Goal: Contribute content: Contribute content

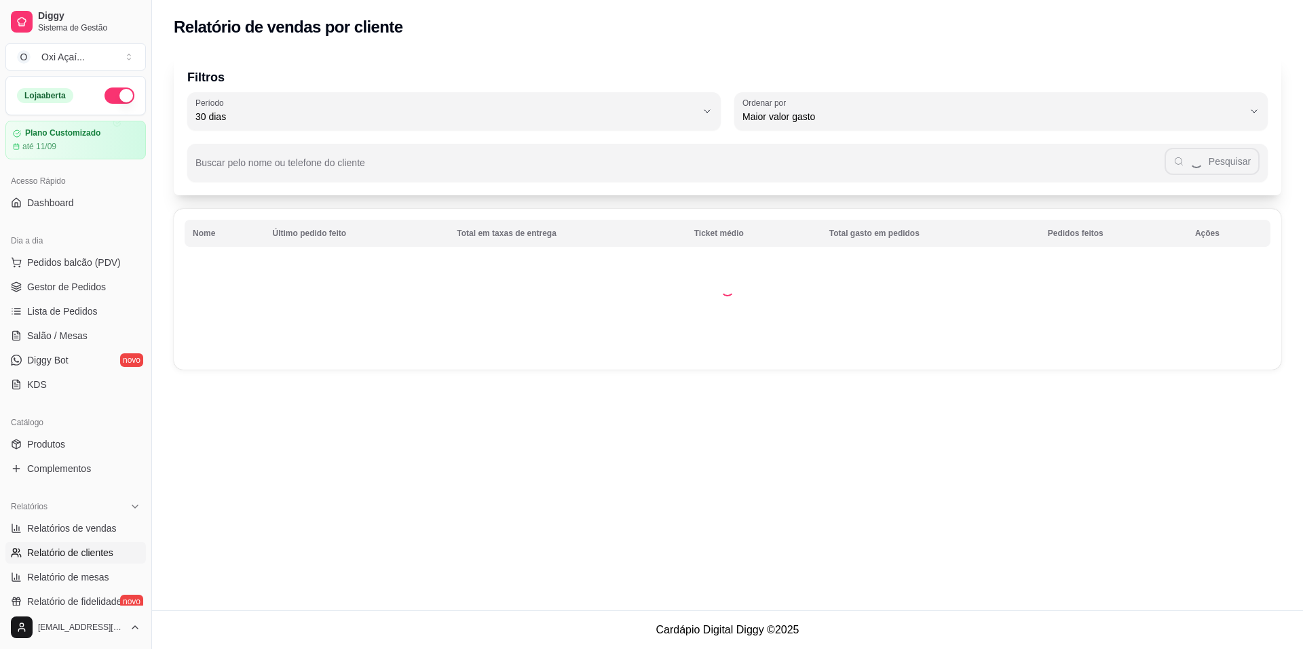
select select "30"
select select "HIGHEST_TOTAL_SPENT_WITH_ORDERS"
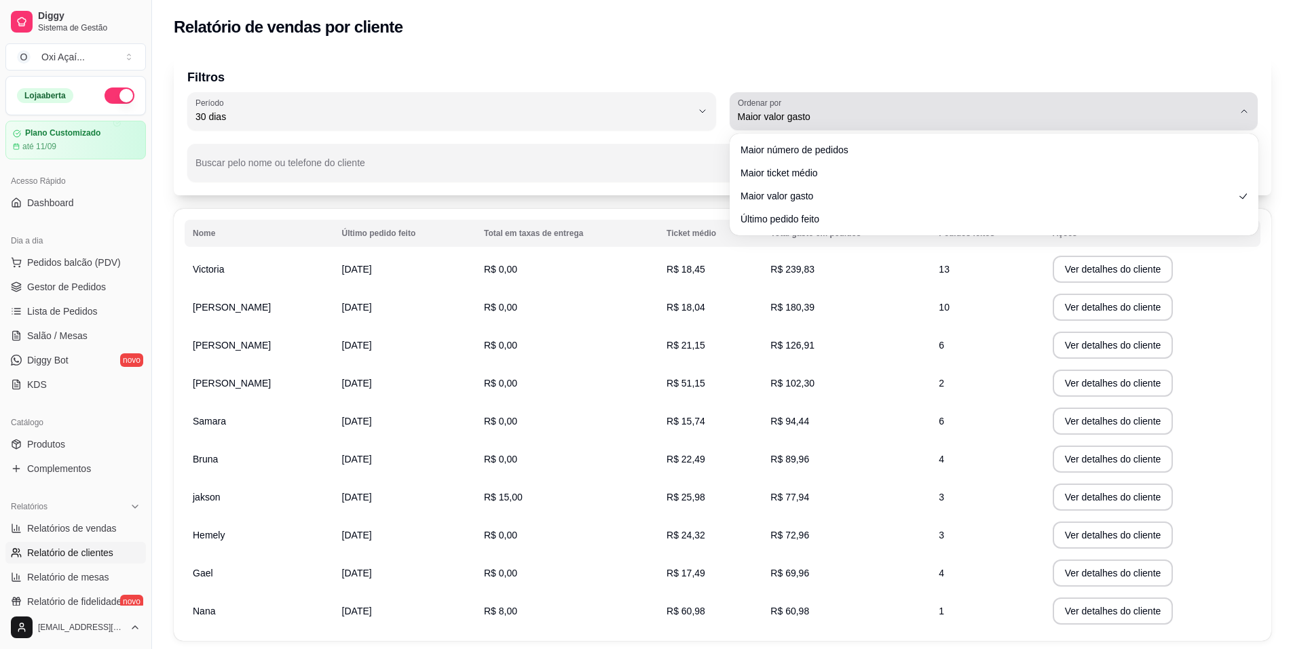
click at [811, 121] on span "Maior valor gasto" at bounding box center [986, 117] width 496 height 14
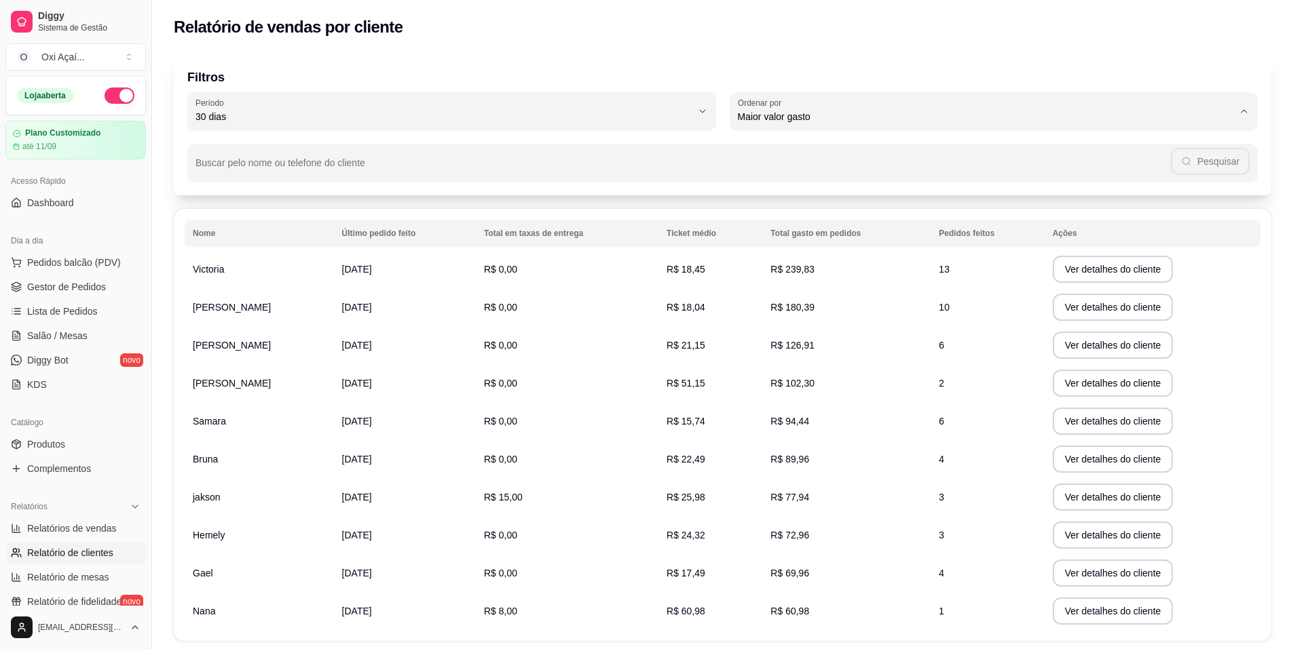
click at [673, 210] on div "Nome Último pedido feito Total em taxas de entrega Ticket médio Total gasto em …" at bounding box center [722, 425] width 1097 height 432
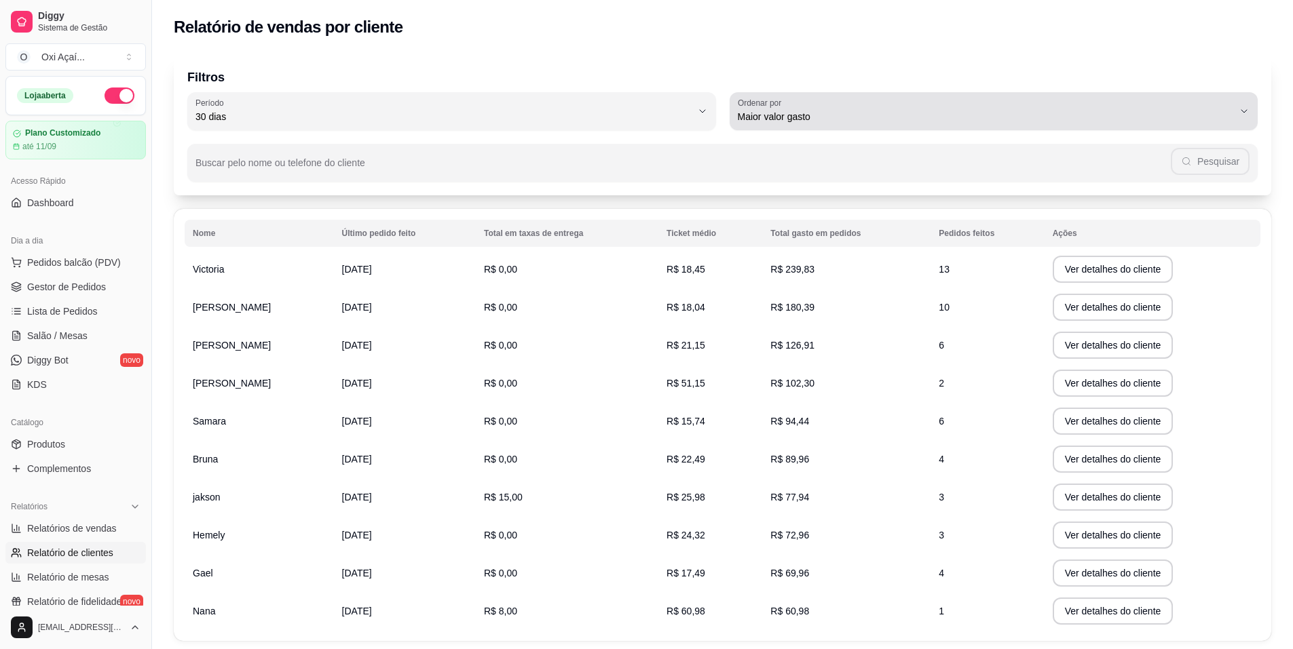
click at [778, 124] on div "Maior valor gasto" at bounding box center [986, 111] width 496 height 27
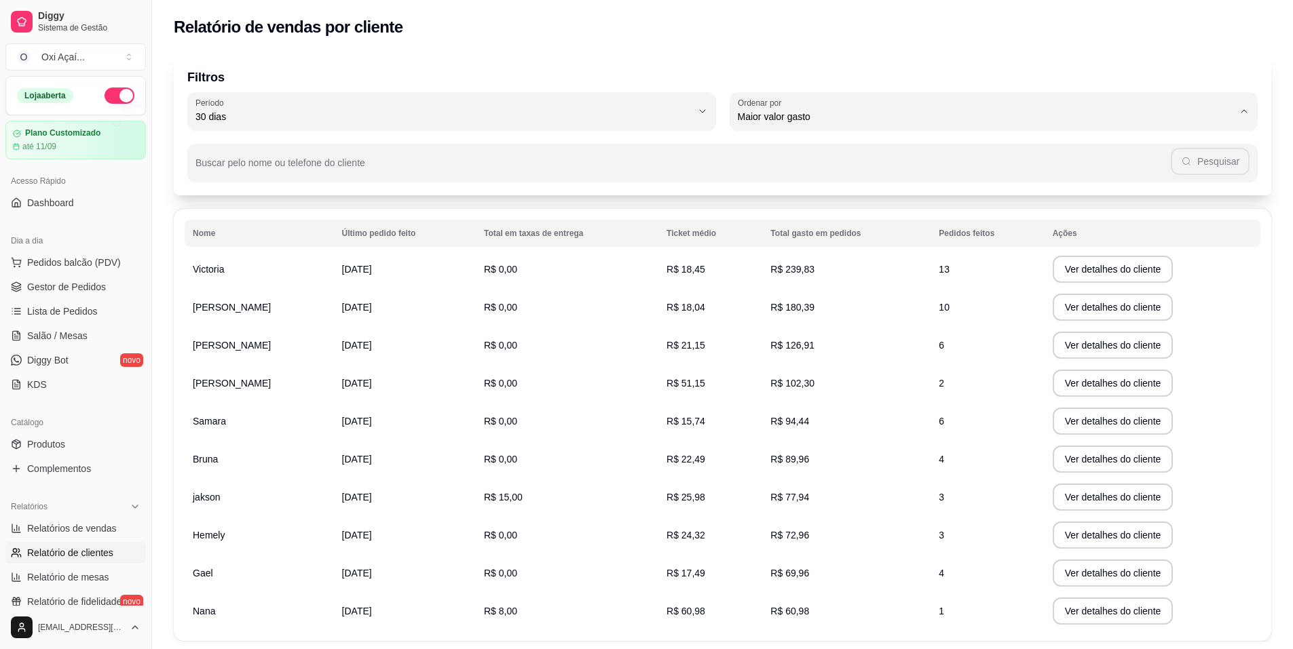
click at [782, 158] on li "Maior número de pedidos" at bounding box center [993, 149] width 497 height 21
type input "HIGHEST_ORDER_COUNT"
select select "HIGHEST_ORDER_COUNT"
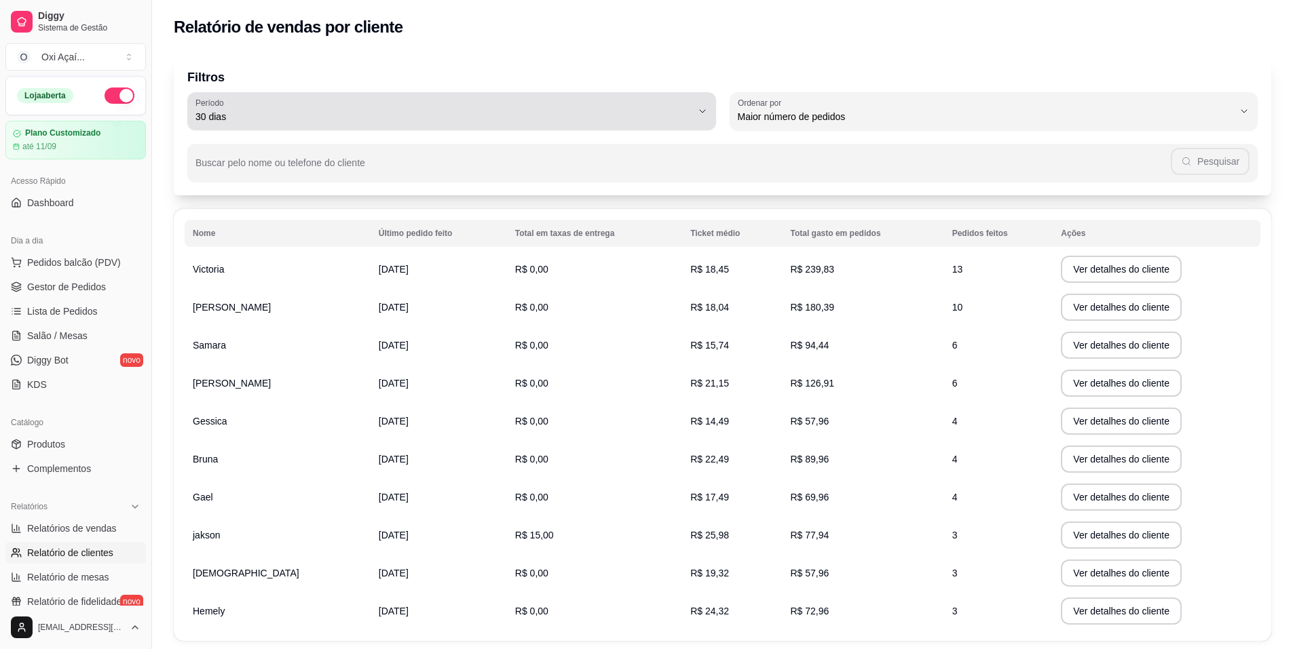
click at [622, 114] on span "30 dias" at bounding box center [443, 117] width 496 height 14
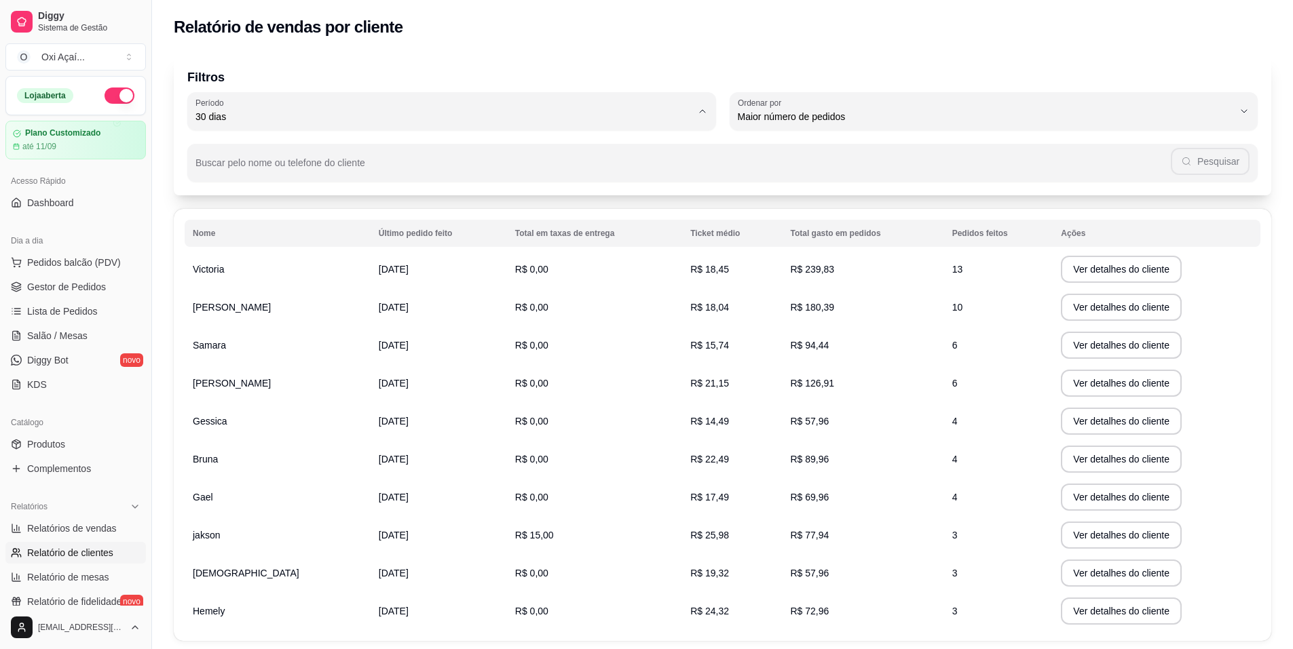
click at [256, 287] on span "60 dias" at bounding box center [444, 282] width 473 height 13
type input "60"
select select "60"
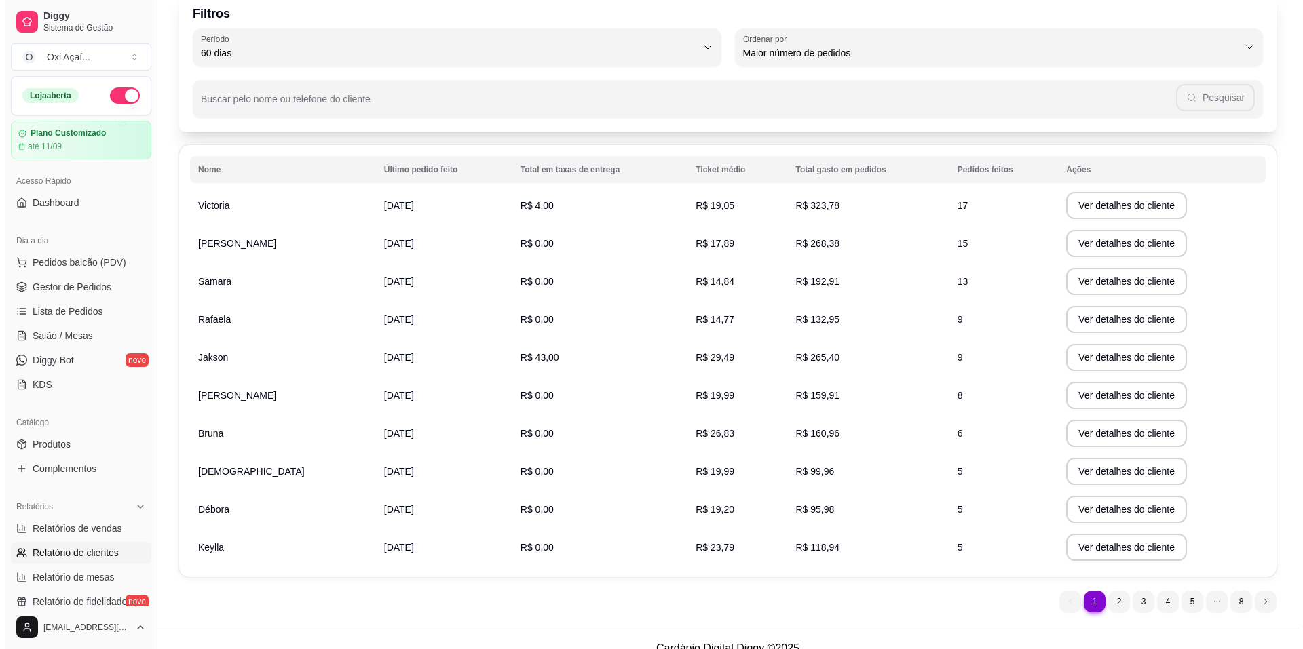
scroll to position [82, 0]
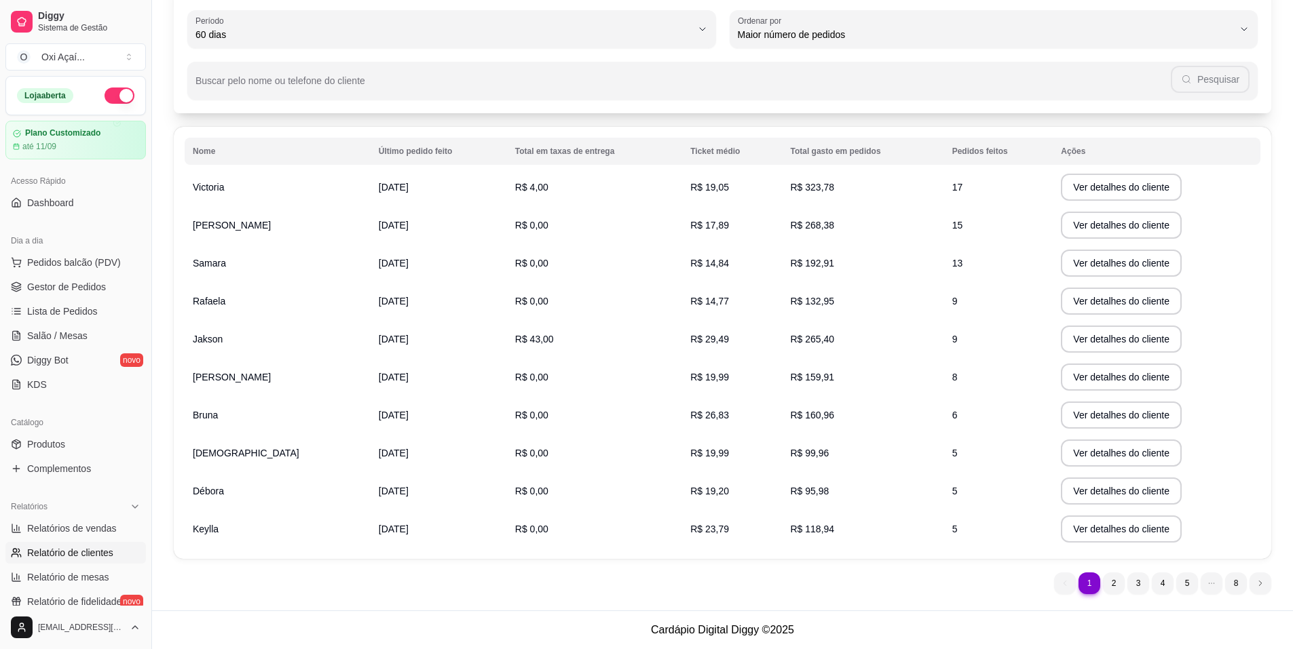
click at [1113, 202] on td "Ver detalhes do cliente" at bounding box center [1157, 187] width 208 height 38
click at [1111, 190] on button "Ver detalhes do cliente" at bounding box center [1121, 187] width 117 height 26
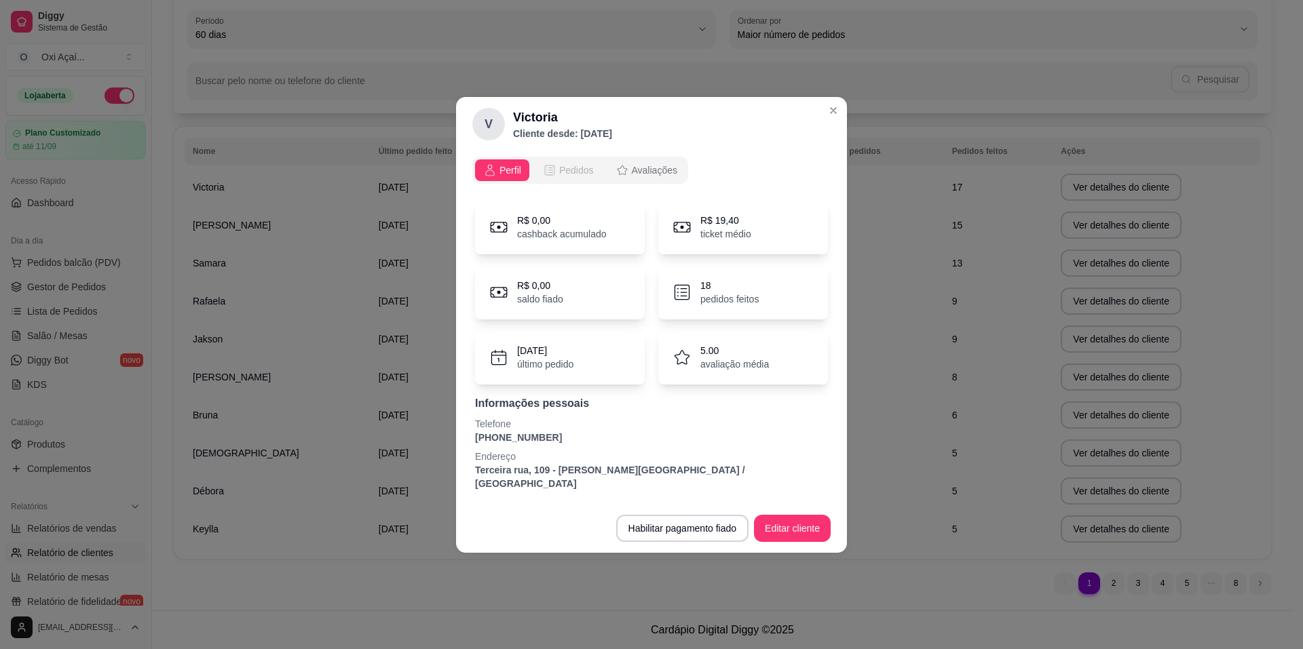
click at [561, 170] on span "Pedidos" at bounding box center [576, 171] width 35 height 14
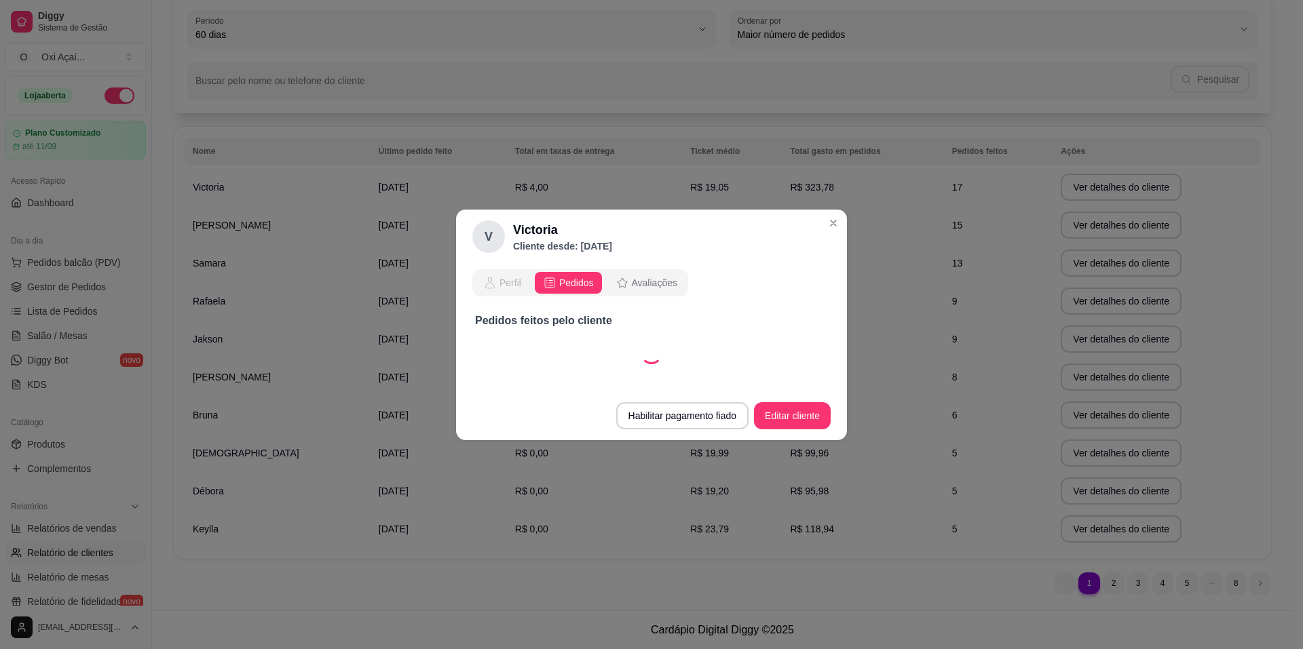
select select "30"
select select "ALL"
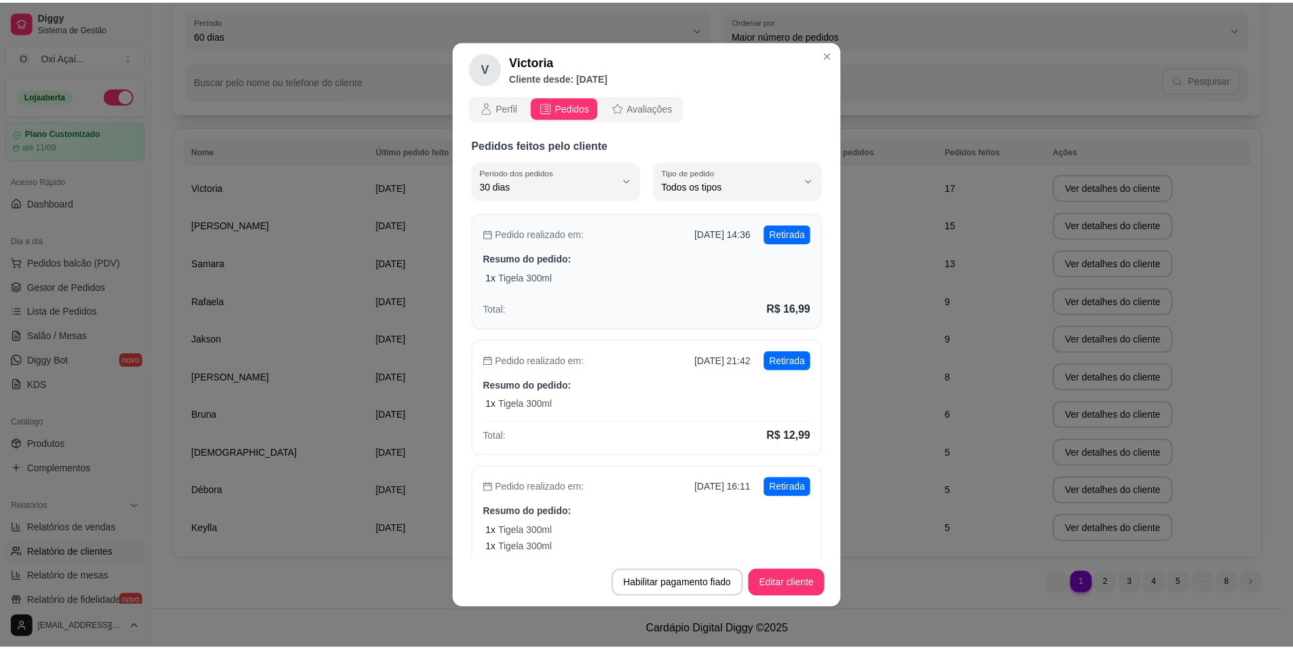
scroll to position [0, 0]
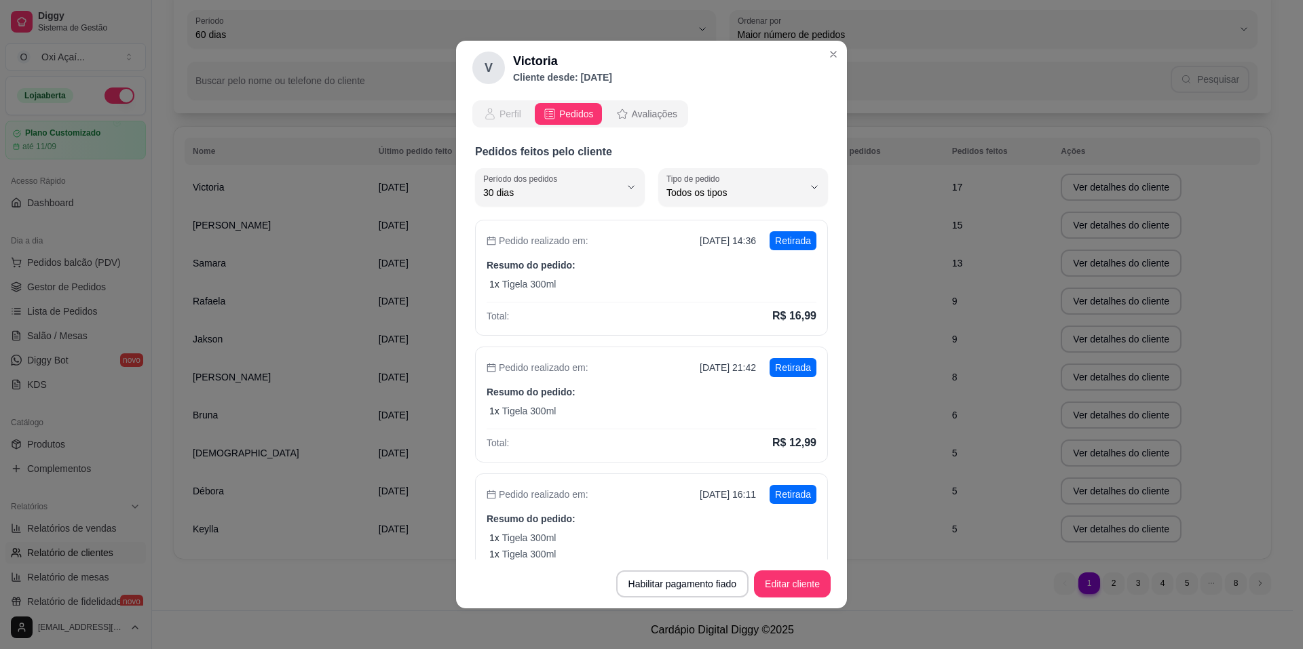
click at [510, 117] on span "Perfil" at bounding box center [510, 114] width 22 height 14
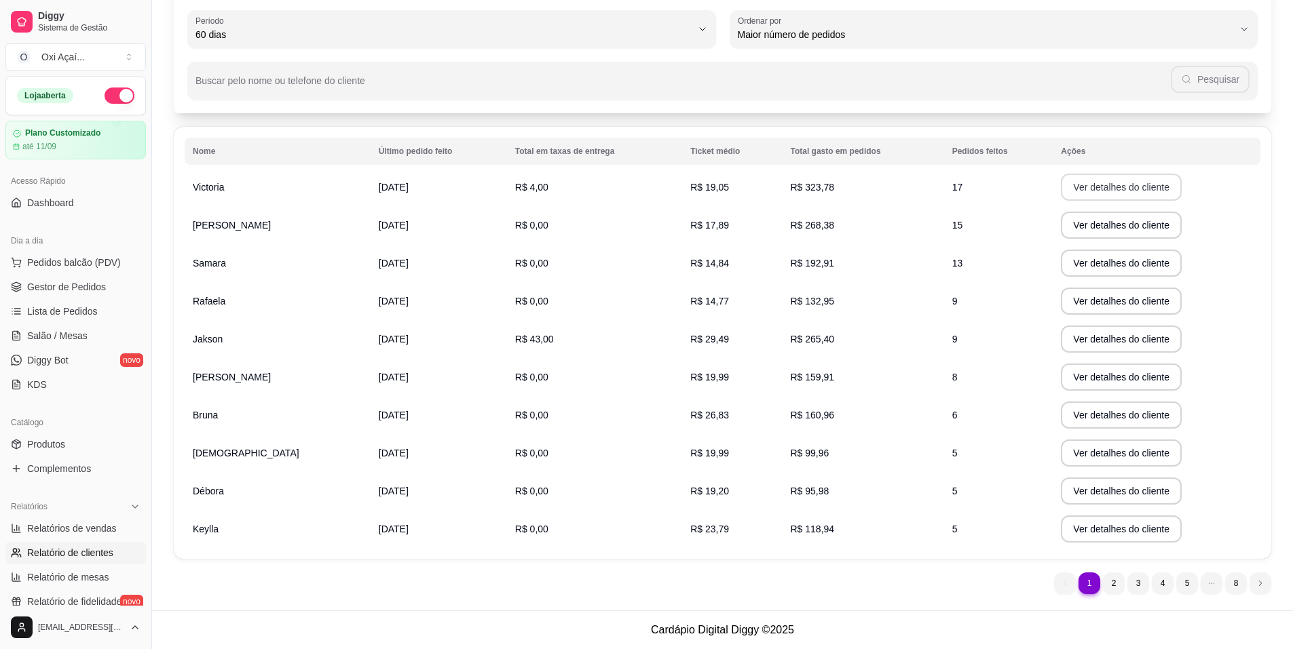
click at [1086, 193] on button "Ver detalhes do cliente" at bounding box center [1121, 187] width 121 height 27
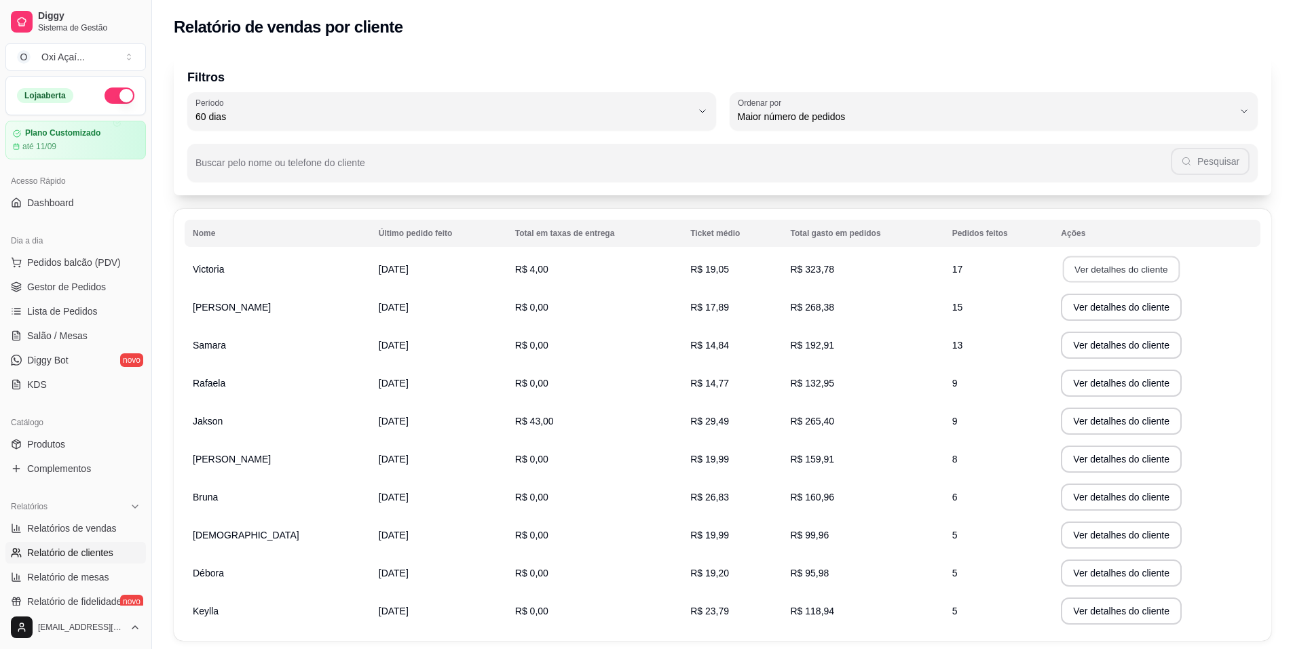
click at [1129, 273] on button "Ver detalhes do cliente" at bounding box center [1121, 270] width 117 height 26
click at [74, 287] on span "Gestor de Pedidos" at bounding box center [66, 287] width 79 height 14
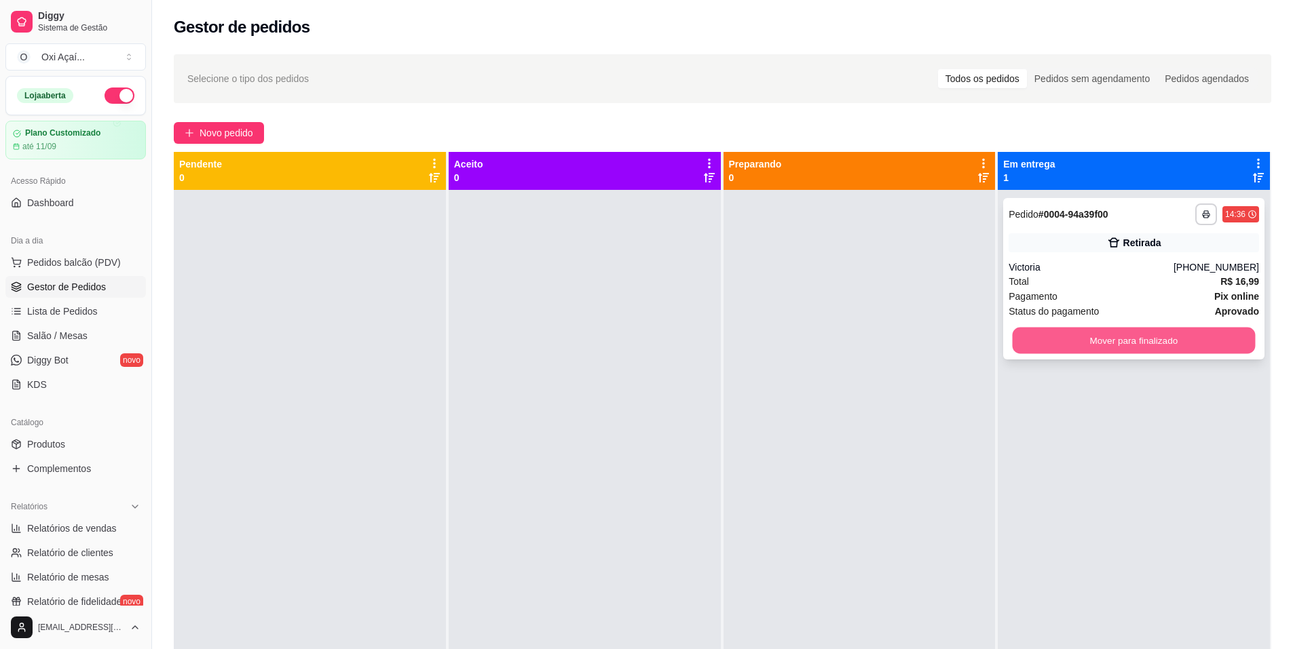
click at [1071, 337] on button "Mover para finalizado" at bounding box center [1134, 341] width 243 height 26
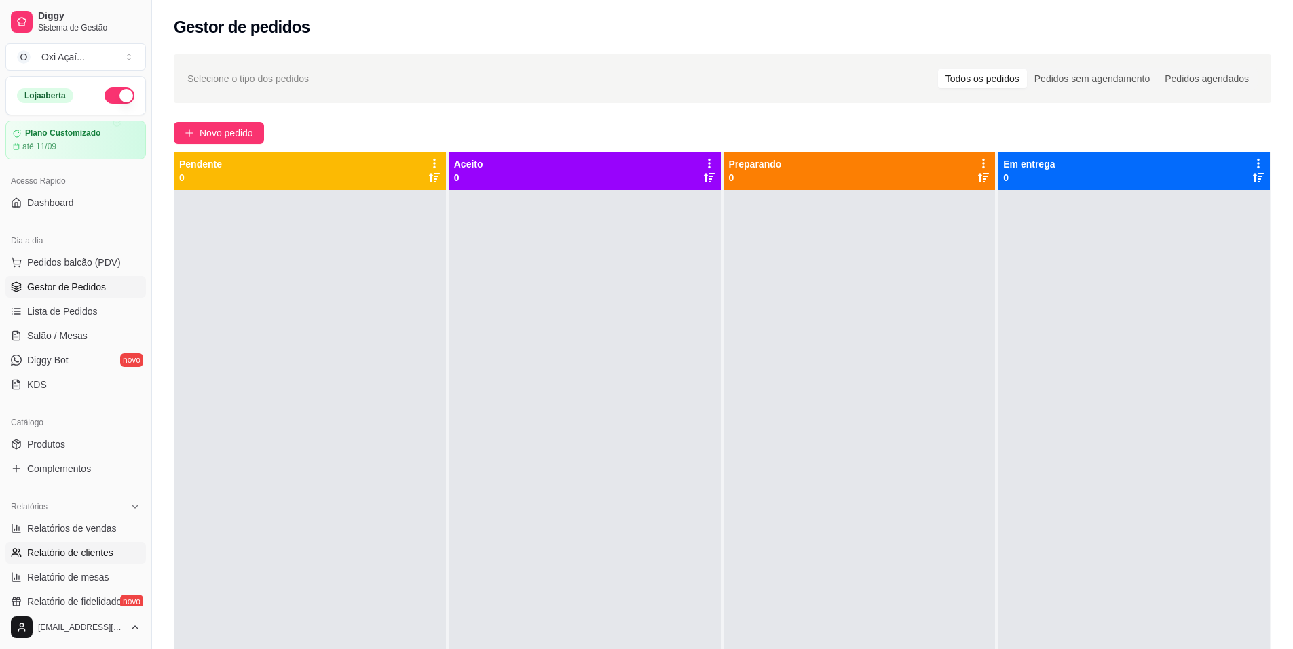
click at [67, 555] on span "Relatório de clientes" at bounding box center [70, 553] width 86 height 14
select select "30"
select select "HIGHEST_TOTAL_SPENT_WITH_ORDERS"
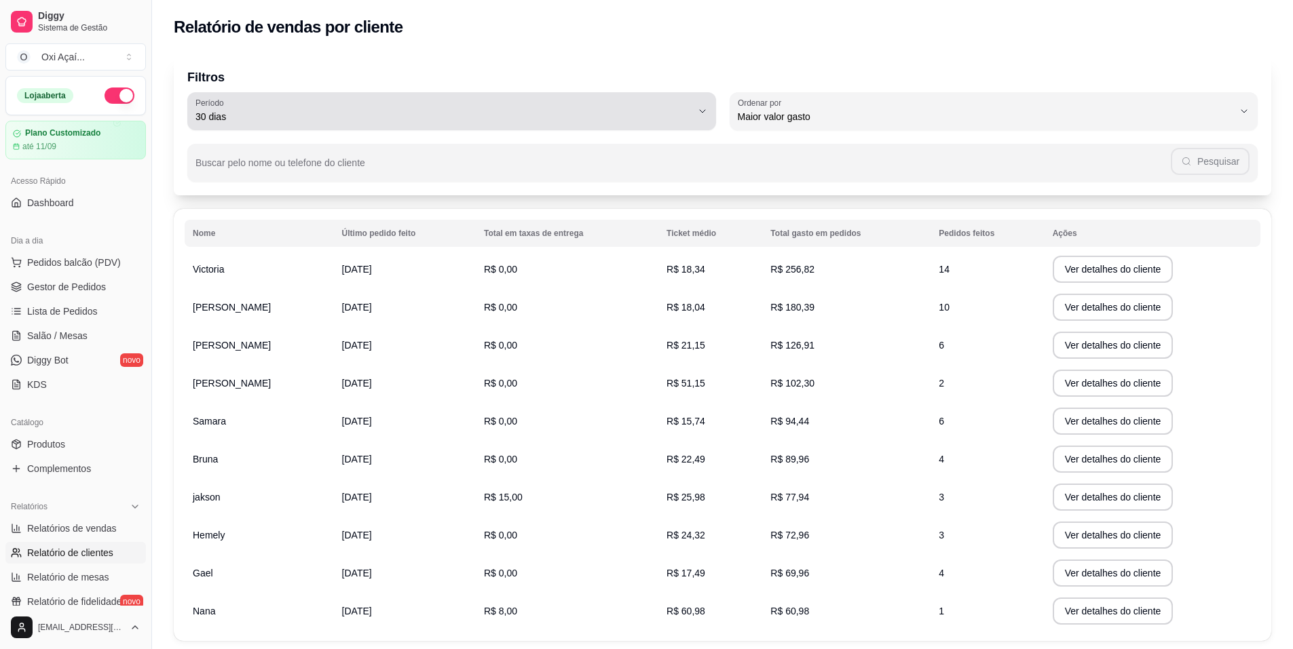
click at [458, 115] on span "30 dias" at bounding box center [443, 117] width 496 height 14
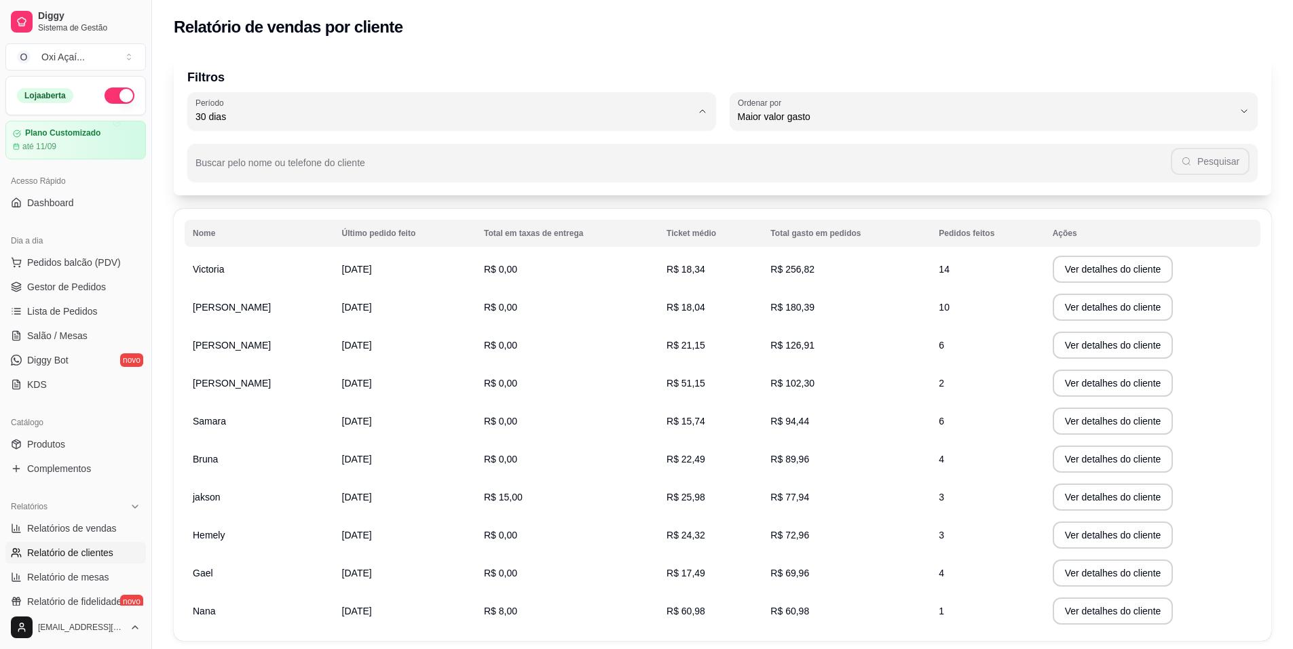
click at [273, 282] on span "60 dias" at bounding box center [444, 282] width 473 height 13
type input "60"
select select "60"
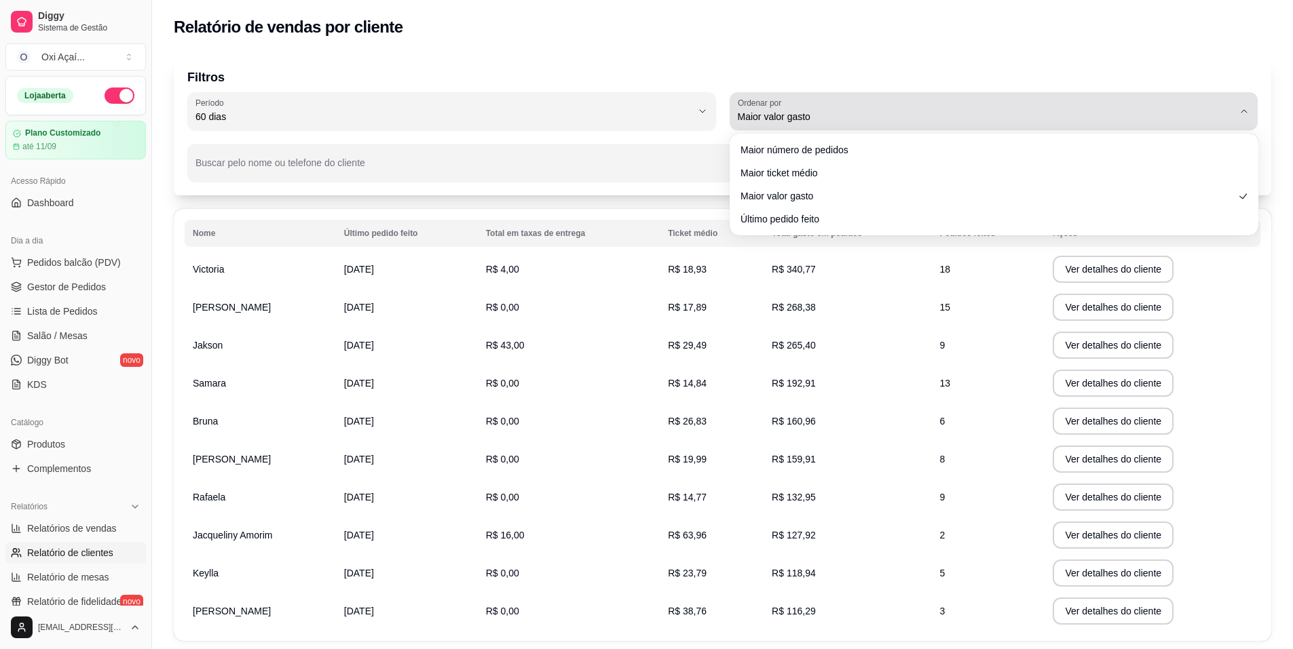
click at [789, 116] on span "Maior valor gasto" at bounding box center [986, 117] width 496 height 14
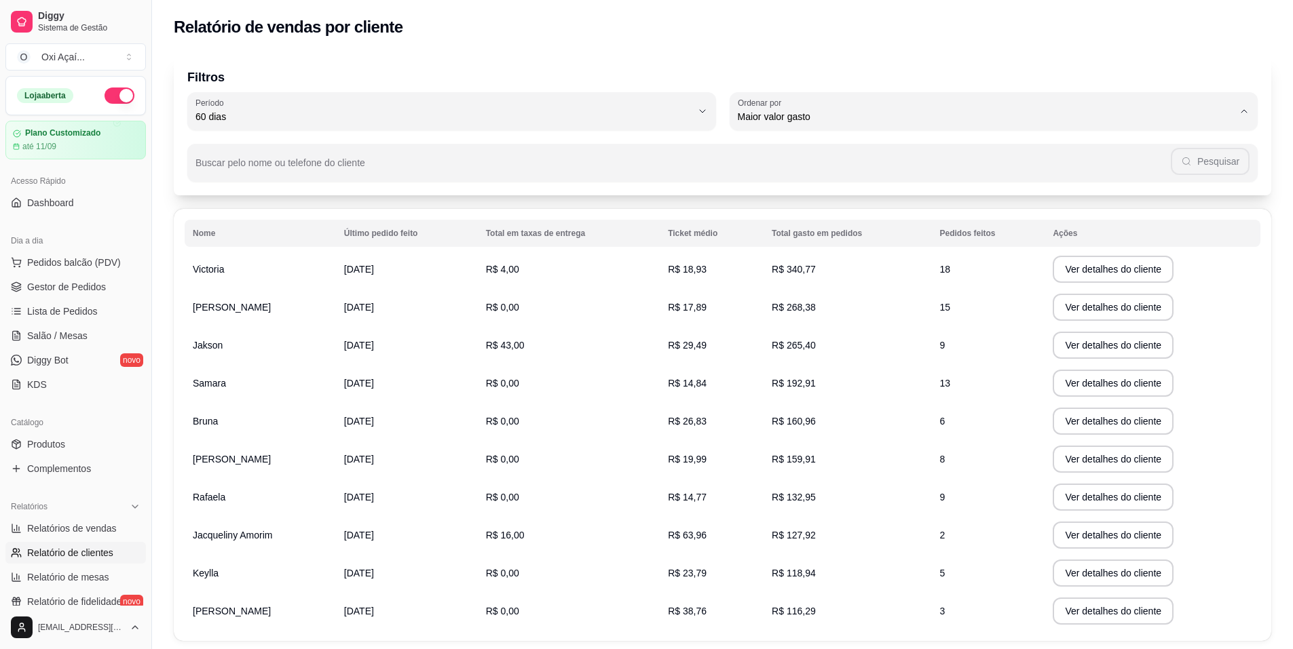
click at [795, 145] on span "Maior número de pedidos" at bounding box center [986, 149] width 473 height 13
type input "HIGHEST_ORDER_COUNT"
select select "HIGHEST_ORDER_COUNT"
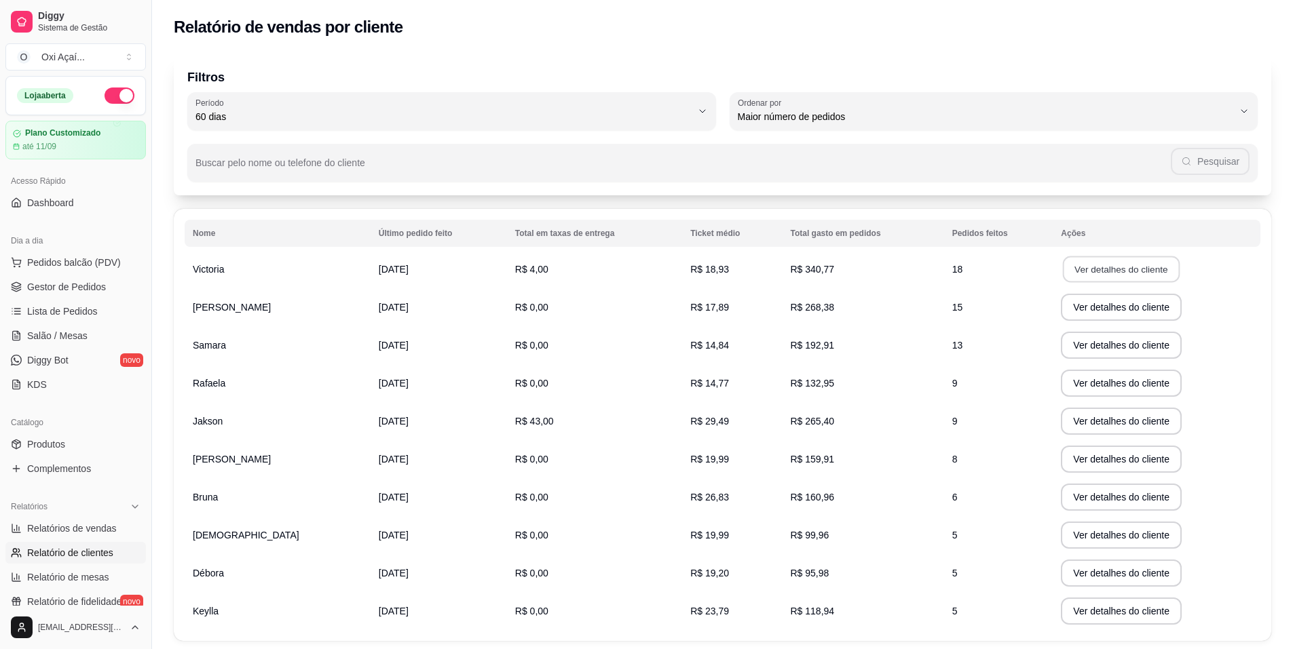
click at [1063, 271] on button "Ver detalhes do cliente" at bounding box center [1121, 270] width 117 height 26
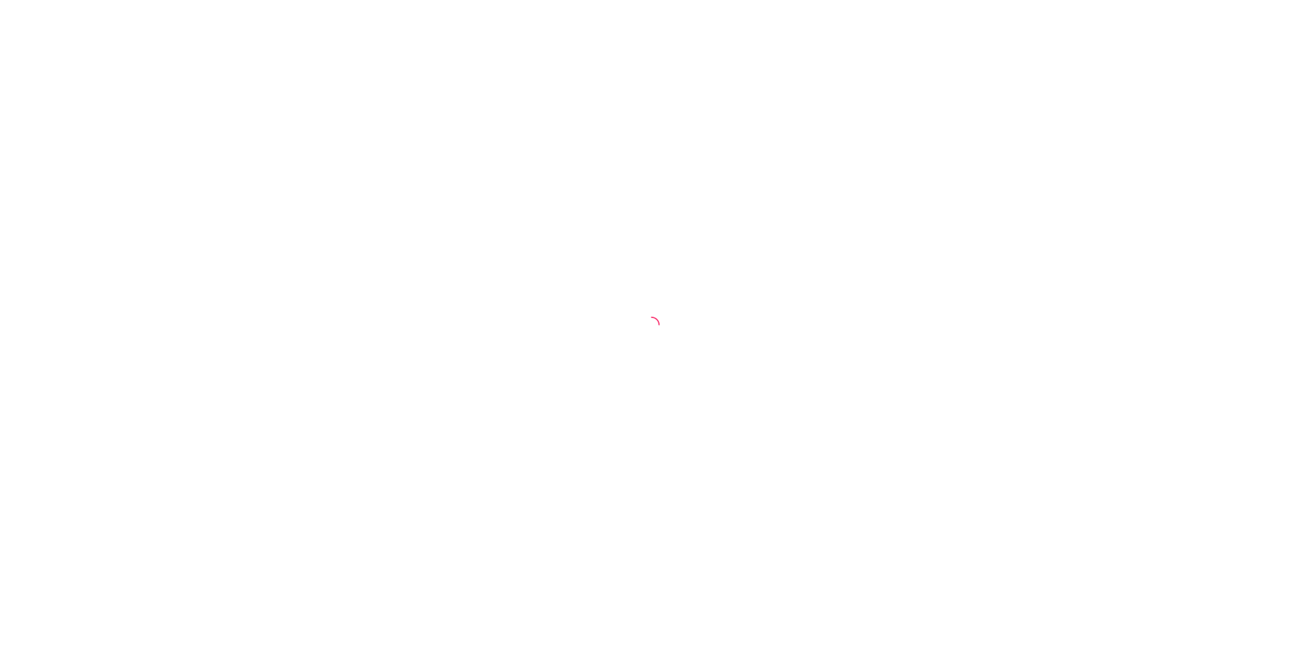
select select "30"
select select "HIGHEST_TOTAL_SPENT_WITH_ORDERS"
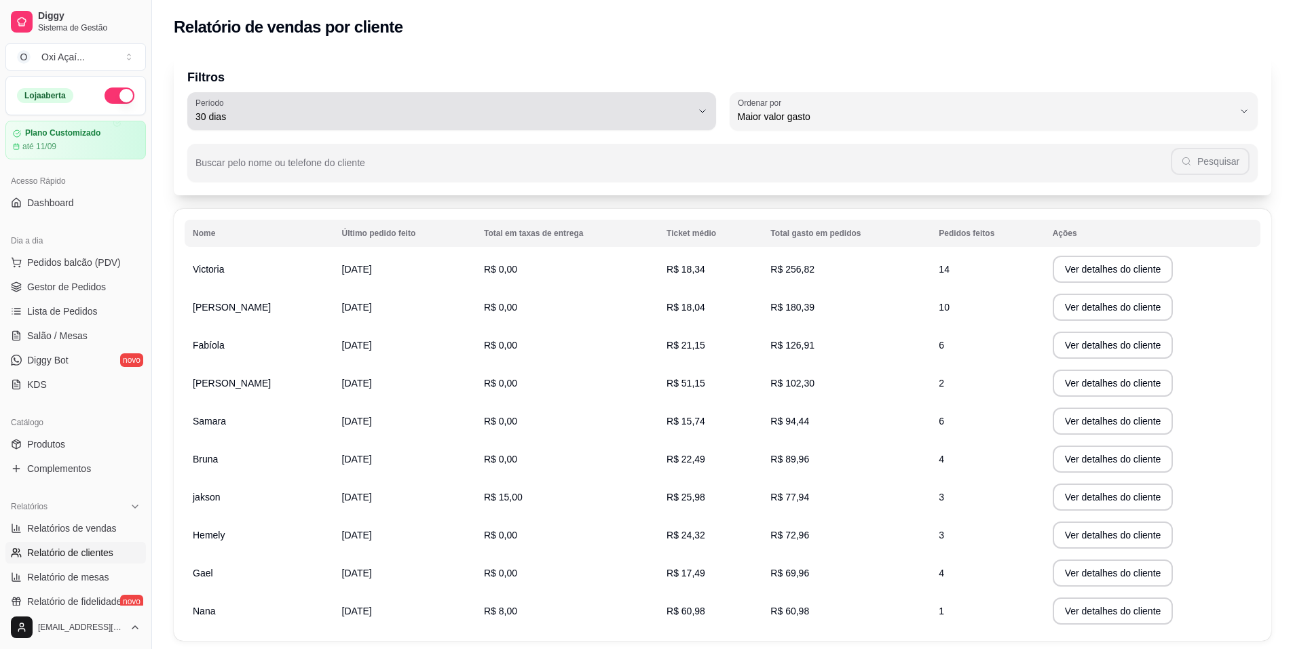
click at [220, 122] on span "30 dias" at bounding box center [443, 117] width 496 height 14
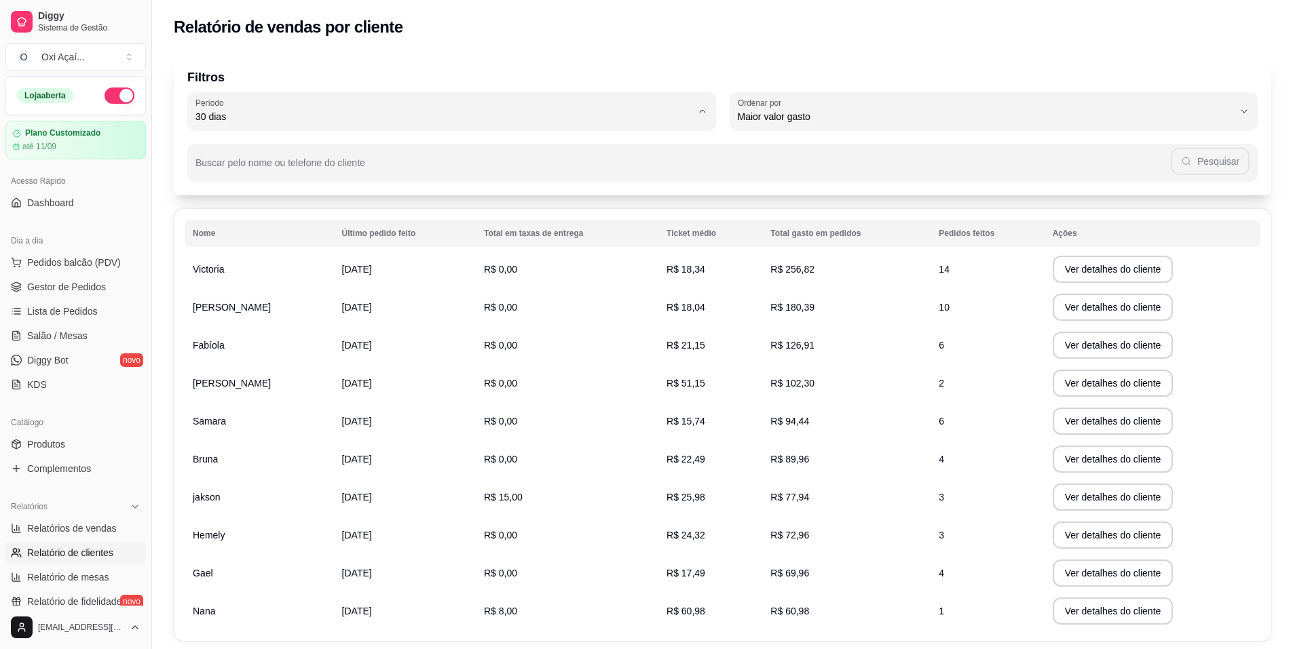
click at [235, 282] on span "60 dias" at bounding box center [444, 282] width 473 height 13
type input "60"
select select "60"
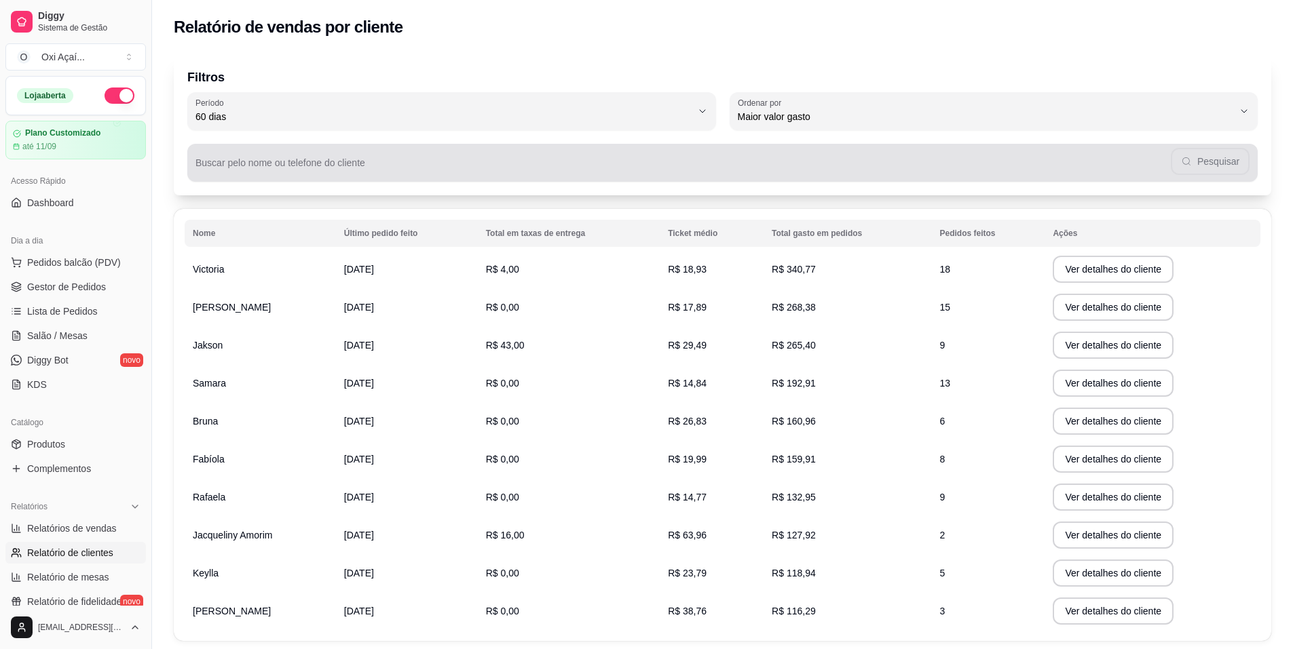
click at [806, 109] on div "Maior valor gasto" at bounding box center [986, 111] width 496 height 27
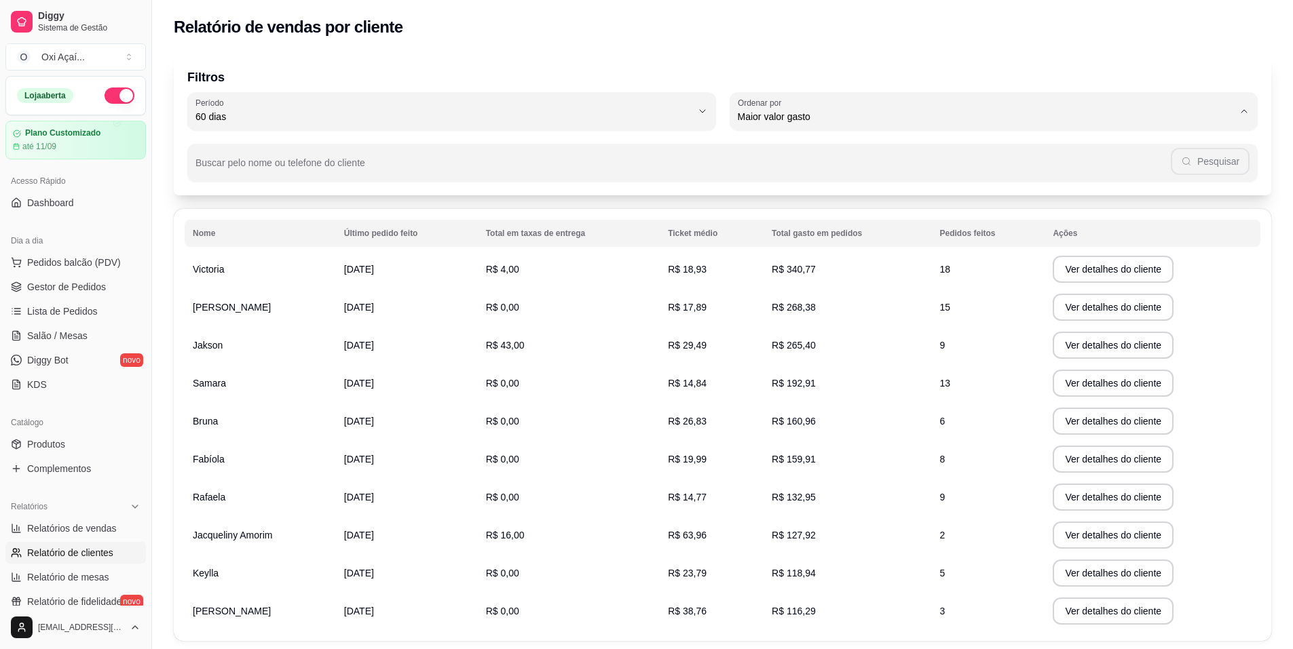
click at [798, 147] on span "Maior número de pedidos" at bounding box center [986, 149] width 473 height 13
type input "HIGHEST_ORDER_COUNT"
select select "HIGHEST_ORDER_COUNT"
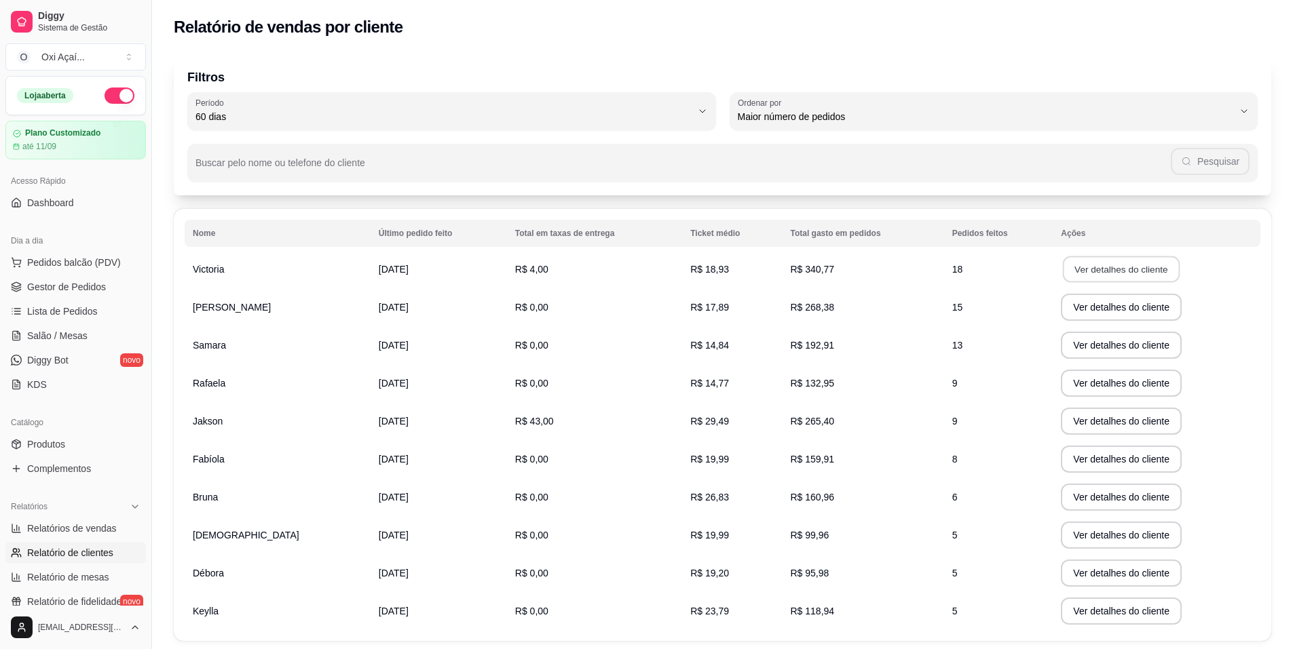
click at [1091, 273] on button "Ver detalhes do cliente" at bounding box center [1121, 270] width 117 height 26
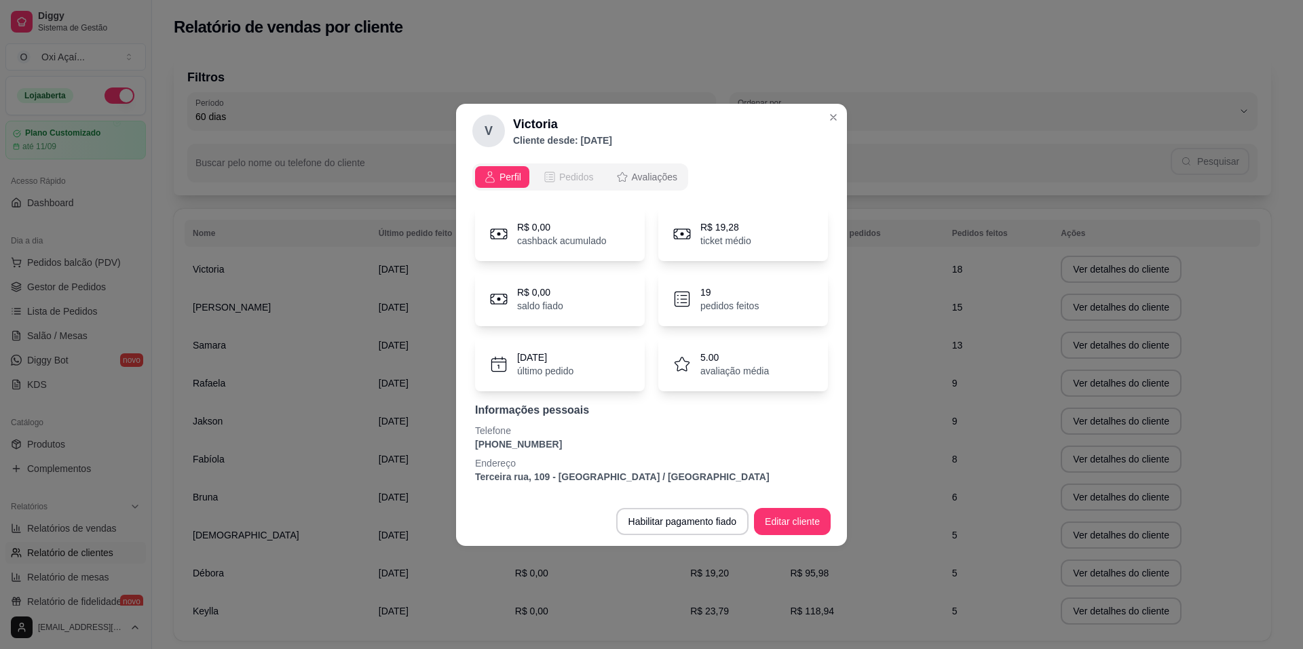
click at [594, 183] on button "Pedidos" at bounding box center [568, 177] width 67 height 22
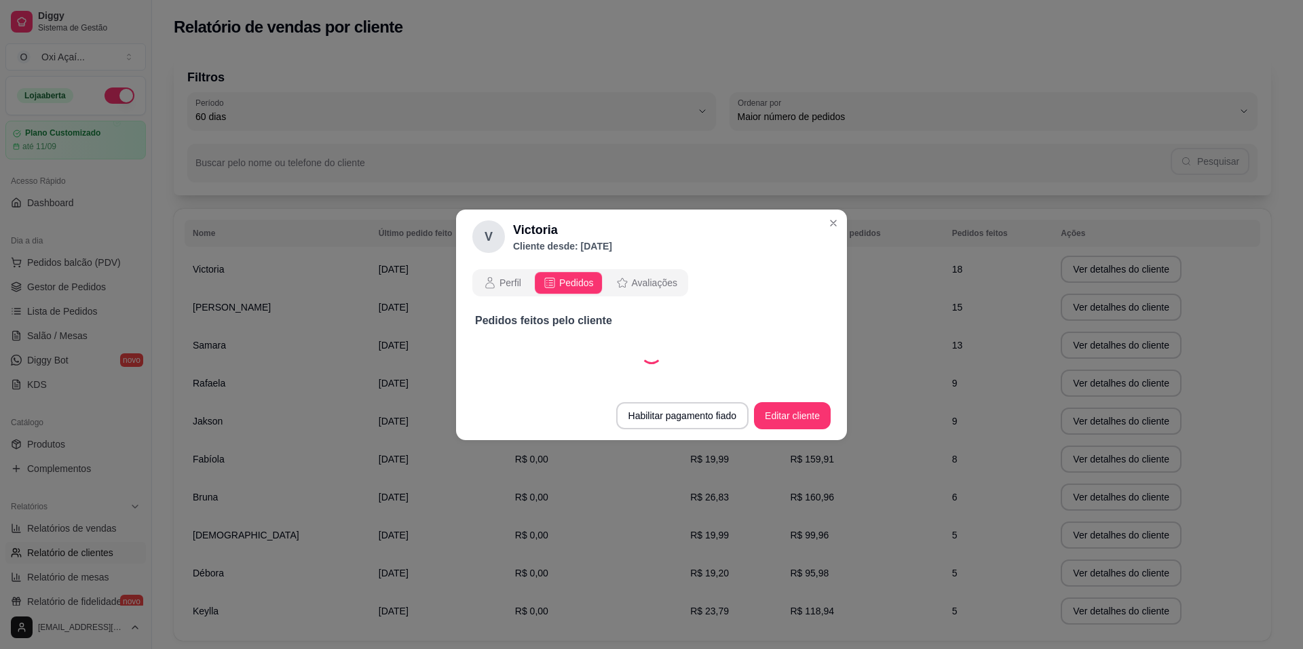
select select "30"
select select "ALL"
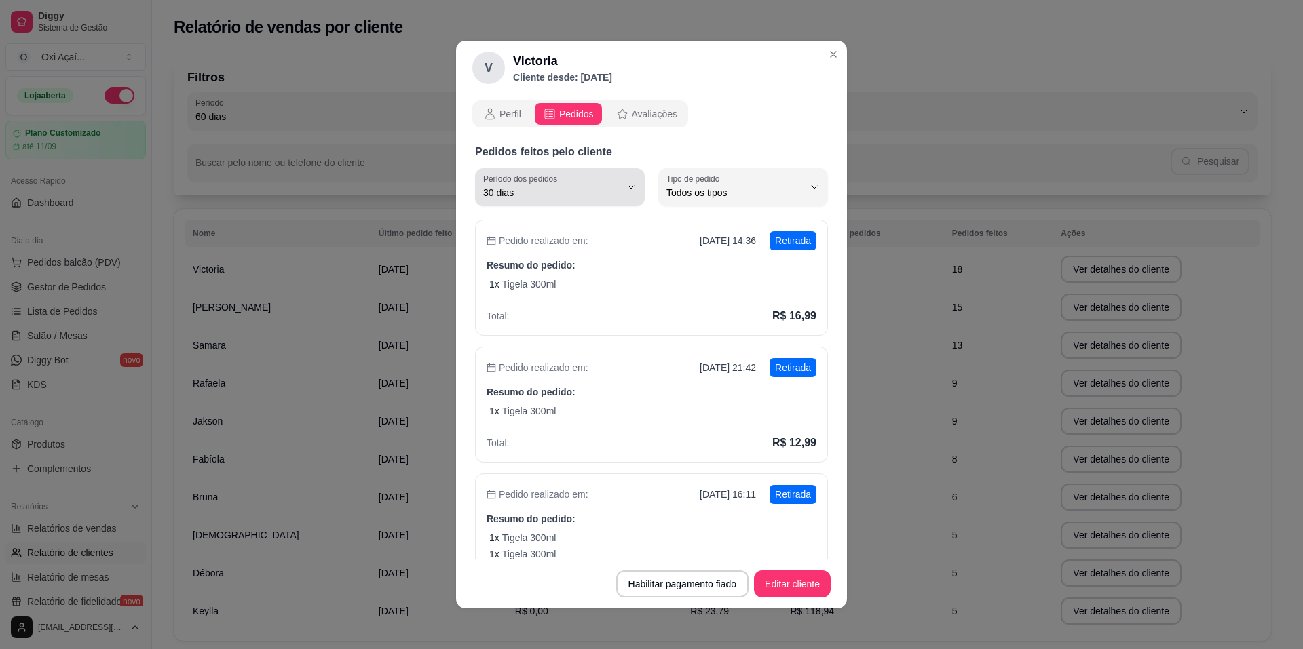
click at [525, 193] on span "30 dias" at bounding box center [551, 193] width 137 height 14
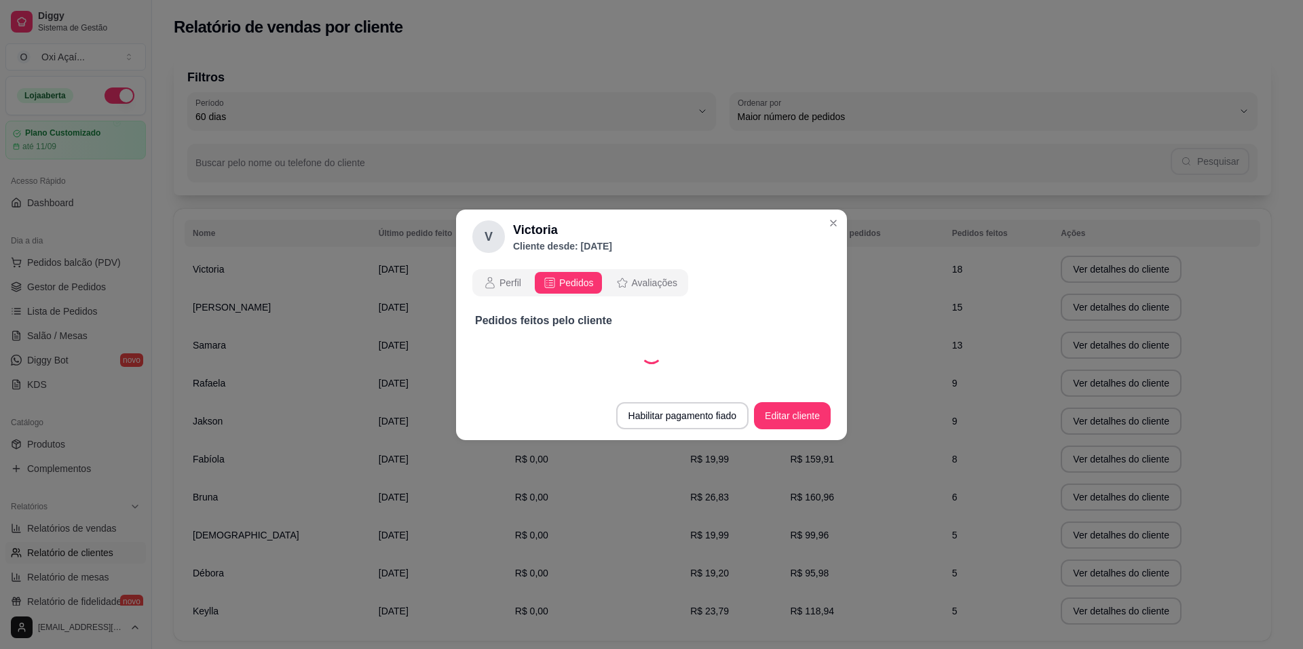
select select "60"
select select "ALL"
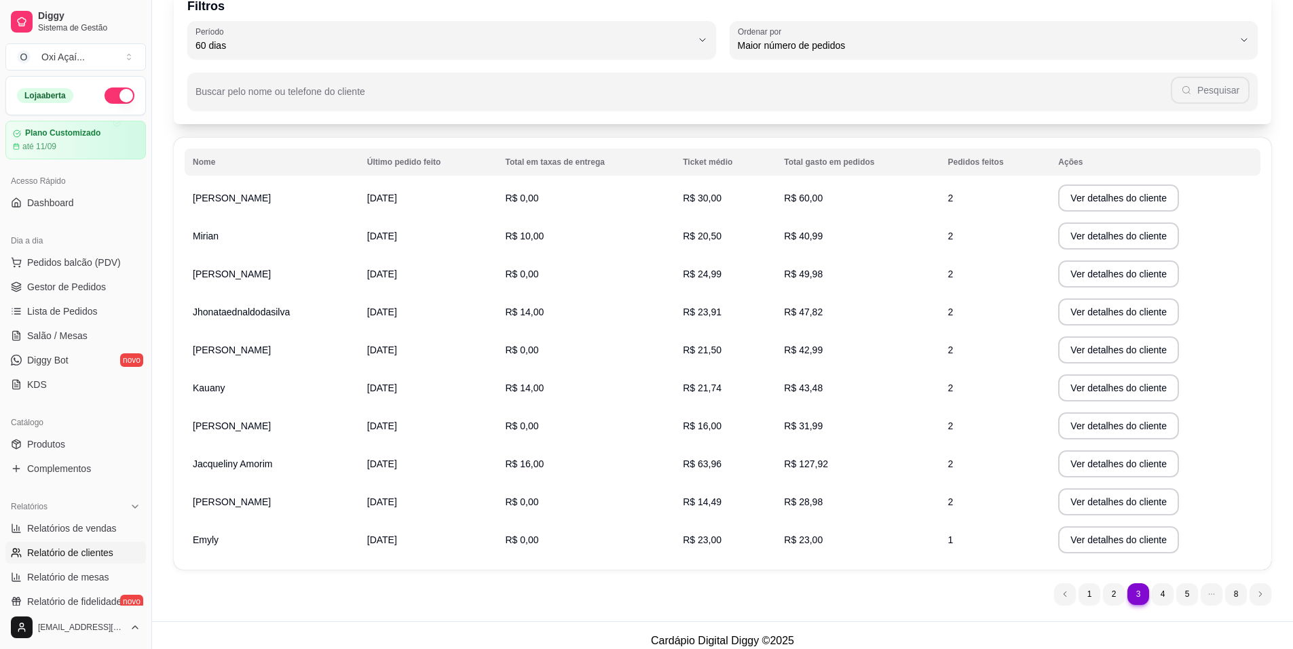
scroll to position [82, 0]
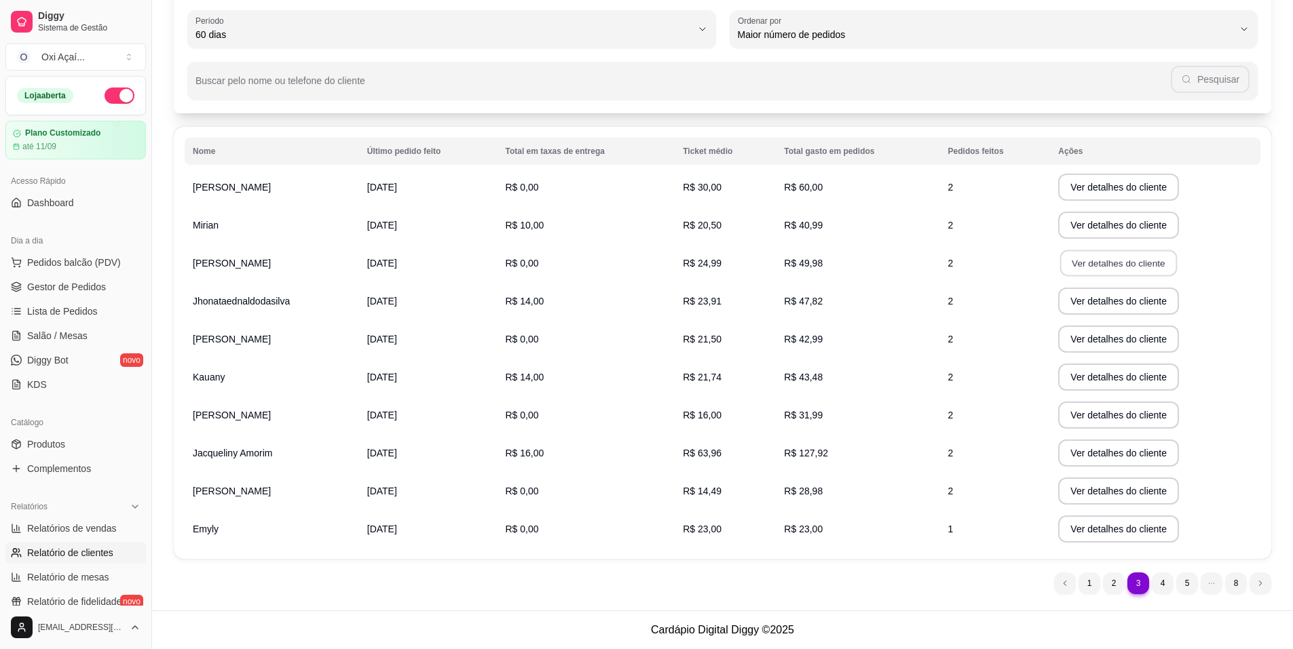
click at [1144, 264] on button "Ver detalhes do cliente" at bounding box center [1118, 263] width 117 height 26
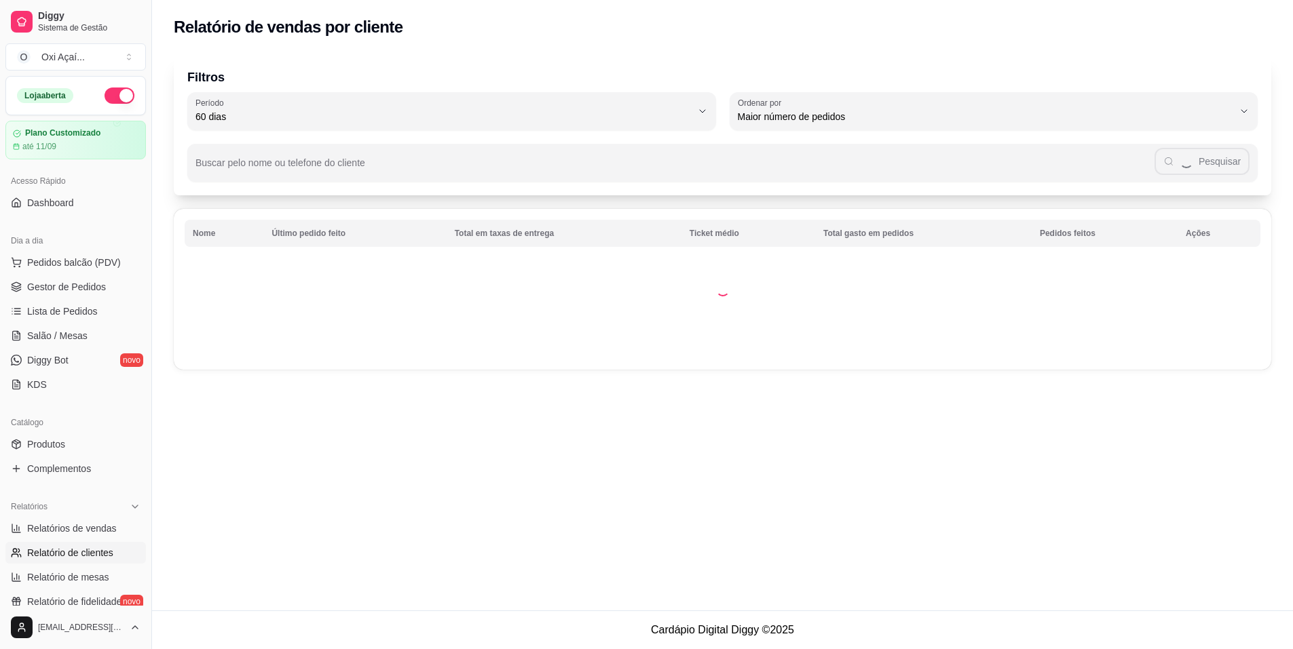
scroll to position [0, 0]
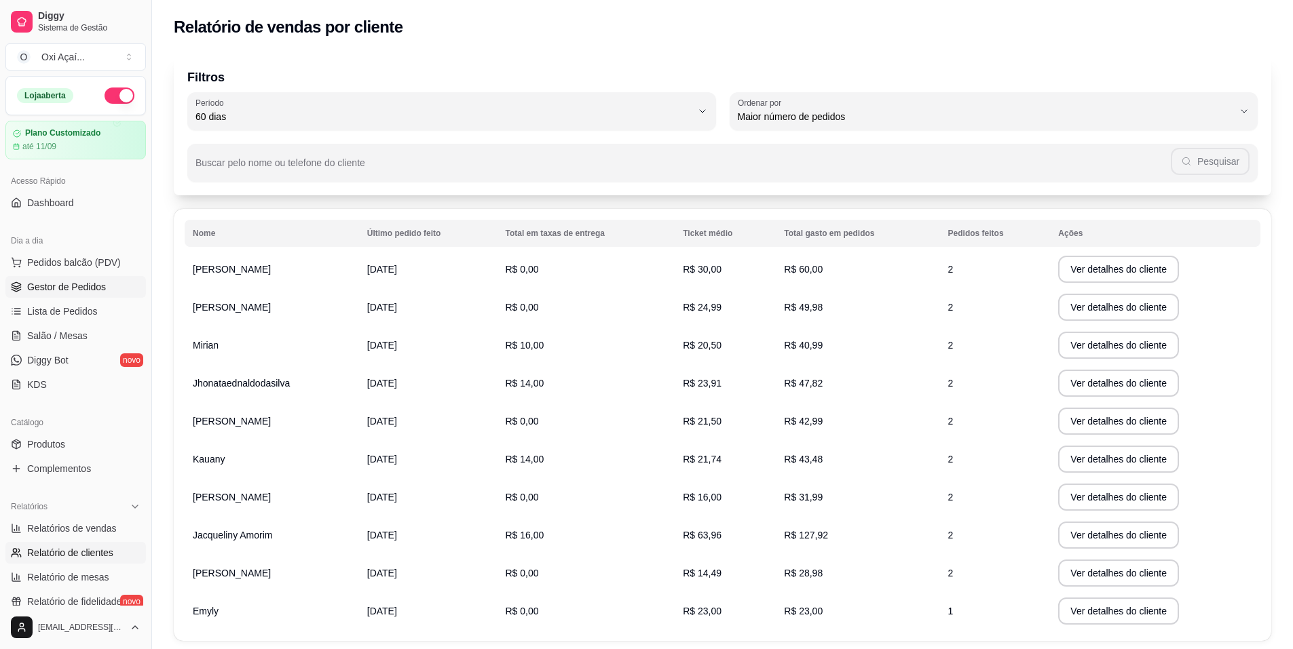
click at [62, 282] on span "Gestor de Pedidos" at bounding box center [66, 287] width 79 height 14
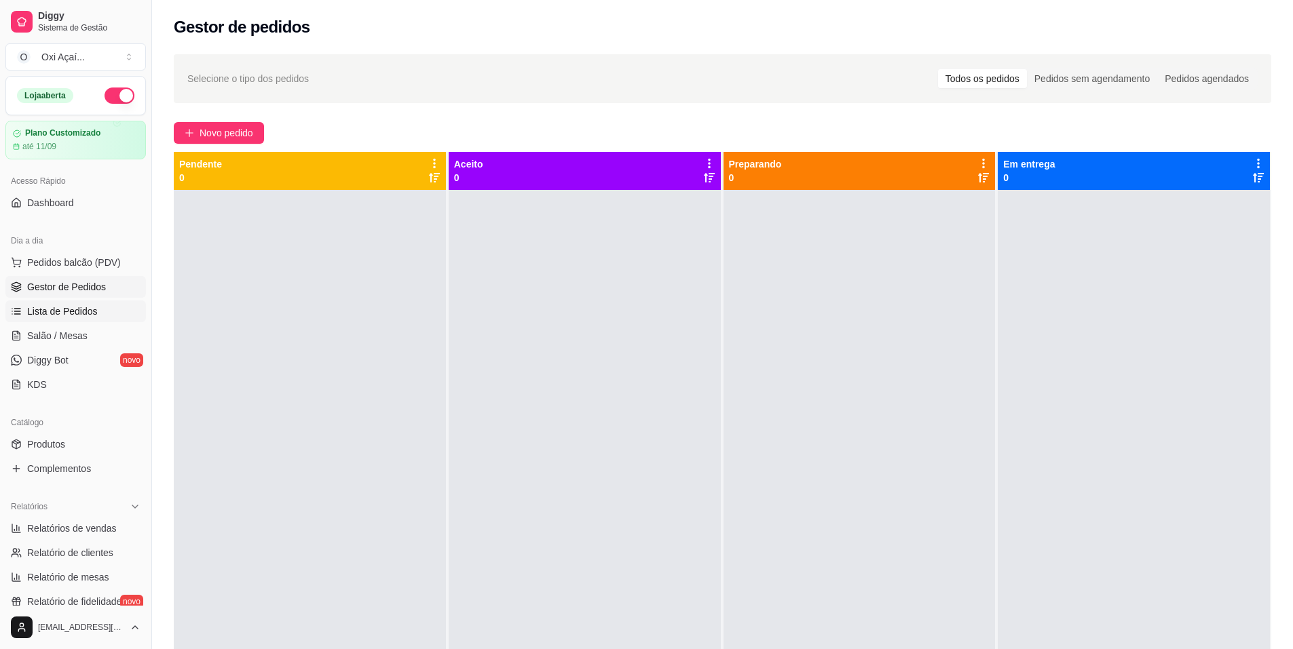
click at [56, 312] on span "Lista de Pedidos" at bounding box center [62, 312] width 71 height 14
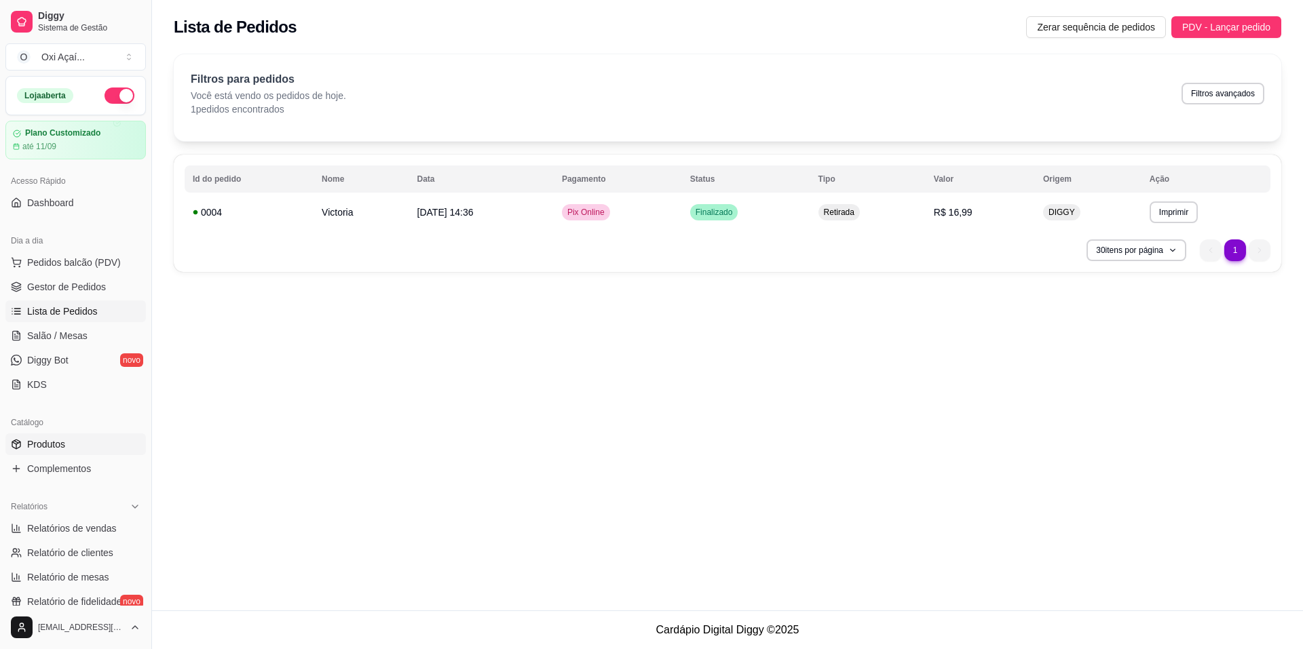
click at [45, 447] on span "Produtos" at bounding box center [46, 445] width 38 height 14
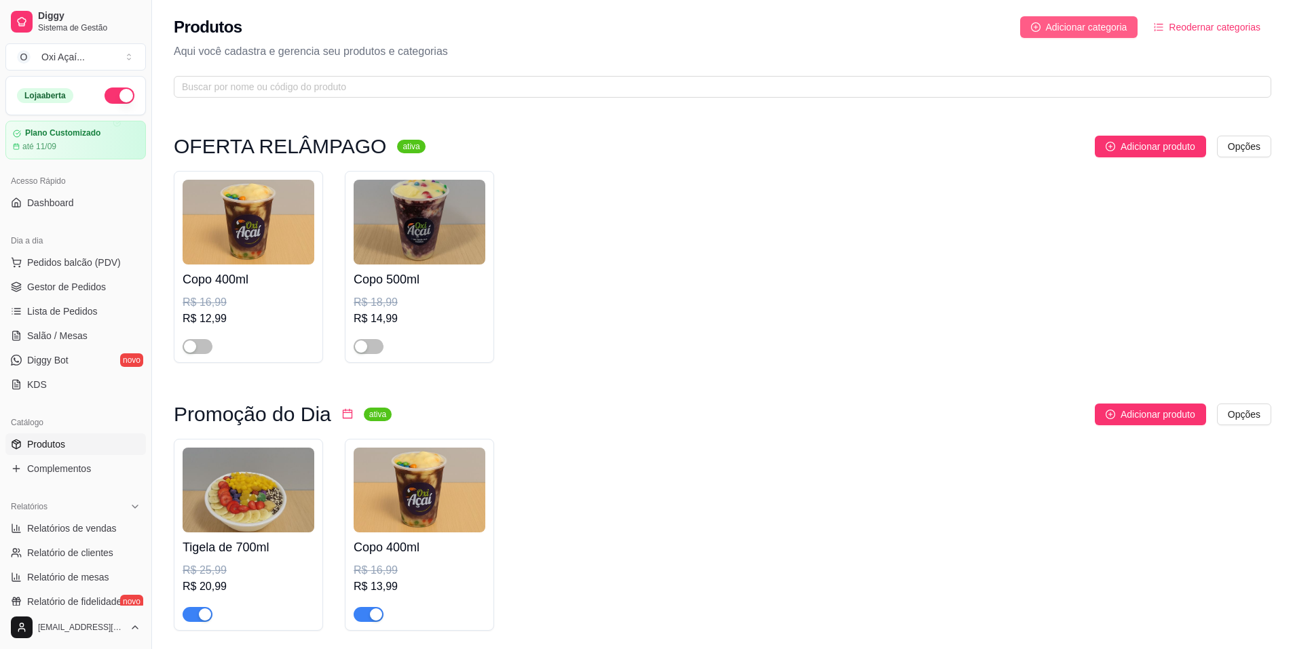
click at [1103, 28] on span "Adicionar categoria" at bounding box center [1086, 27] width 81 height 15
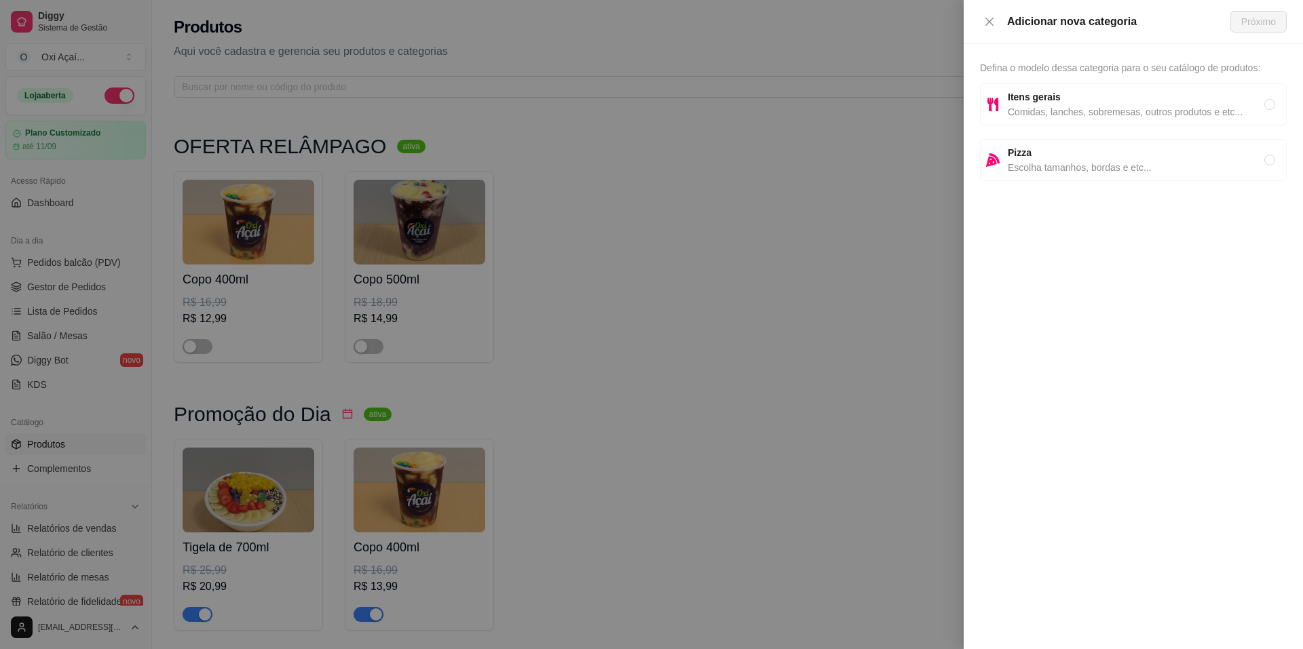
click at [1020, 107] on span "Comidas, lanches, sobremesas, outros produtos e etc..." at bounding box center [1136, 112] width 257 height 15
radio input "true"
click at [1248, 24] on span "Próximo" at bounding box center [1258, 21] width 35 height 15
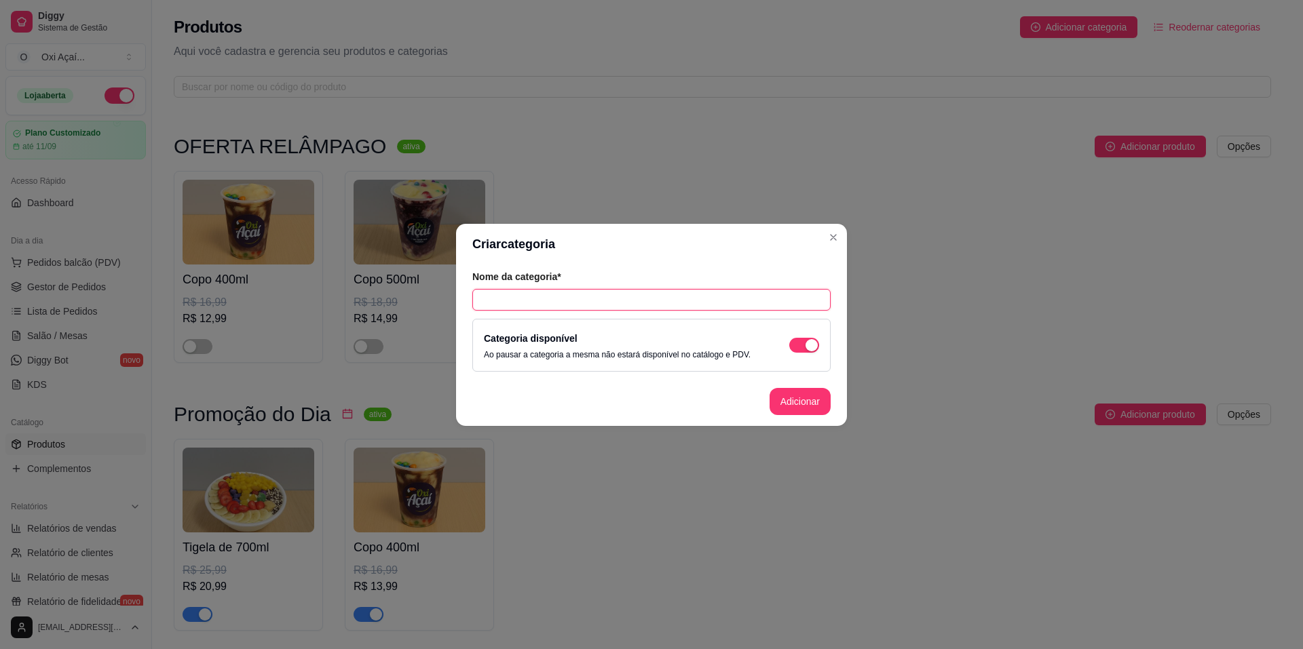
click at [546, 304] on input "text" at bounding box center [651, 300] width 358 height 22
type input "Açaí na garrafa"
click at [788, 344] on div "Categoria disponível Ao pausar a categoria a mesma não estará disponível no cat…" at bounding box center [651, 345] width 335 height 30
click at [799, 343] on span "button" at bounding box center [804, 345] width 30 height 15
click at [797, 403] on button "Adicionar" at bounding box center [800, 401] width 61 height 27
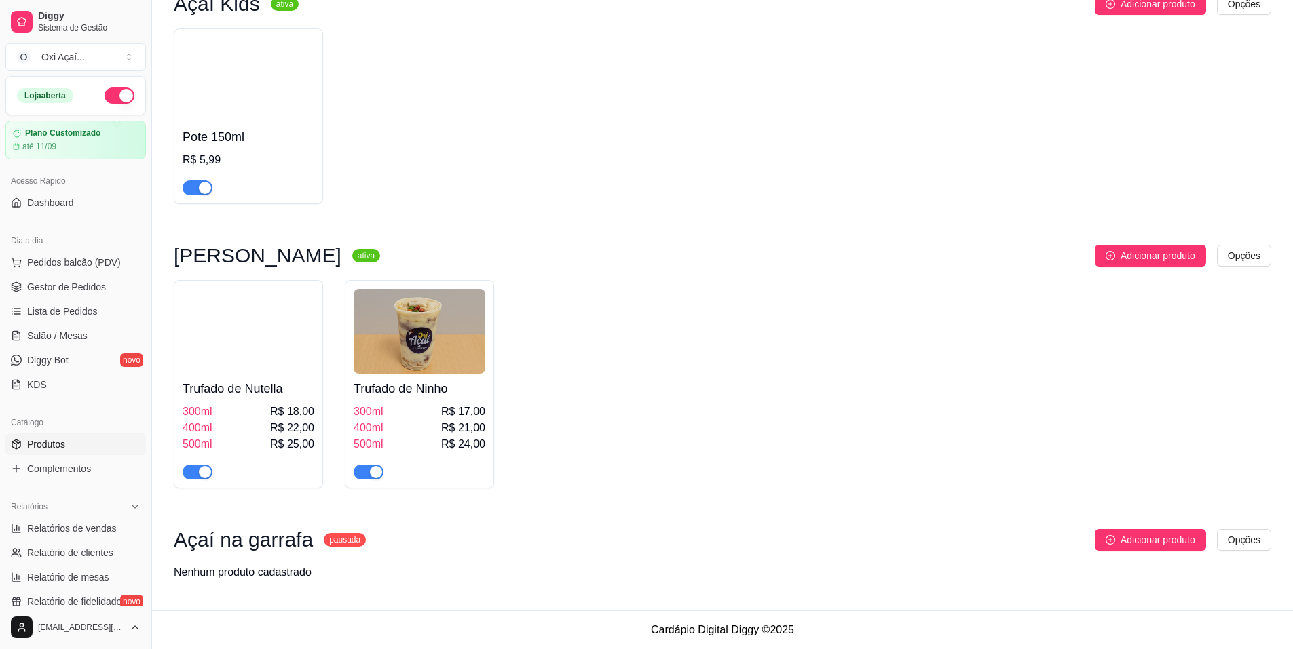
scroll to position [1222, 0]
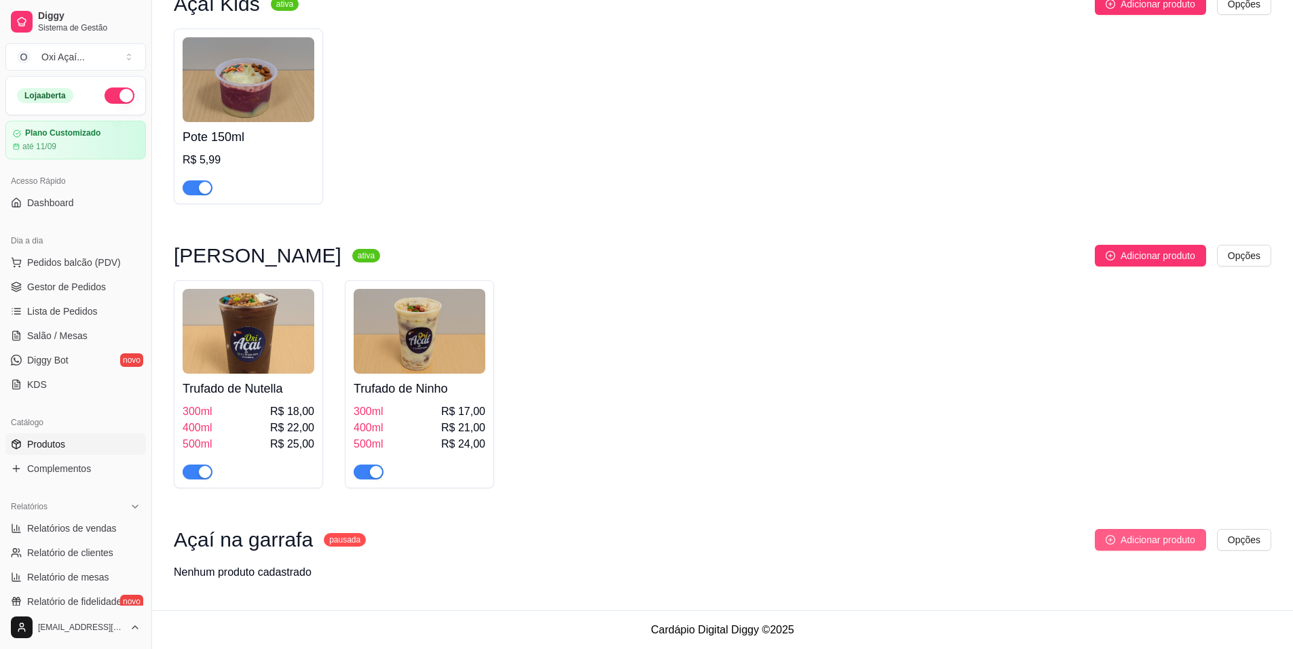
click at [1175, 545] on span "Adicionar produto" at bounding box center [1157, 540] width 75 height 15
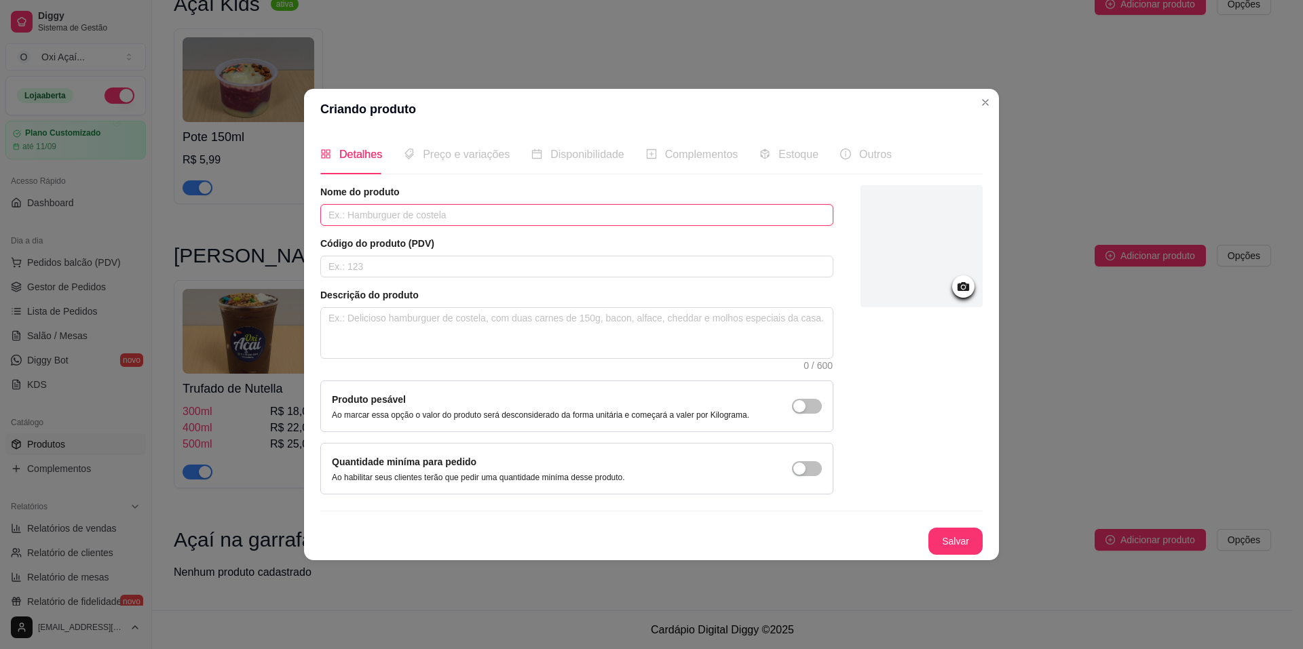
click at [394, 221] on input "text" at bounding box center [576, 215] width 513 height 22
type input "Tradicional"
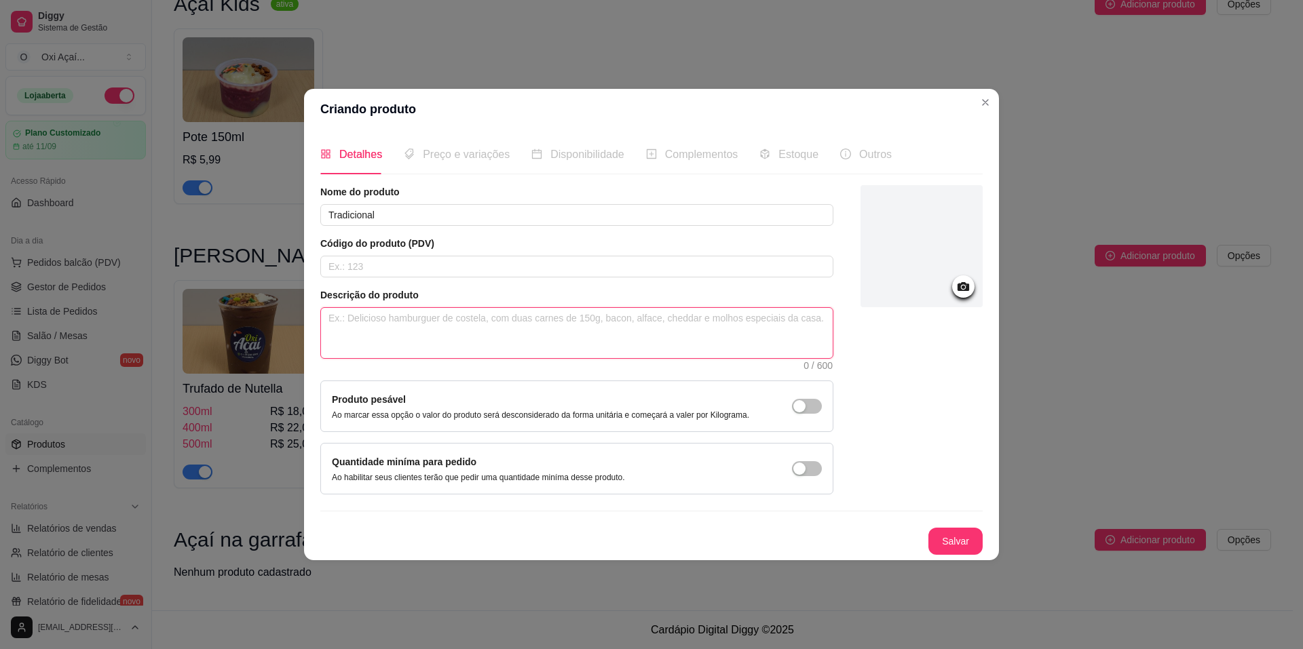
click at [393, 326] on textarea at bounding box center [577, 333] width 512 height 50
type textarea "L"
type textarea "Le"
type textarea "Lei"
type textarea "Leit"
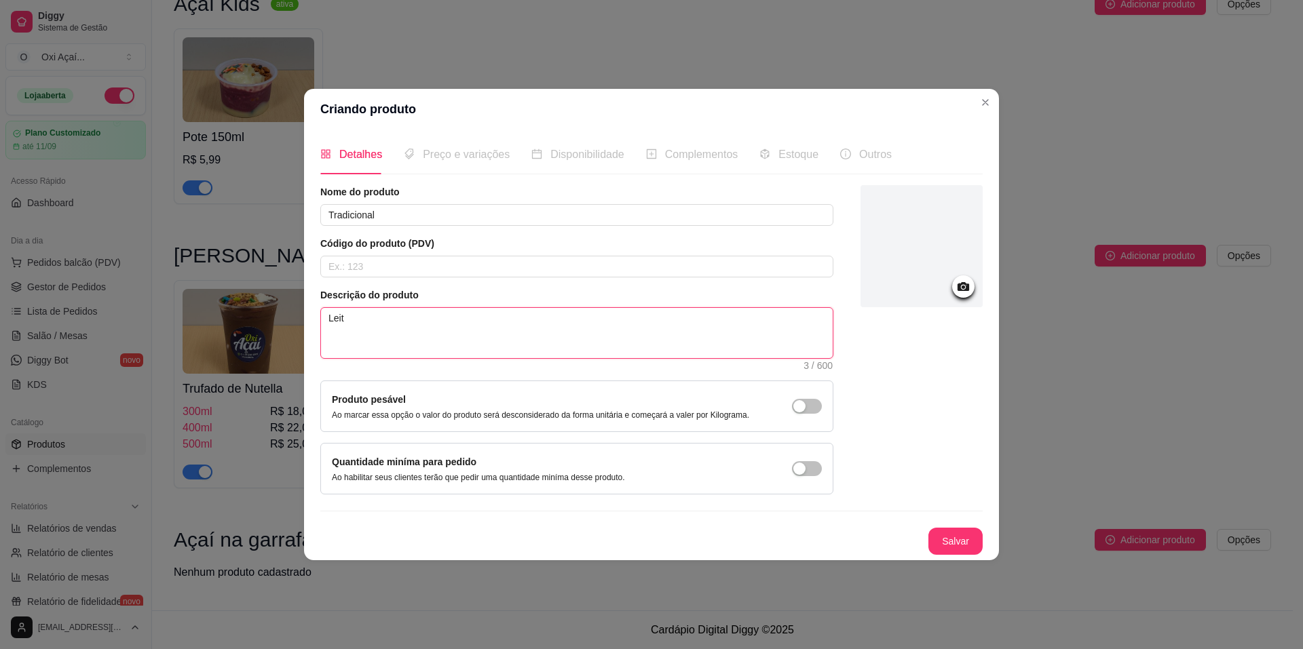
type textarea "Leite"
type textarea "Leite c"
type textarea "Leite co"
type textarea "Leite con"
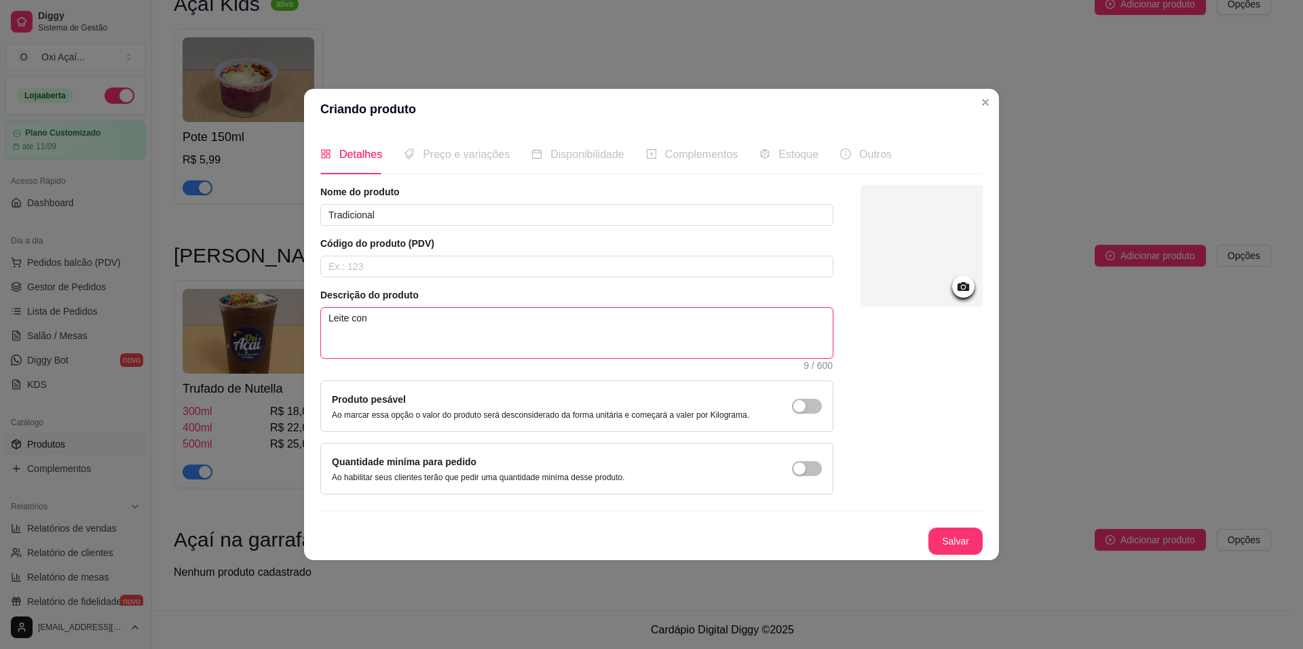
type textarea "Leite cond"
type textarea "Leite conde"
type textarea "Leite conden"
type textarea "Leite condens"
type textarea "Leite condensa"
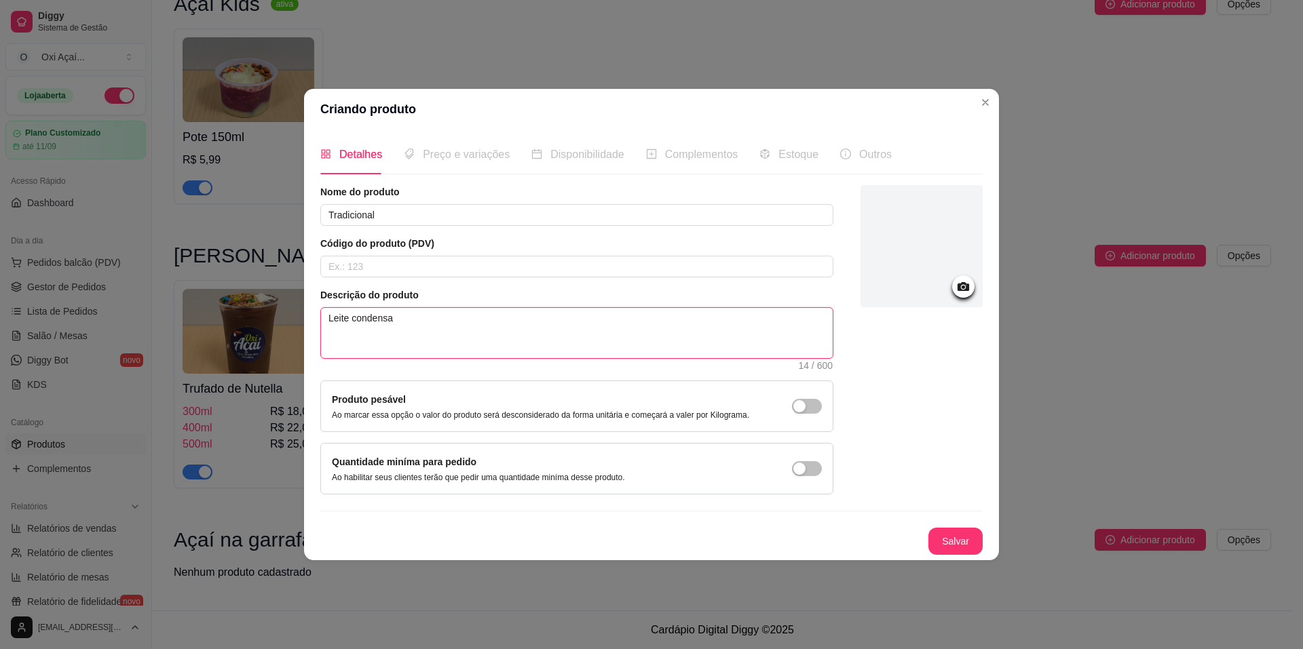
type textarea "Leite condensad"
type textarea "Leite condensado"
type textarea "Leite condensado,"
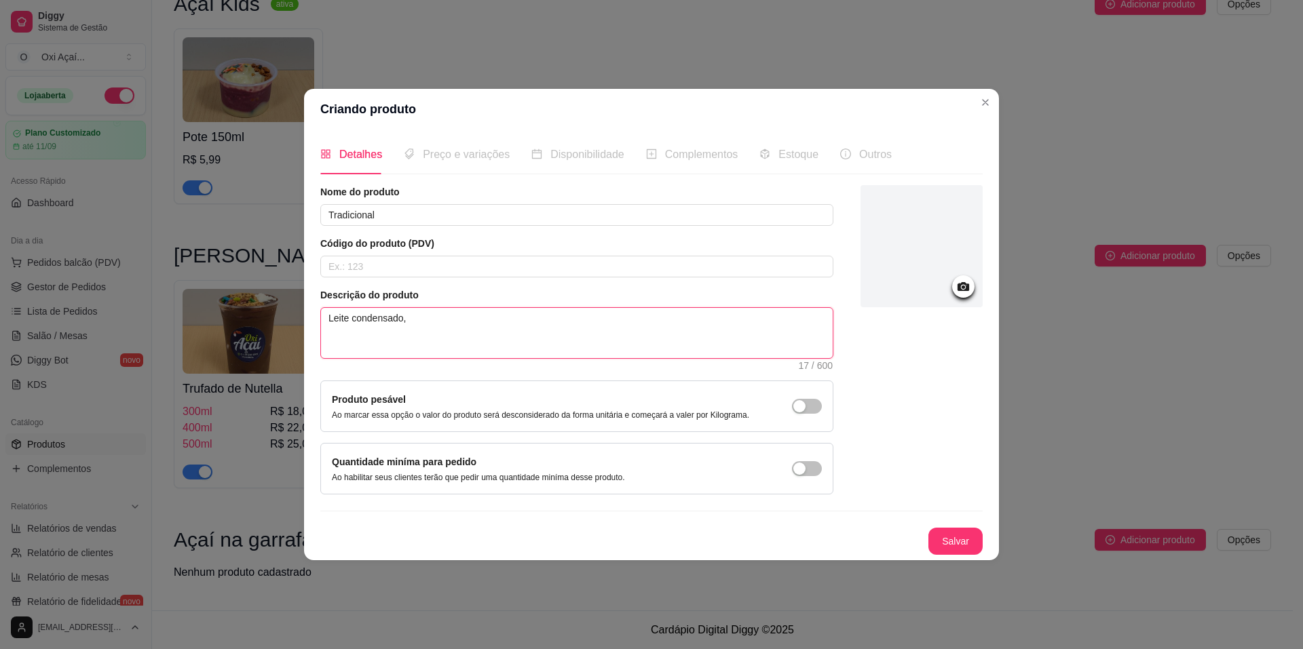
type textarea "Leite condensado,"
type textarea "Leite condensado, l"
type textarea "Leite condensado, le"
type textarea "Leite condensado, lei"
type textarea "Leite condensado, leit"
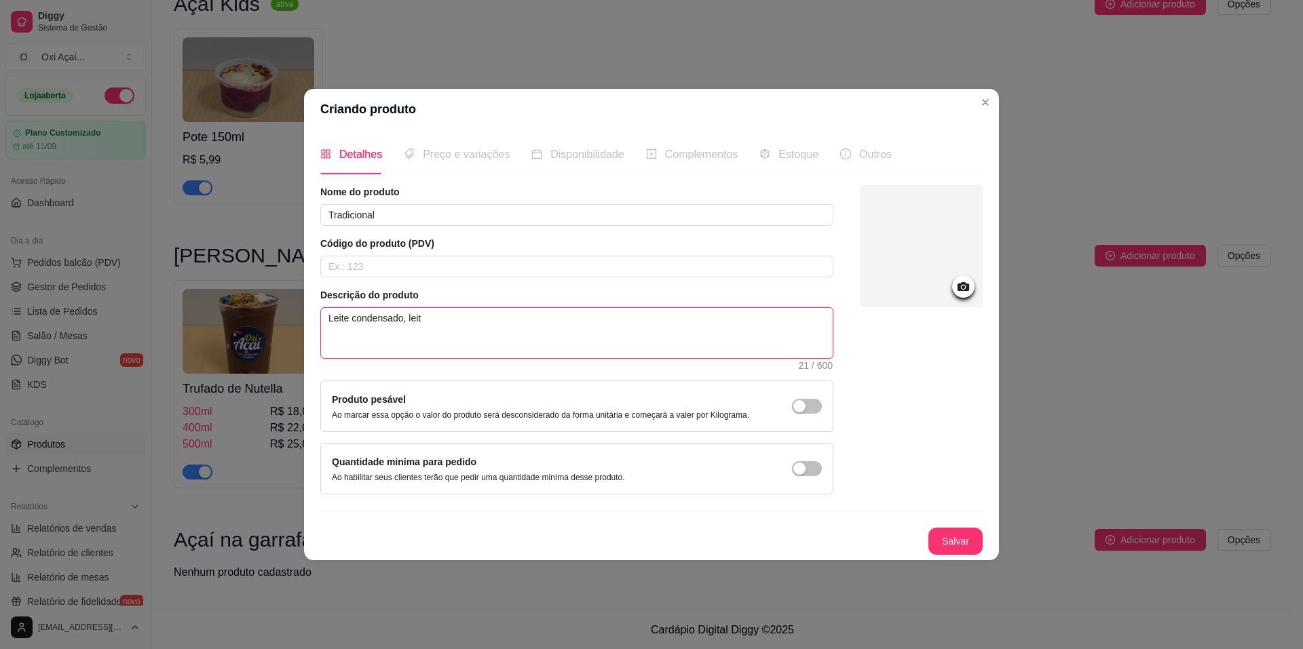
type textarea "Leite condensado, leite"
type textarea "Leite condensado, leite e"
type textarea "Leite condensado, leite em"
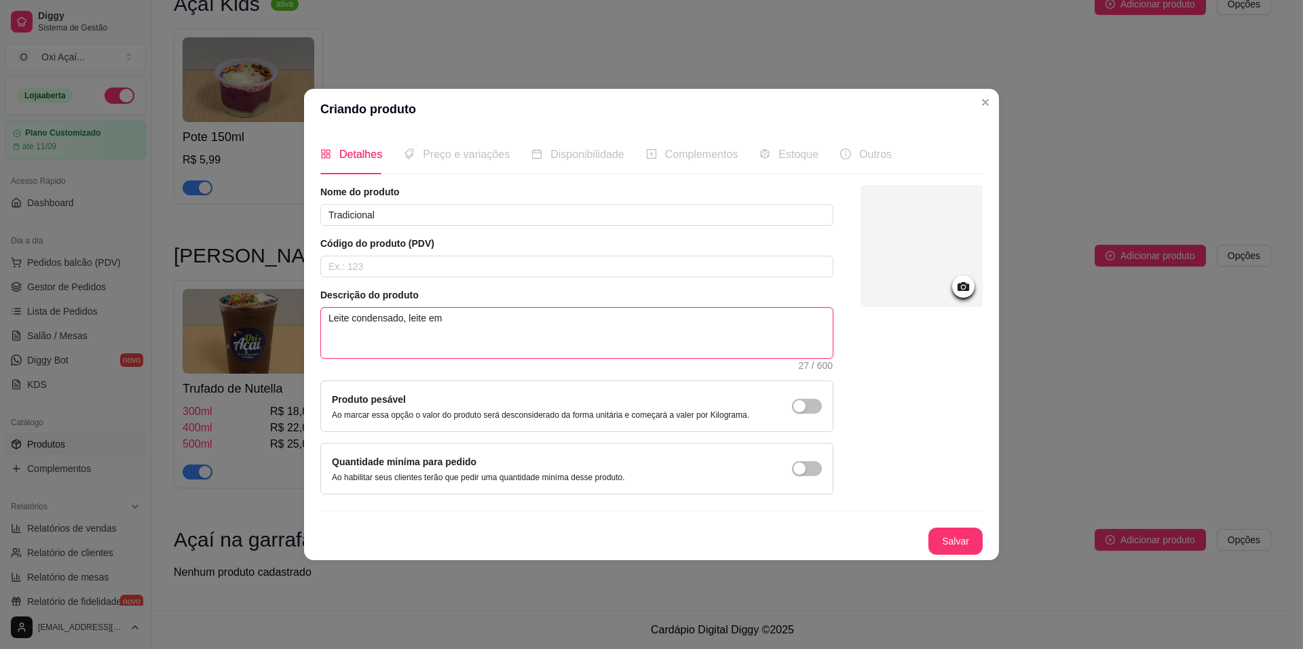
type textarea "Leite condensado, leite em p"
type textarea "Leite condensado, leite em pó"
type textarea "Leite condensado, leite em pó e"
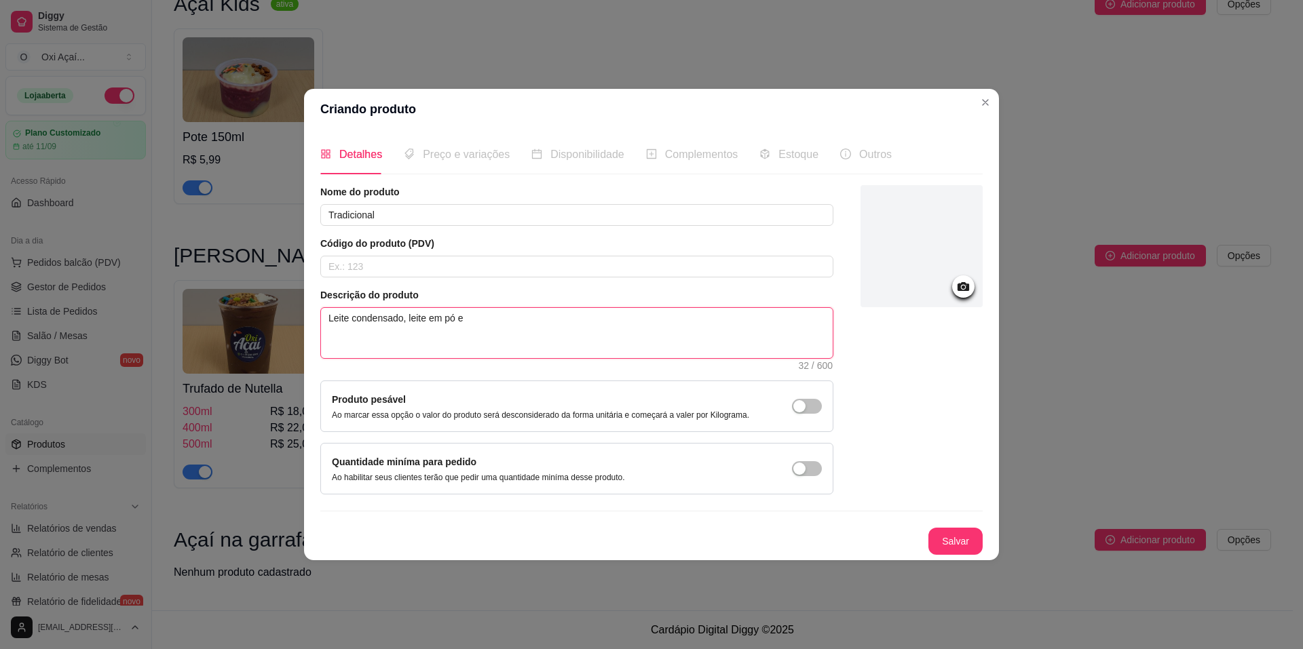
type textarea "Leite condensado, leite em pó e b"
type textarea "Leite condensado, leite em pó e ba"
type textarea "Leite condensado, leite em pó e ban"
type textarea "Leite condensado, leite em pó e bana"
type textarea "Leite condensado, leite em pó e [MEDICAL_DATA]"
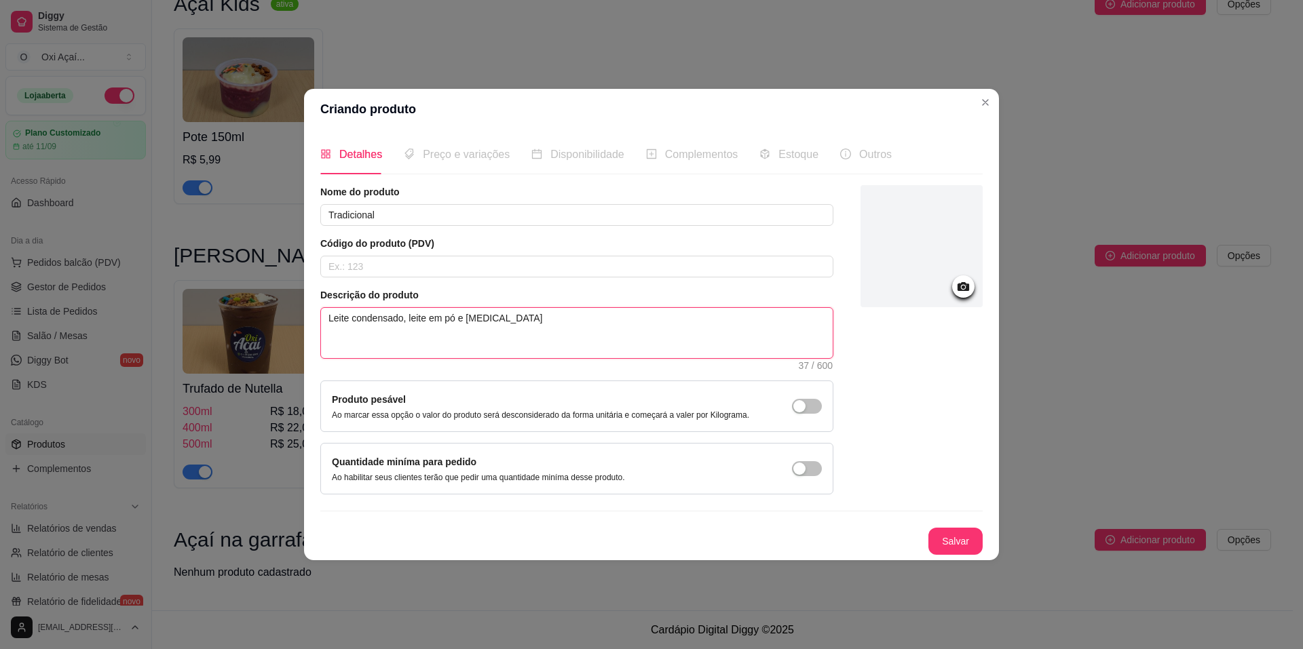
type textarea "Leite condensado, leite em pó e [MEDICAL_DATA]"
type textarea "Leite condensado, leite em pó e [MEDICAL_DATA] a"
type textarea "Leite condensado, leite em pó e [MEDICAL_DATA]"
type textarea "Leite condensado, leite em pó e banana"
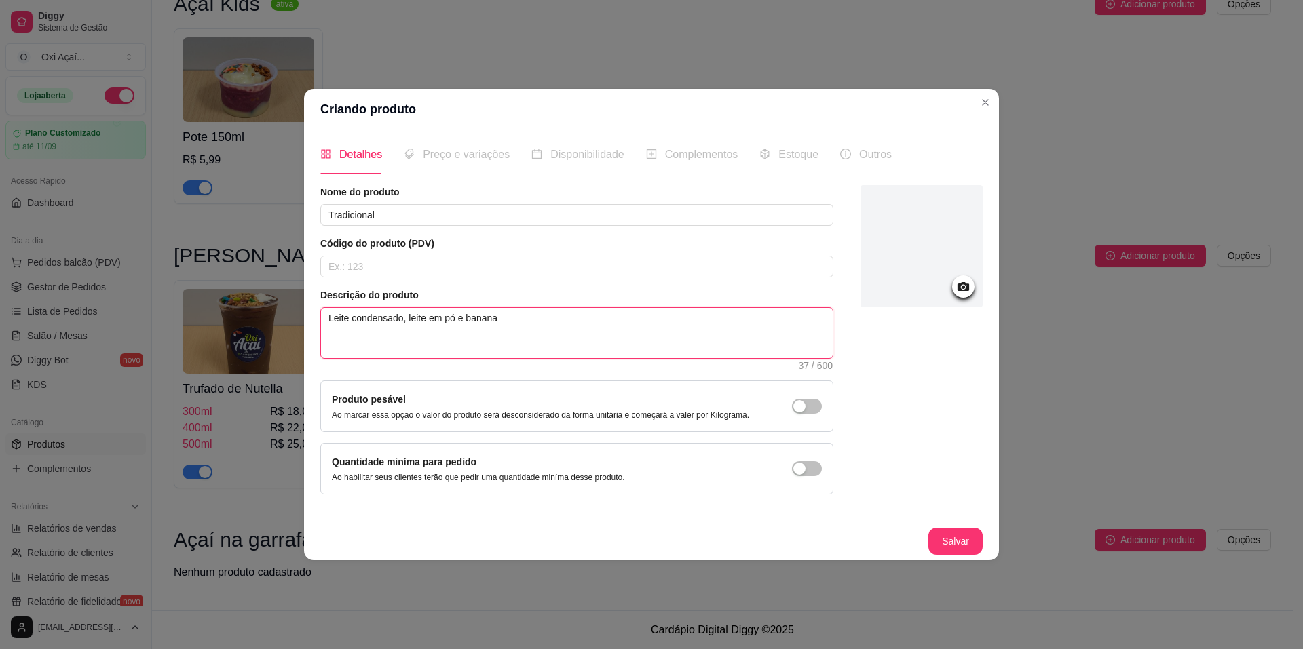
type textarea "Leite condensado, leite em pó e banana"
type textarea "Leite condensado, leite em p e banana"
type textarea "Leite condensado, leite em e banana"
type textarea "Leite condensado, leite e e banana"
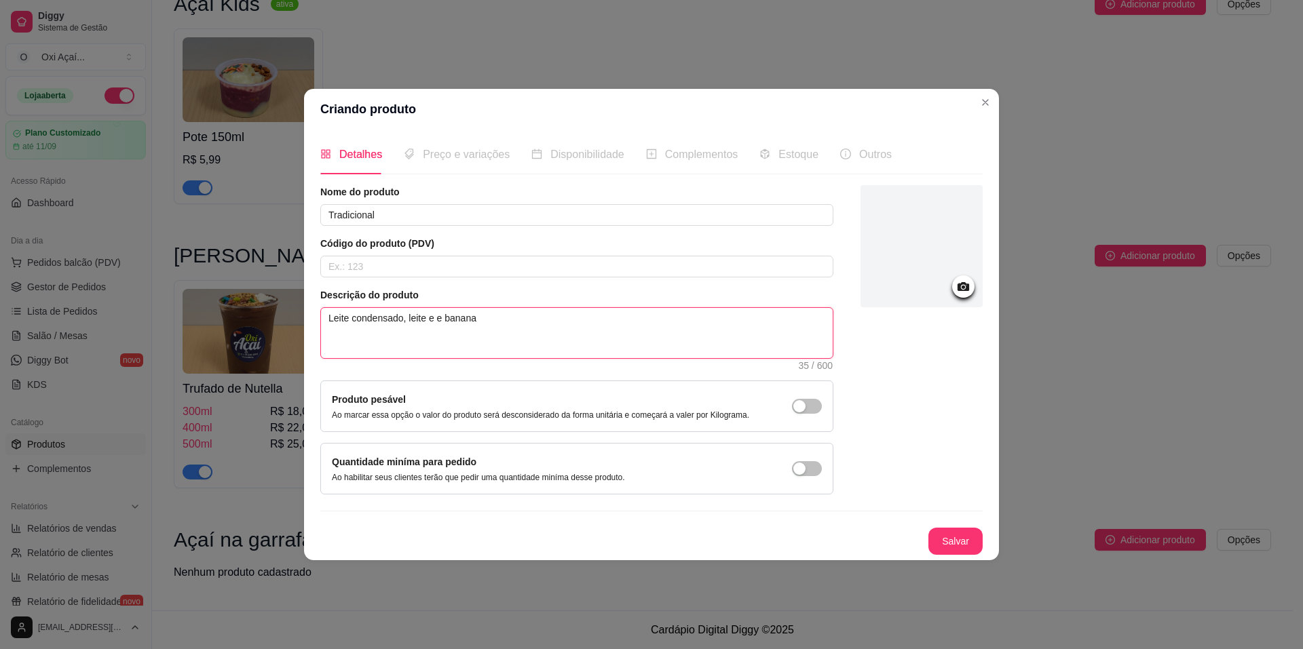
type textarea "Leite condensado, leite e banana"
click at [468, 324] on textarea "Leite condensado, leite e banana" at bounding box center [577, 333] width 512 height 50
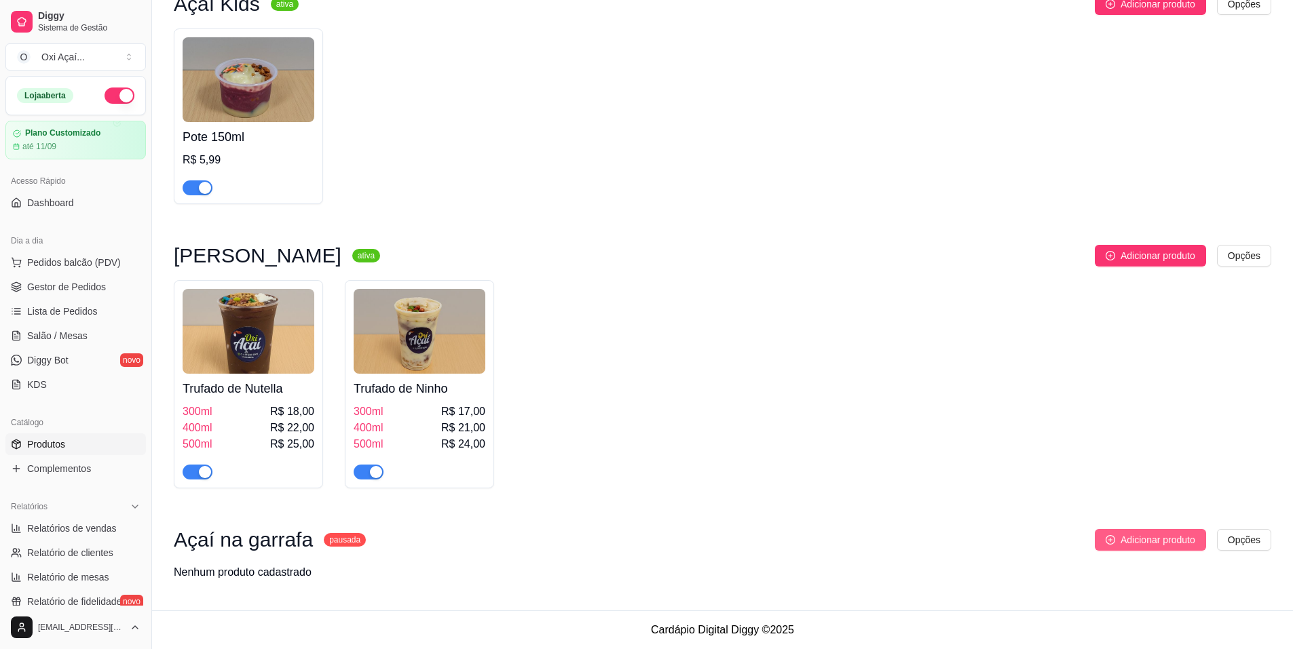
click at [1152, 534] on span "Adicionar produto" at bounding box center [1157, 540] width 75 height 15
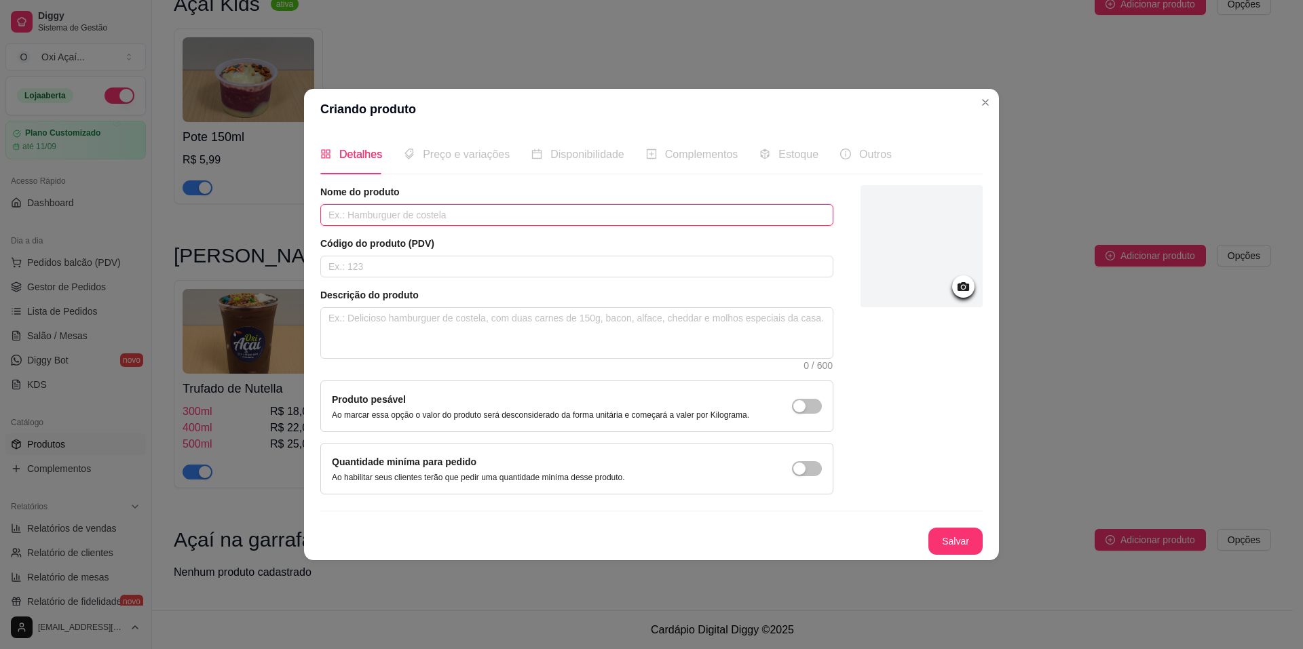
click at [378, 223] on input "text" at bounding box center [576, 215] width 513 height 22
type input "Tradicional 400ML"
click at [947, 533] on button "Salvar" at bounding box center [955, 541] width 54 height 27
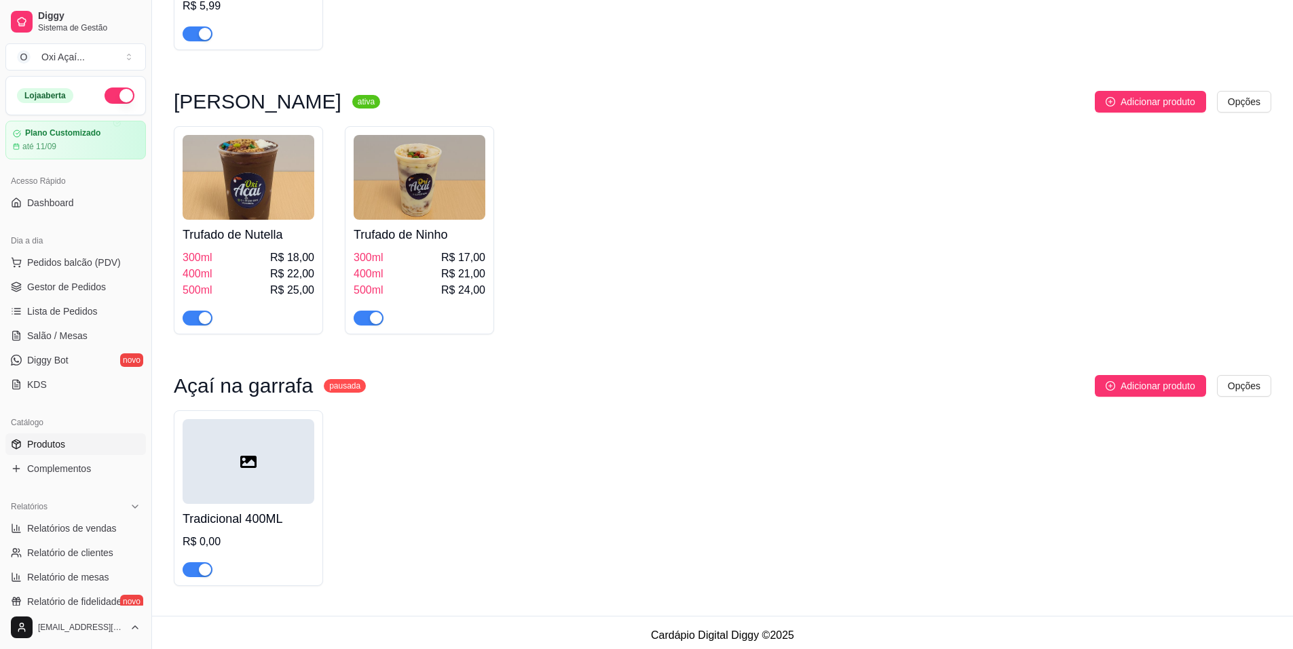
scroll to position [1382, 0]
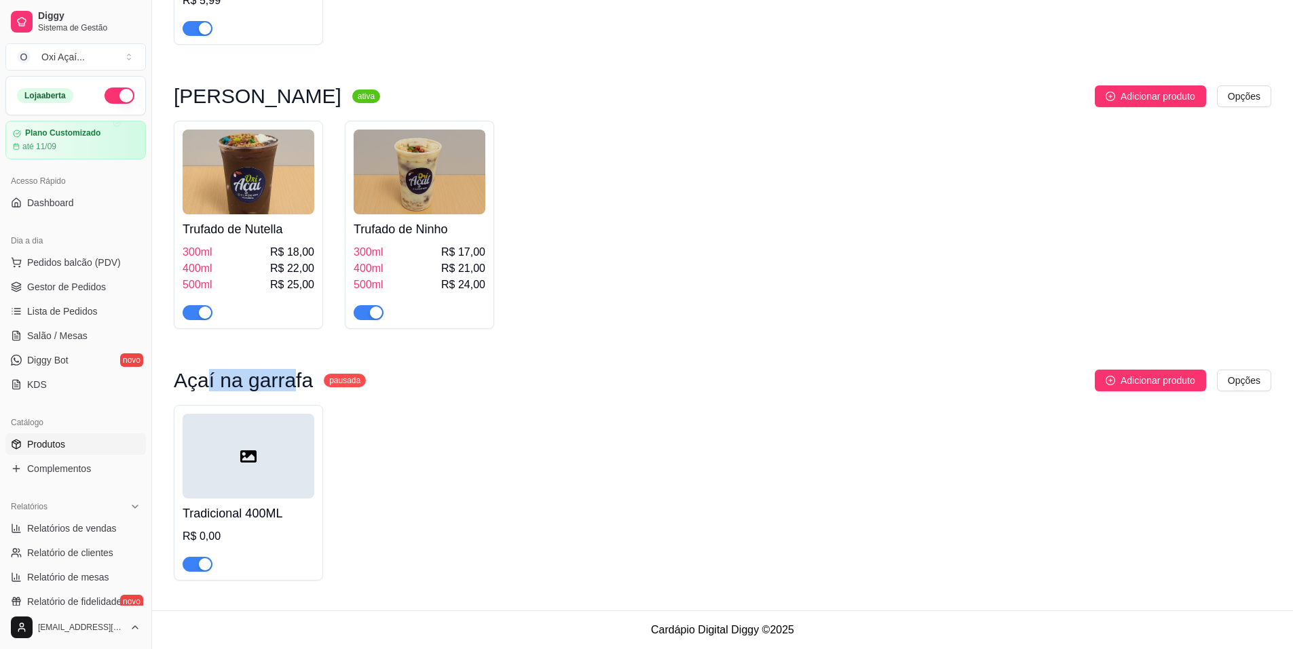
drag, startPoint x: 201, startPoint y: 382, endPoint x: 287, endPoint y: 375, distance: 86.5
click at [287, 375] on h3 "Açaí na garrafa" at bounding box center [243, 381] width 139 height 16
click at [309, 391] on div "Açaí na garrafa pausada Adicionar produto Opções Tradicional 400ML R$ 0,00" at bounding box center [722, 475] width 1097 height 211
click at [1148, 385] on span "Adicionar produto" at bounding box center [1157, 380] width 75 height 15
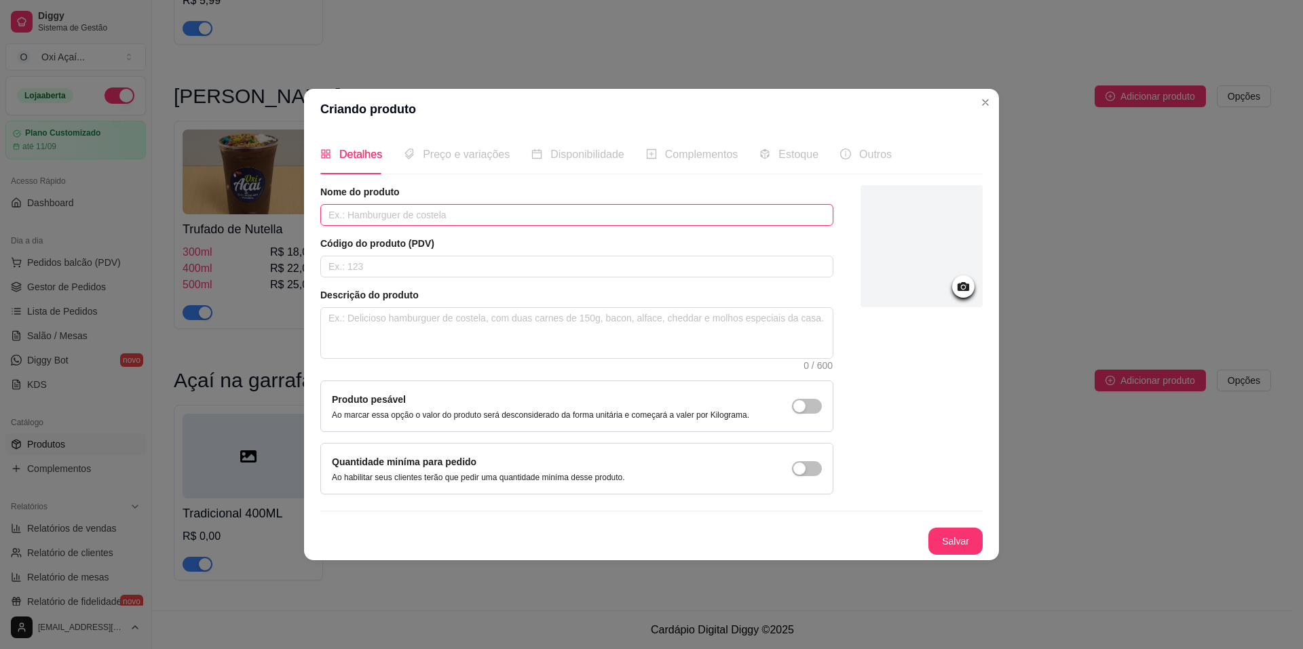
click at [371, 223] on input "text" at bounding box center [576, 215] width 513 height 22
type input "Açaí com Whisky Red Label"
click at [956, 533] on button "Salvar" at bounding box center [955, 541] width 53 height 26
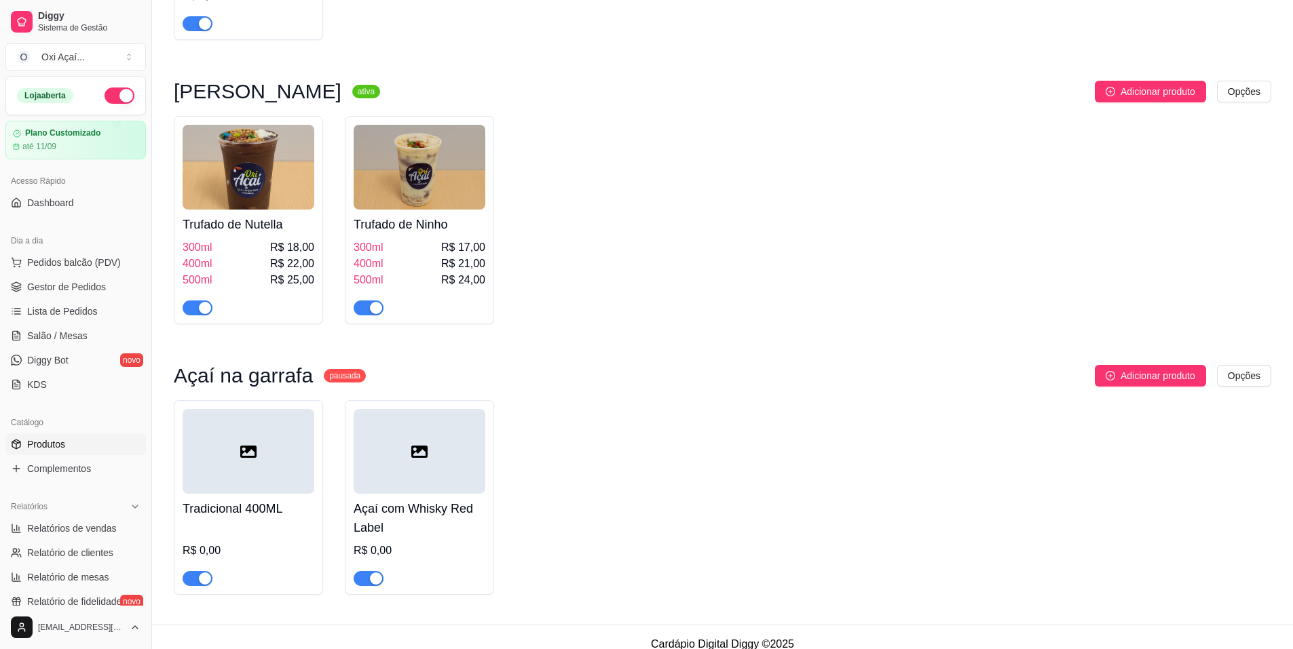
click at [556, 580] on div "Tradicional 400ML R$ 0,00 Açaí com Whisky Red Label R$ 0,00" at bounding box center [722, 497] width 1097 height 195
click at [38, 468] on span "Complementos" at bounding box center [59, 469] width 64 height 14
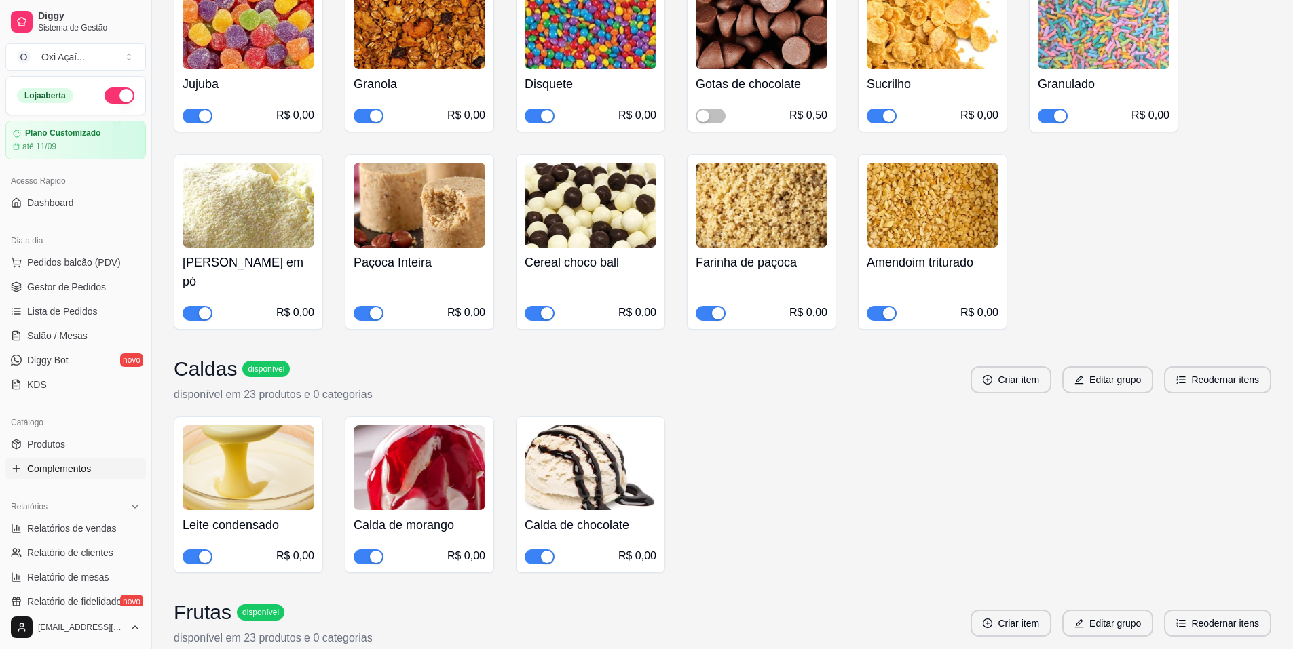
scroll to position [68, 0]
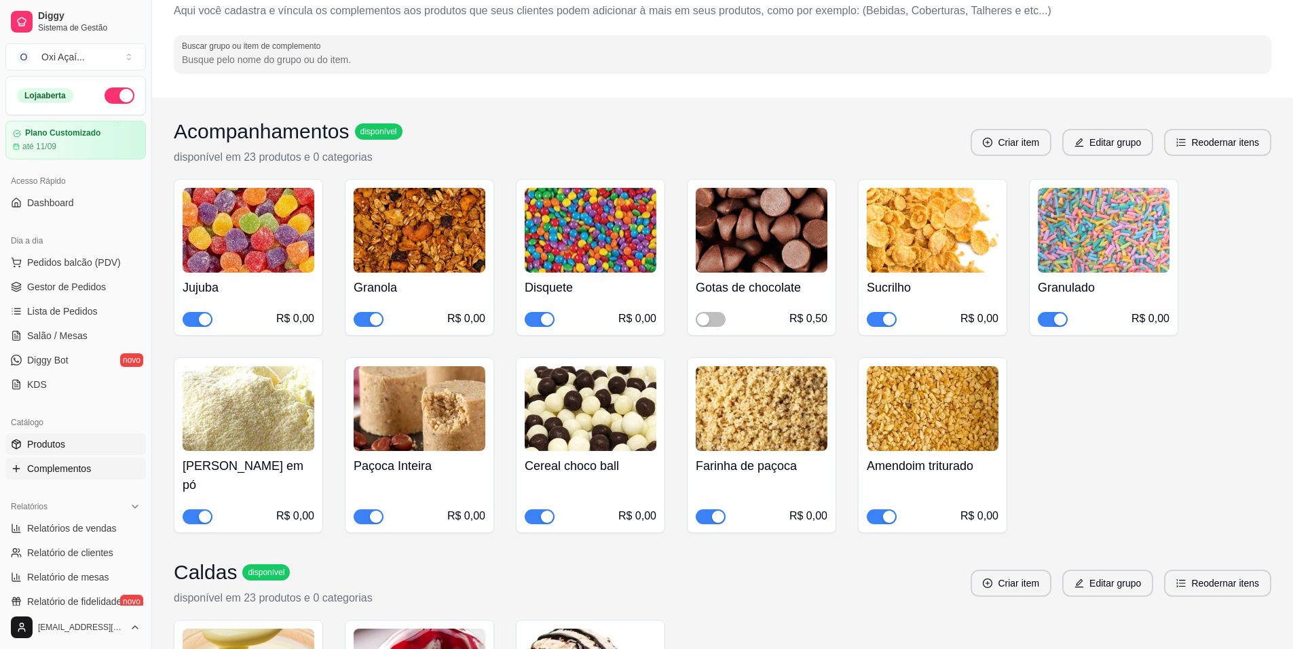
click at [54, 442] on span "Produtos" at bounding box center [46, 445] width 38 height 14
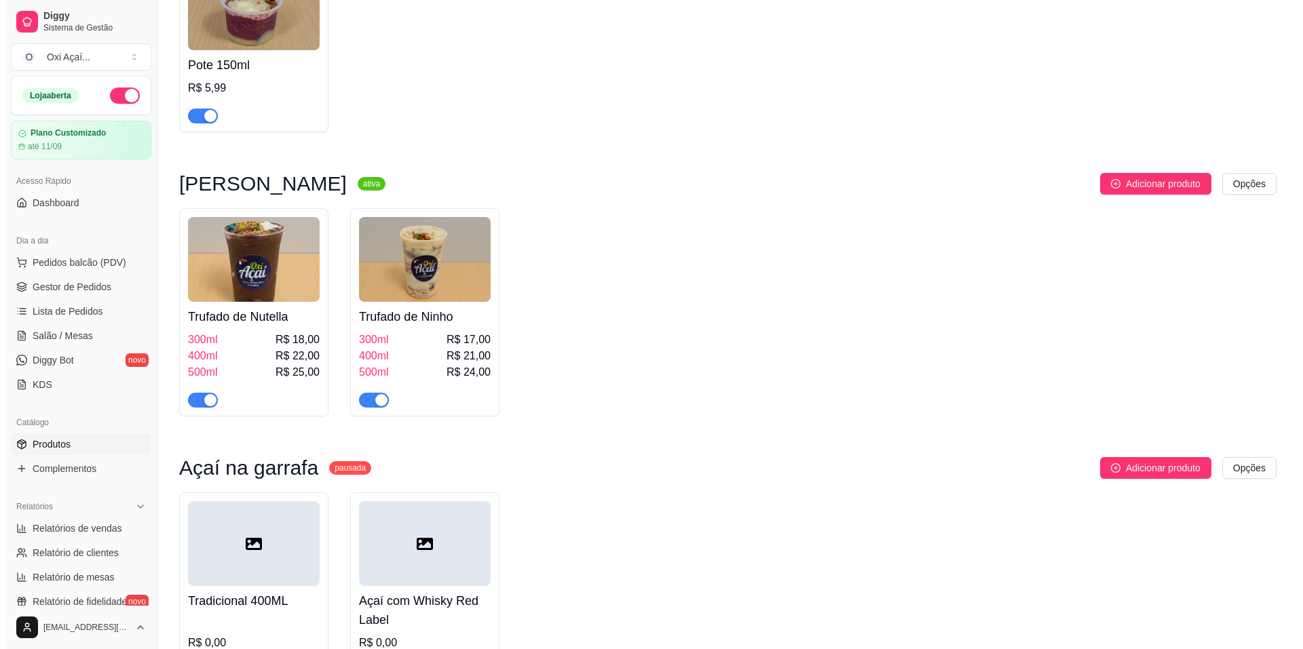
scroll to position [1401, 0]
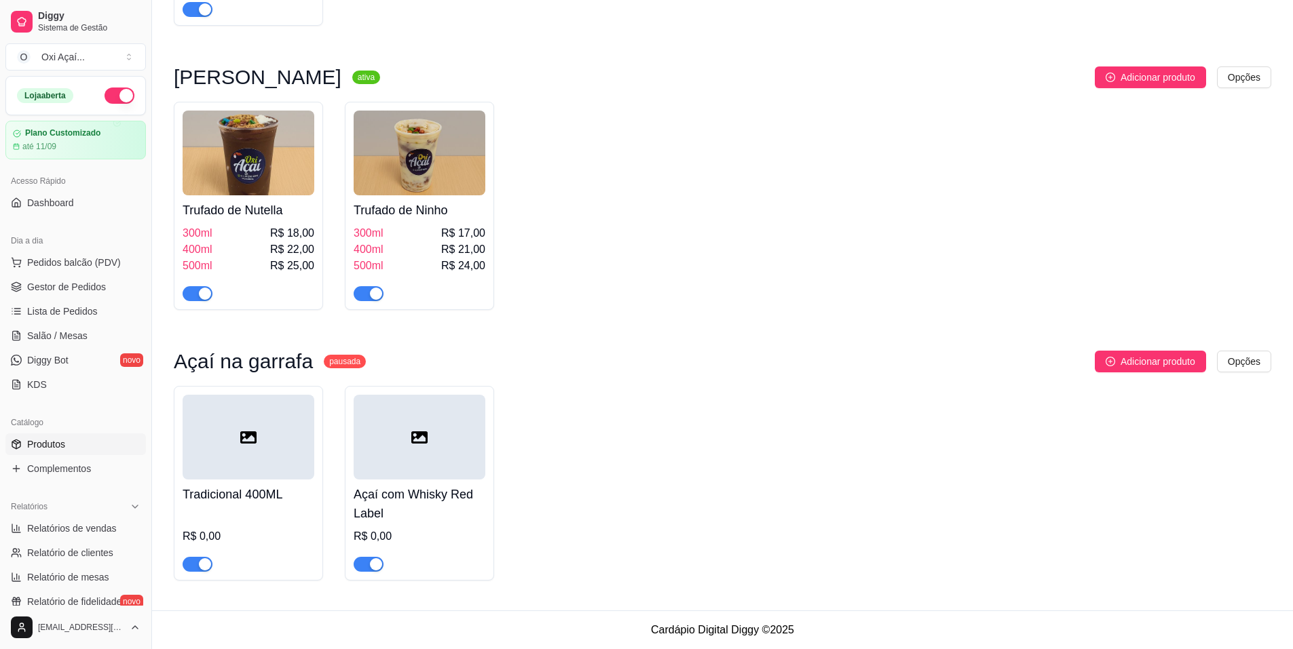
click at [419, 510] on h4 "Açaí com Whisky Red Label" at bounding box center [420, 504] width 132 height 38
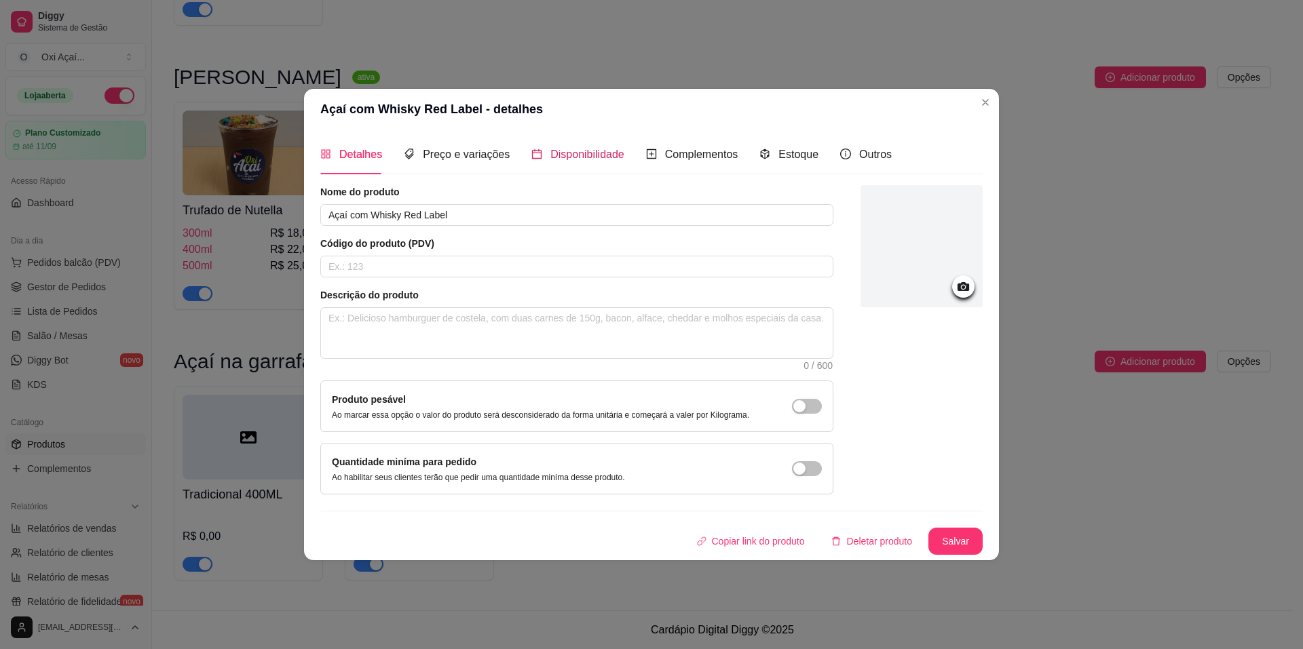
click at [551, 159] on span "Disponibilidade" at bounding box center [587, 155] width 74 height 12
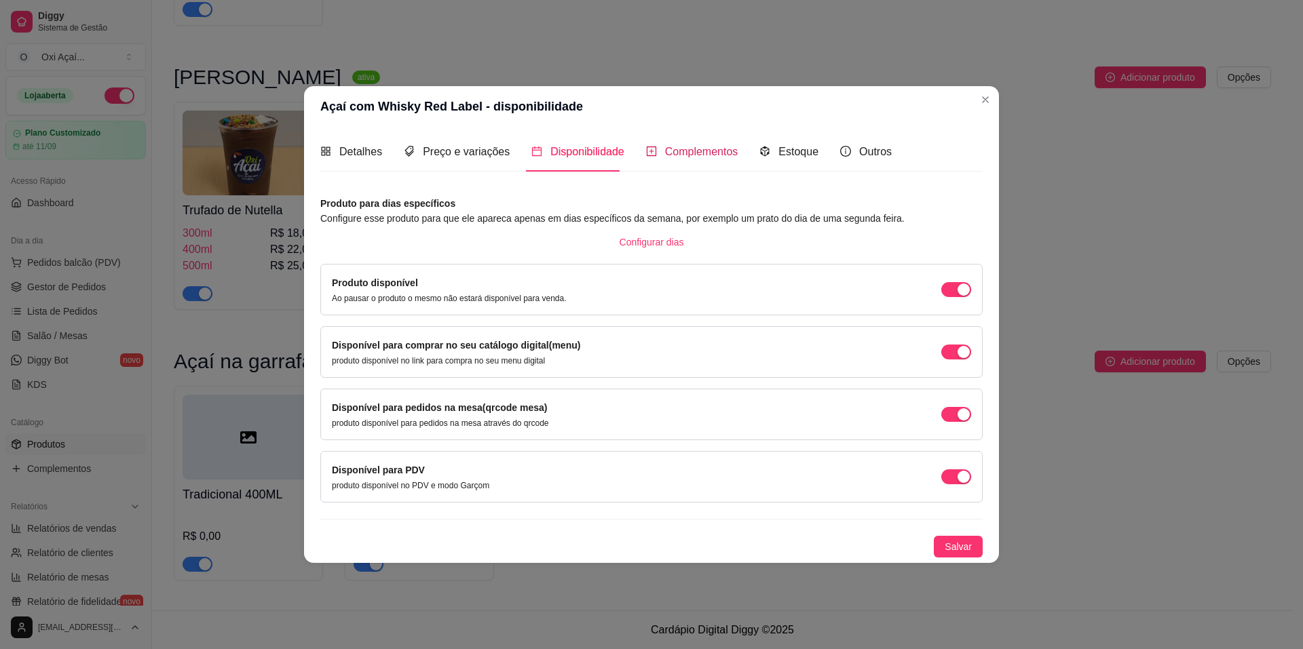
click at [681, 157] on span "Complementos" at bounding box center [701, 152] width 73 height 12
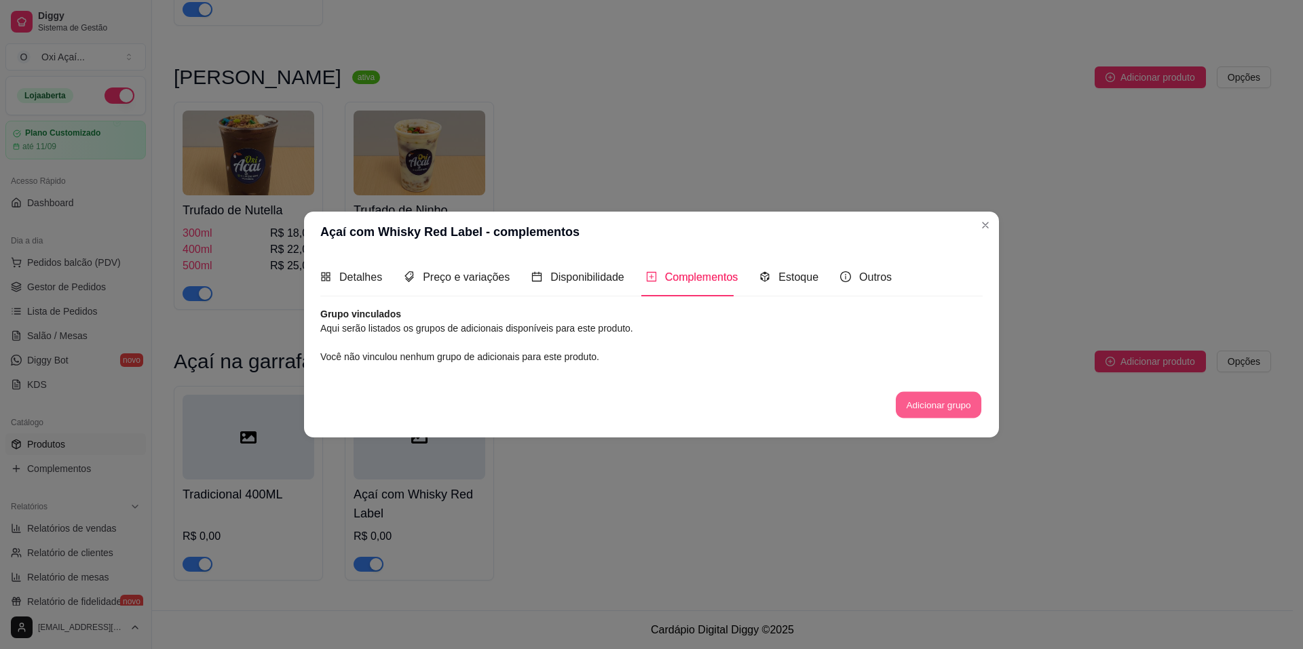
click at [924, 411] on button "Adicionar grupo" at bounding box center [939, 405] width 86 height 26
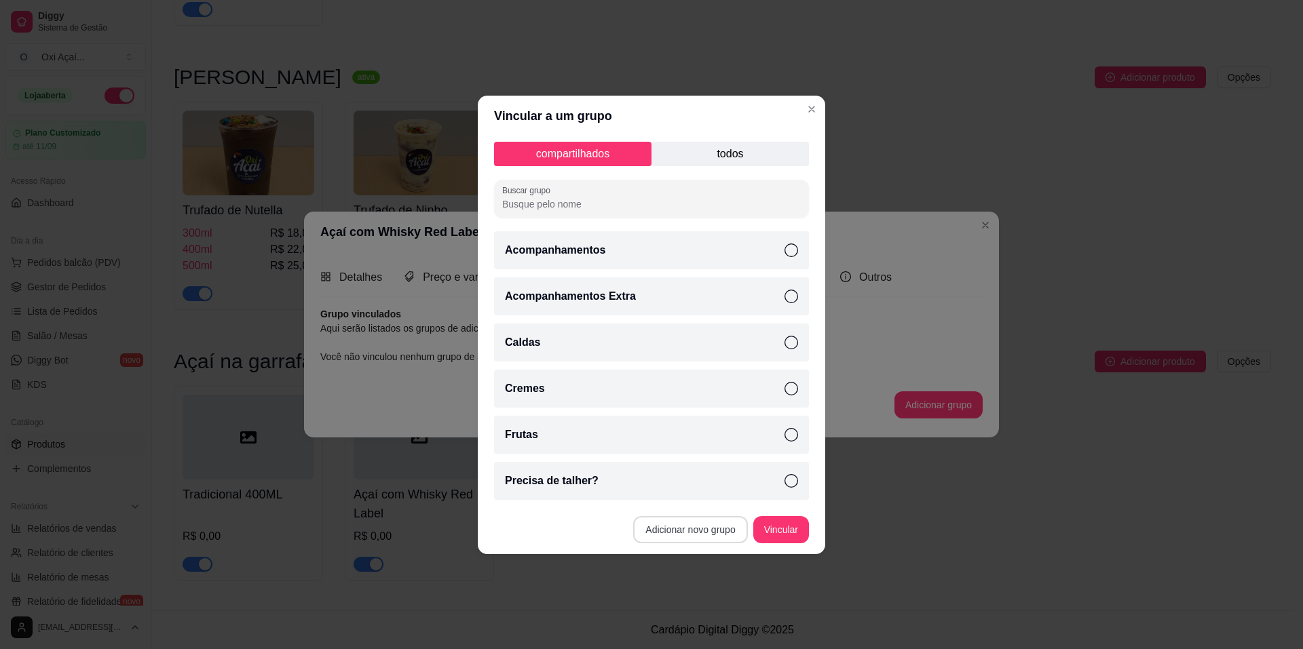
click at [685, 528] on button "Adicionar novo grupo" at bounding box center [690, 529] width 114 height 27
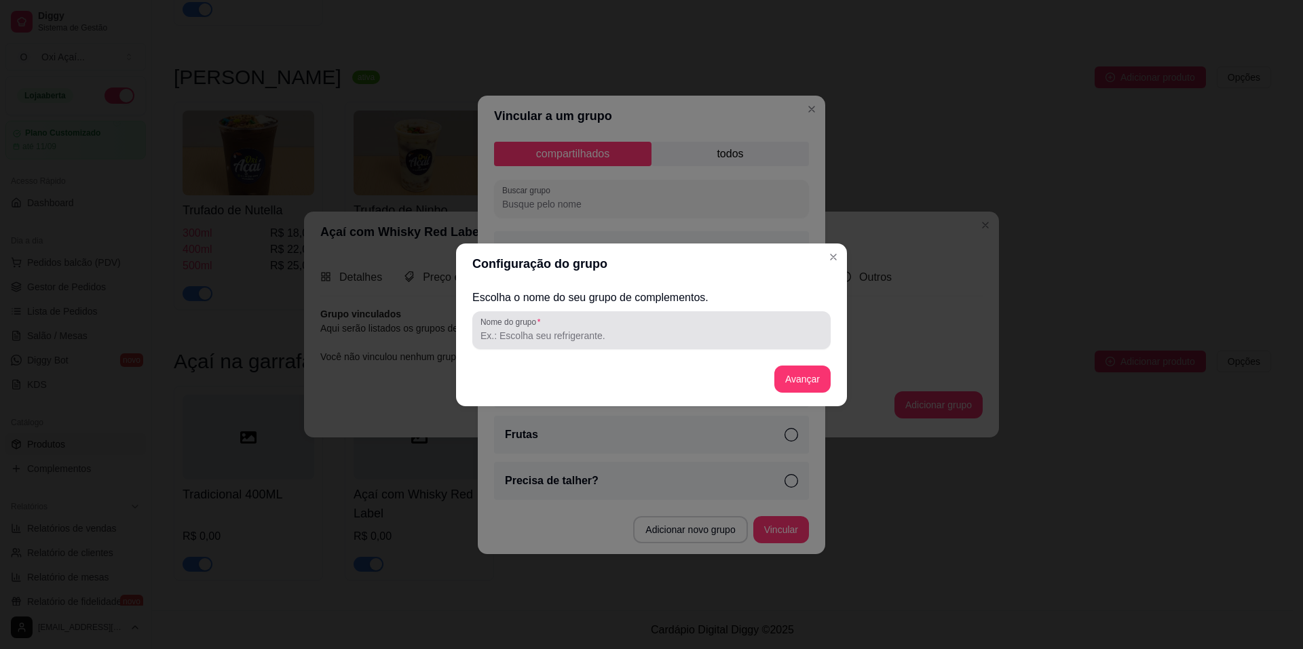
click at [552, 335] on input "Nome do grupo" at bounding box center [651, 336] width 342 height 14
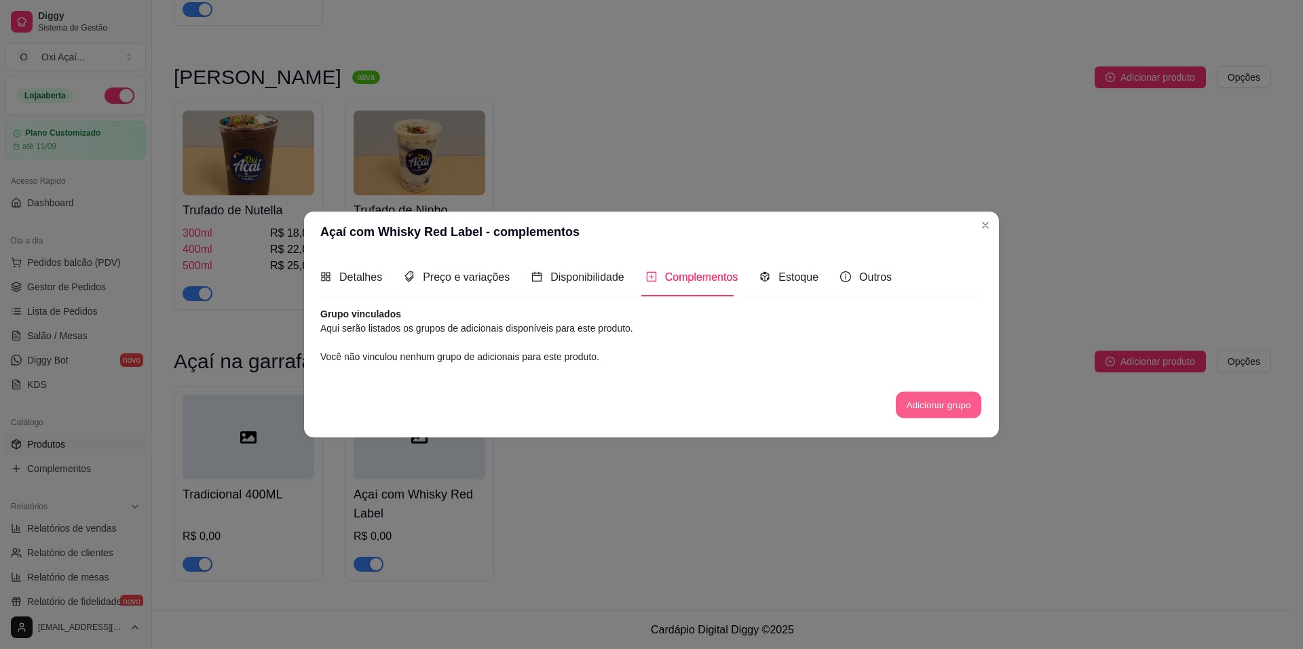
click at [916, 404] on button "Adicionar grupo" at bounding box center [939, 405] width 86 height 26
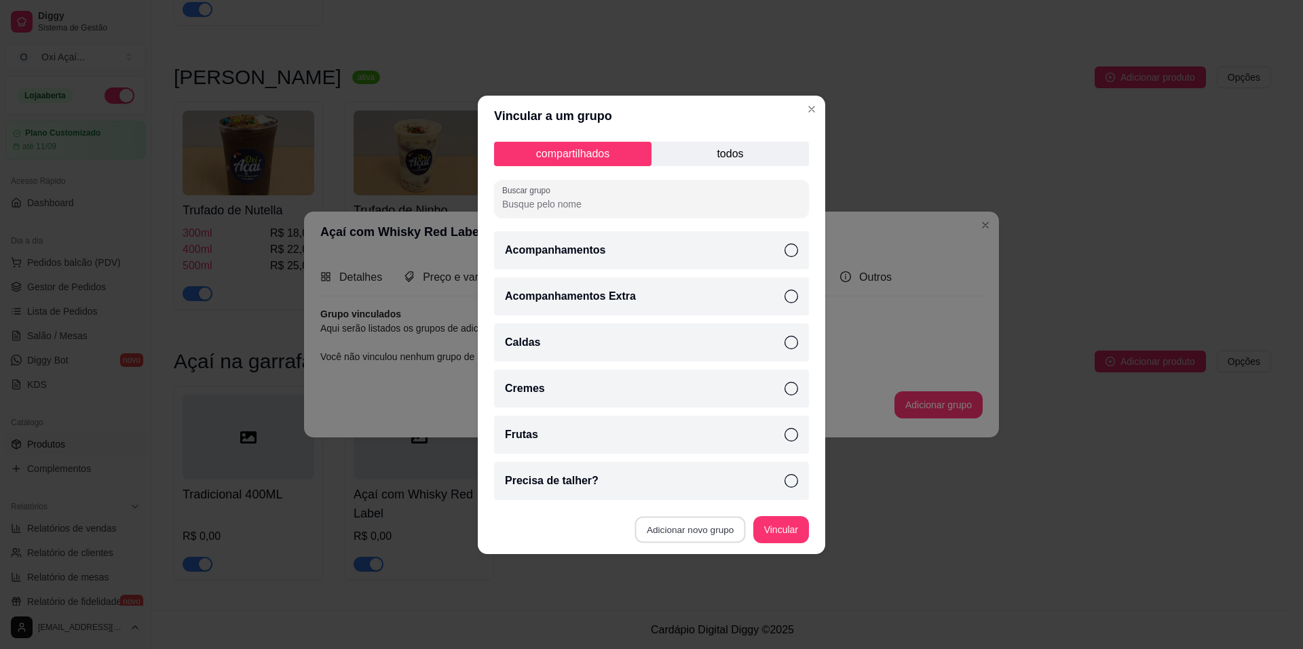
click at [668, 531] on button "Adicionar novo grupo" at bounding box center [690, 529] width 111 height 26
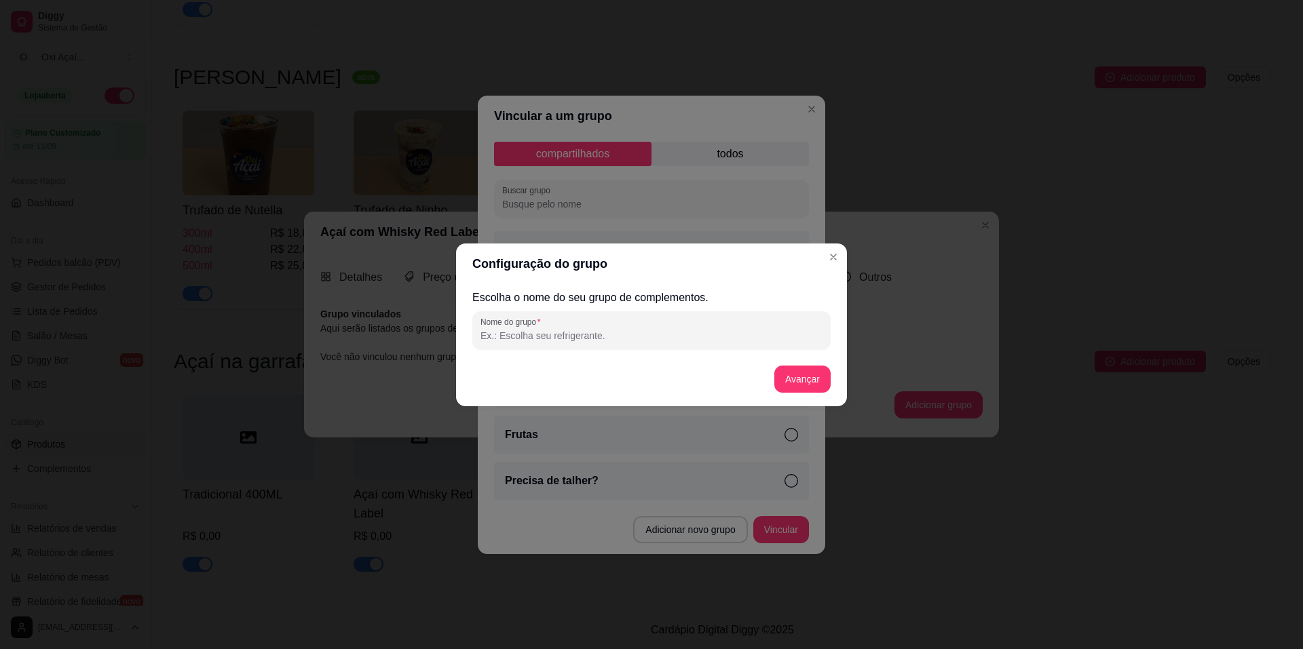
click at [569, 342] on input "Nome do grupo" at bounding box center [651, 336] width 342 height 14
type input "Escolha sua intensidade"
click at [816, 371] on button "Avançar" at bounding box center [802, 379] width 56 height 27
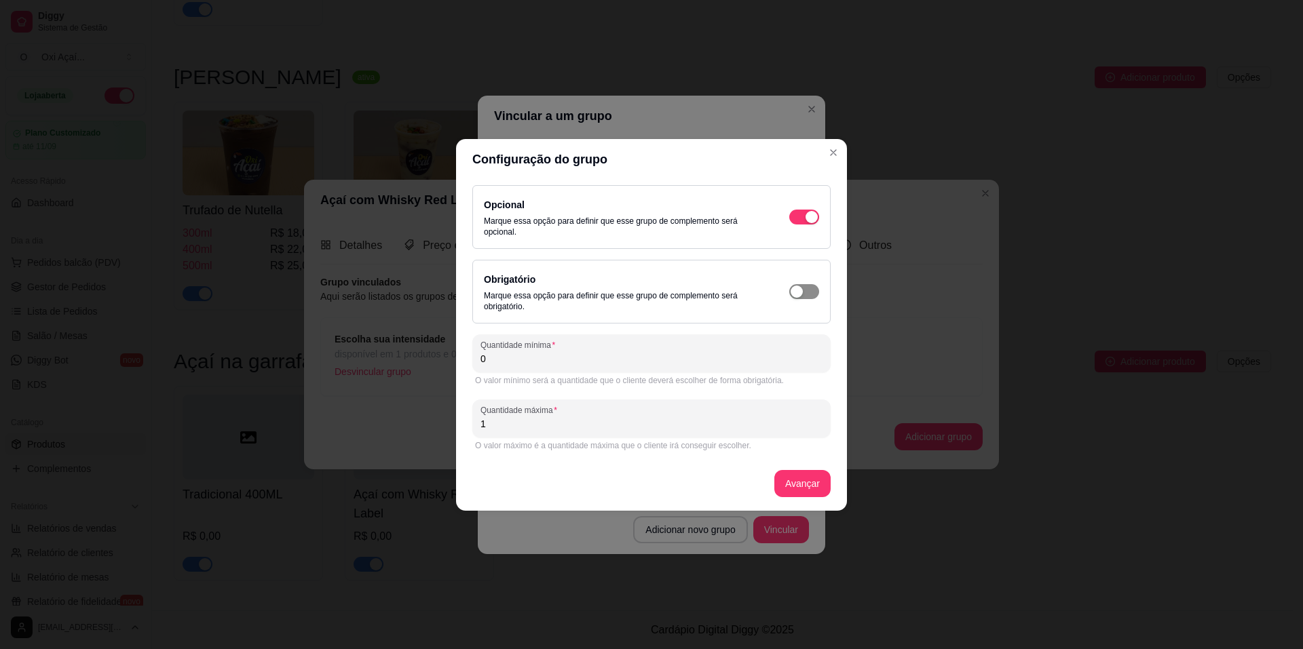
click at [806, 223] on div "button" at bounding box center [812, 217] width 12 height 12
click at [797, 481] on button "Avançar" at bounding box center [802, 483] width 55 height 26
click at [508, 363] on input "0" at bounding box center [651, 359] width 342 height 14
type input "1"
click at [794, 478] on button "Avançar" at bounding box center [802, 483] width 56 height 27
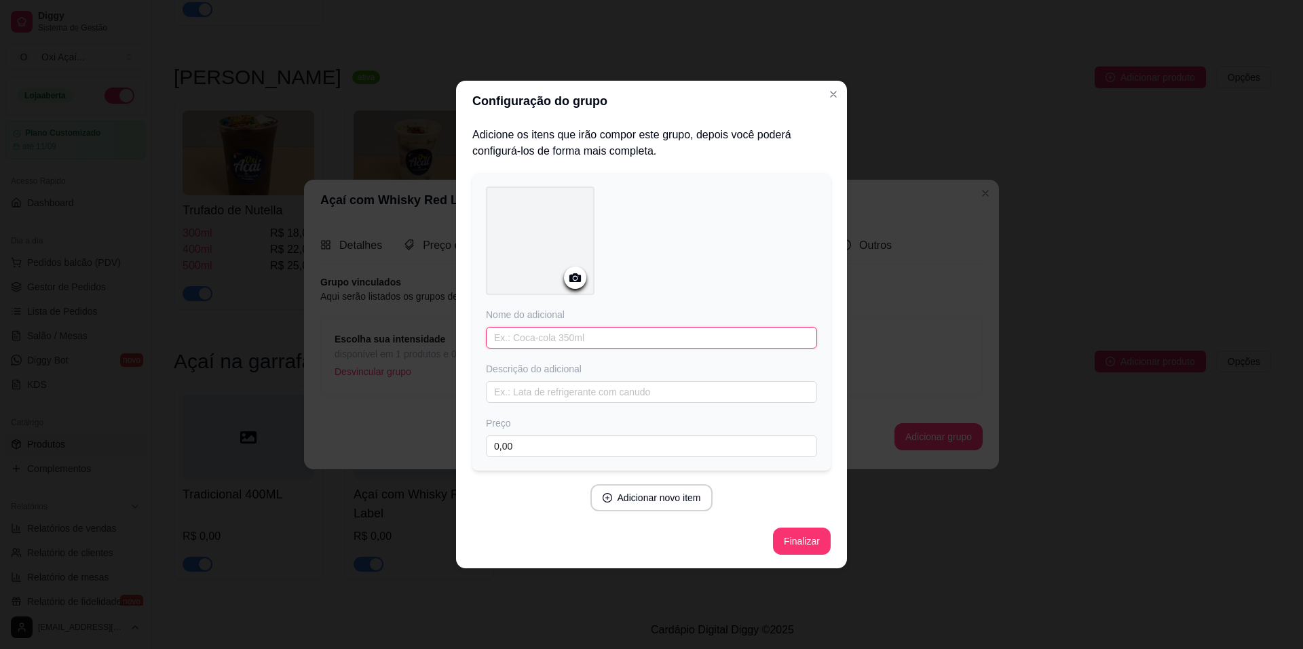
click at [546, 337] on input "text" at bounding box center [651, 338] width 331 height 22
type input "Suave"
click at [641, 497] on button "Adicionar novo item" at bounding box center [651, 498] width 119 height 26
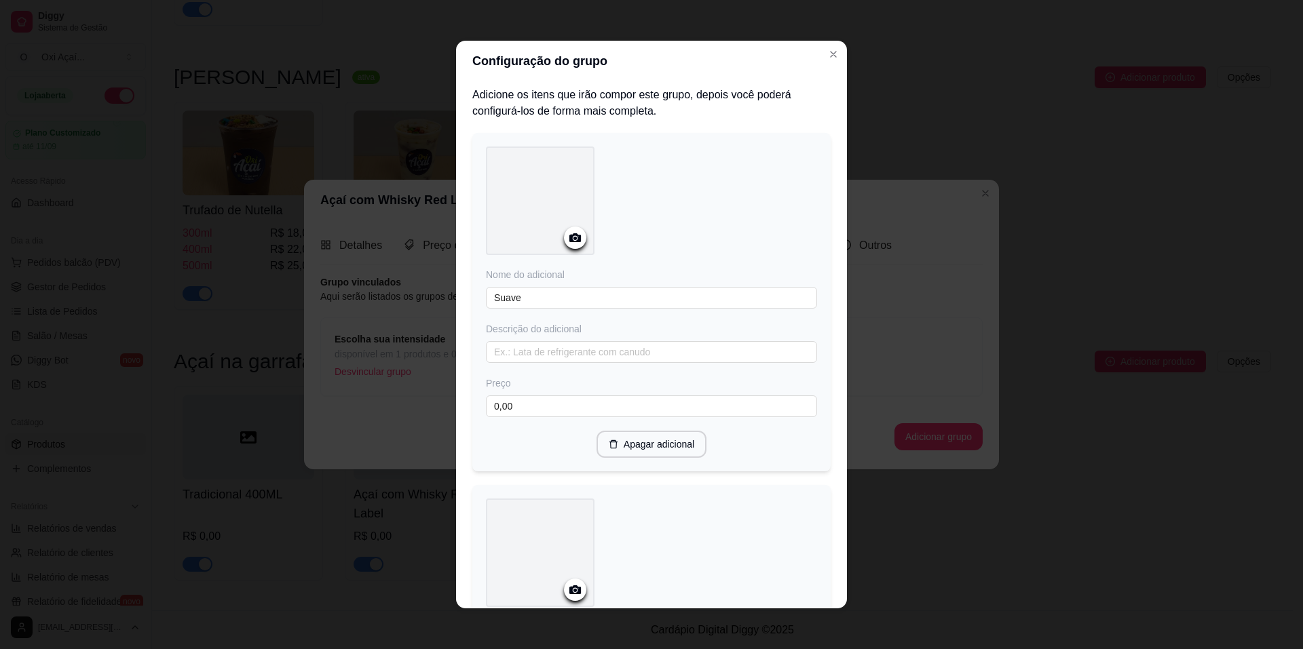
scroll to position [325, 0]
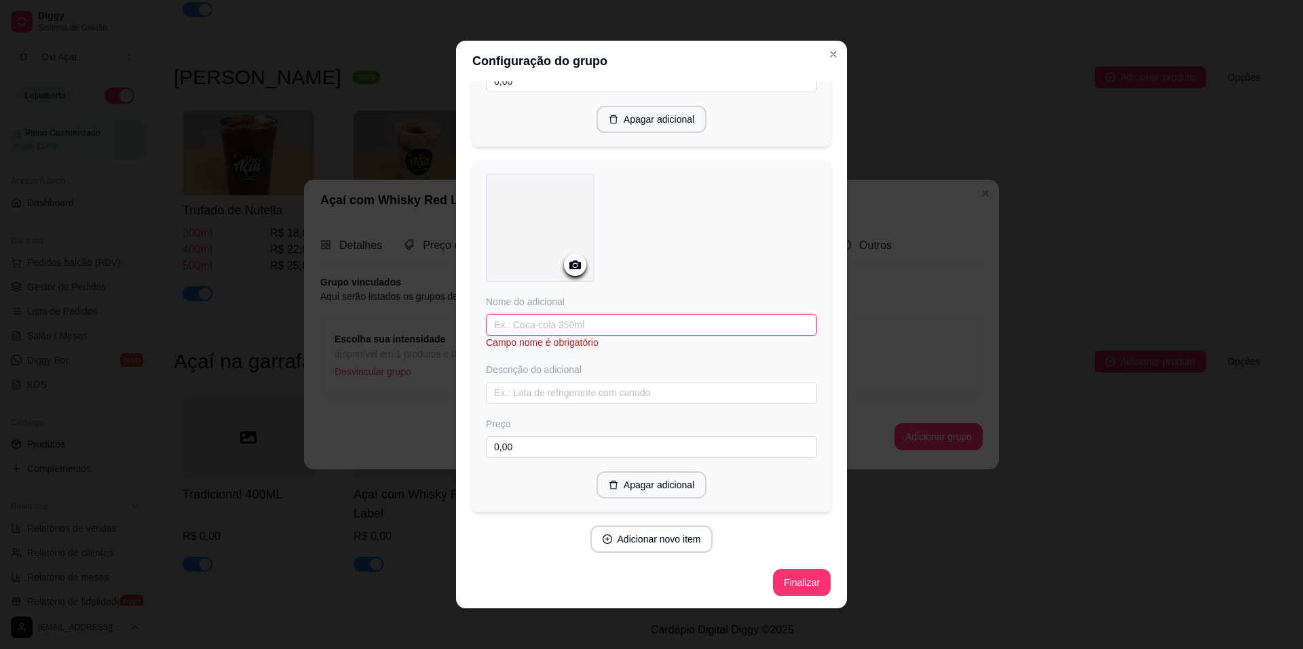
click at [504, 331] on input "text" at bounding box center [651, 325] width 331 height 22
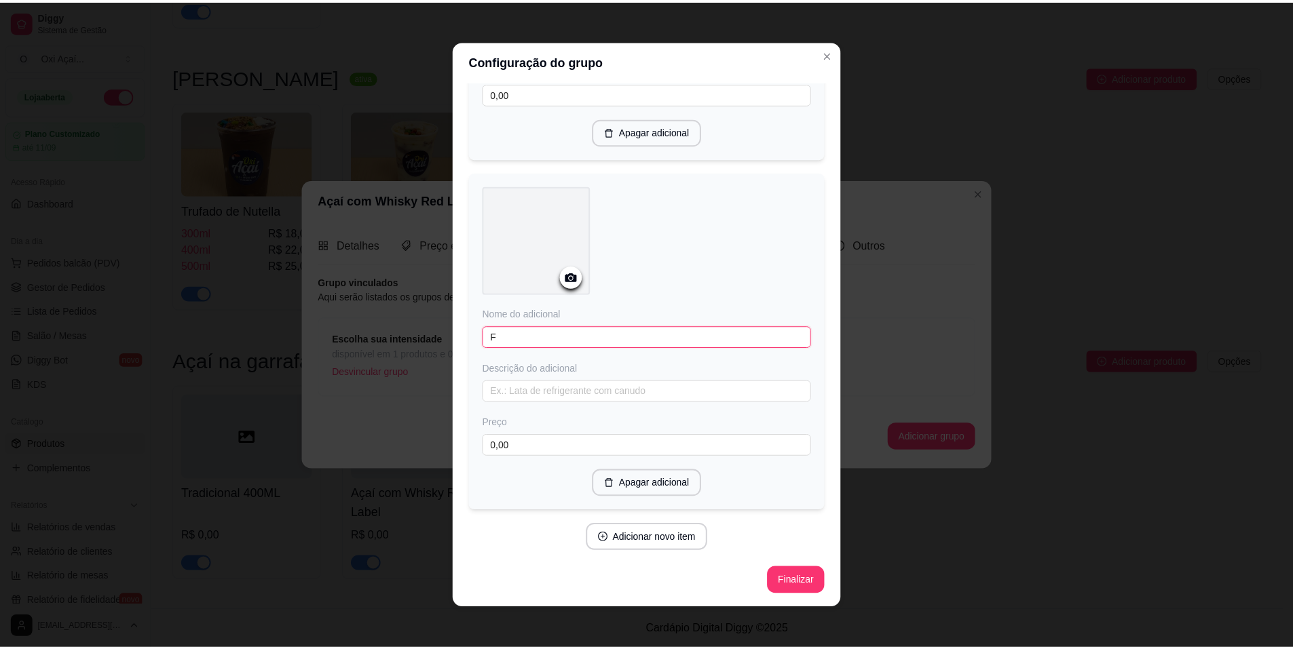
scroll to position [311, 0]
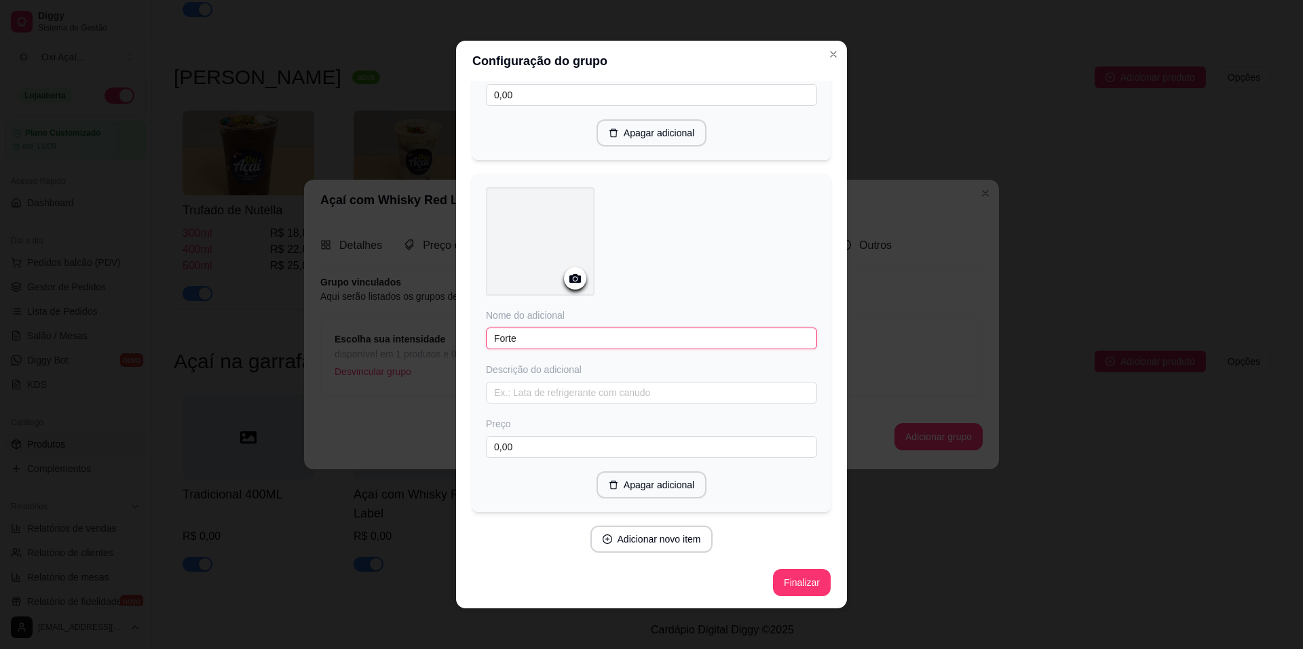
drag, startPoint x: 525, startPoint y: 339, endPoint x: 412, endPoint y: 335, distance: 113.4
click at [412, 335] on div "Configuração do grupo Adicione os itens que irão compor este grupo, depois você…" at bounding box center [651, 324] width 1303 height 649
type input "Intenso"
click at [811, 581] on button "Finalizar" at bounding box center [802, 583] width 56 height 26
click at [829, 52] on icon "Close" at bounding box center [833, 54] width 11 height 11
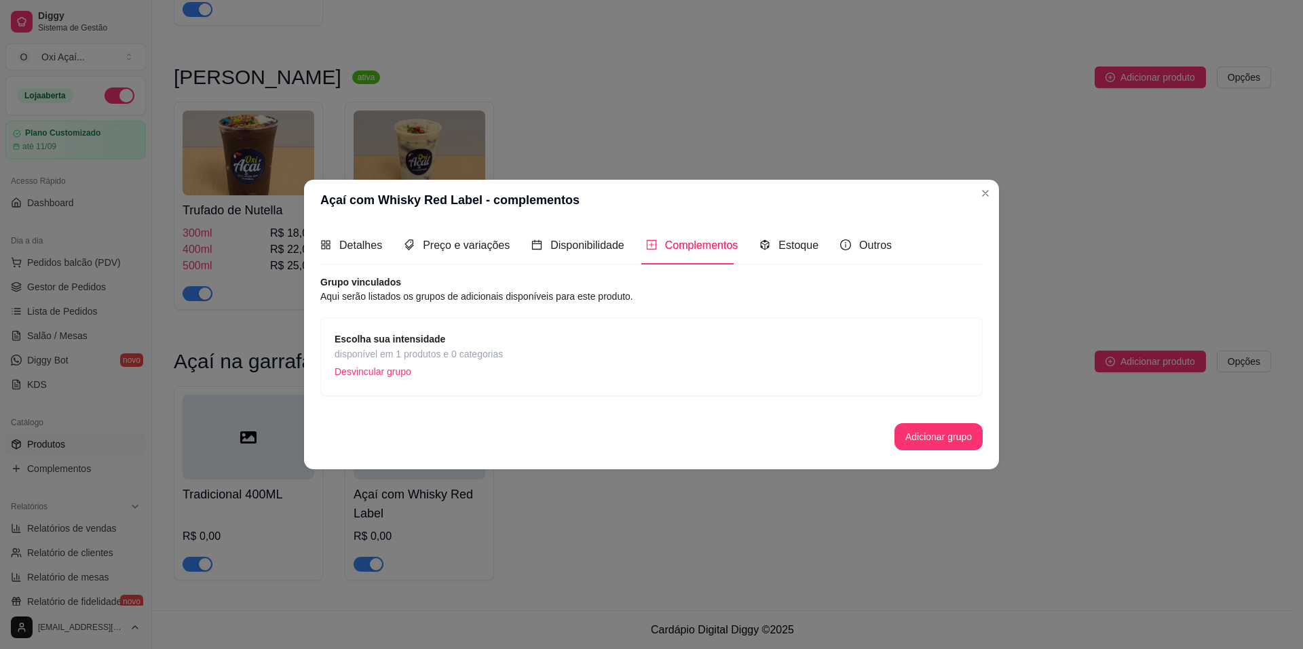
click at [510, 347] on div "Escolha sua intensidade disponível em 1 produtos e 0 categorias Desvincular gru…" at bounding box center [652, 357] width 634 height 50
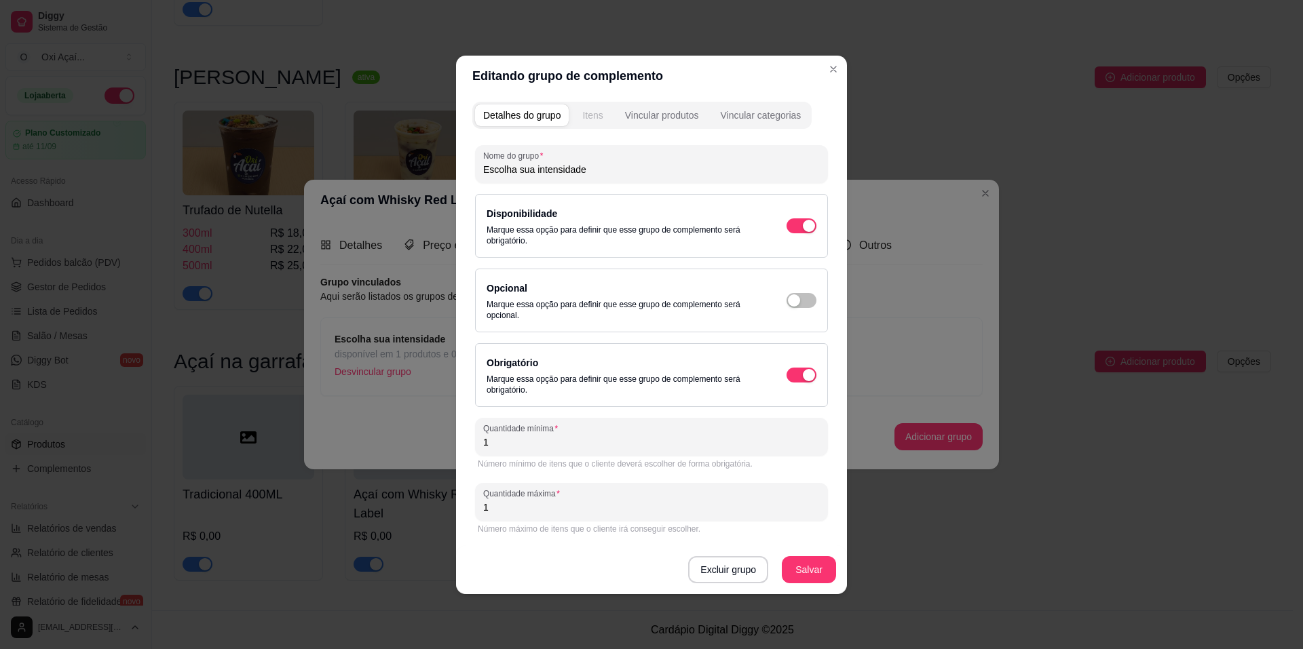
click at [604, 117] on button "Itens" at bounding box center [592, 116] width 37 height 22
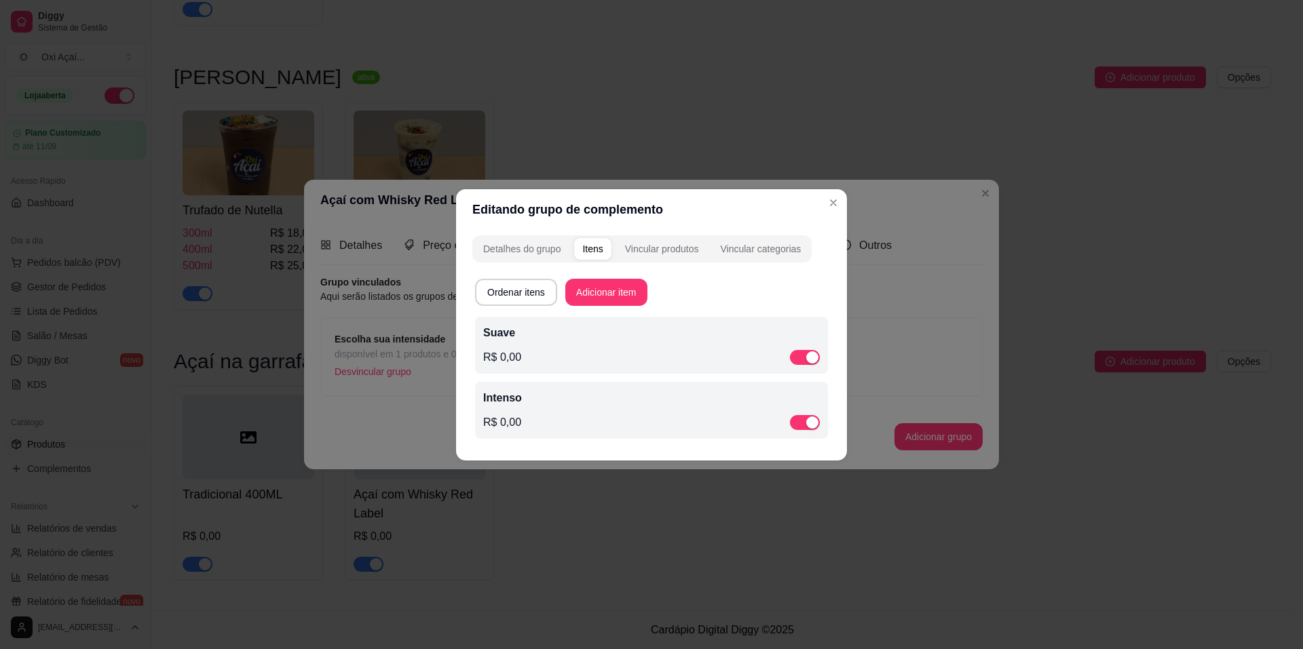
click at [576, 339] on p "Suave" at bounding box center [651, 333] width 337 height 16
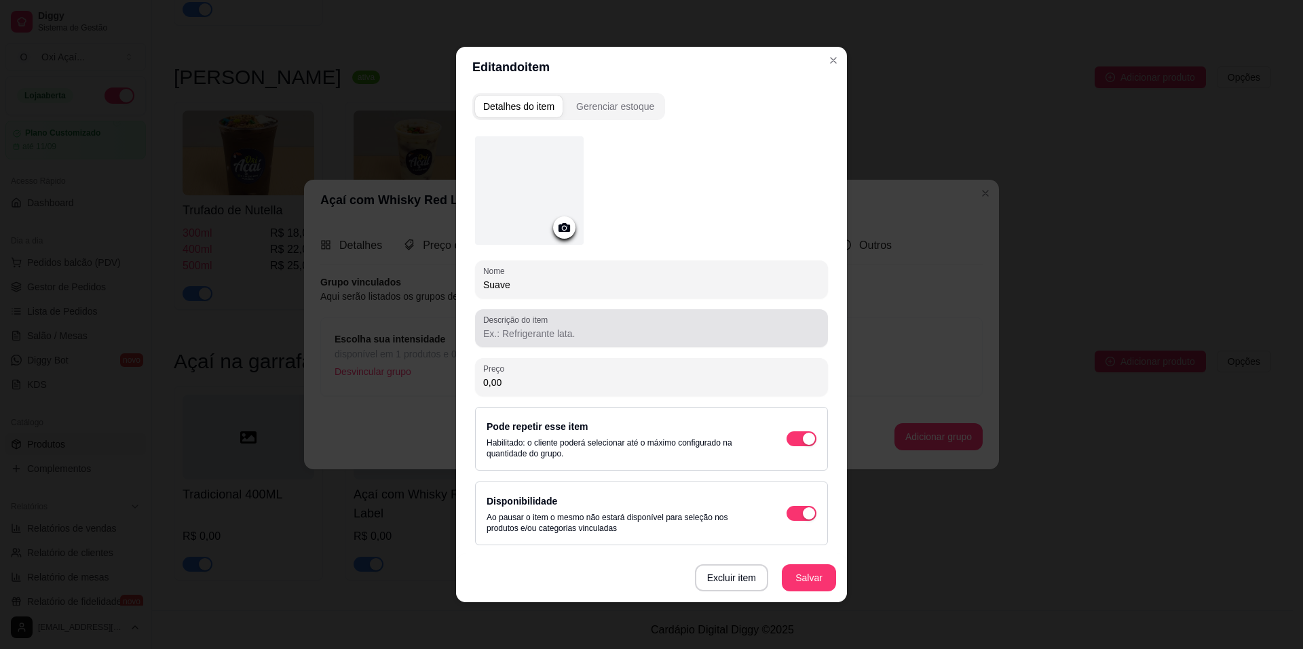
click at [550, 335] on input "Descrição do item" at bounding box center [651, 334] width 337 height 14
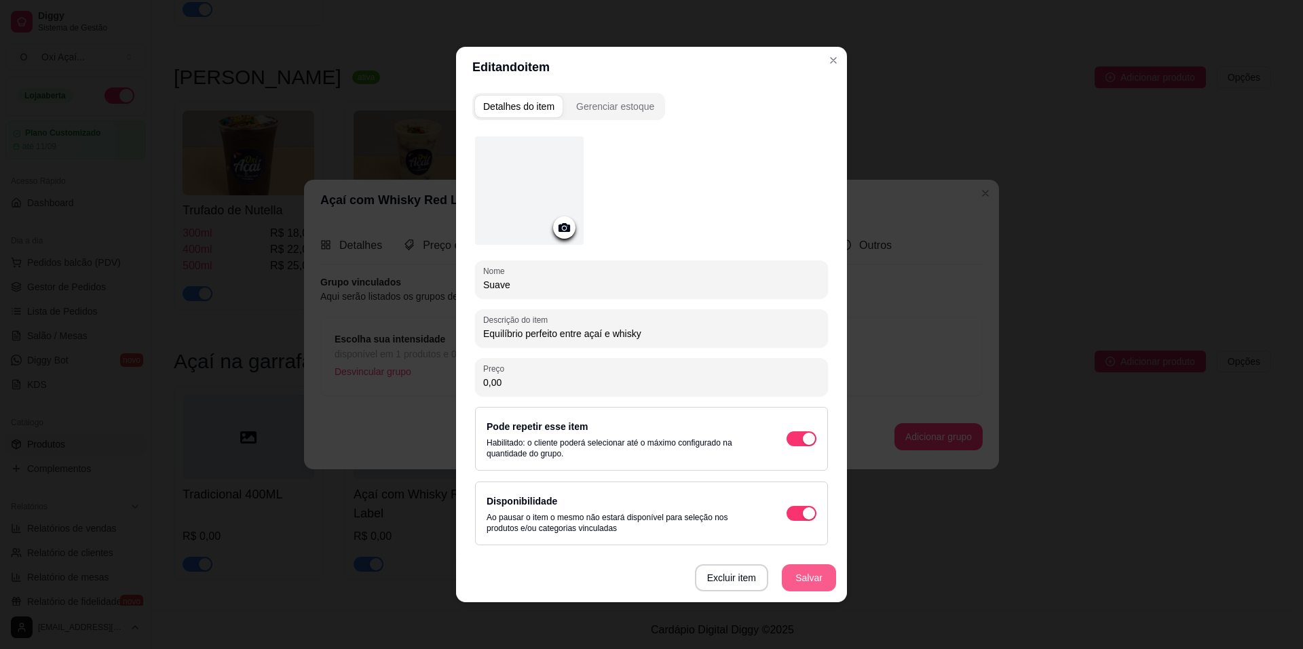
type input "Equilíbrio perfeito entre açaí e whisky"
click at [802, 579] on button "Salvar" at bounding box center [809, 578] width 54 height 27
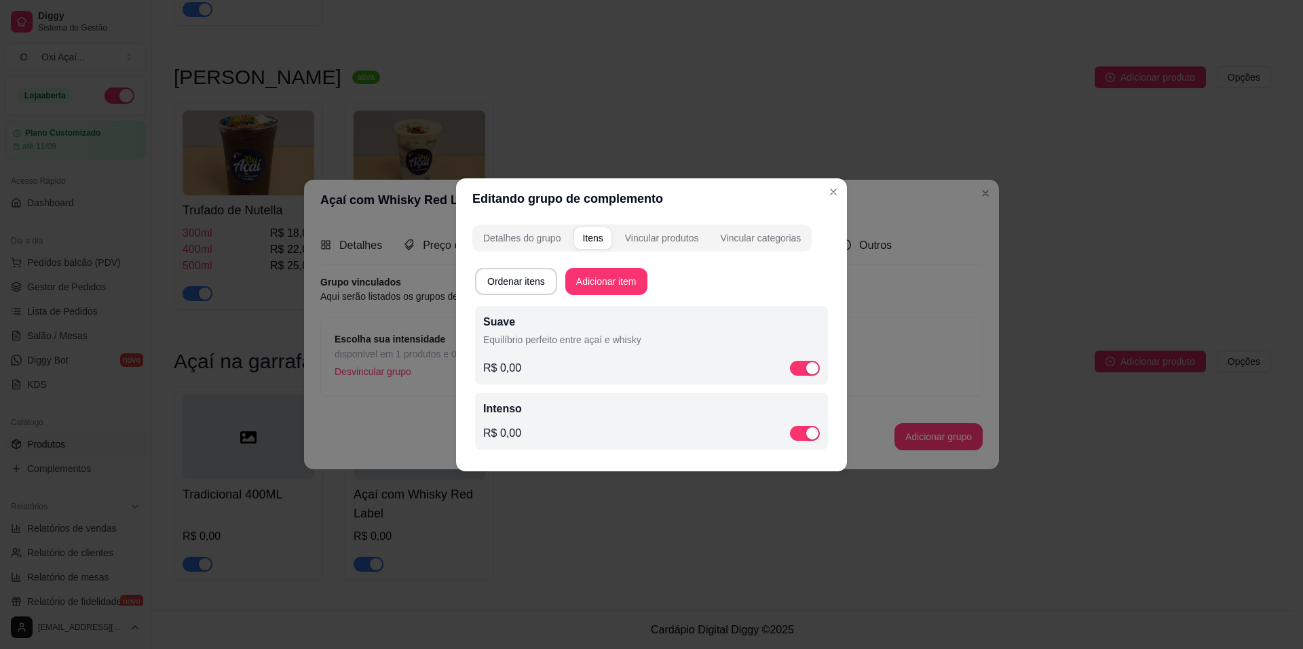
click at [575, 419] on div "Intenso R$ 0,00" at bounding box center [651, 421] width 337 height 41
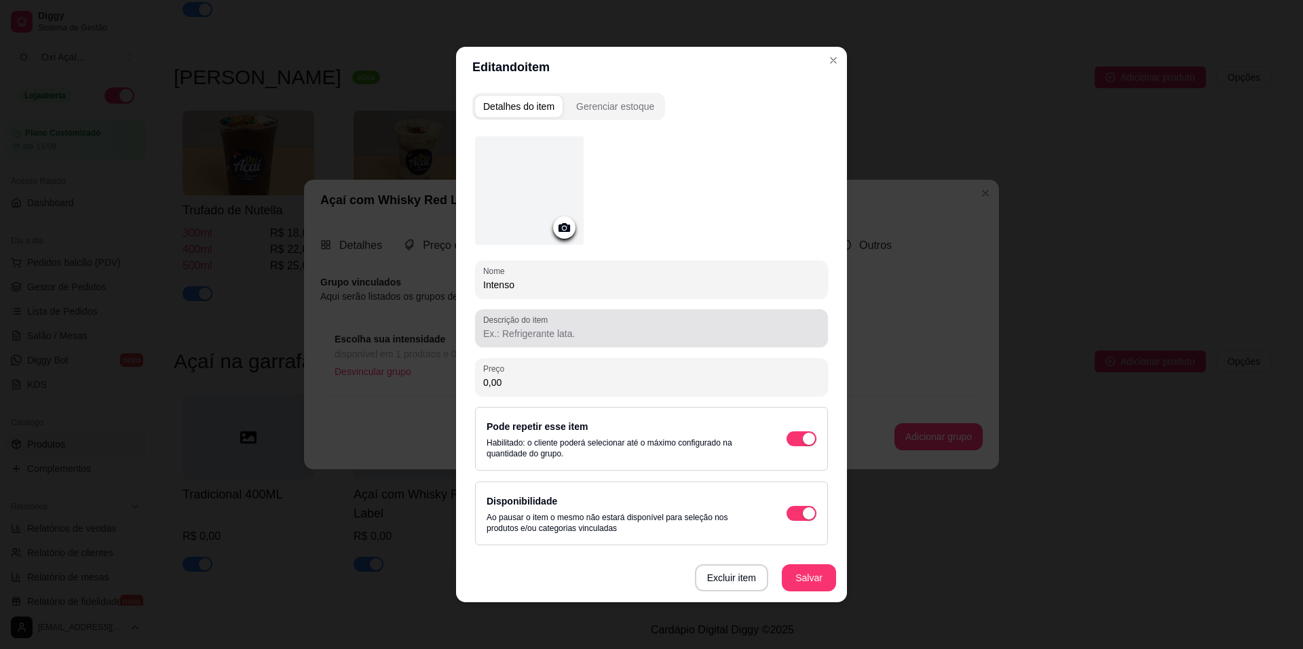
click at [527, 333] on input "Descrição do item" at bounding box center [651, 334] width 337 height 14
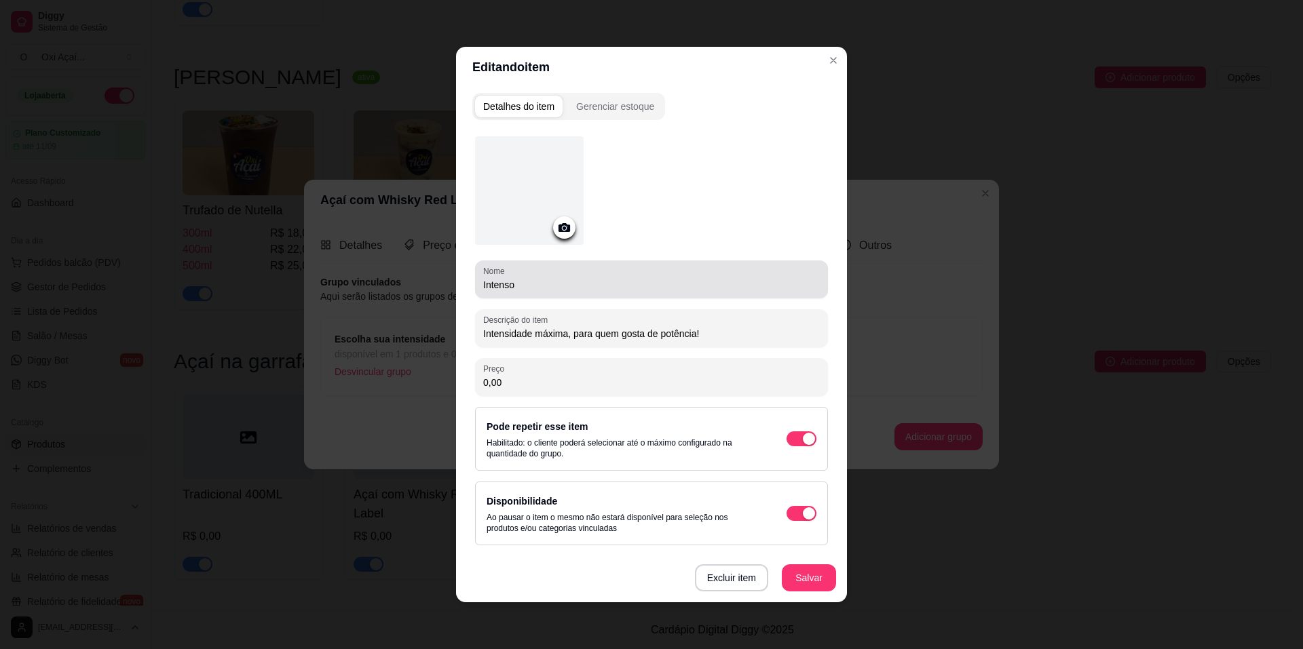
type input "Intensidade máxima, para quem gosta de potência!"
click at [532, 282] on input "Intenso" at bounding box center [651, 285] width 337 height 14
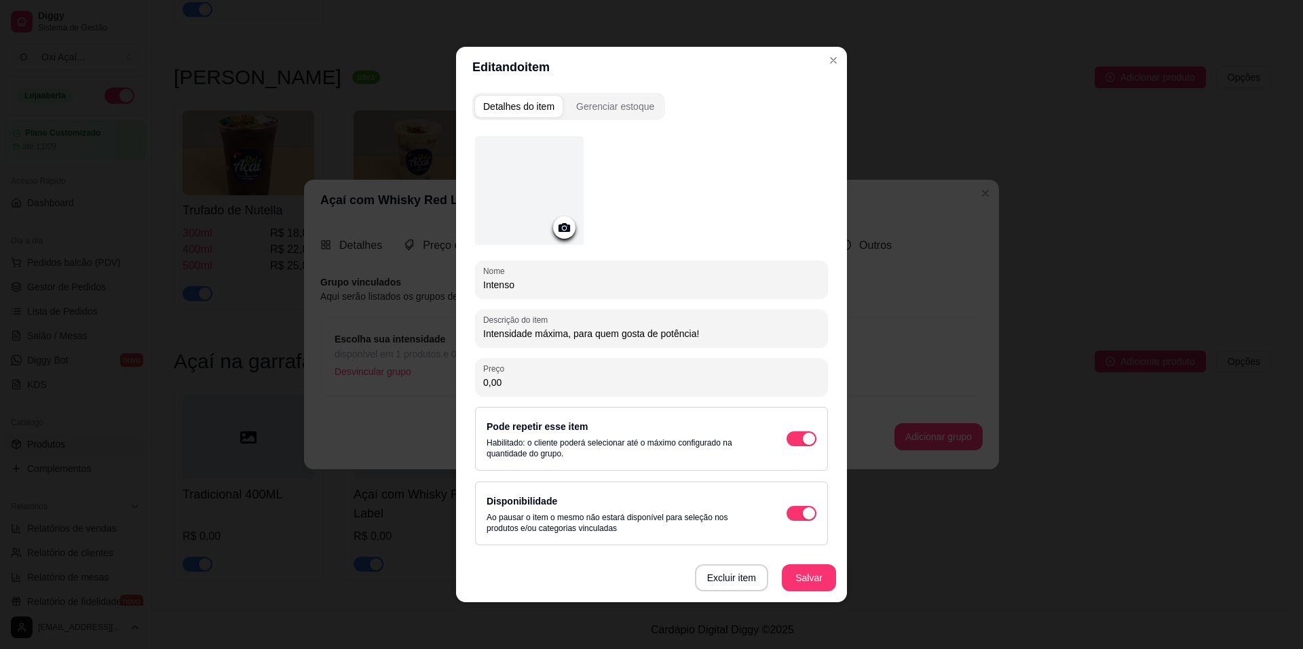
click at [532, 280] on input "Intenso" at bounding box center [651, 285] width 337 height 14
click at [502, 279] on input "Intenso" at bounding box center [651, 285] width 337 height 14
type input "Forte"
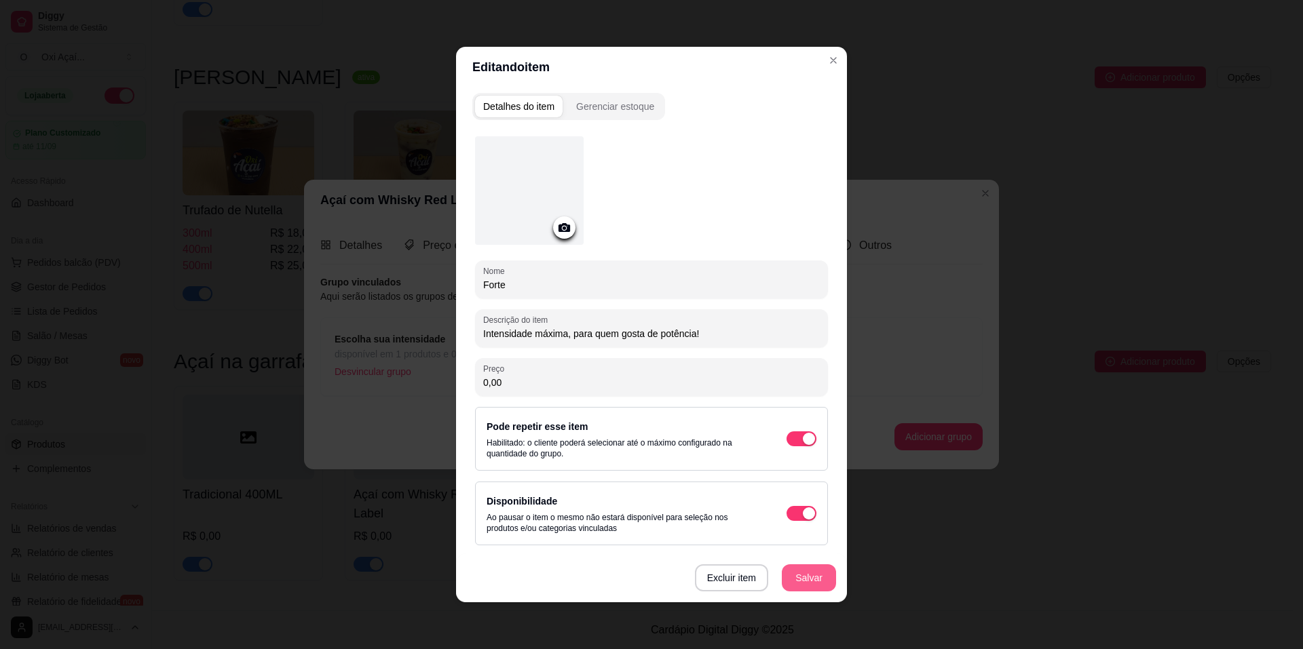
click at [817, 583] on button "Salvar" at bounding box center [809, 578] width 54 height 27
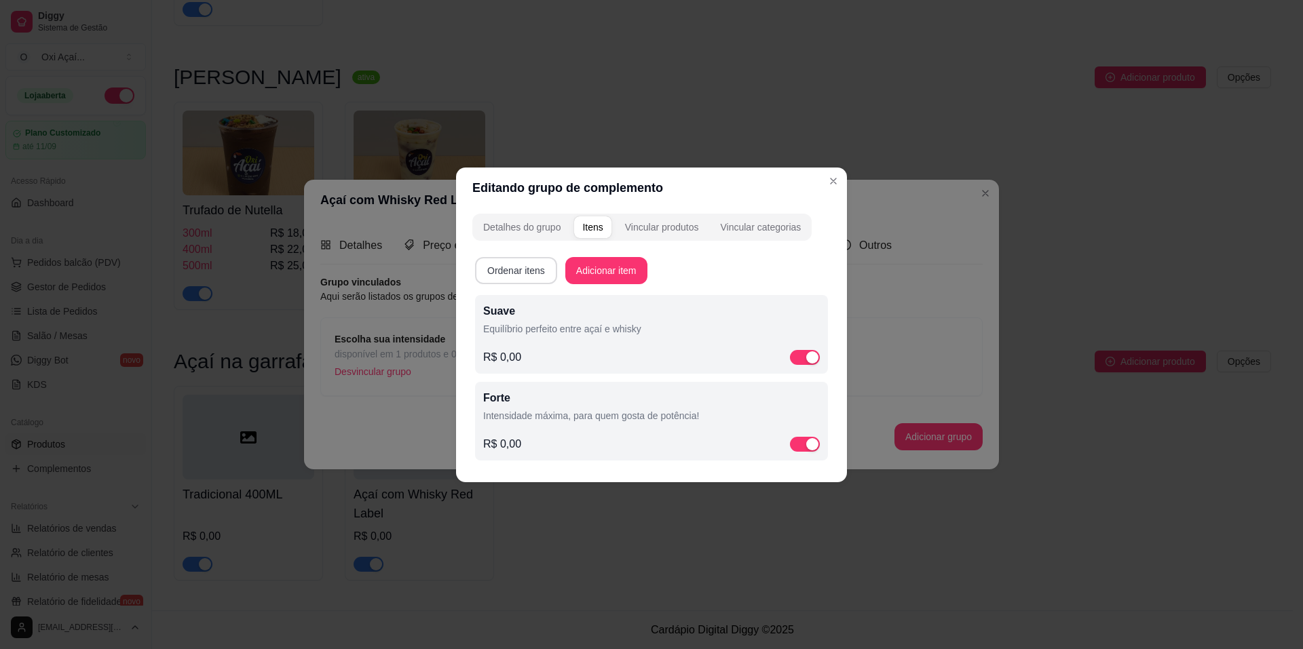
click at [514, 272] on button "Ordenar itens" at bounding box center [516, 270] width 82 height 27
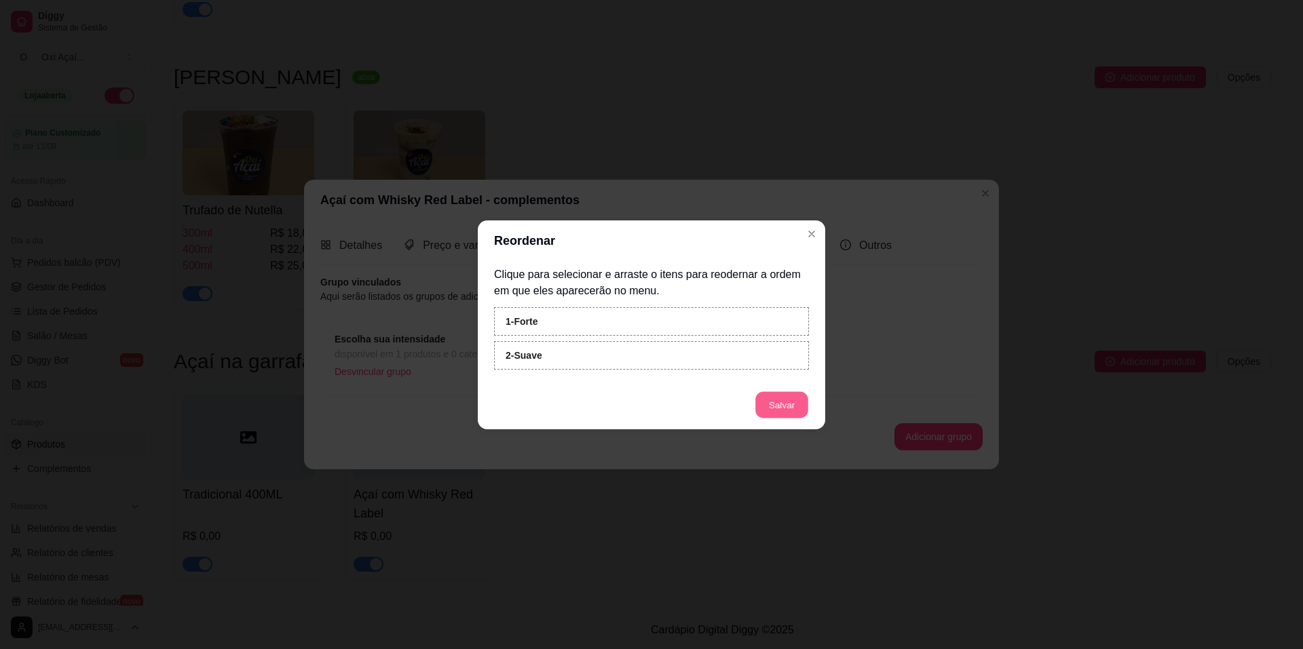
click at [790, 402] on button "Salvar" at bounding box center [781, 405] width 53 height 26
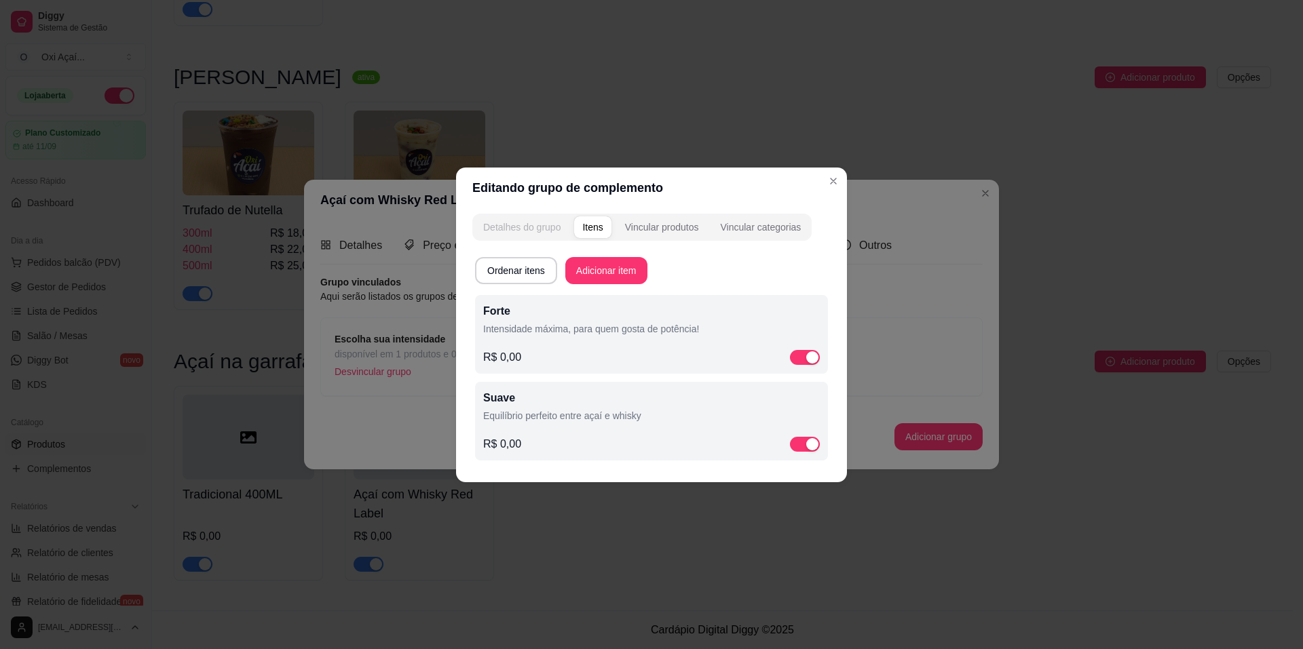
click at [514, 230] on div "Detalhes do grupo" at bounding box center [521, 228] width 77 height 14
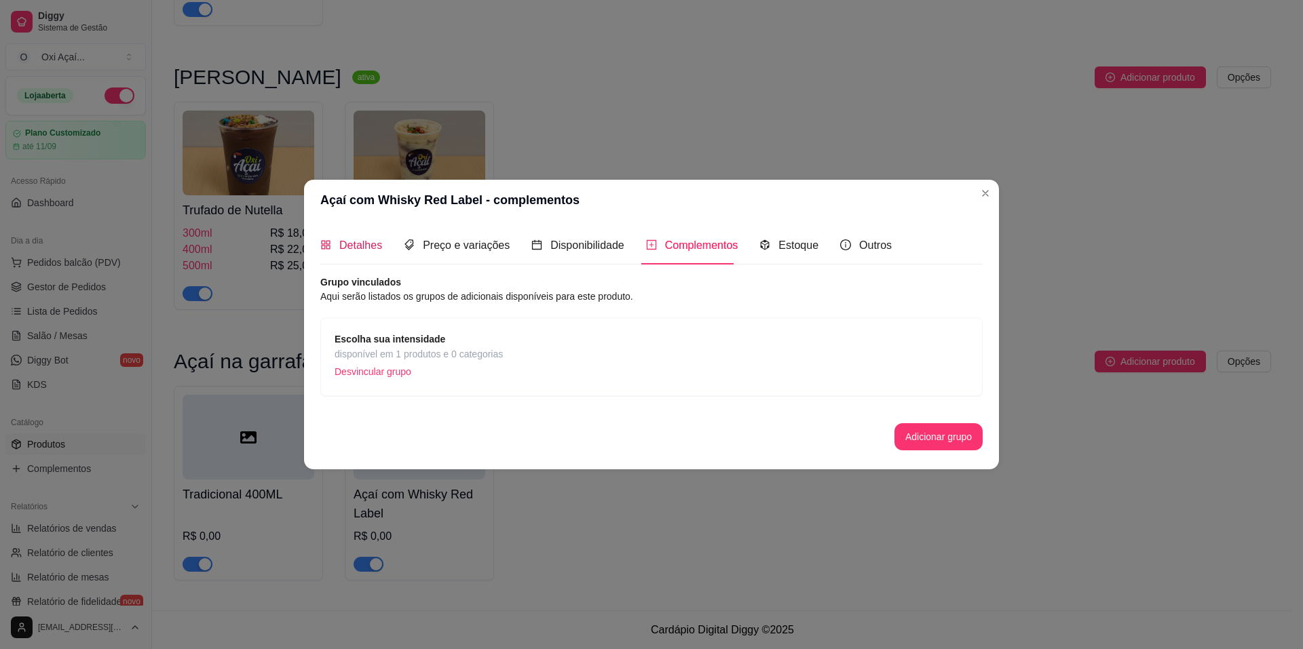
click at [364, 250] on span "Detalhes" at bounding box center [360, 246] width 43 height 12
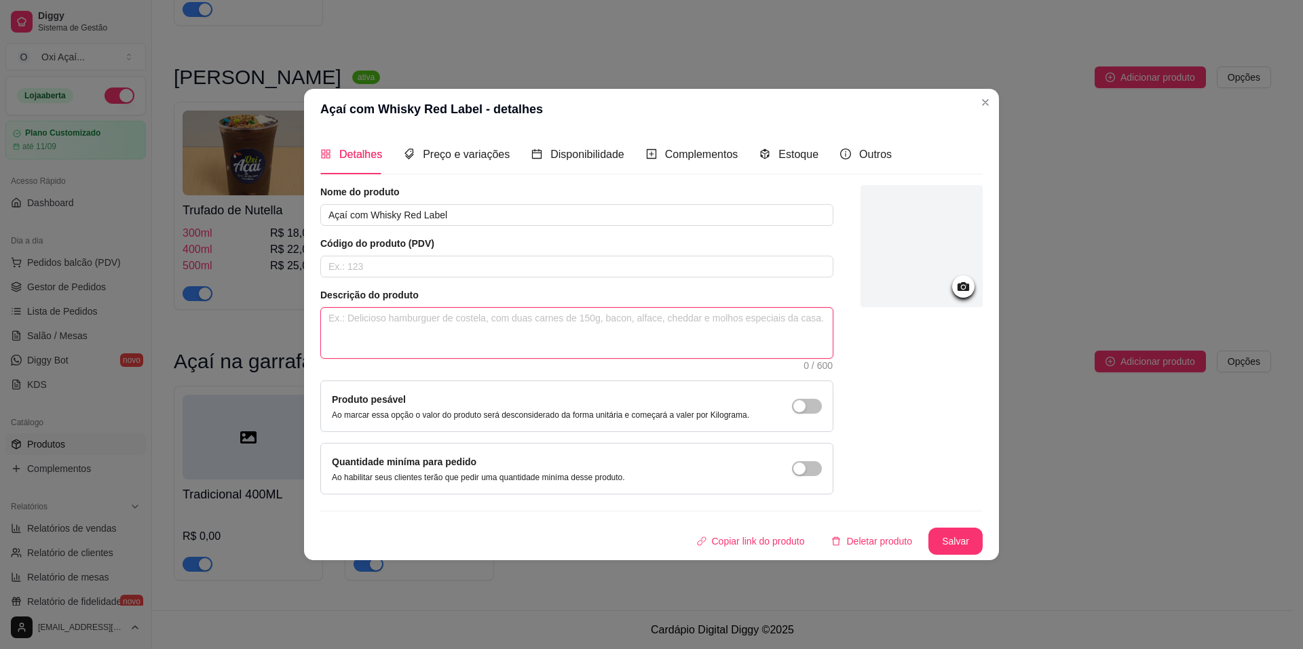
click at [468, 328] on textarea at bounding box center [577, 333] width 512 height 50
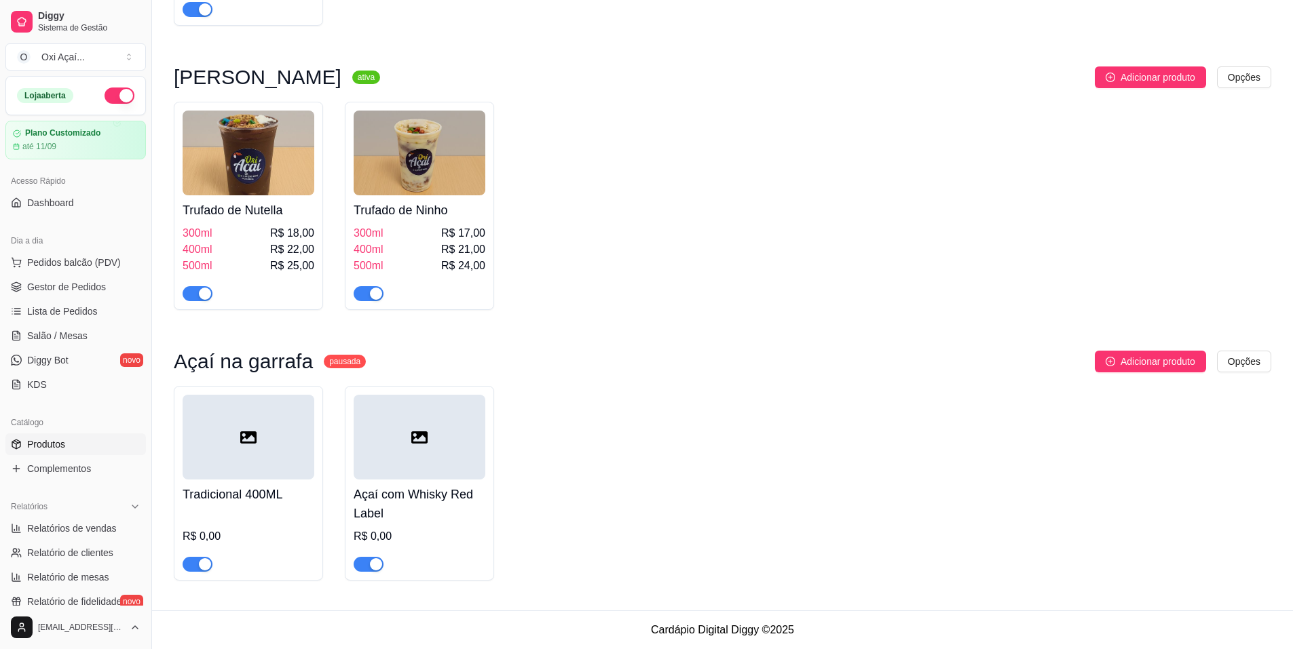
click at [250, 508] on div "Tradicional 400ML R$ 0,00" at bounding box center [249, 526] width 132 height 92
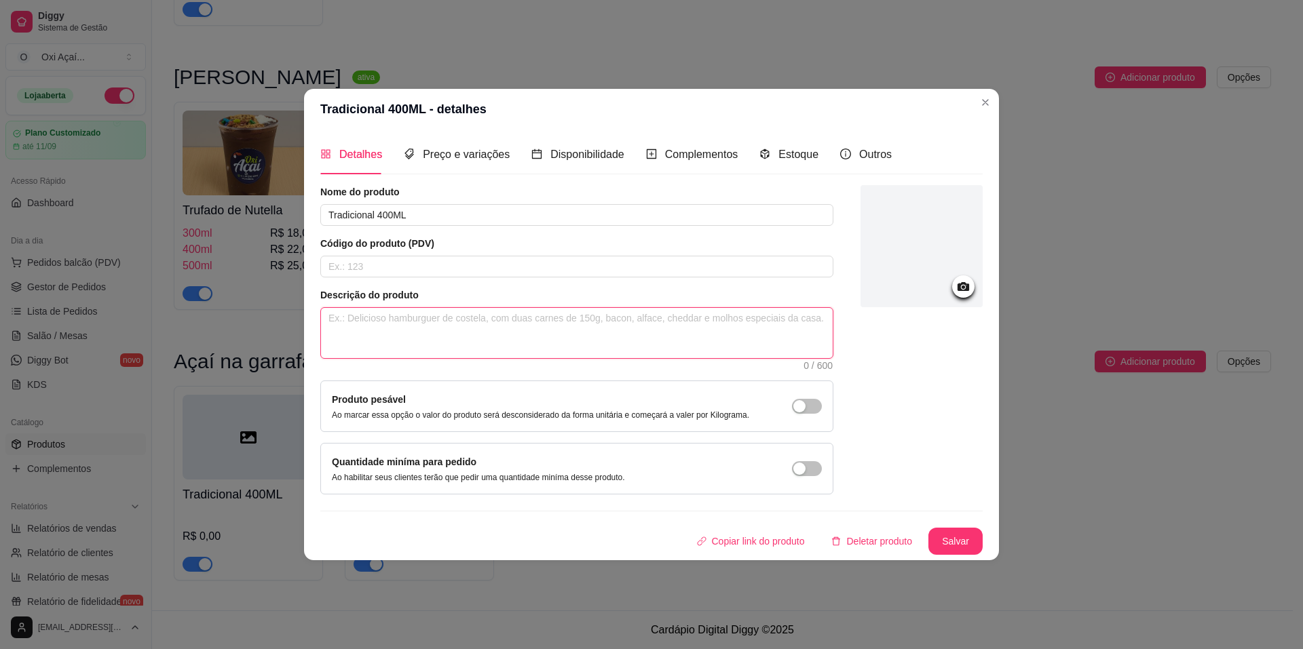
click at [433, 328] on textarea at bounding box center [577, 333] width 512 height 50
type textarea "C"
type textarea "Ca"
type textarea "Caç"
type textarea "Caçí"
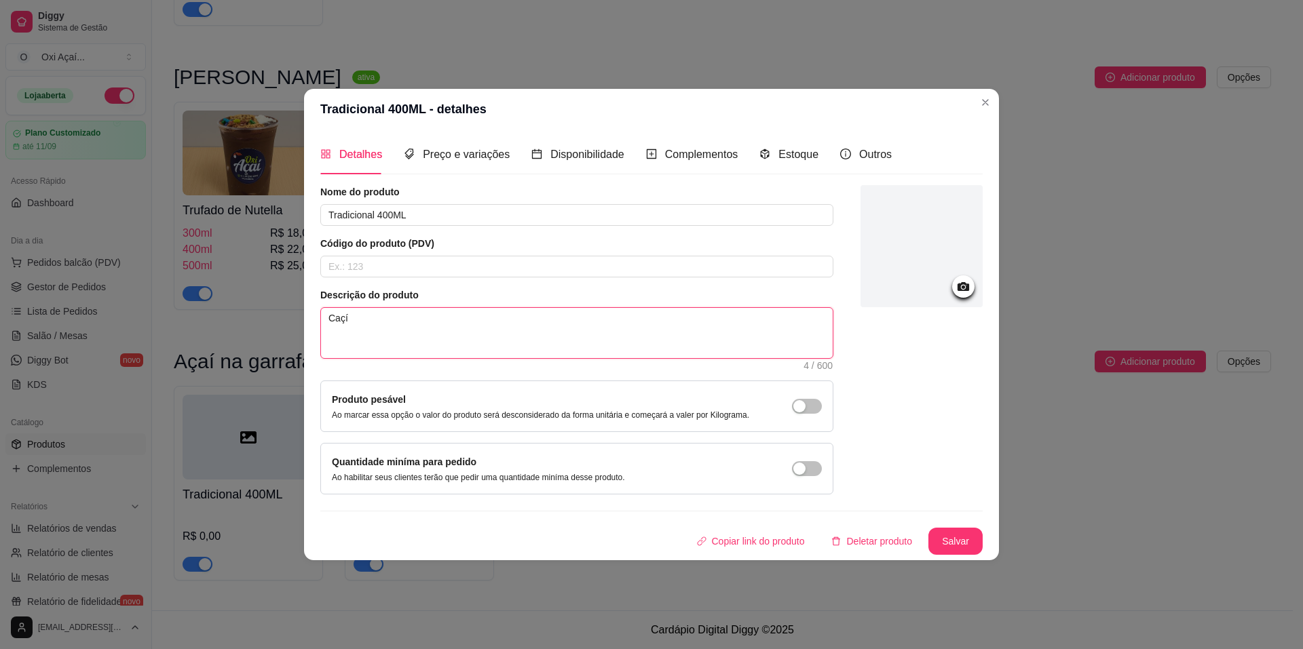
type textarea "Caçí"
type textarea "Caç"
type textarea "Ca"
type textarea "C"
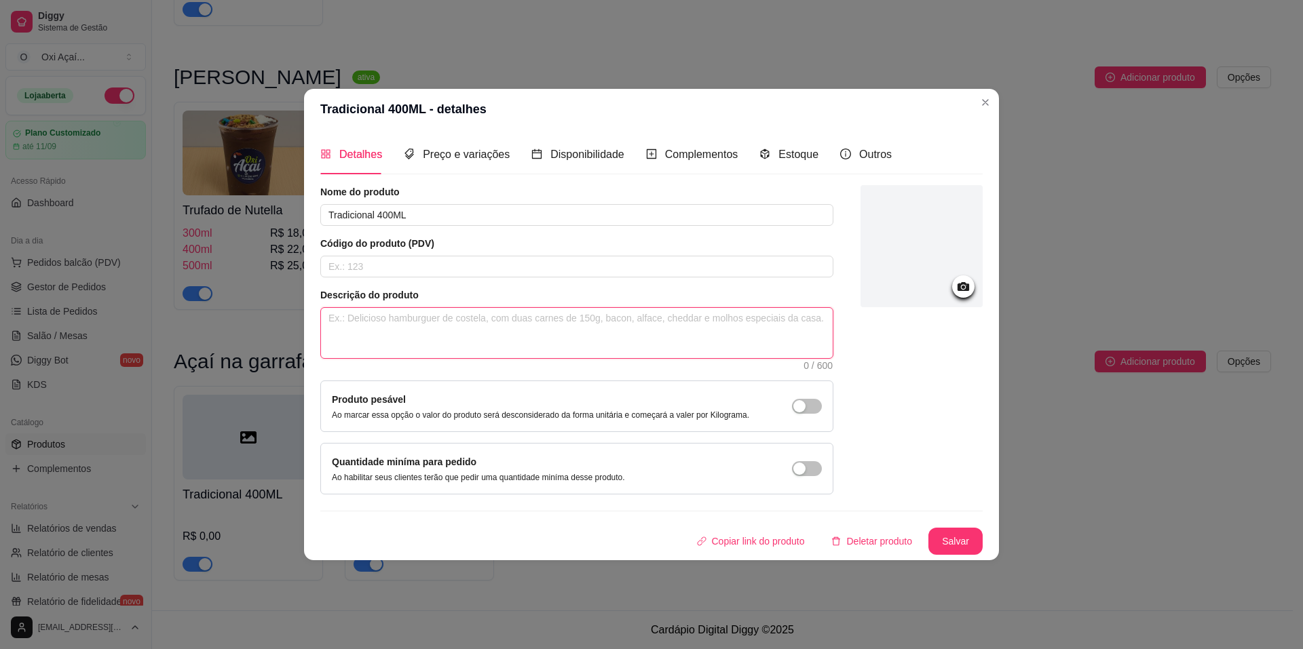
type textarea "A"
type textarea "Ac"
type textarea "A"
type textarea "Aç"
type textarea "Aça"
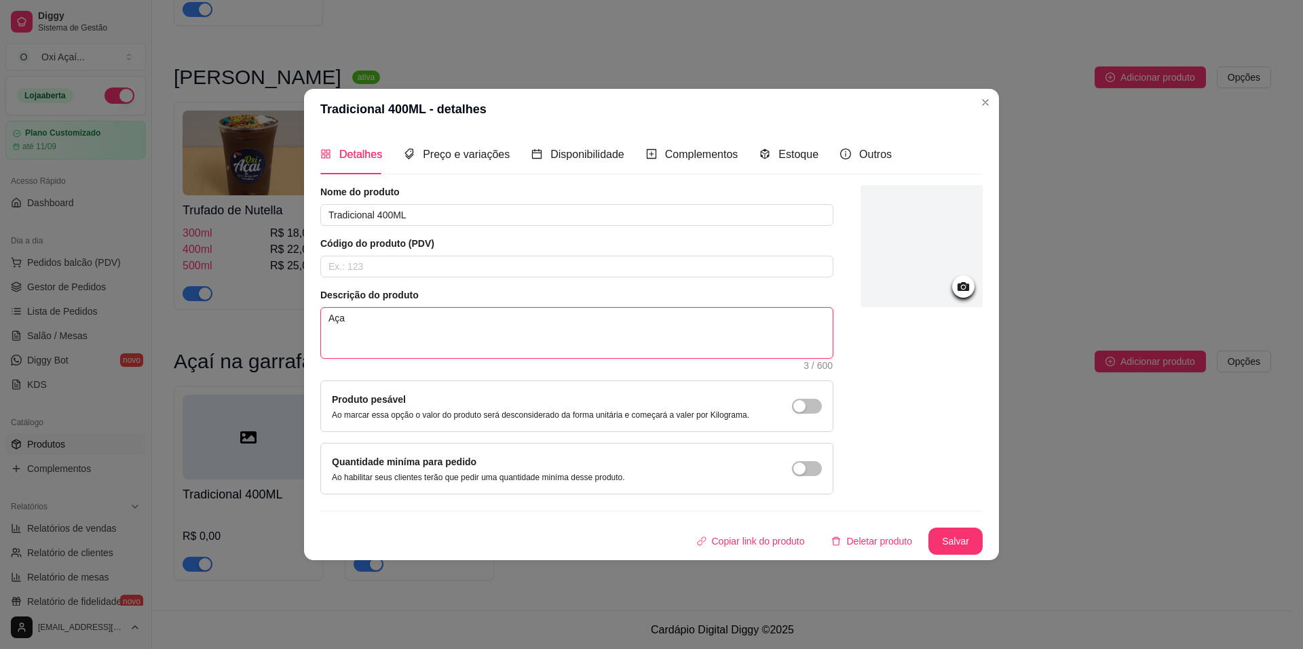
type textarea "Açaí"
type textarea "Açaí b"
type textarea "Açaí ba"
type textarea "Açaí bat"
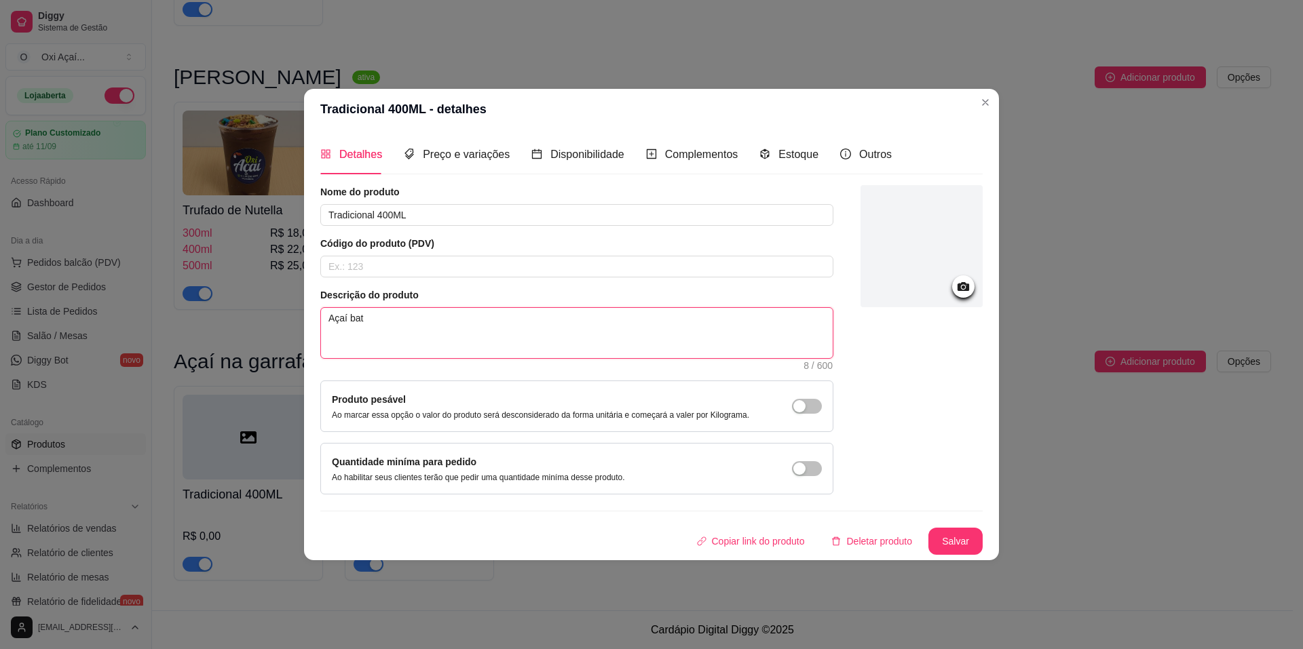
type textarea "Açaí bati"
type textarea "Açaí batid"
type textarea "Açaí batido"
type textarea "Açaí batido c"
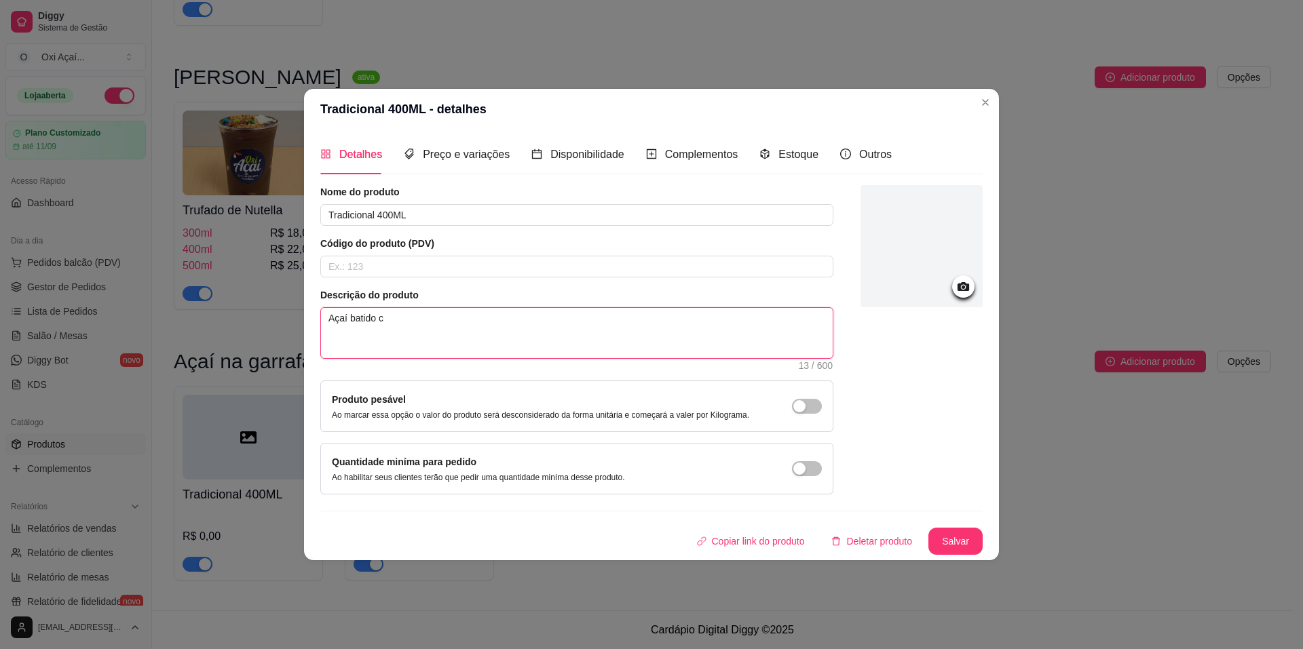
type textarea "Açaí batido"
type textarea "Açaí batido,"
type textarea "Açaí batido, c"
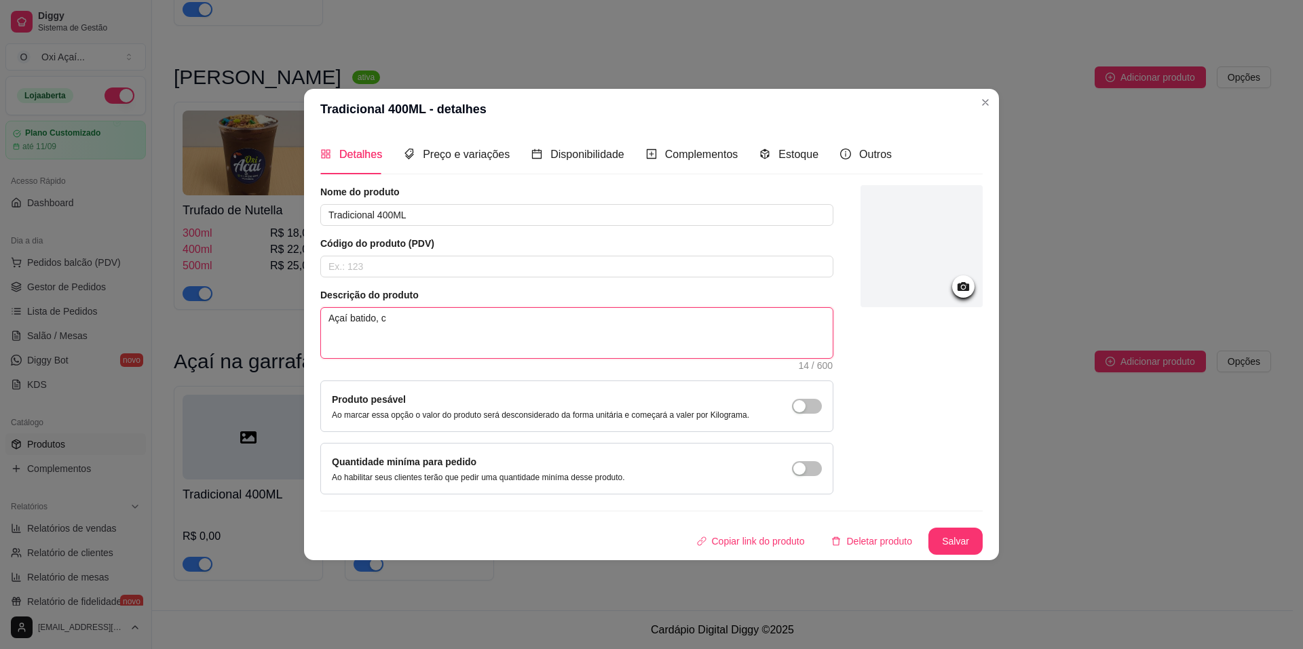
type textarea "Açaí batido, cr"
type textarea "Açaí batido, cre"
type textarea "Açaí batido, crem"
type textarea "Açaí batido, cremo"
type textarea "Açaí batido, cremos"
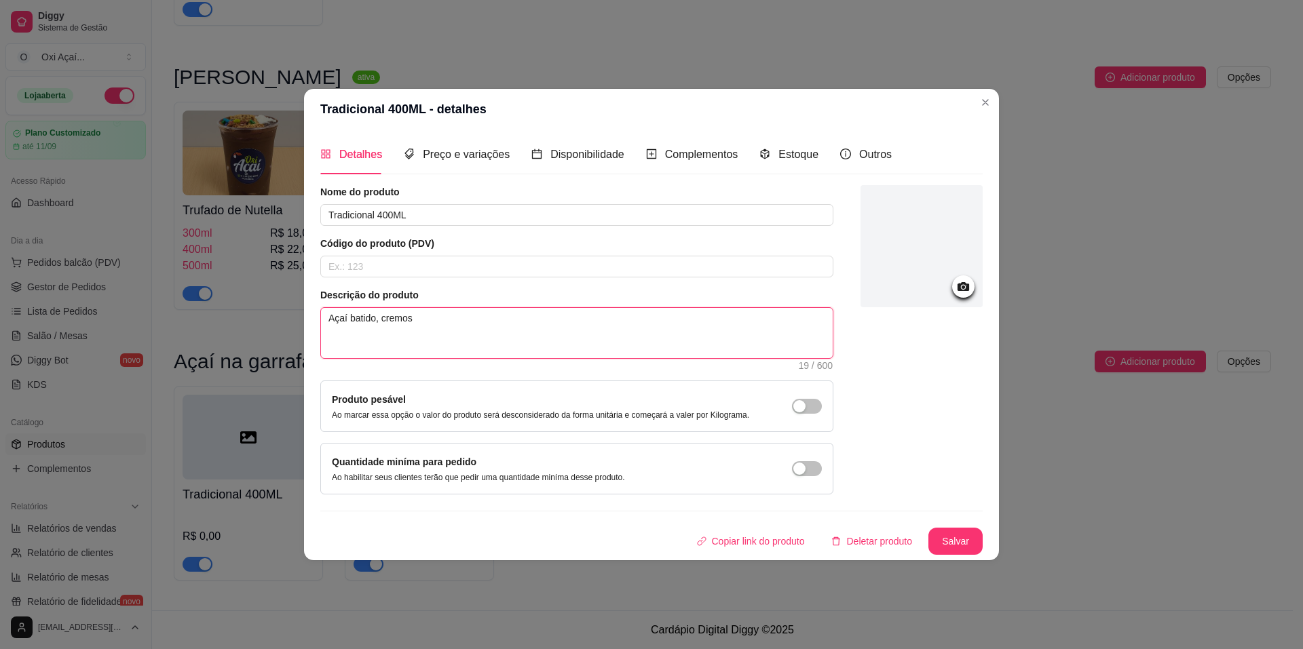
type textarea "Açaí batido, cremoso"
click at [426, 319] on textarea "Açaí batido, cremoso e irresistível fi" at bounding box center [577, 333] width 512 height 50
click at [487, 319] on textarea "Açaí batido, cremoso, irresistível fi" at bounding box center [577, 333] width 512 height 50
click at [957, 541] on button "Salvar" at bounding box center [955, 541] width 54 height 27
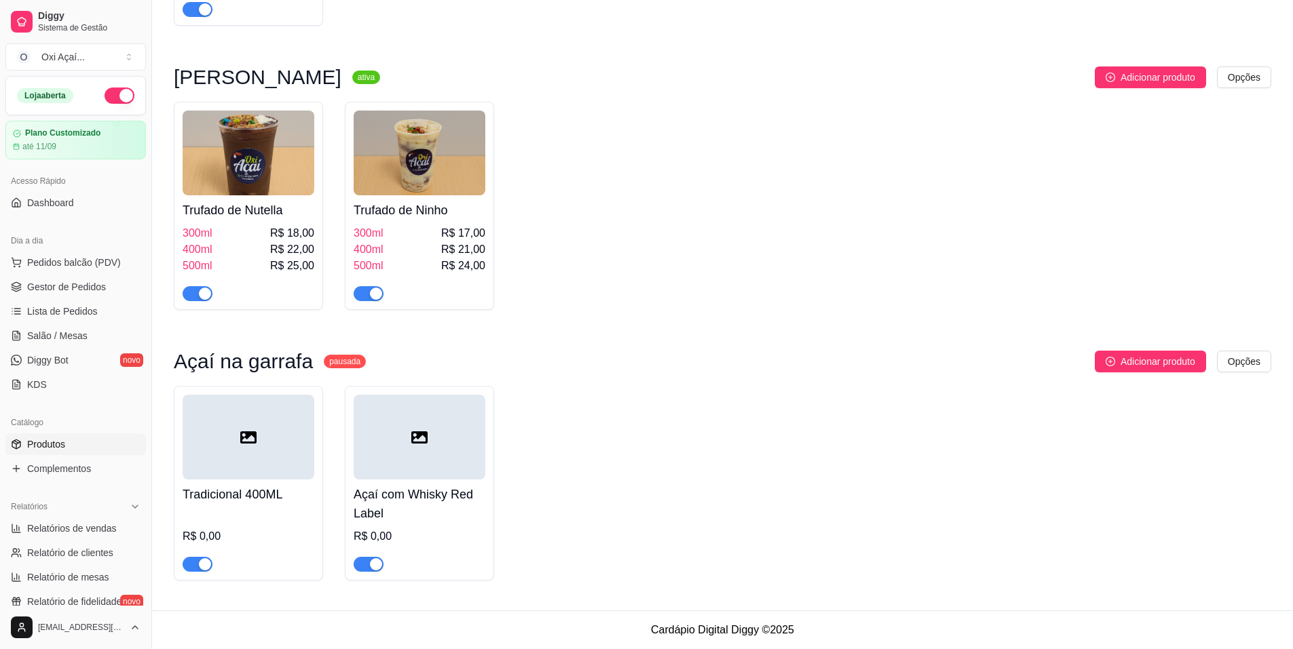
click at [445, 518] on h4 "Açaí com Whisky Red Label" at bounding box center [420, 504] width 132 height 38
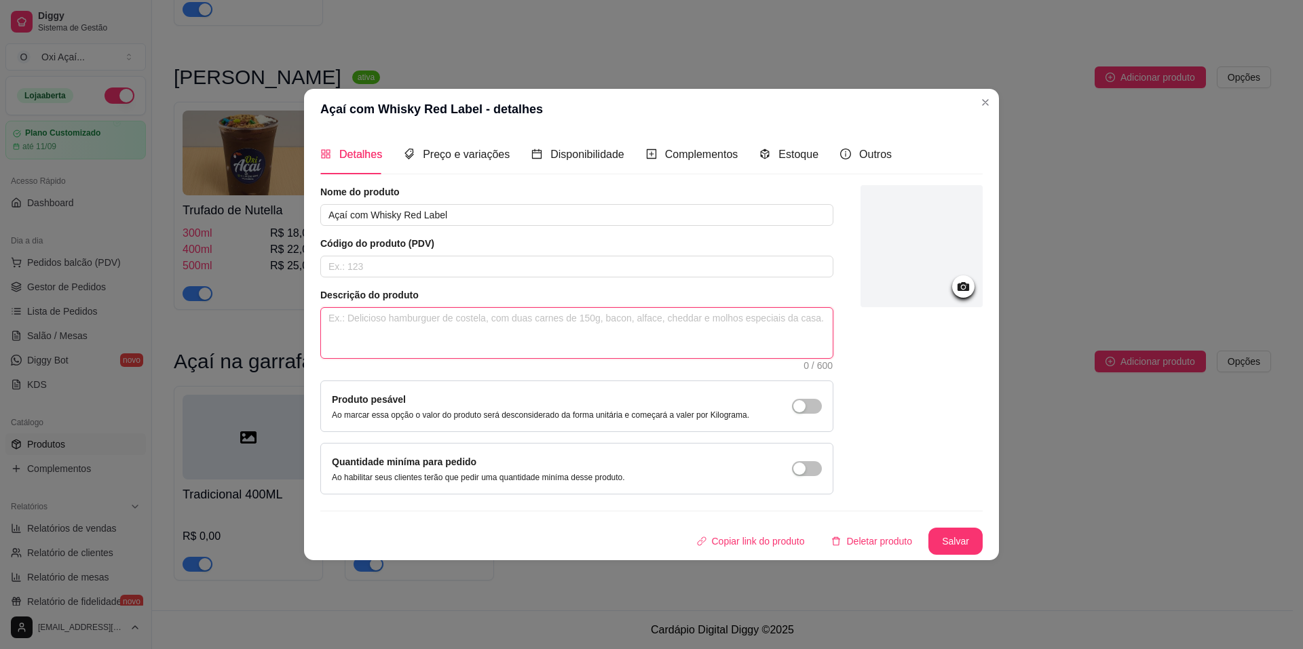
click at [407, 328] on textarea at bounding box center [577, 333] width 512 height 50
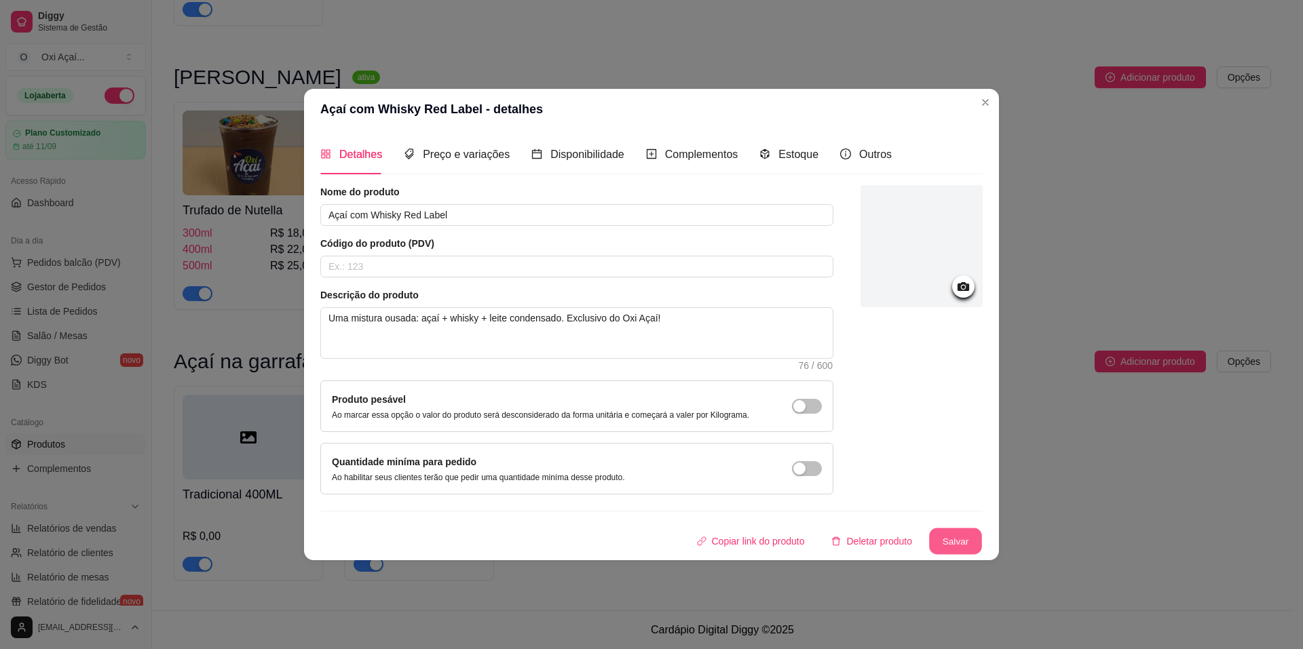
click at [955, 542] on button "Salvar" at bounding box center [955, 541] width 53 height 26
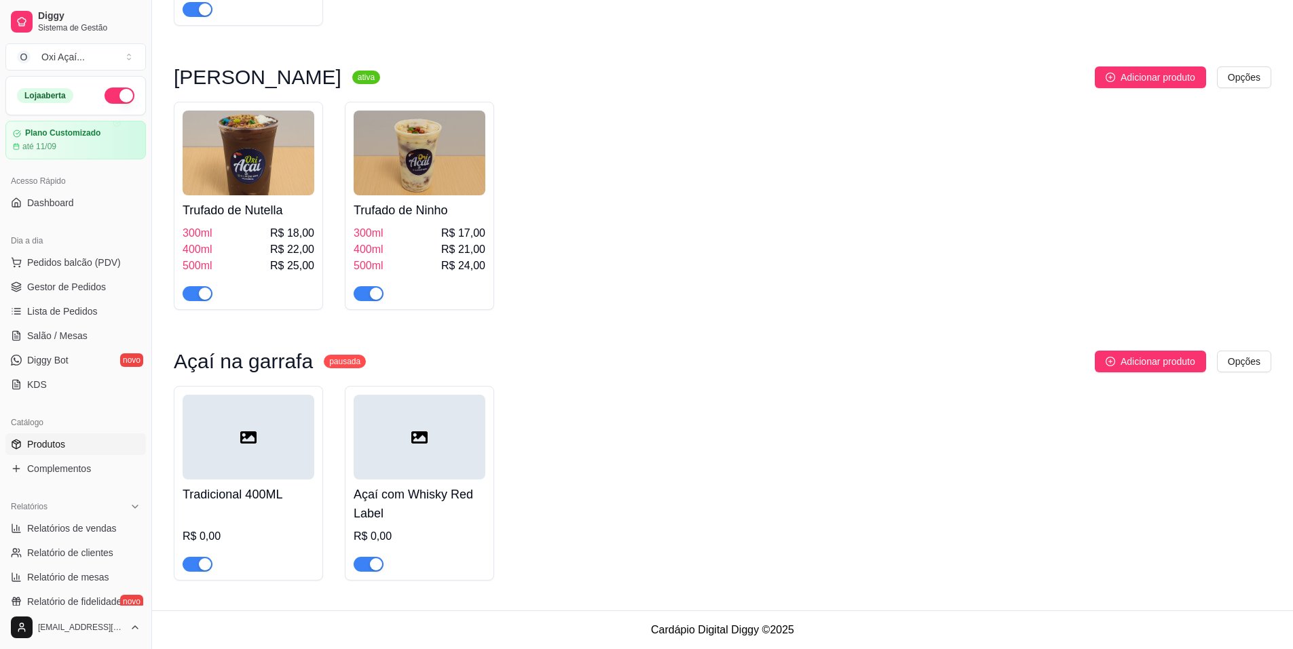
click at [266, 515] on div "R$ 0,00" at bounding box center [249, 541] width 132 height 62
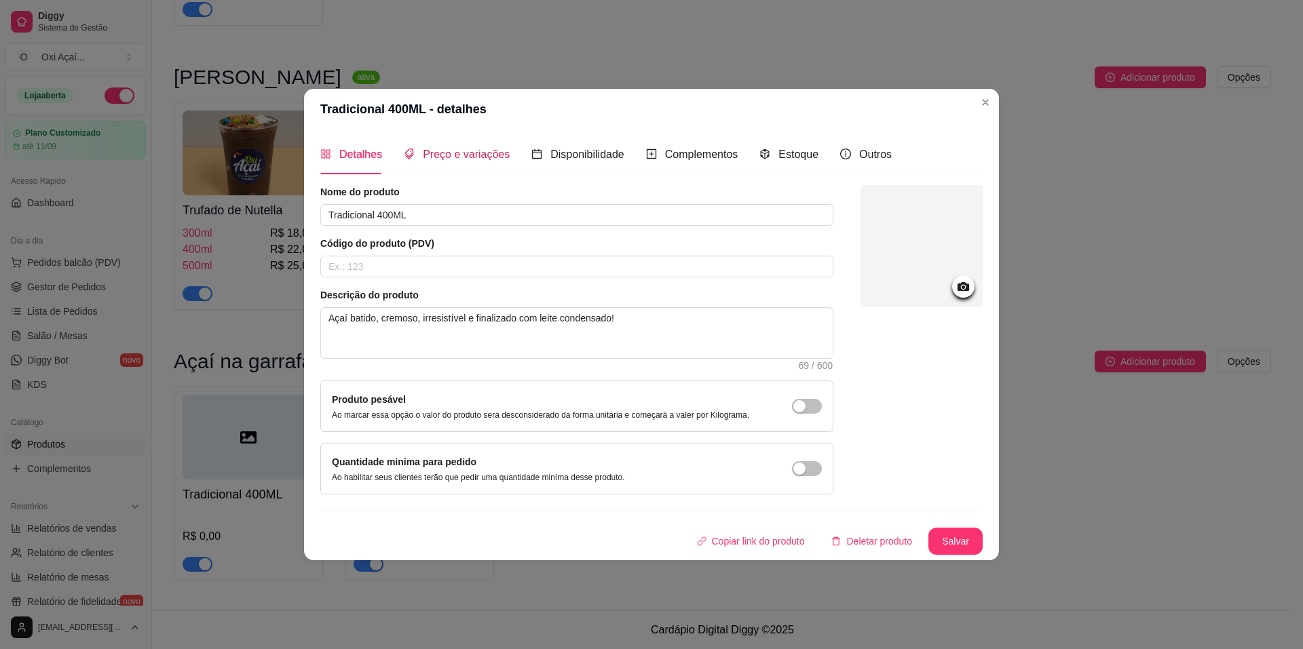
click at [473, 149] on span "Preço e variações" at bounding box center [466, 155] width 87 height 12
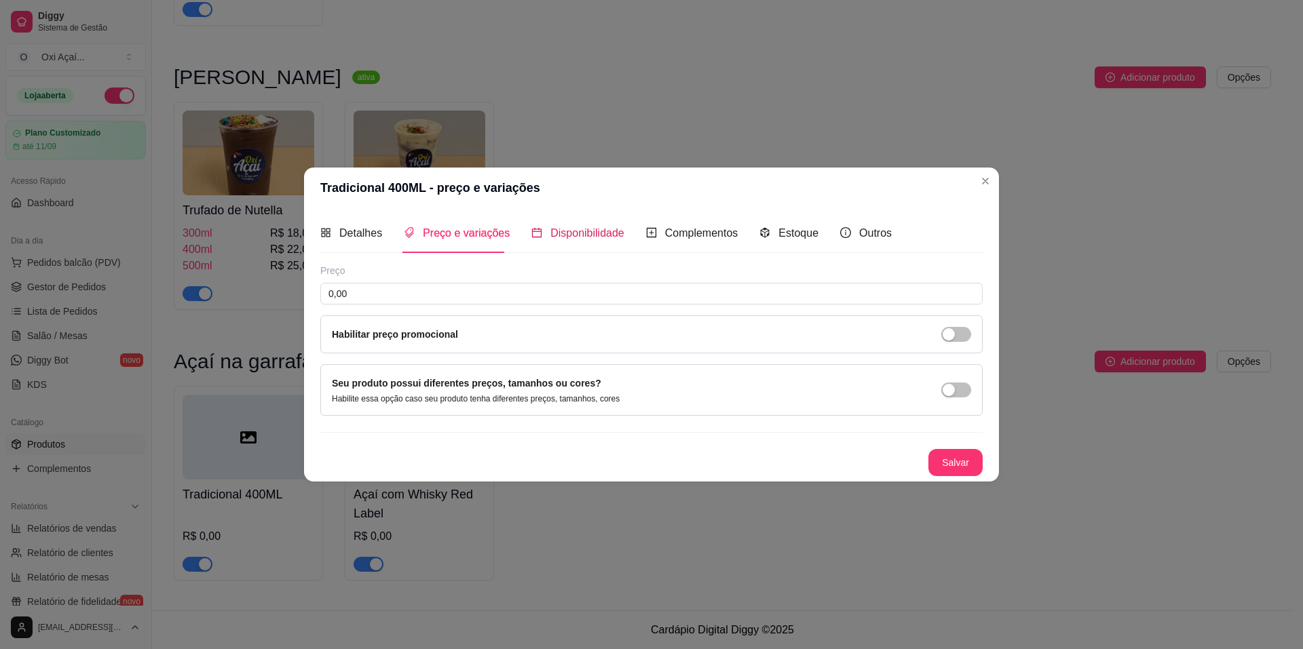
click at [580, 234] on span "Disponibilidade" at bounding box center [587, 233] width 74 height 12
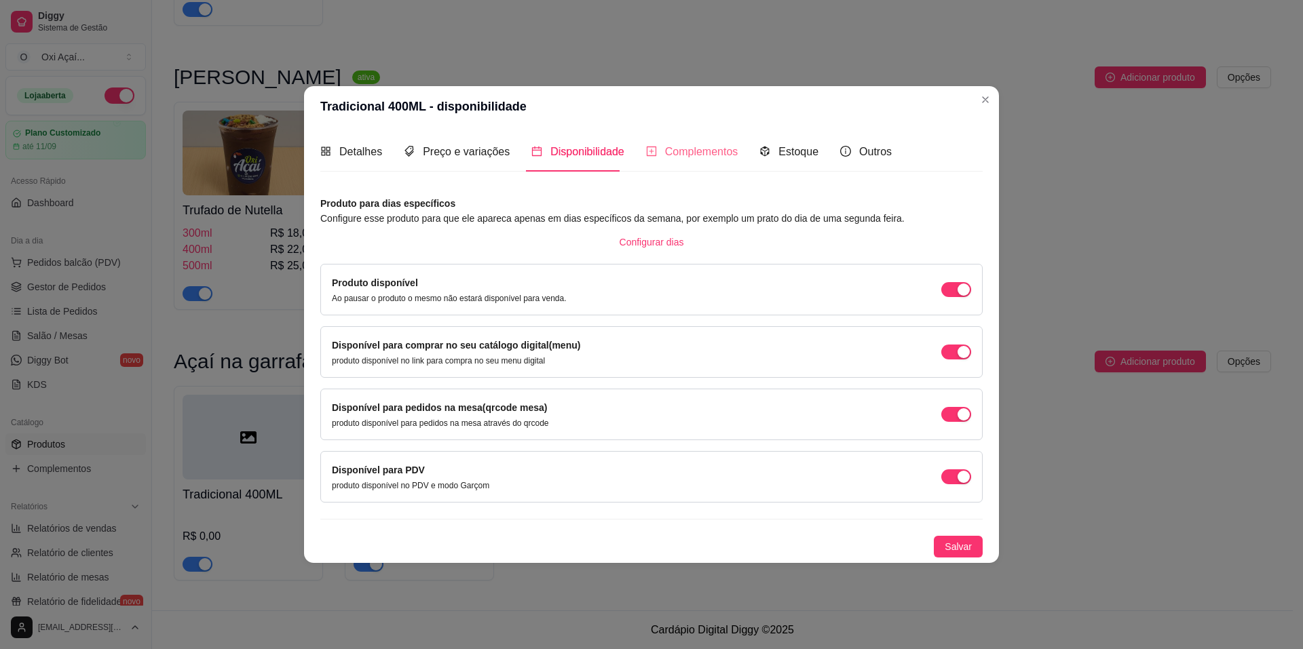
click at [668, 163] on div "Complementos" at bounding box center [692, 151] width 92 height 39
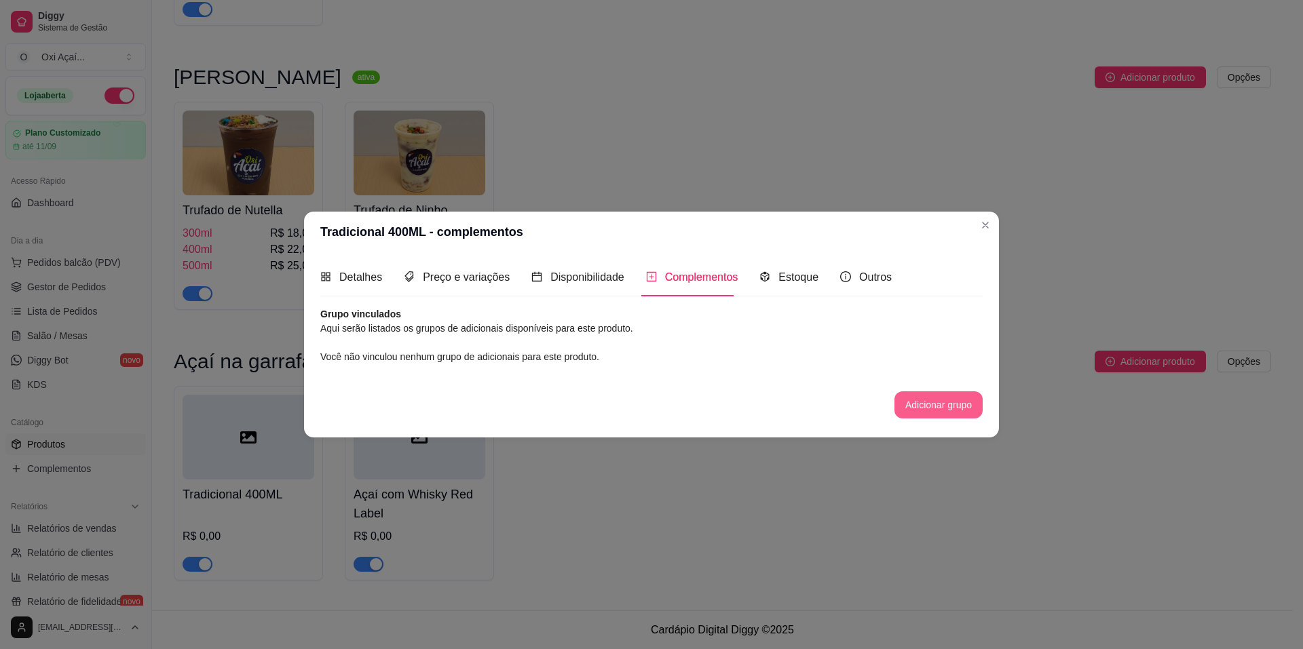
click at [932, 413] on button "Adicionar grupo" at bounding box center [938, 405] width 88 height 27
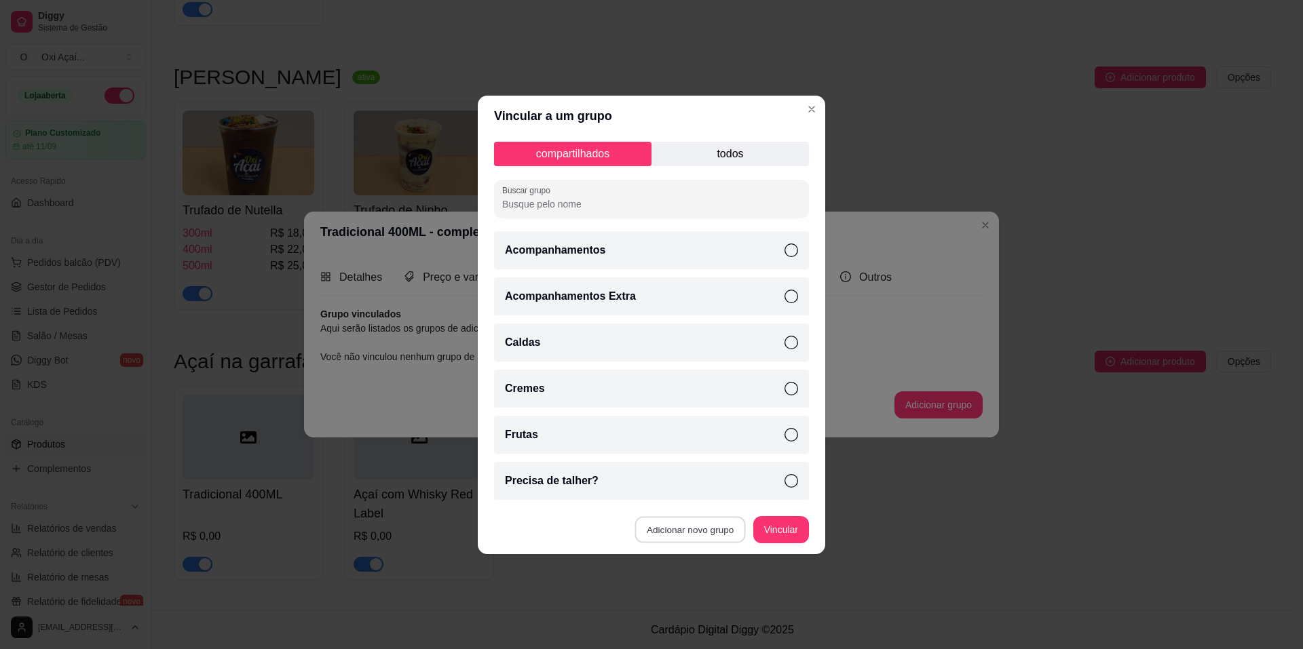
click at [717, 528] on button "Adicionar novo grupo" at bounding box center [690, 529] width 111 height 26
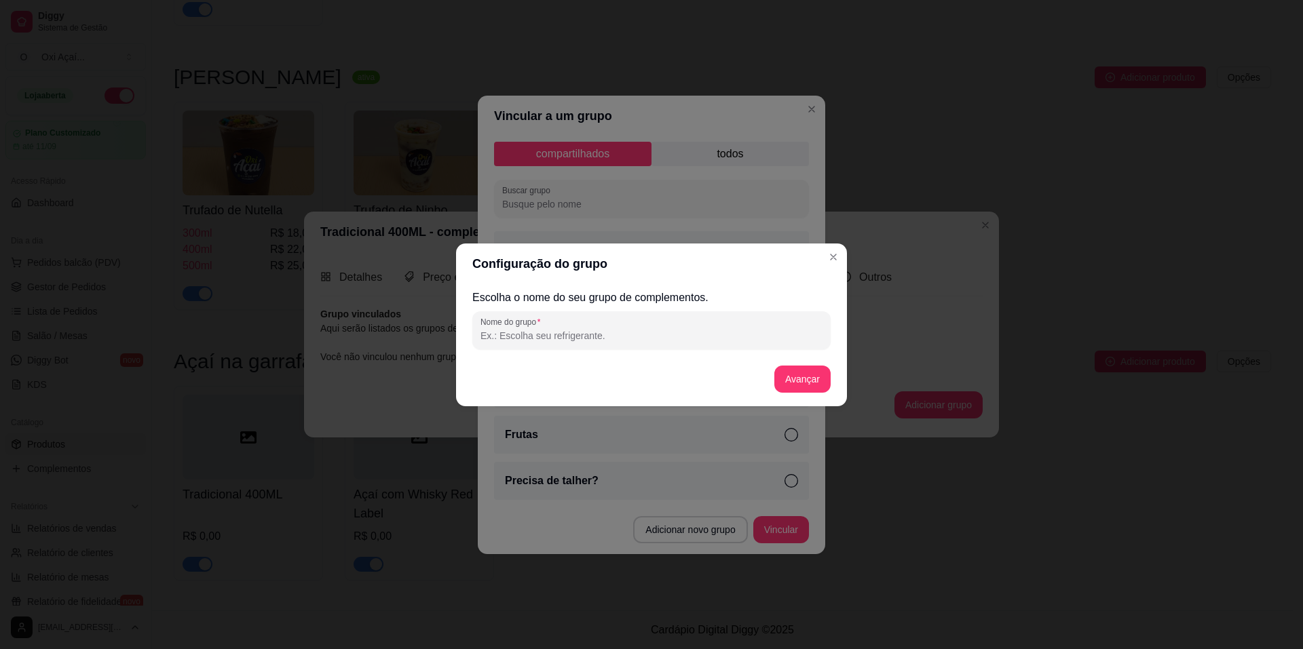
click at [559, 341] on input "Nome do grupo" at bounding box center [651, 336] width 342 height 14
click at [815, 383] on button "Avançar" at bounding box center [802, 379] width 55 height 26
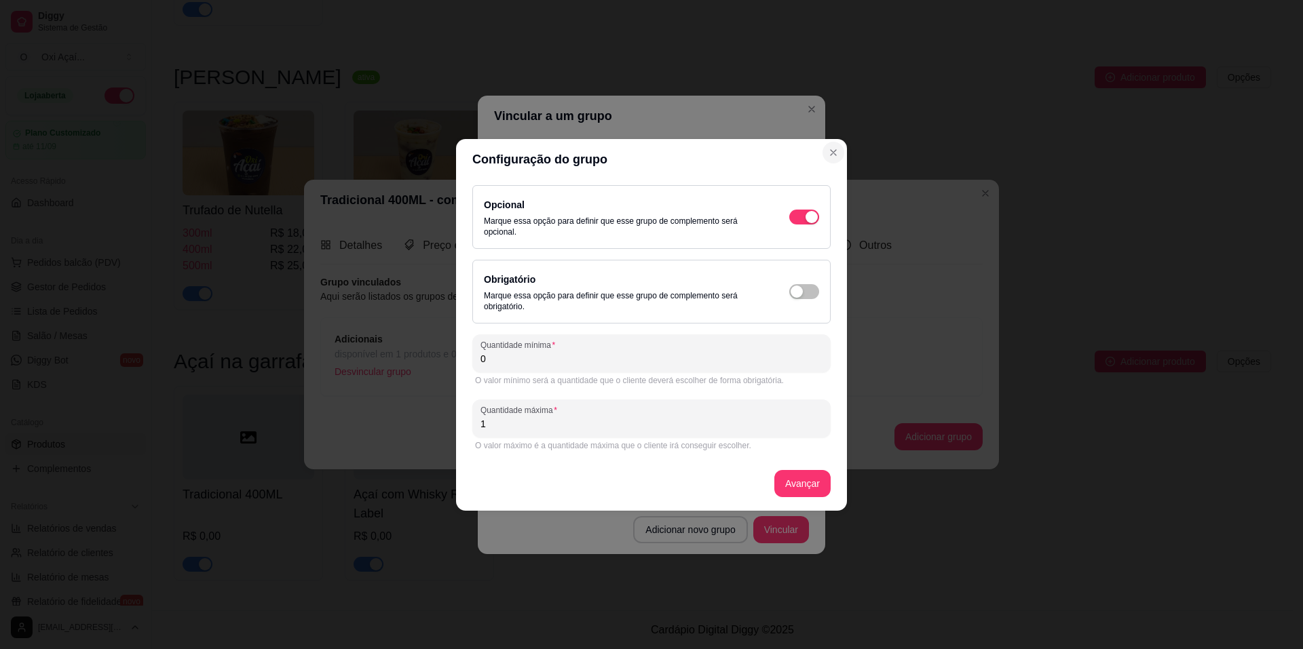
click at [833, 156] on icon "Close" at bounding box center [833, 152] width 11 height 11
click at [829, 154] on icon "Close" at bounding box center [833, 152] width 11 height 11
click at [831, 153] on icon "Close" at bounding box center [833, 152] width 11 height 11
click at [797, 483] on button "Avançar" at bounding box center [802, 483] width 55 height 26
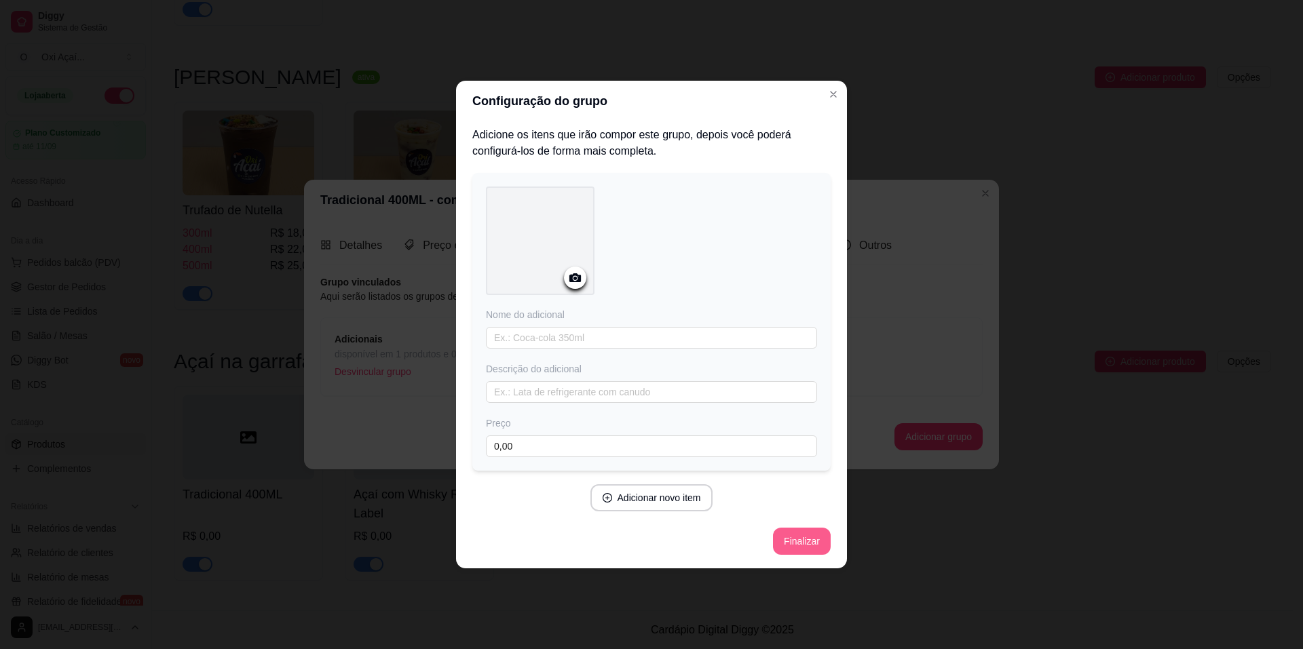
click at [793, 542] on button "Finalizar" at bounding box center [802, 541] width 58 height 27
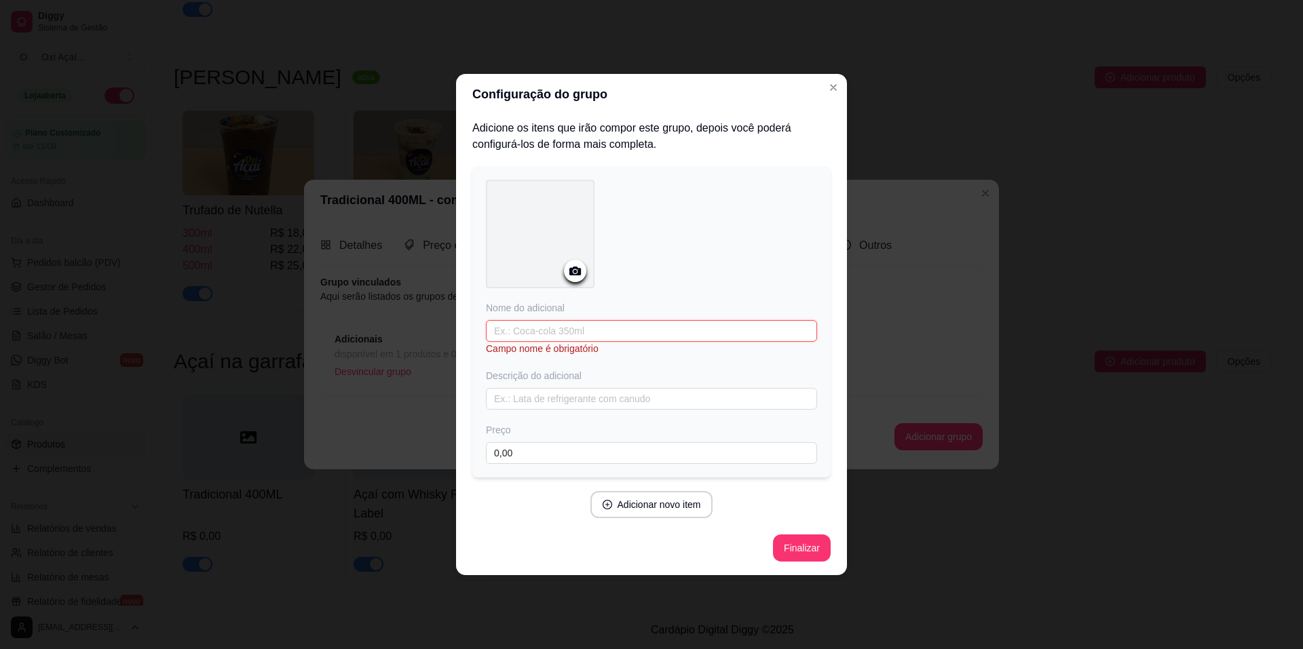
click at [569, 328] on input "text" at bounding box center [651, 331] width 331 height 22
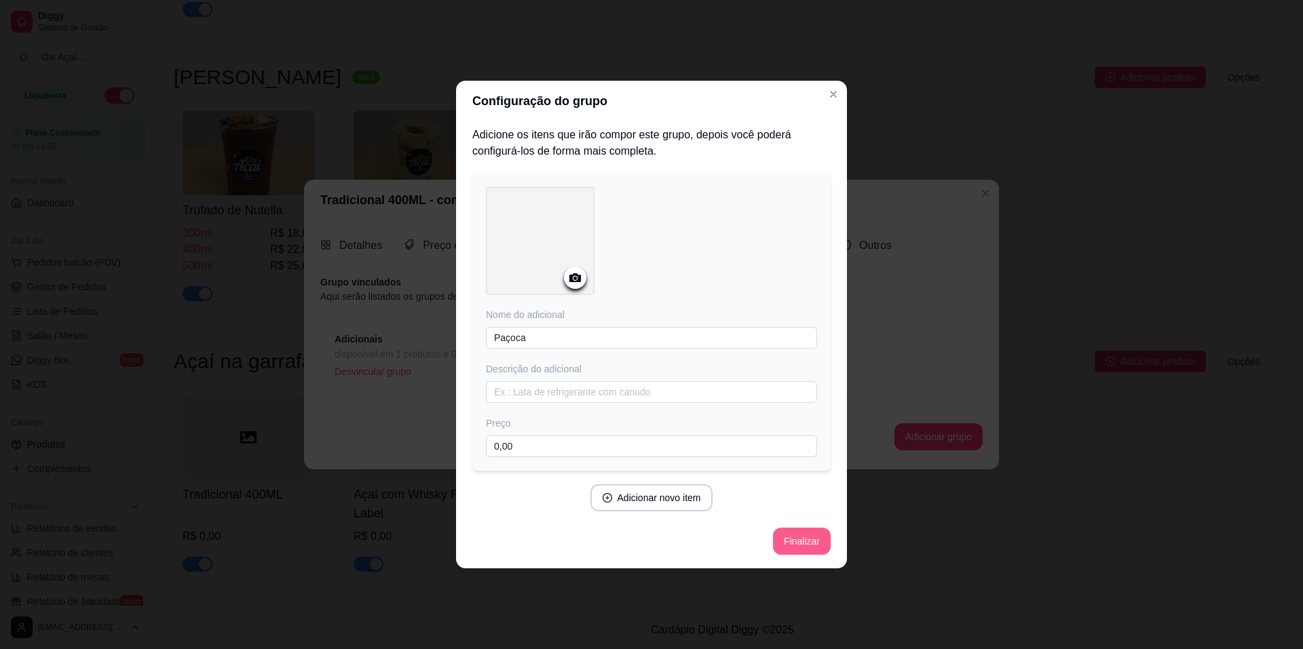
click at [806, 547] on button "Finalizar" at bounding box center [802, 541] width 58 height 27
click at [835, 96] on icon "Close" at bounding box center [833, 94] width 5 height 5
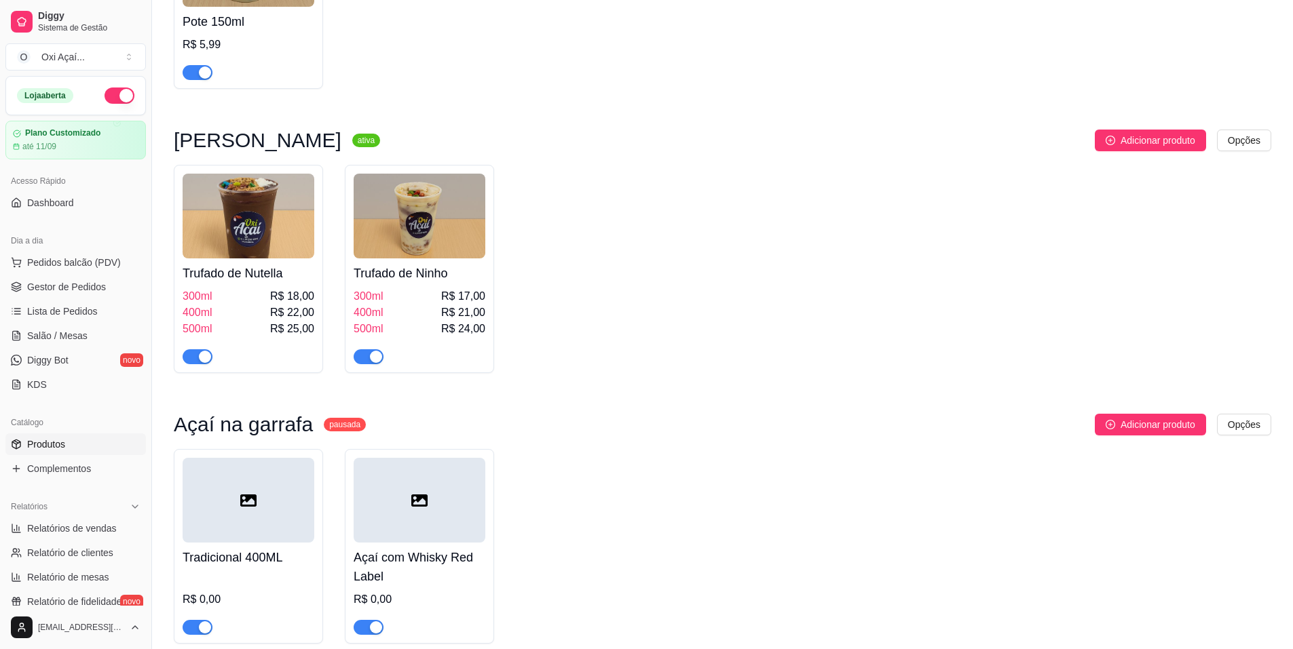
scroll to position [1061, 0]
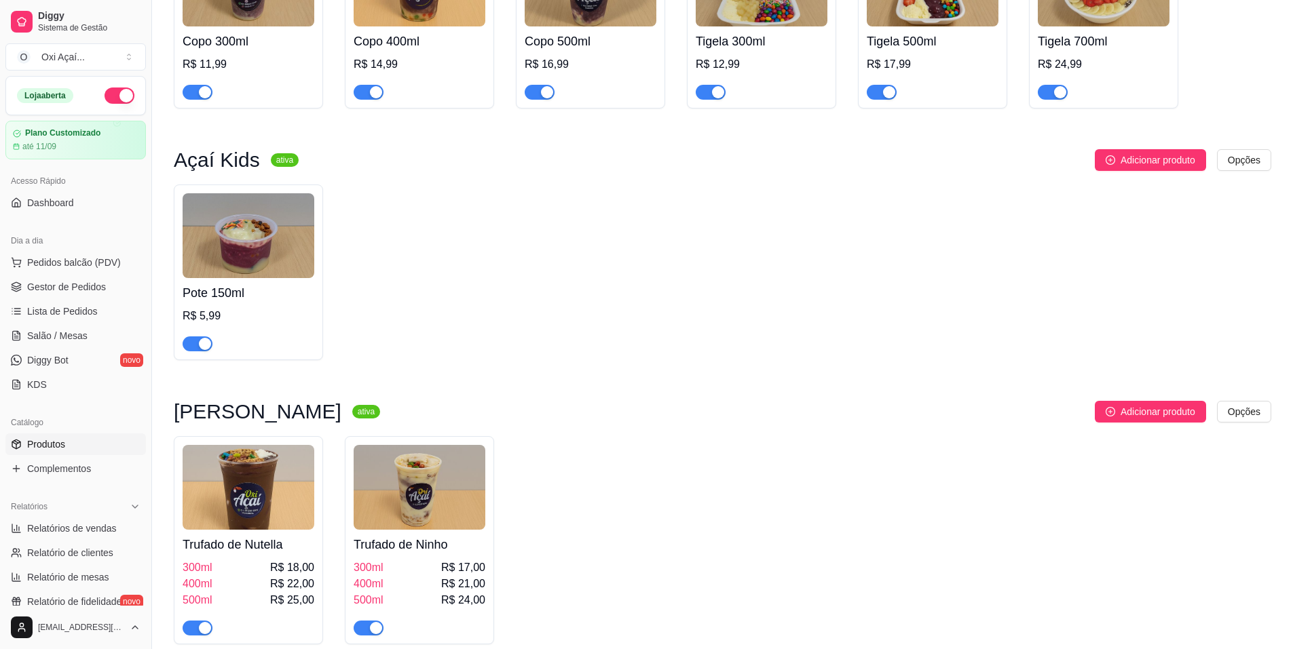
click at [255, 246] on img at bounding box center [249, 235] width 132 height 85
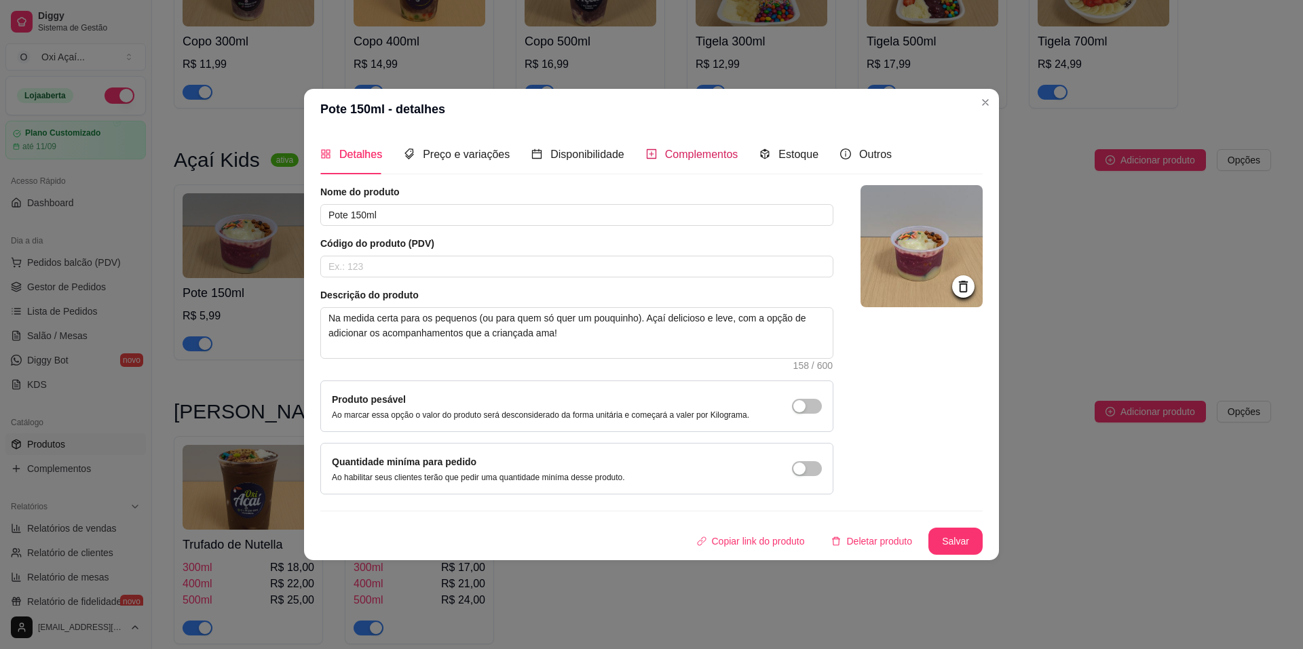
click at [677, 147] on div "Complementos" at bounding box center [692, 154] width 92 height 17
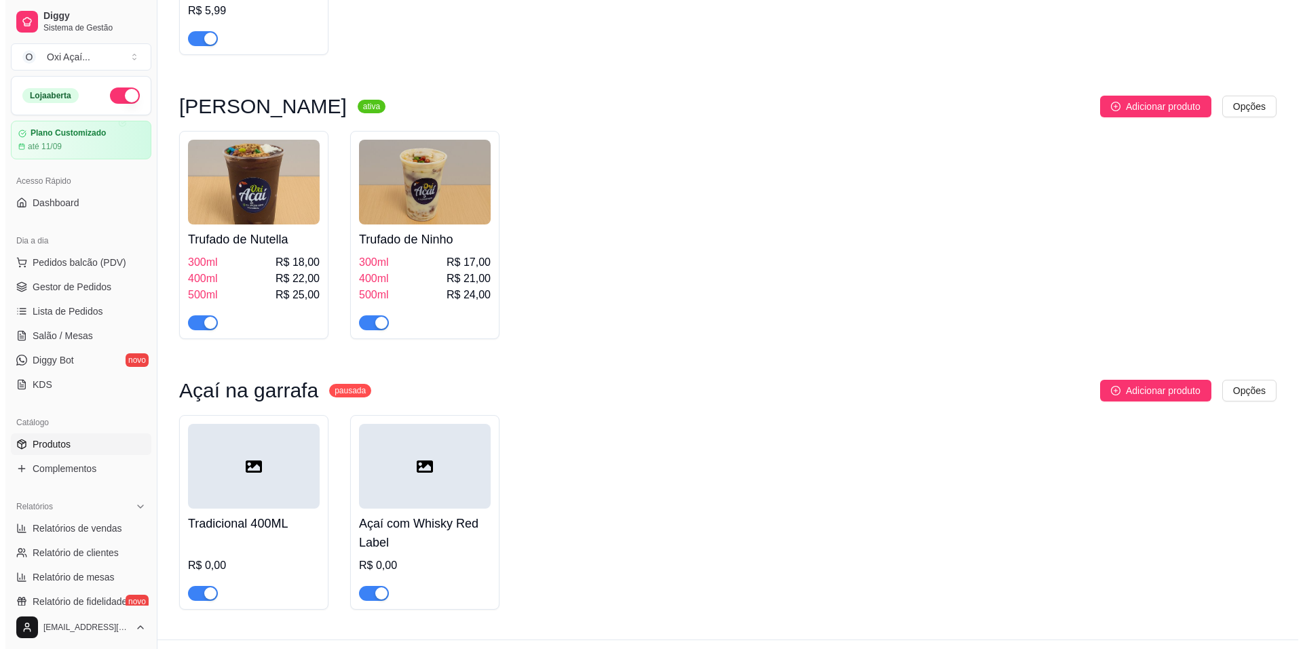
scroll to position [1401, 0]
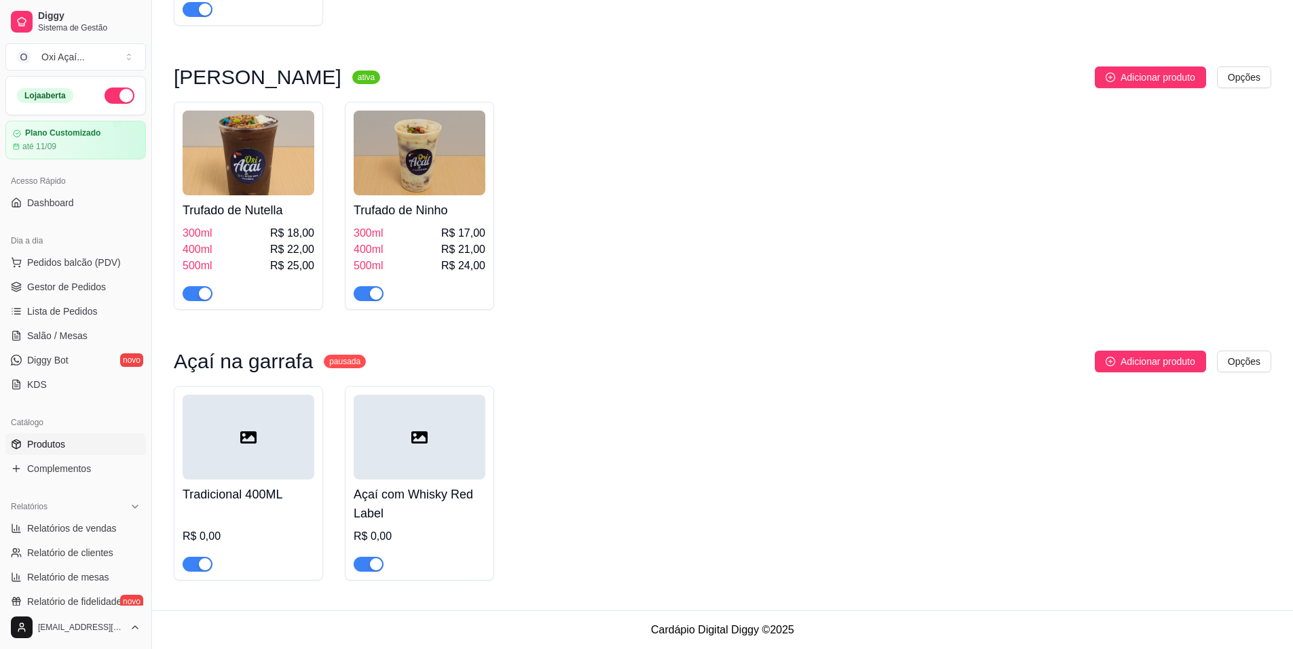
click at [266, 458] on div at bounding box center [249, 437] width 132 height 85
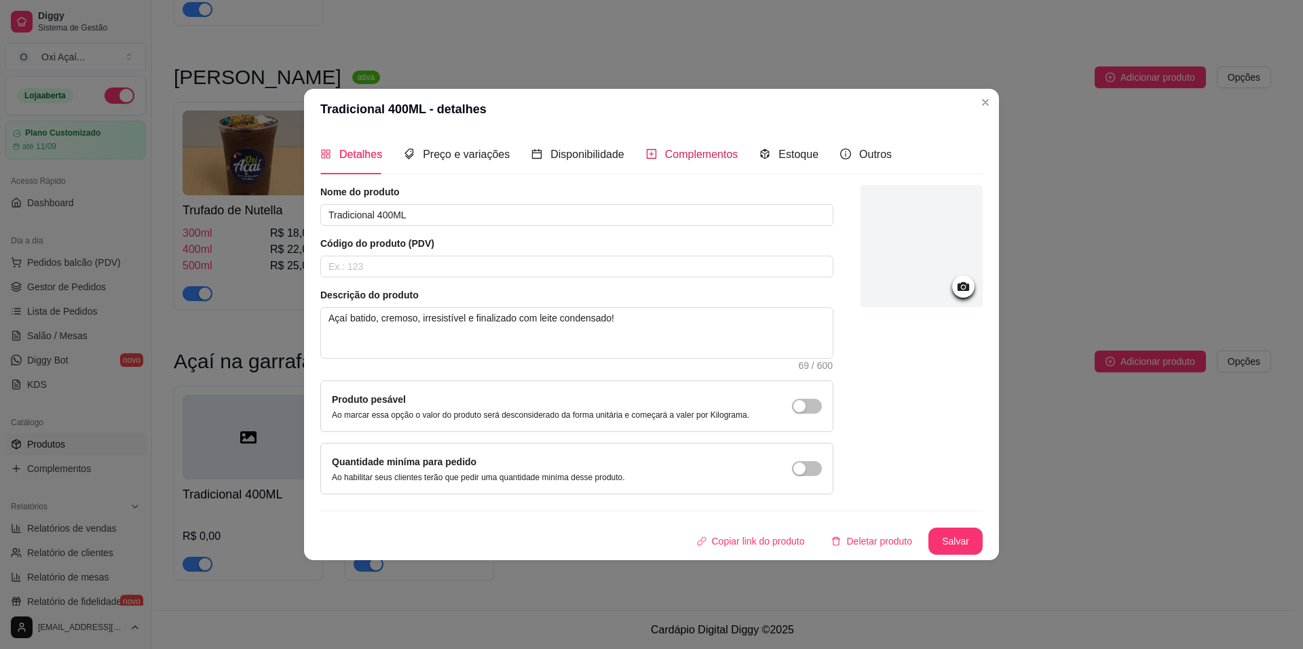
click at [652, 159] on icon "plus-square" at bounding box center [651, 154] width 11 height 11
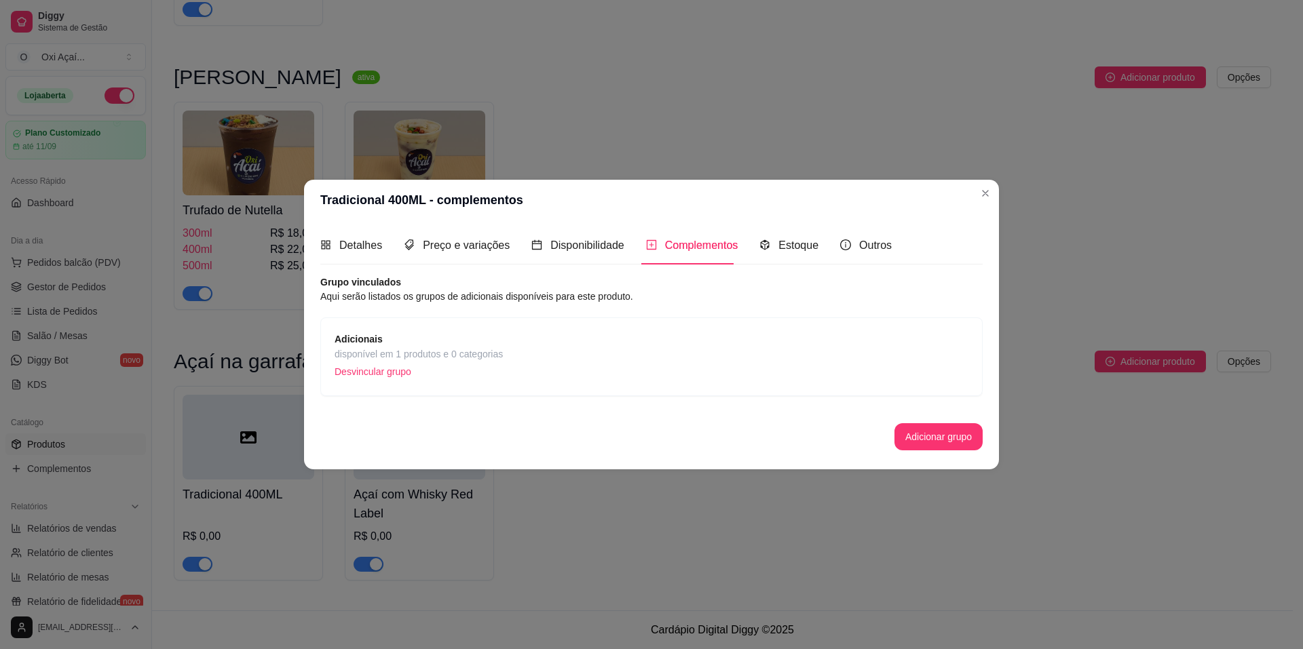
click at [453, 349] on span "disponível em 1 produtos e 0 categorias" at bounding box center [419, 354] width 168 height 15
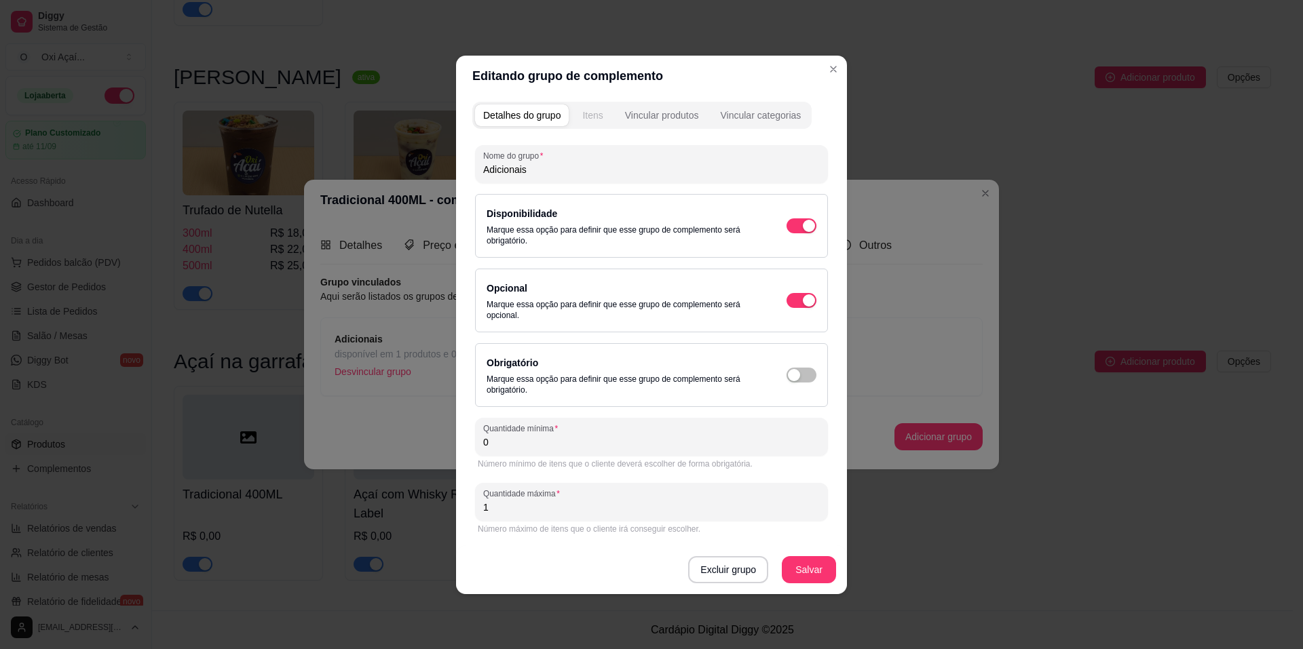
click at [586, 118] on div "Itens" at bounding box center [592, 116] width 20 height 14
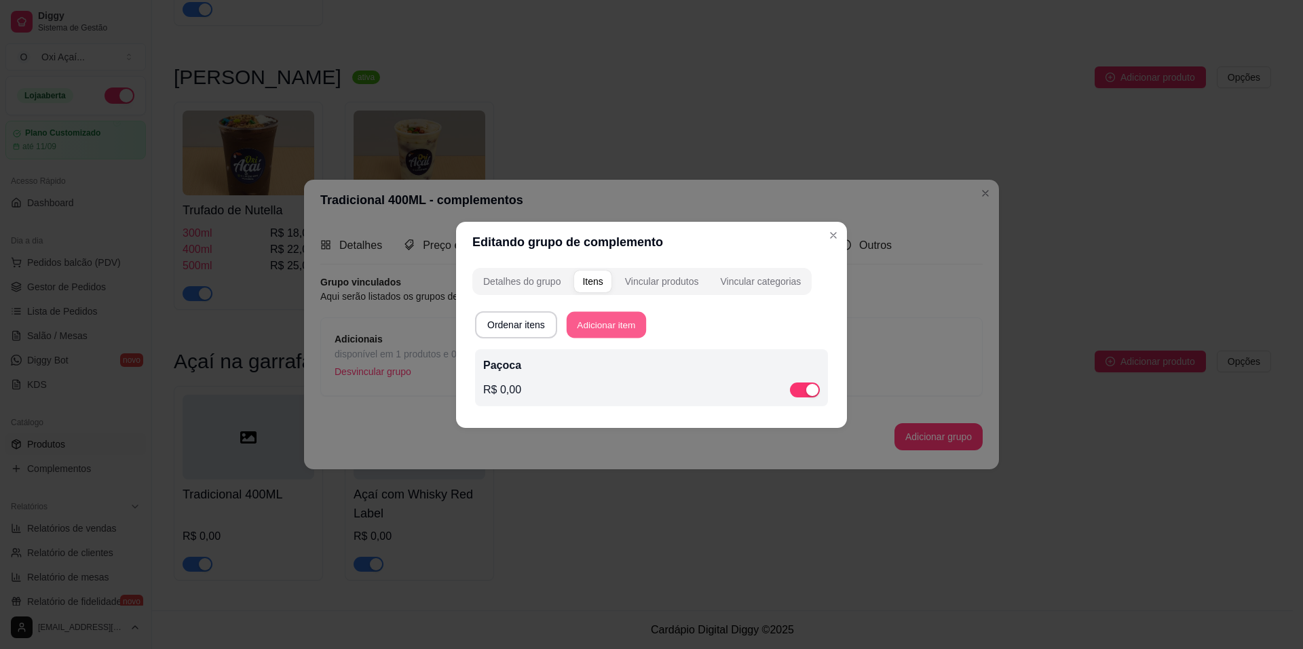
click at [608, 328] on button "Adicionar item" at bounding box center [606, 324] width 79 height 26
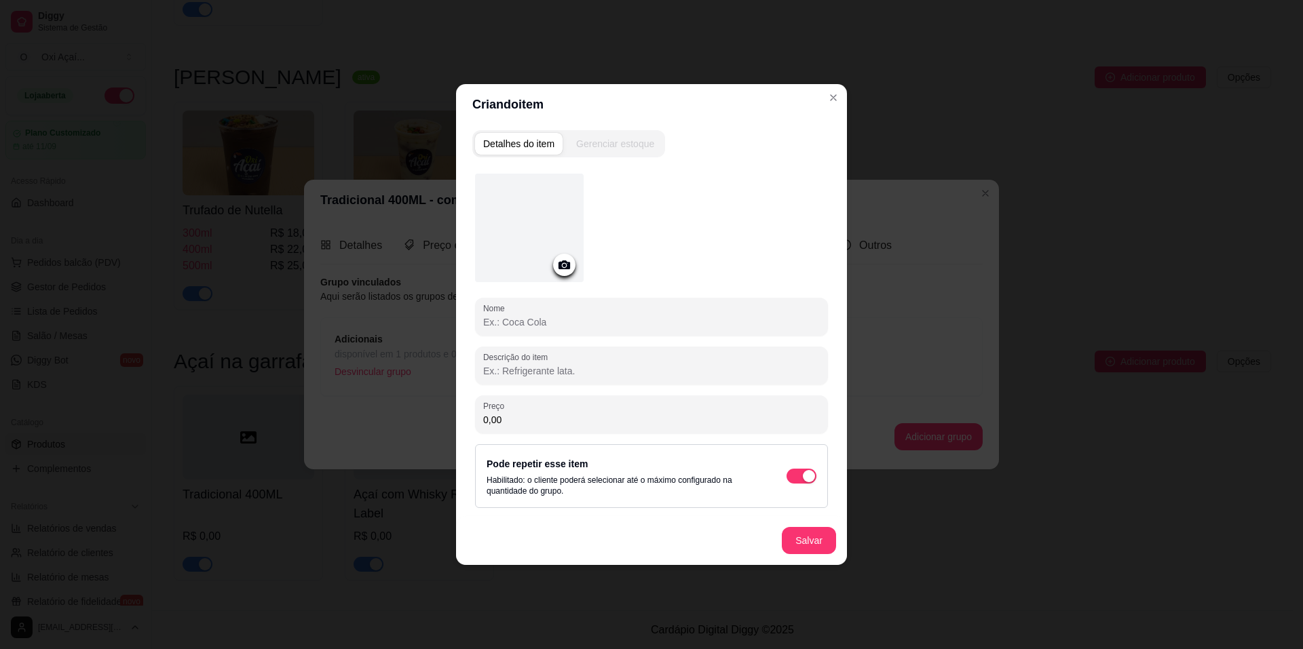
click at [584, 321] on input "Nome" at bounding box center [651, 323] width 337 height 14
click at [805, 476] on div "button" at bounding box center [809, 476] width 12 height 12
click at [801, 536] on button "Salvar" at bounding box center [809, 540] width 54 height 27
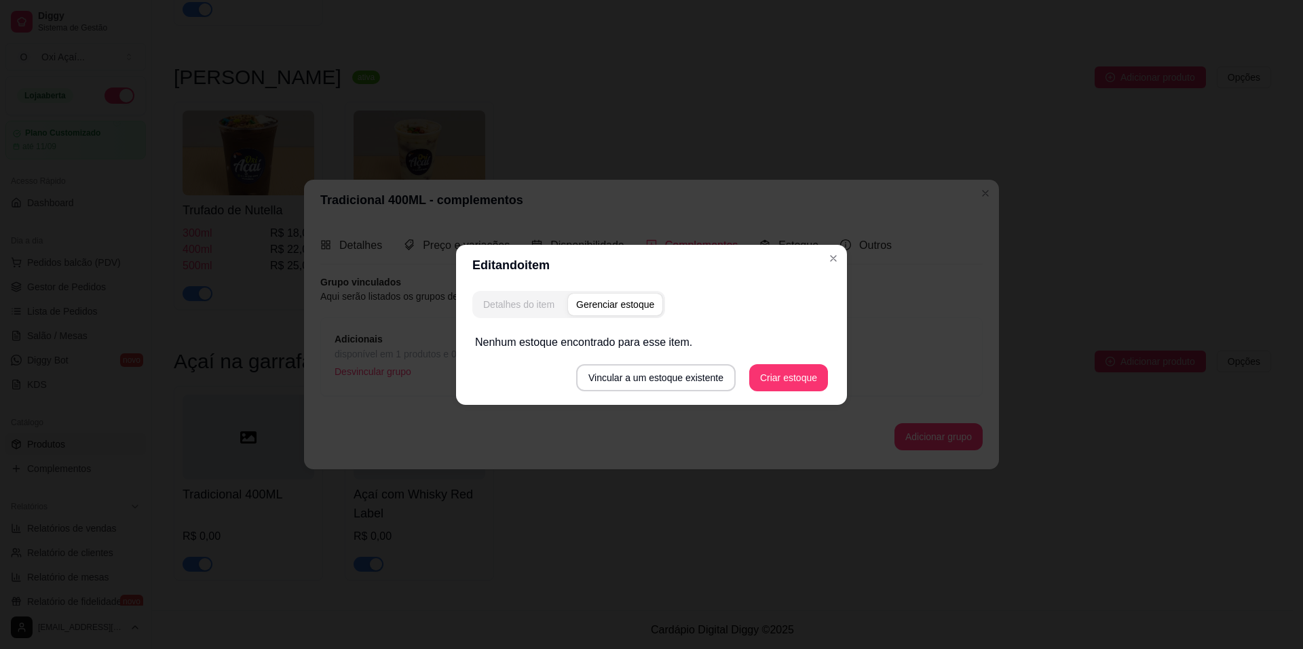
click at [530, 305] on div "Detalhes do item" at bounding box center [518, 305] width 71 height 14
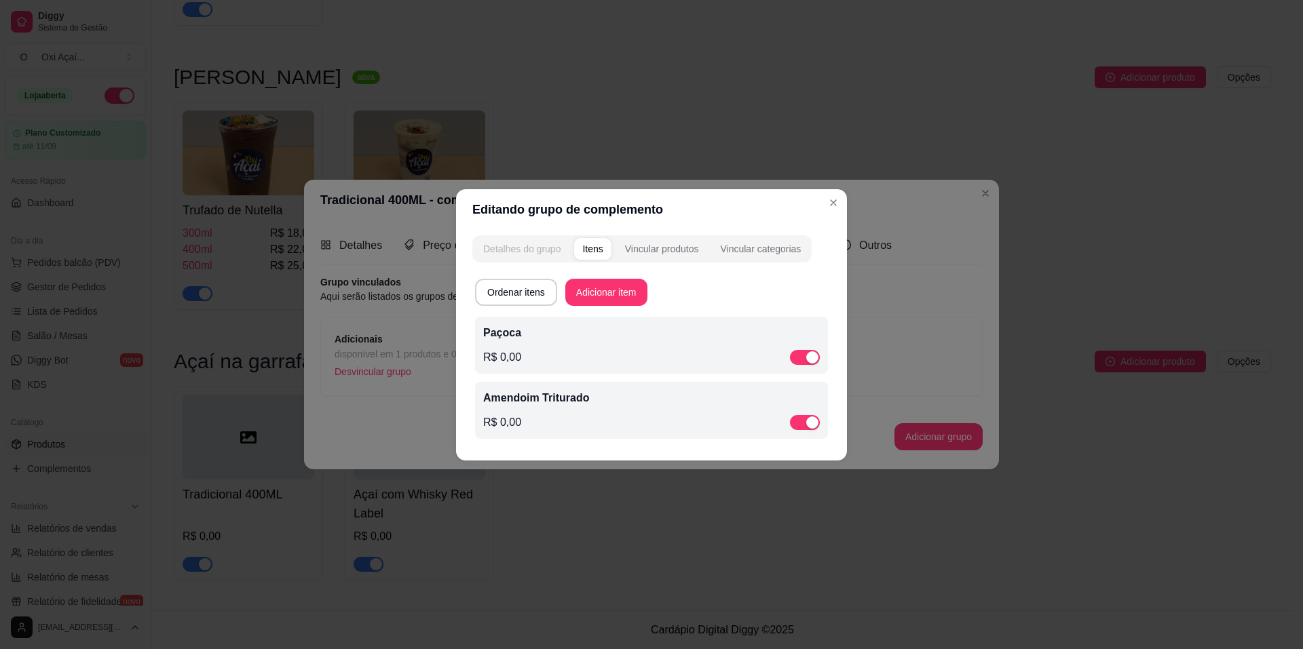
click at [508, 250] on div "Detalhes do grupo" at bounding box center [521, 249] width 77 height 14
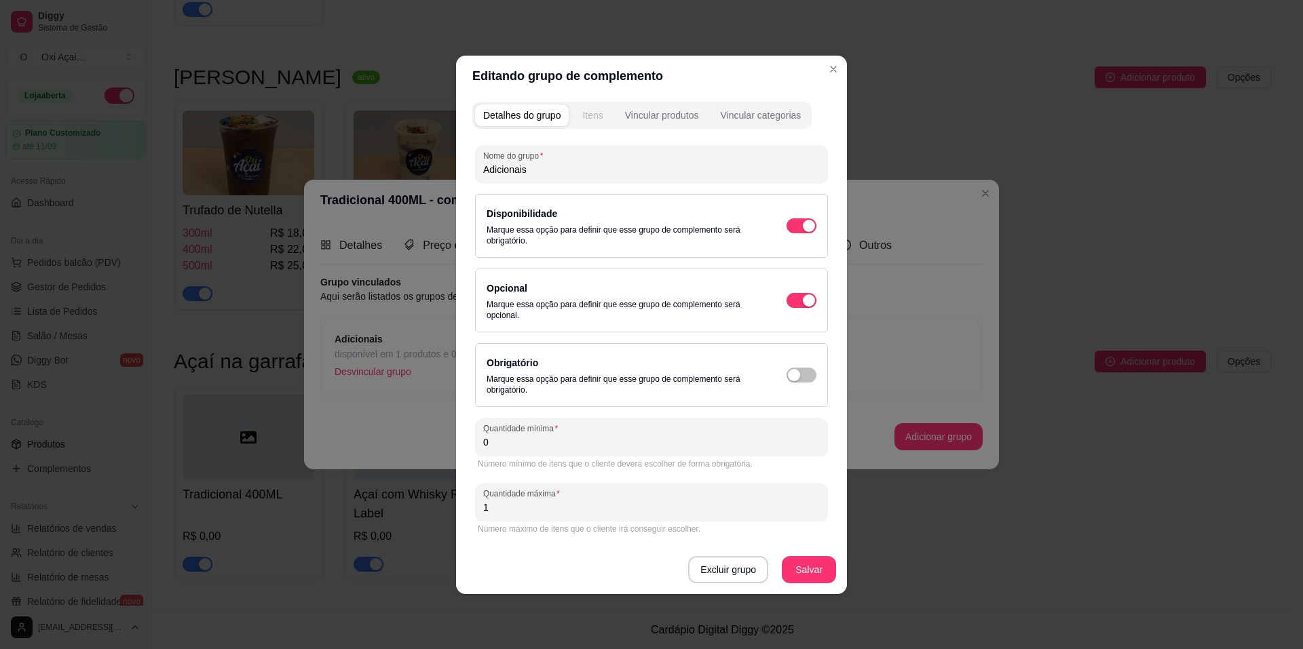
click at [602, 115] on div "Itens" at bounding box center [592, 116] width 20 height 14
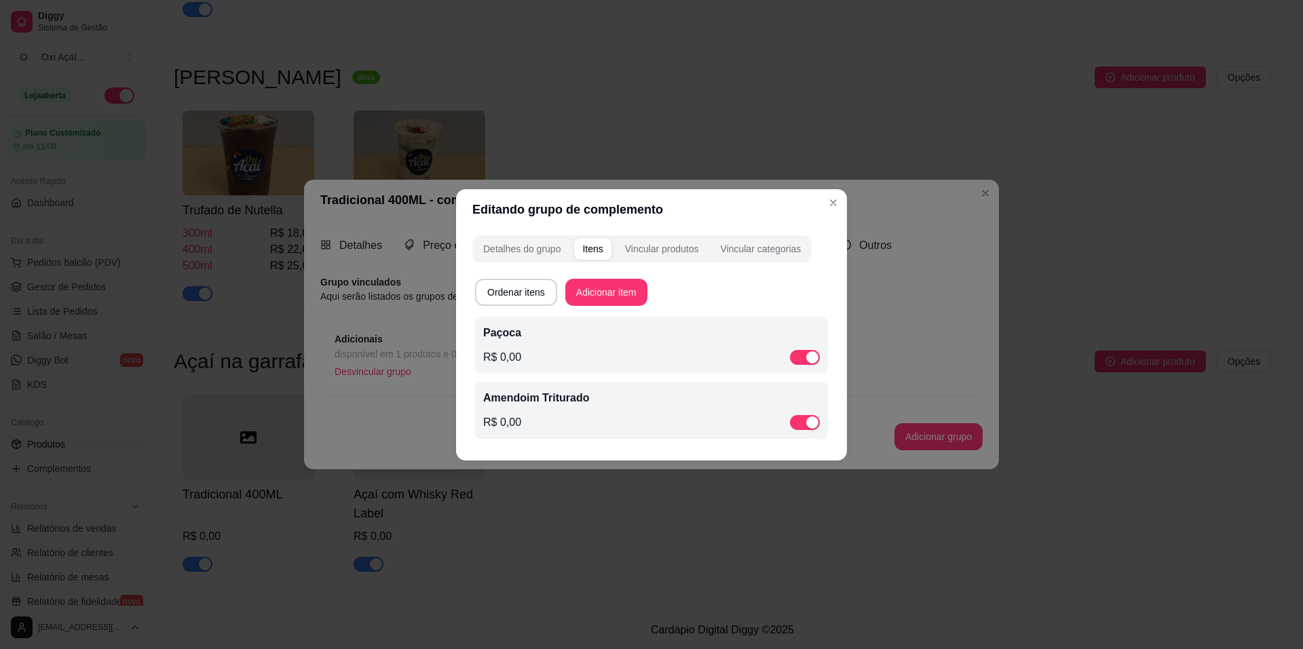
click at [594, 341] on div "Paçoca R$ 0,00" at bounding box center [651, 345] width 337 height 41
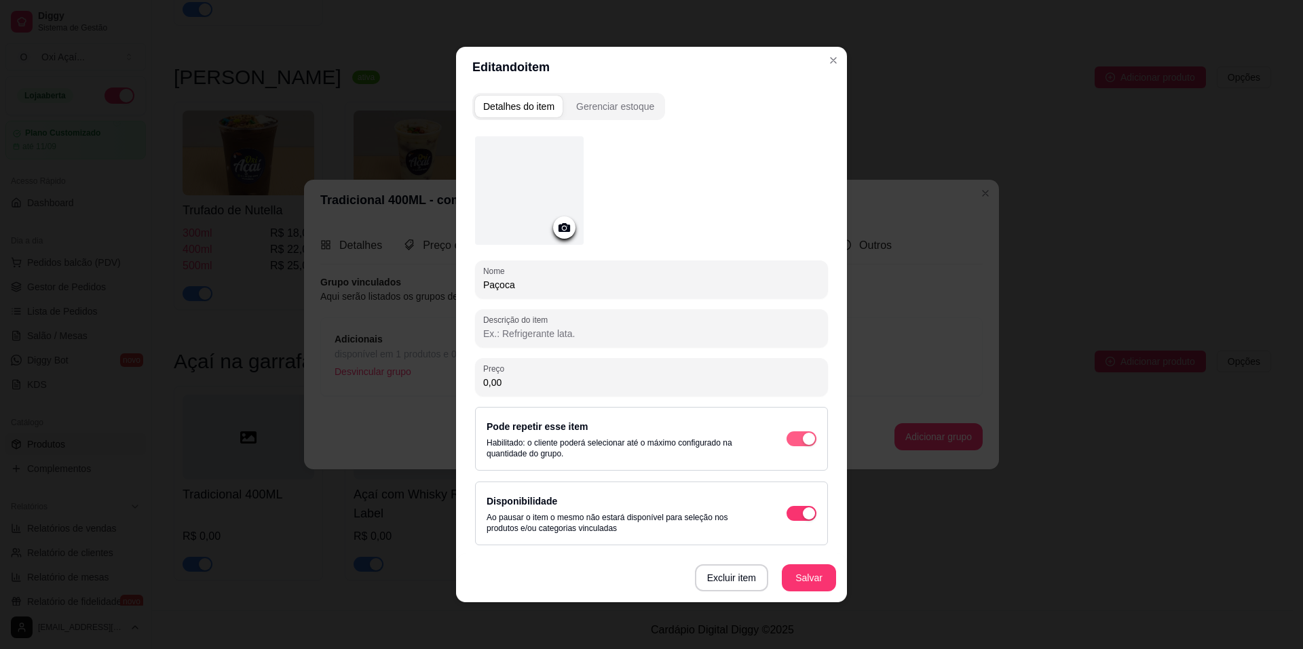
click at [807, 440] on div "button" at bounding box center [809, 439] width 12 height 12
click at [803, 440] on span "button" at bounding box center [802, 439] width 30 height 15
click at [808, 584] on button "Salvar" at bounding box center [808, 578] width 53 height 26
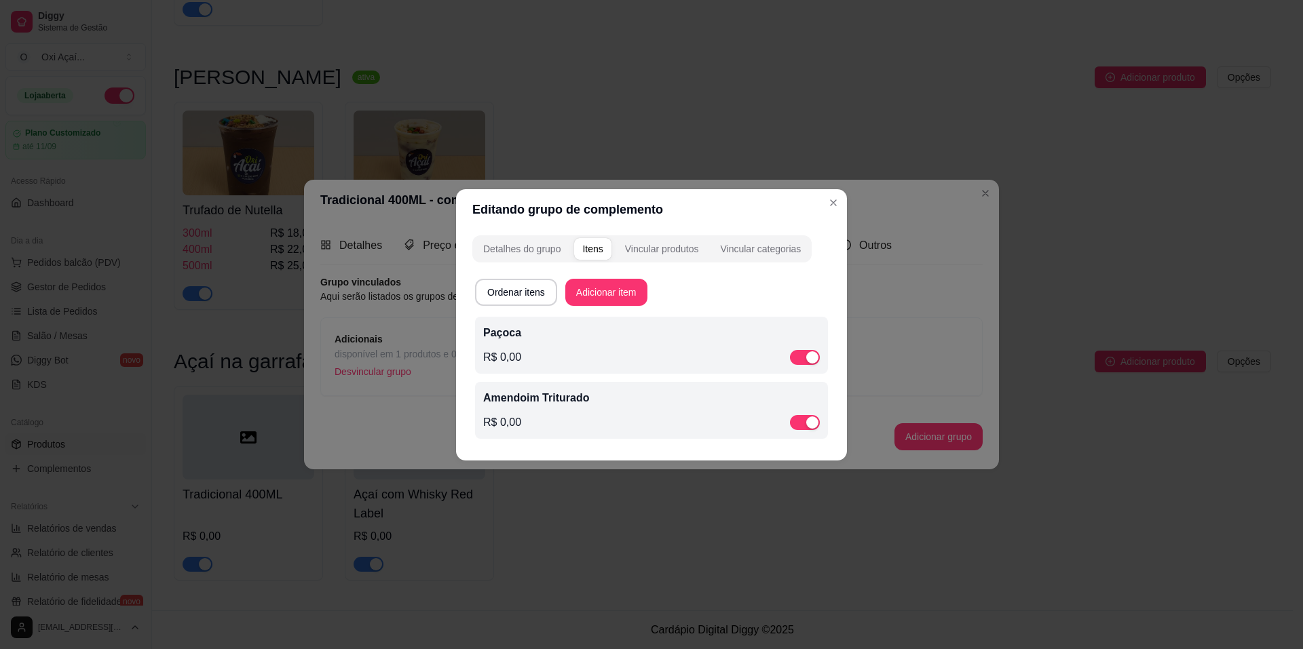
click at [541, 408] on div "Amendoim Triturado R$ 0,00" at bounding box center [651, 410] width 337 height 41
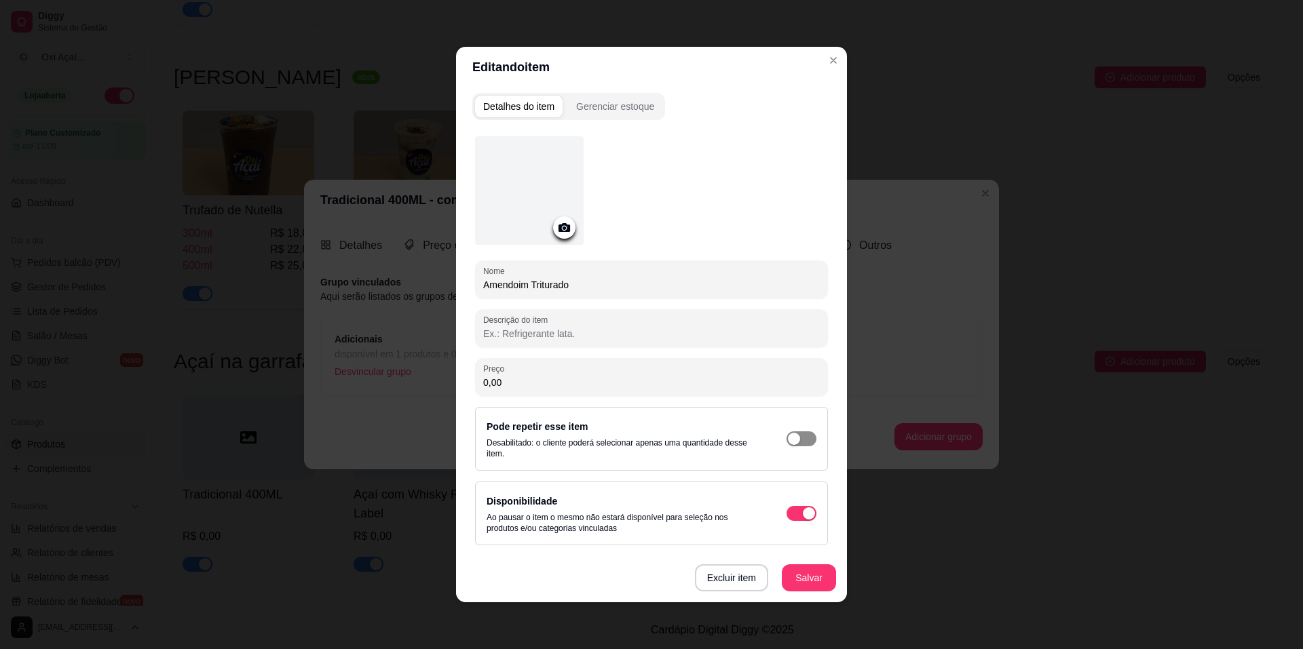
click at [795, 442] on div "button" at bounding box center [794, 439] width 12 height 12
click at [814, 581] on button "Salvar" at bounding box center [808, 578] width 53 height 26
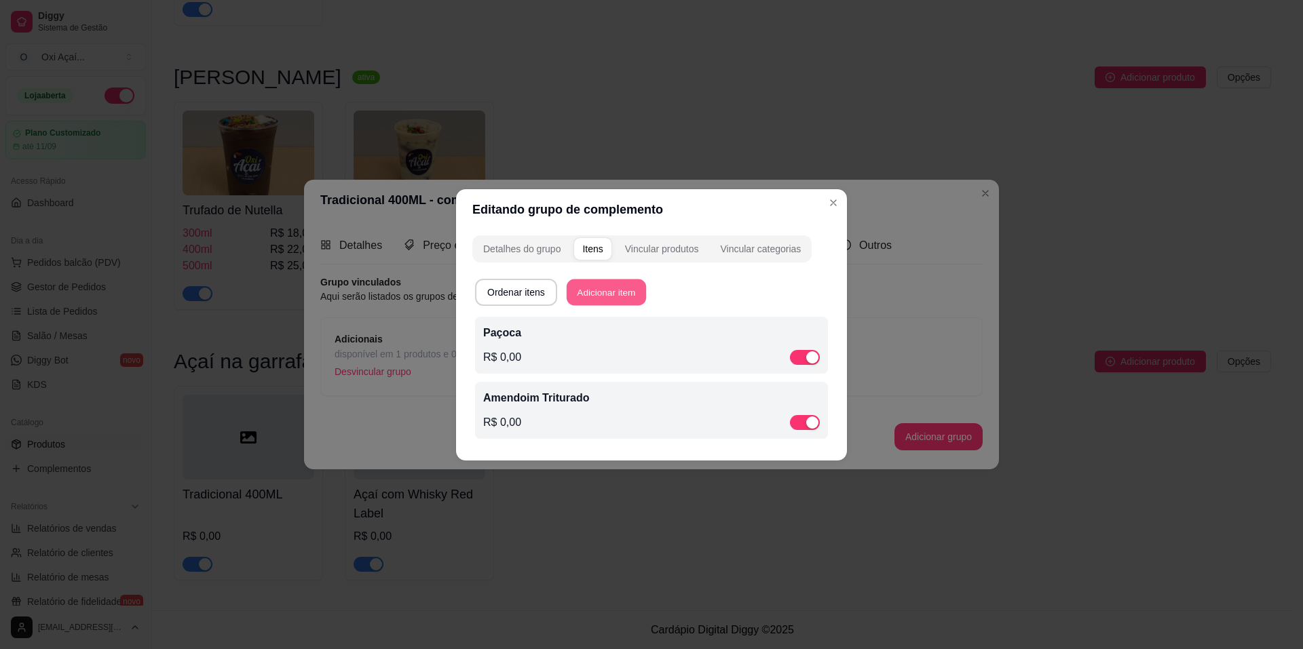
click at [602, 295] on button "Adicionar item" at bounding box center [606, 292] width 79 height 26
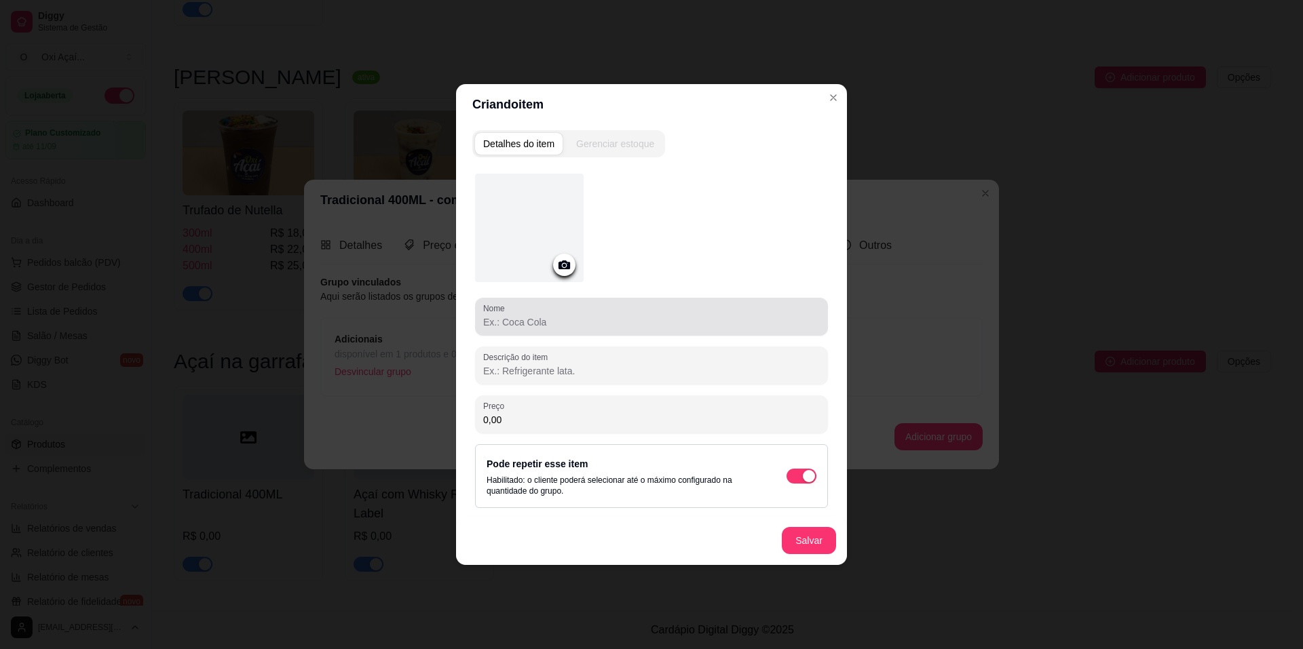
click at [523, 329] on div at bounding box center [651, 316] width 337 height 27
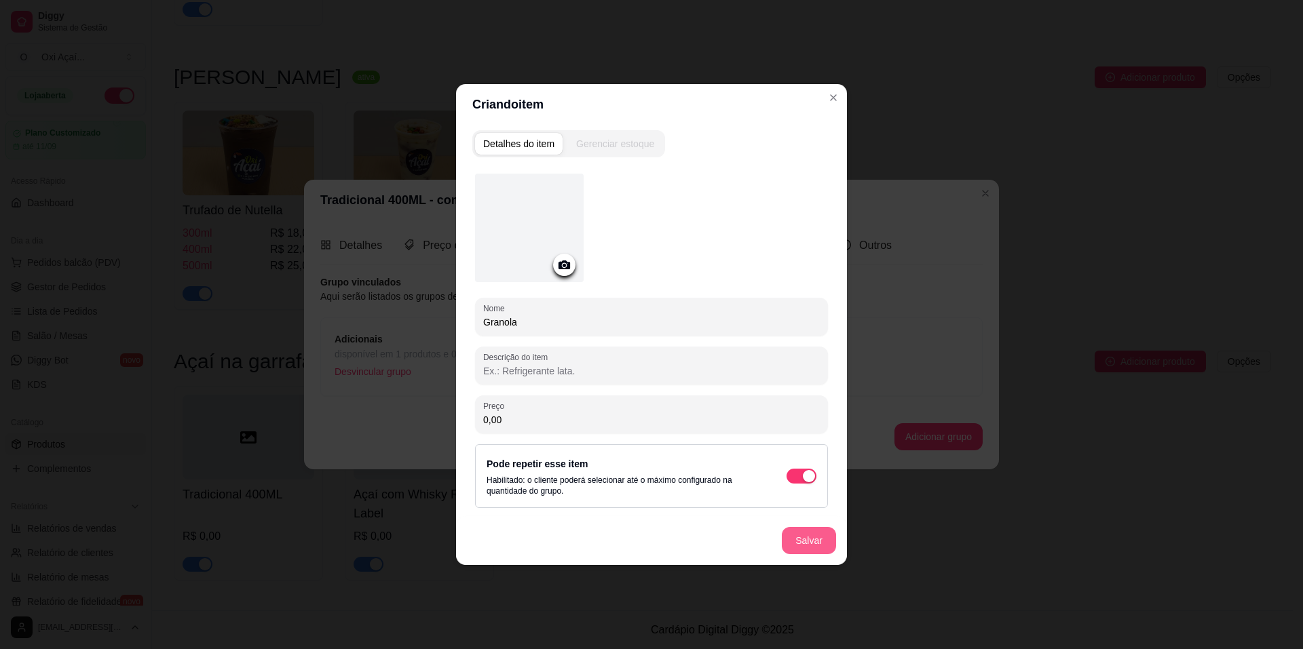
click at [812, 538] on button "Salvar" at bounding box center [809, 540] width 54 height 27
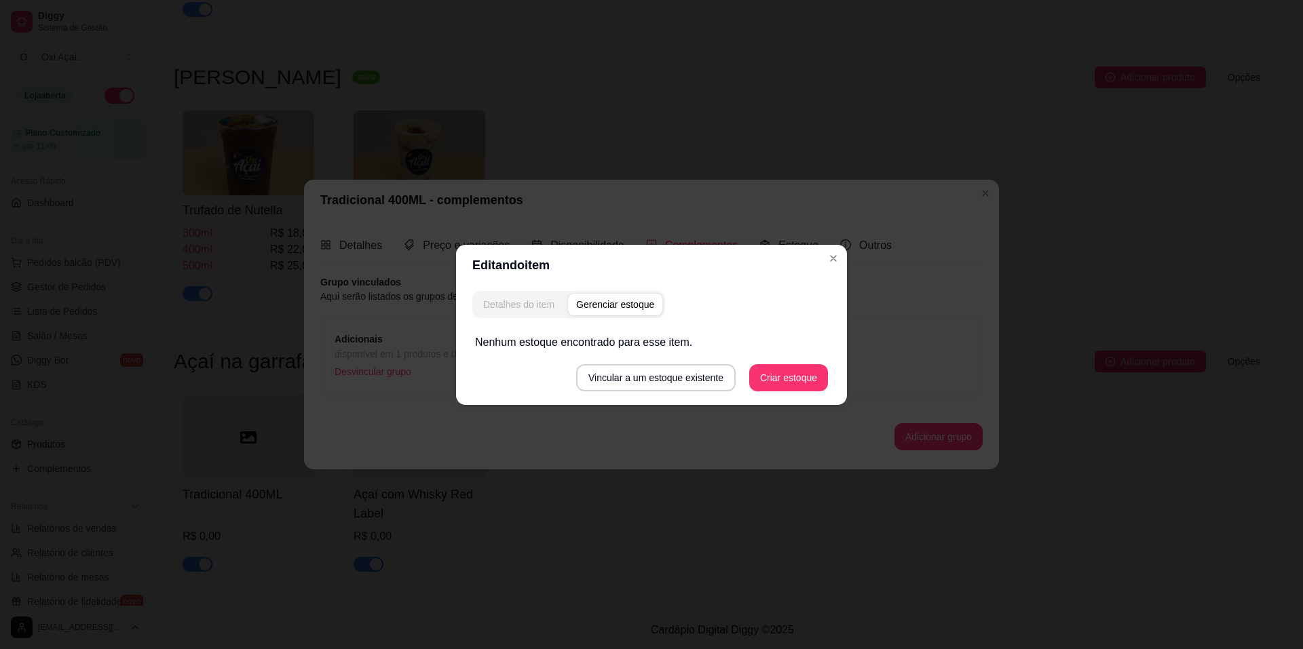
click at [533, 303] on div "Detalhes do item" at bounding box center [518, 305] width 71 height 14
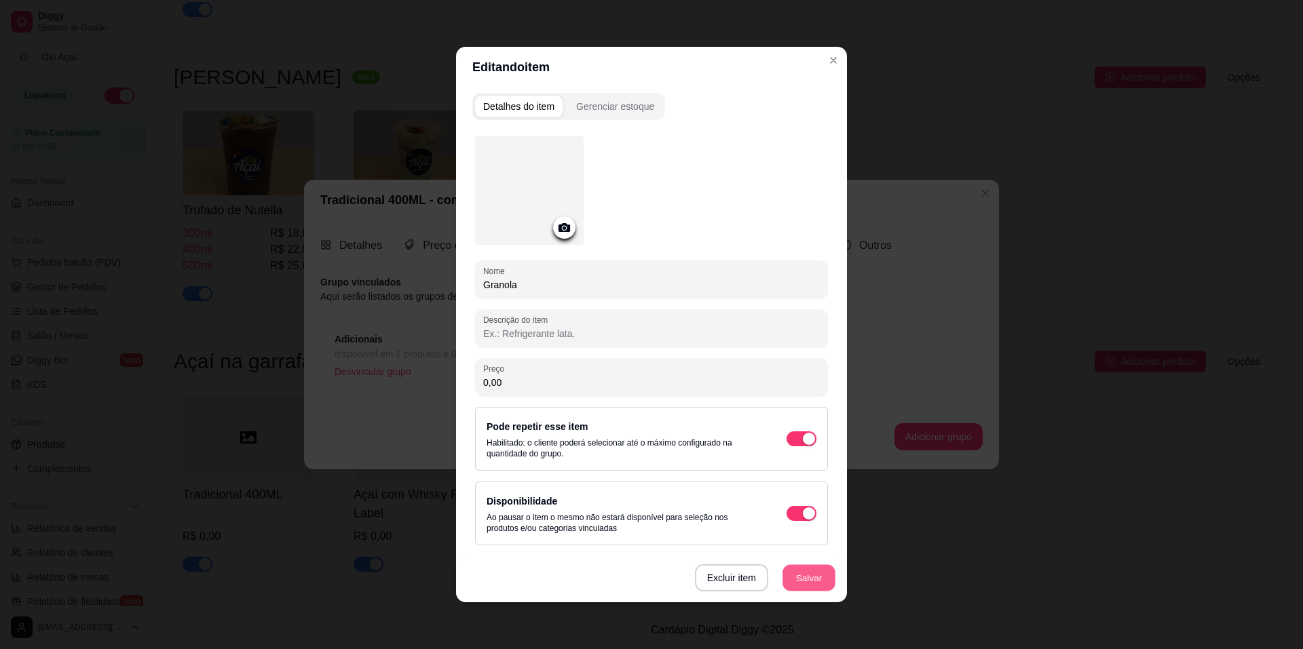
click at [807, 580] on button "Salvar" at bounding box center [808, 578] width 53 height 26
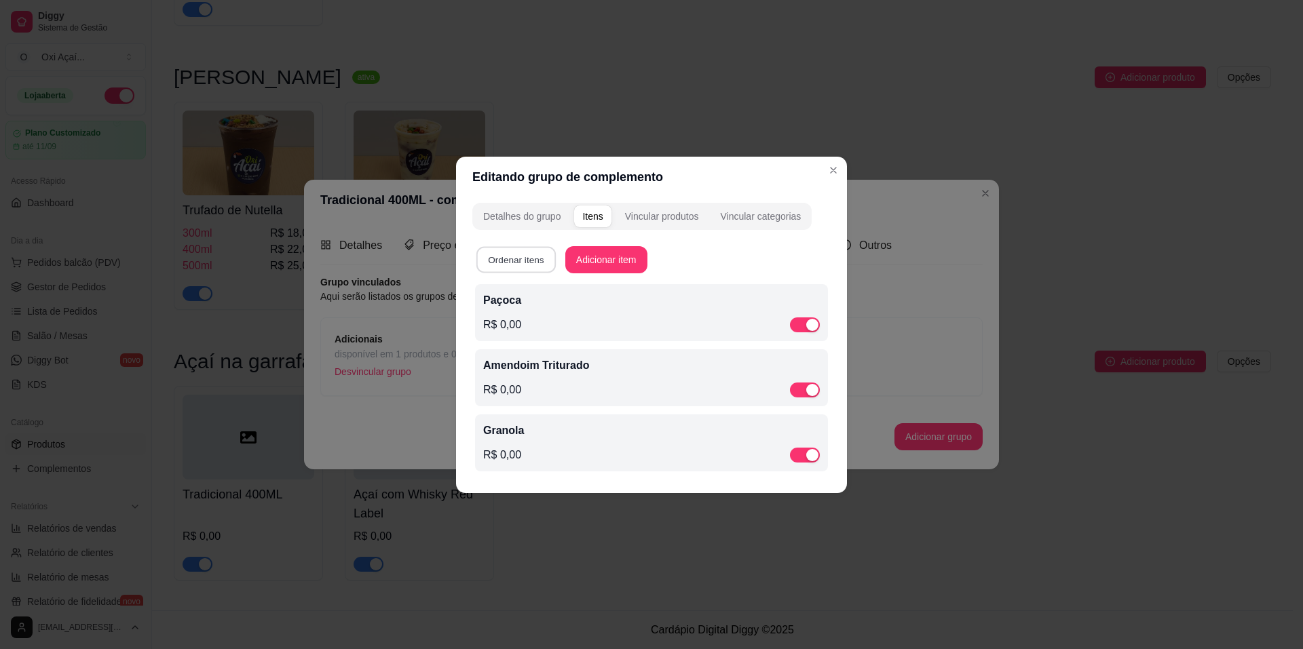
click at [539, 268] on button "Ordenar itens" at bounding box center [515, 259] width 79 height 26
click at [591, 264] on button "Adicionar item" at bounding box center [606, 259] width 82 height 27
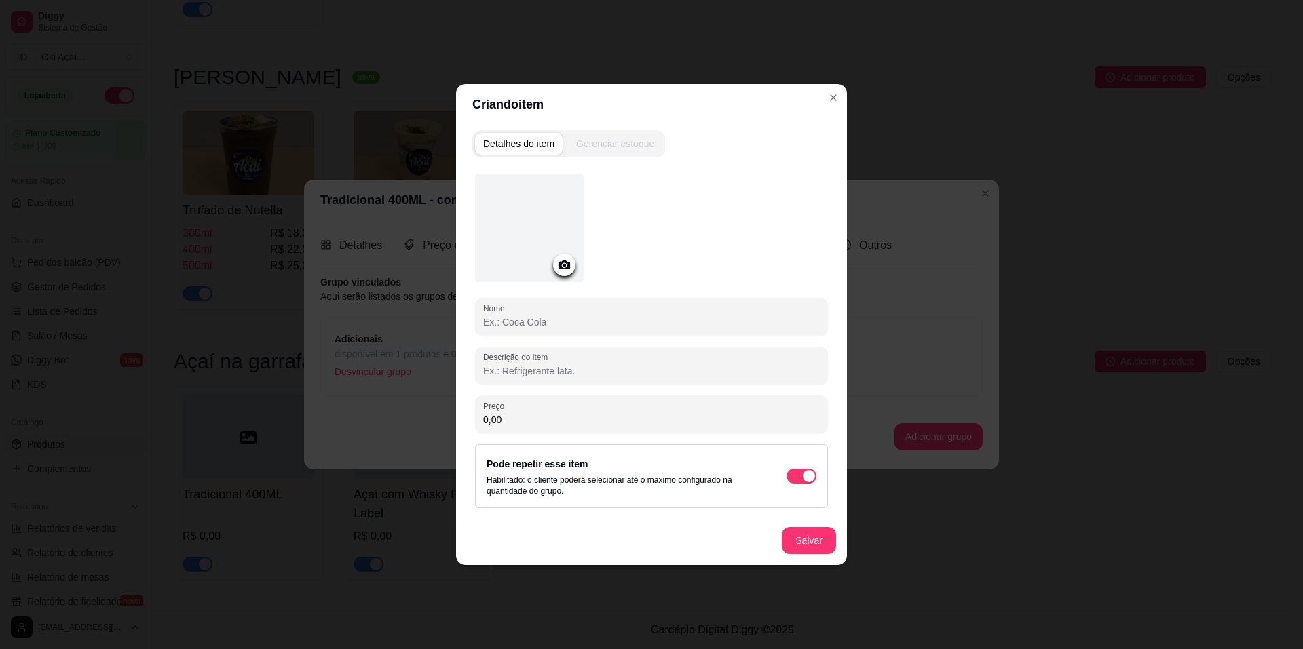
click at [525, 328] on input "Nome" at bounding box center [651, 323] width 337 height 14
click at [823, 544] on button "Salvar" at bounding box center [808, 541] width 53 height 26
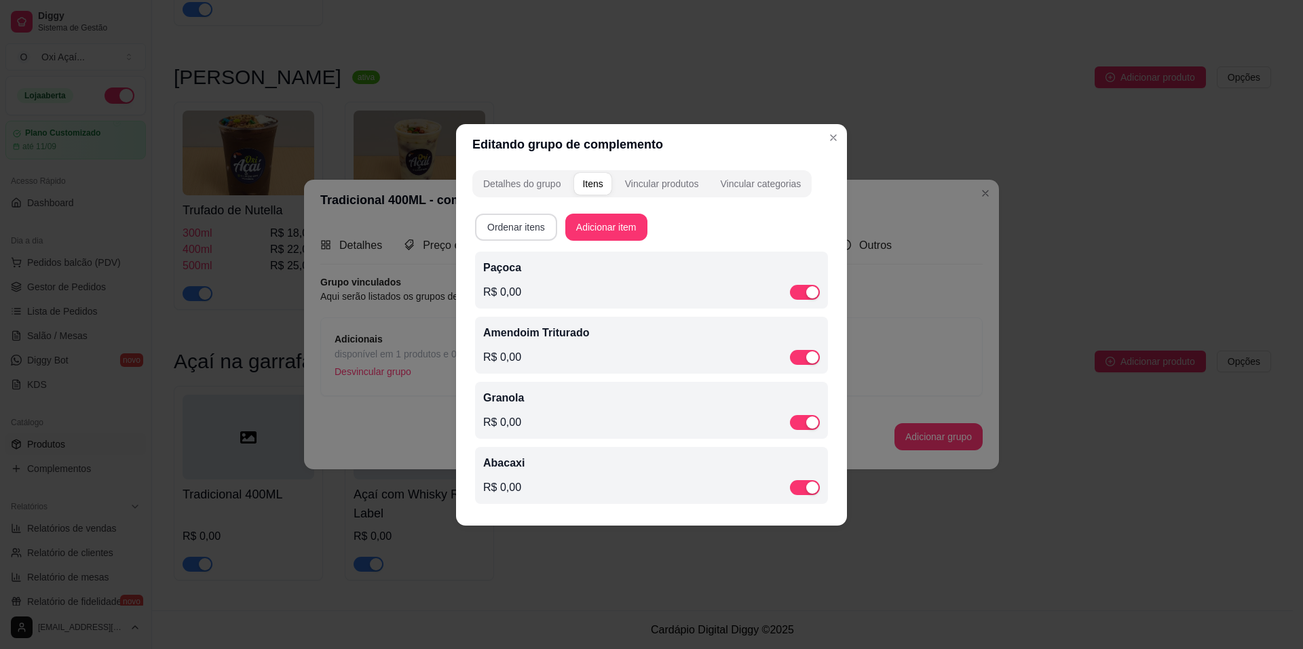
click at [533, 223] on button "Ordenar itens" at bounding box center [516, 227] width 82 height 27
click at [578, 223] on button "Adicionar item" at bounding box center [606, 227] width 79 height 26
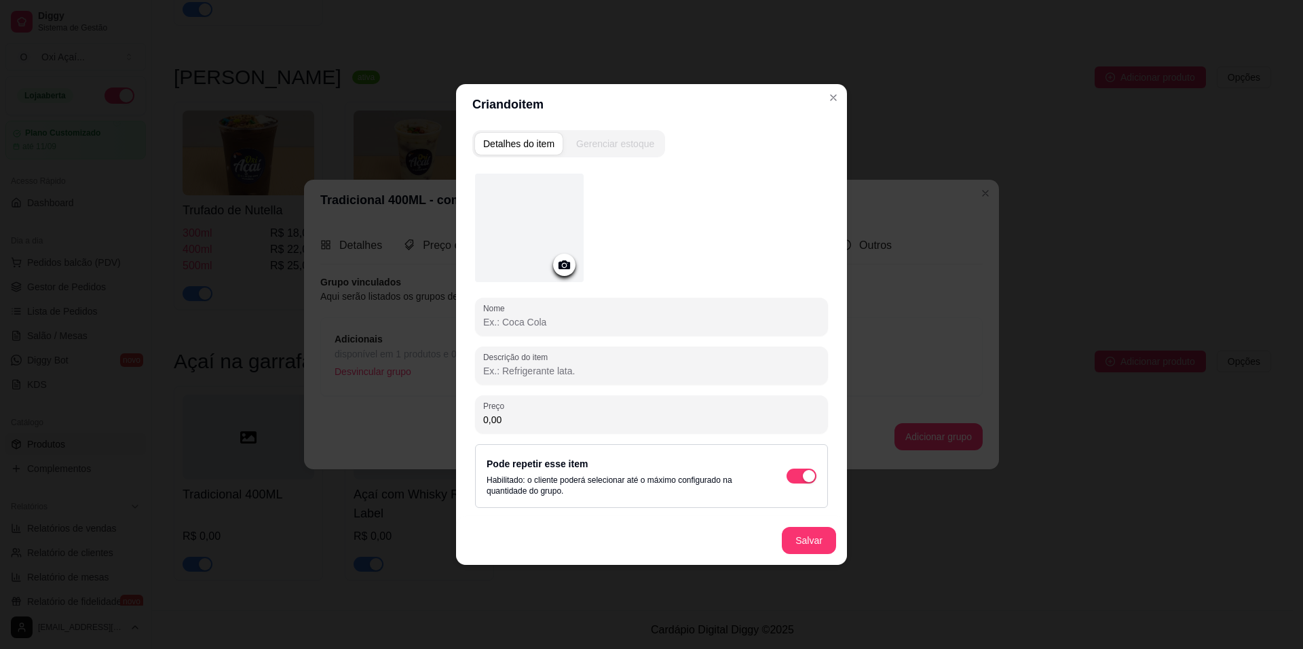
click at [542, 324] on input "Nome" at bounding box center [651, 323] width 337 height 14
click at [806, 536] on button "Salvar" at bounding box center [809, 540] width 54 height 27
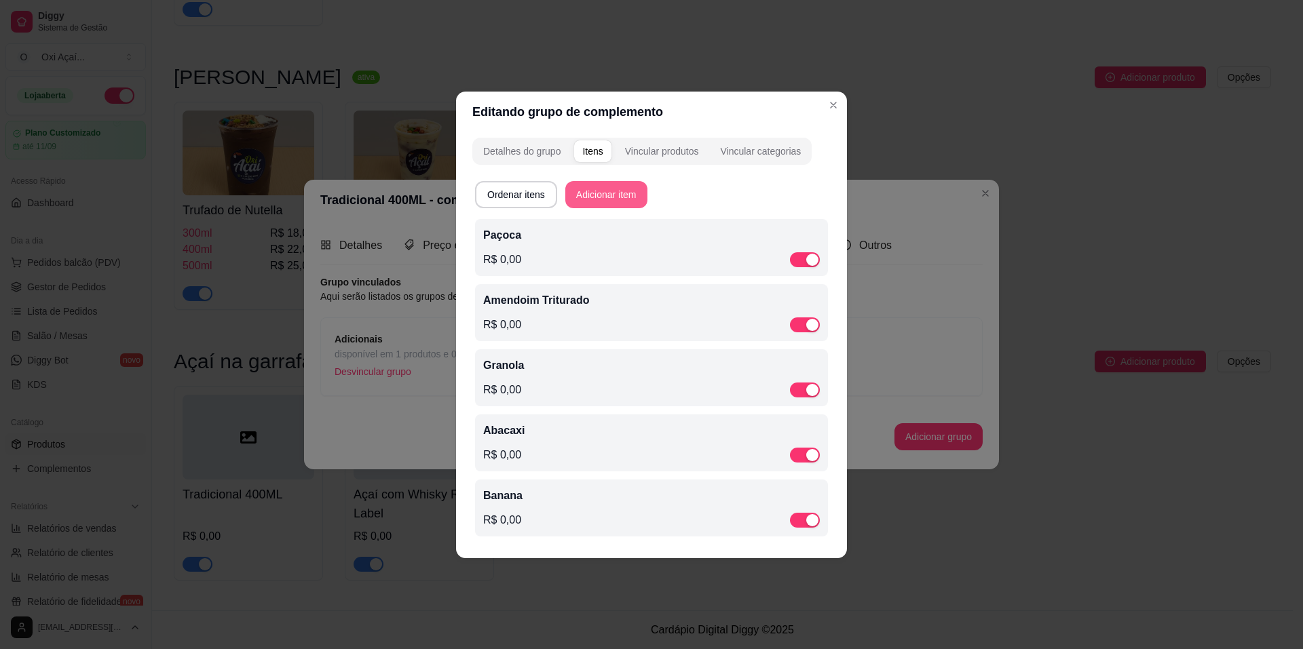
click at [607, 192] on button "Adicionar item" at bounding box center [606, 194] width 82 height 27
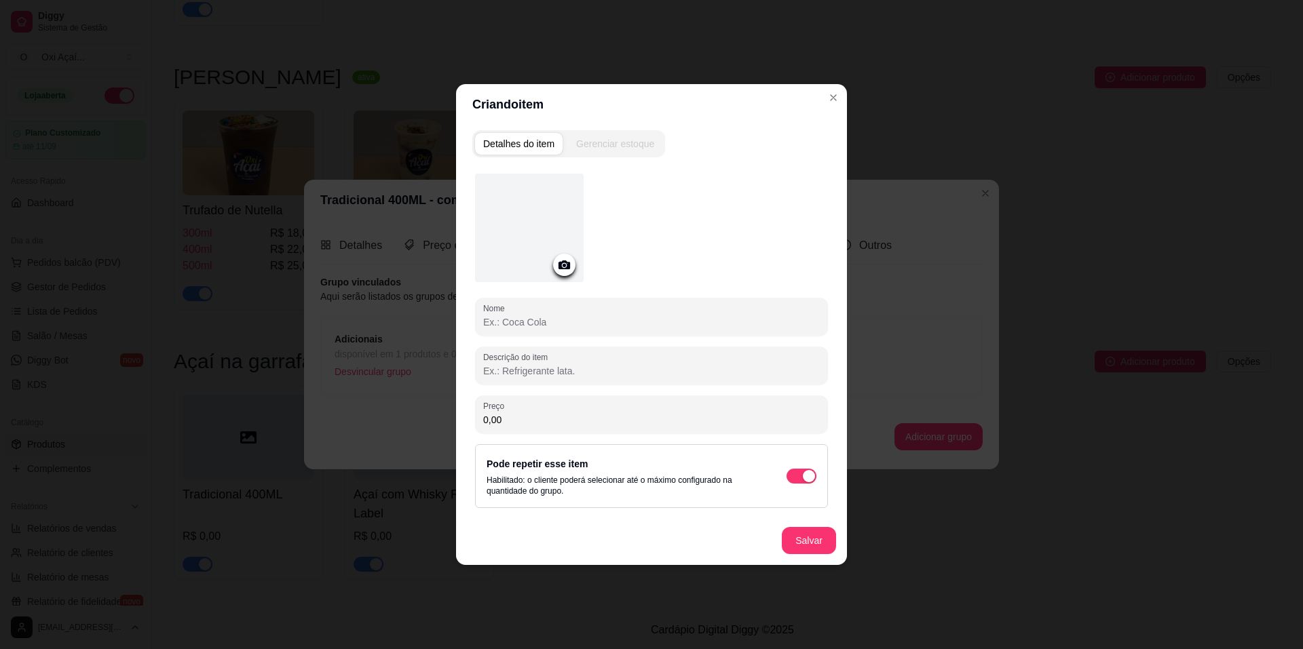
click at [515, 318] on input "Nome" at bounding box center [651, 323] width 337 height 14
click at [814, 544] on button "Salvar" at bounding box center [809, 540] width 54 height 27
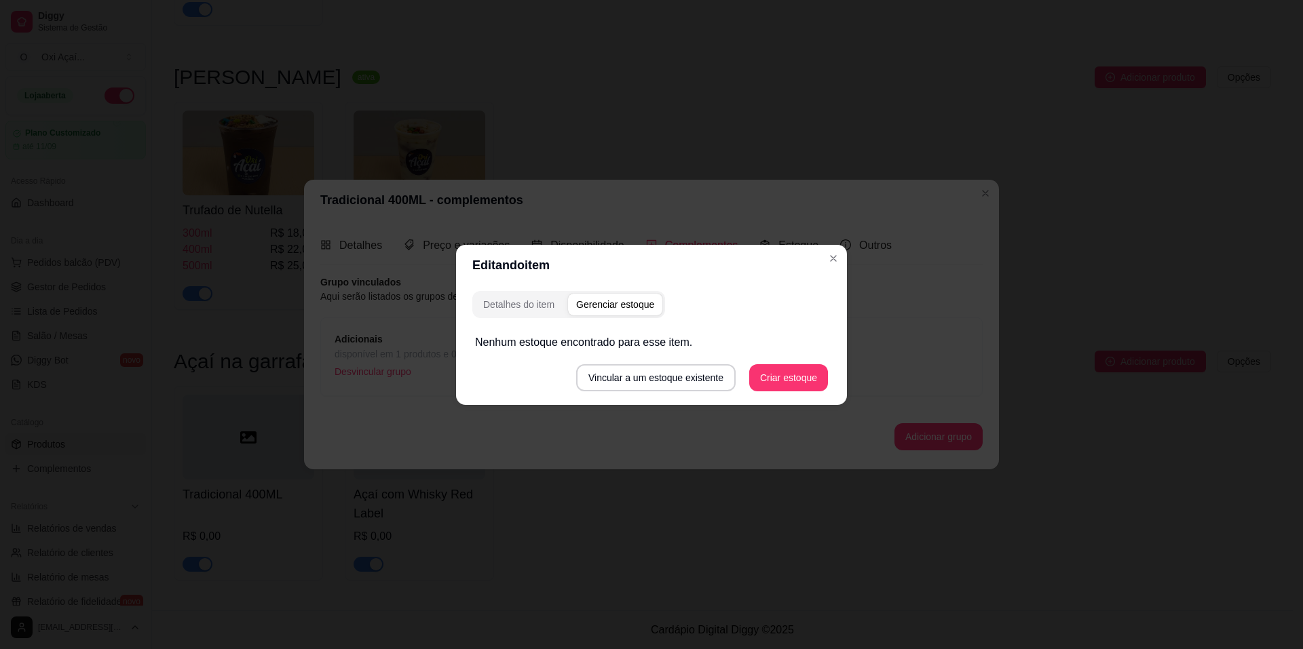
click at [801, 382] on div "Editando item Detalhes do item Gerenciar estoque Nenhum estoque encontrado para…" at bounding box center [651, 324] width 1303 height 649
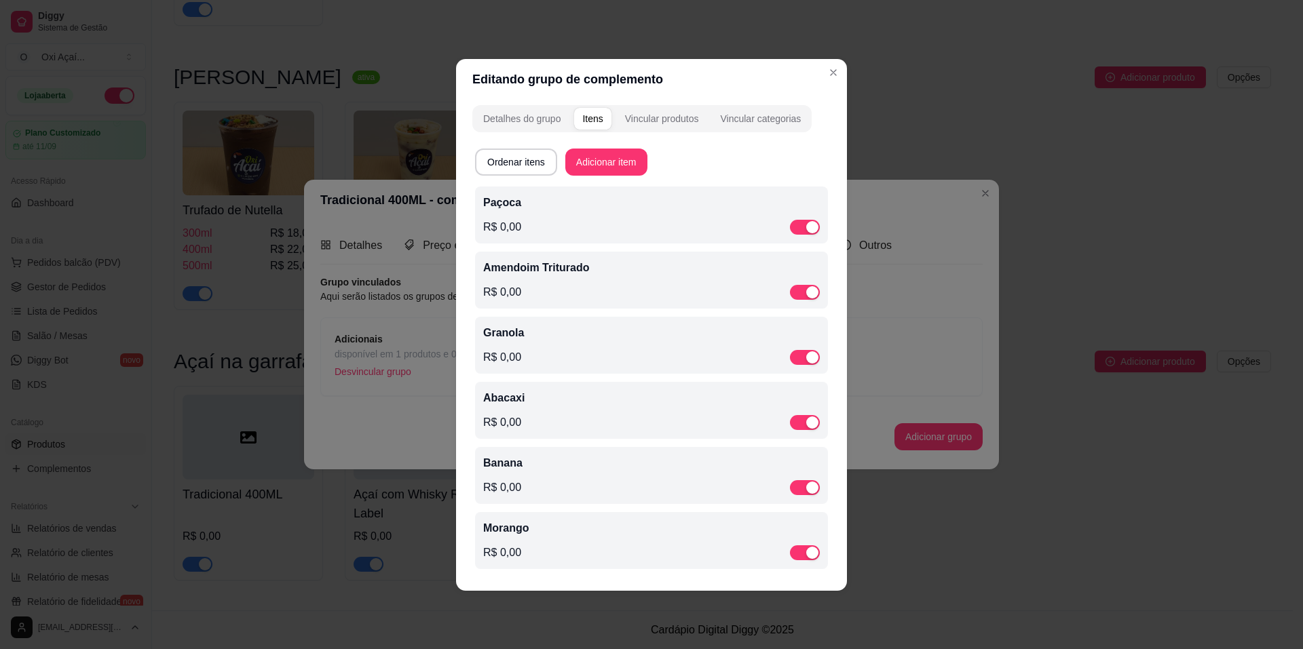
click at [689, 536] on p "Morango" at bounding box center [651, 529] width 337 height 16
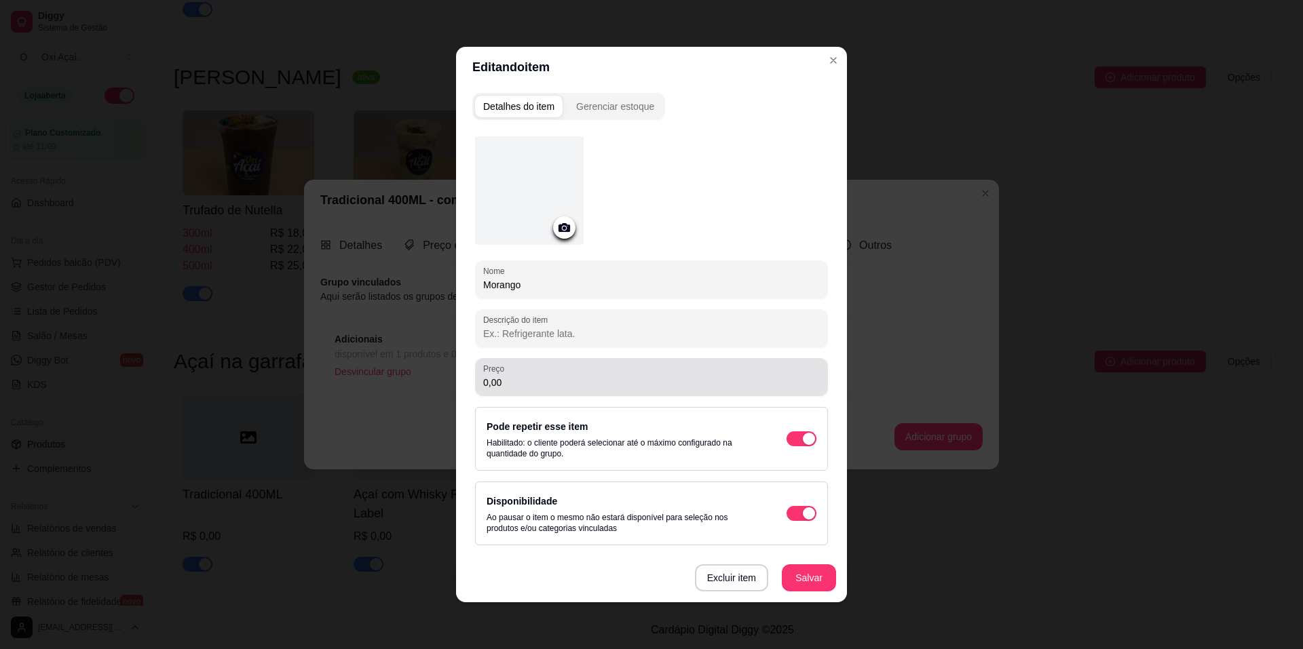
click at [529, 379] on input "0,00" at bounding box center [651, 383] width 337 height 14
click at [807, 582] on button "Salvar" at bounding box center [808, 578] width 53 height 26
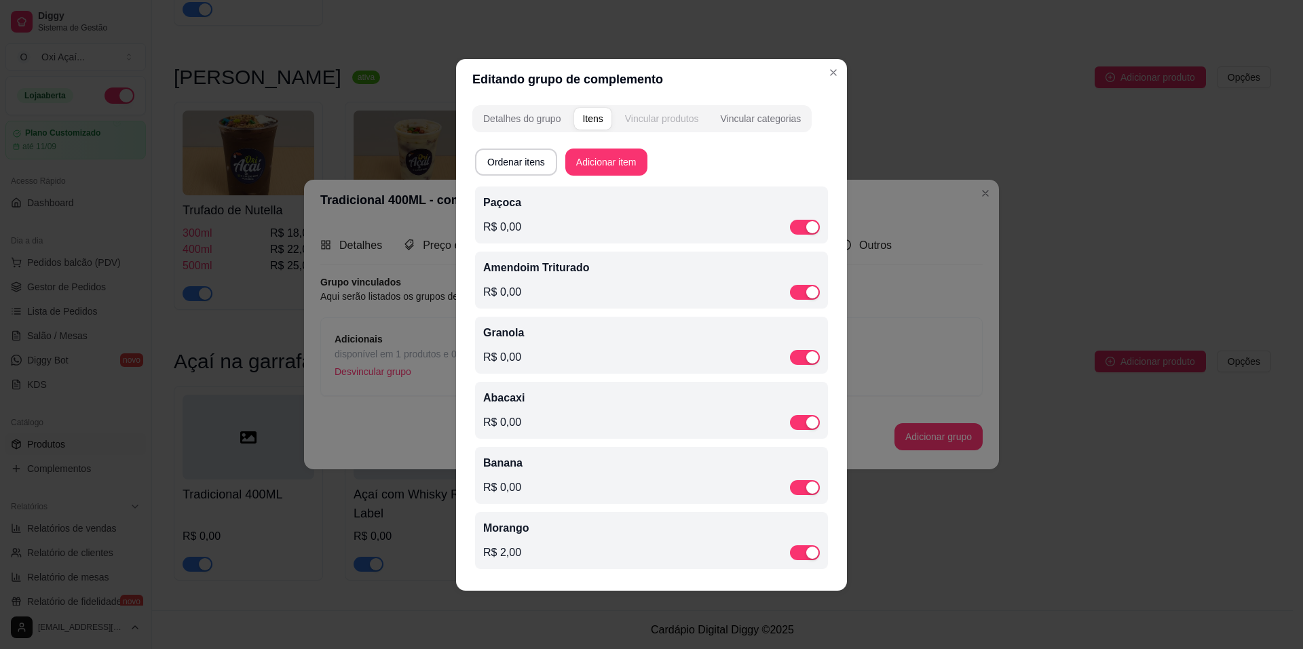
click at [645, 117] on div "Vincular produtos" at bounding box center [662, 119] width 74 height 14
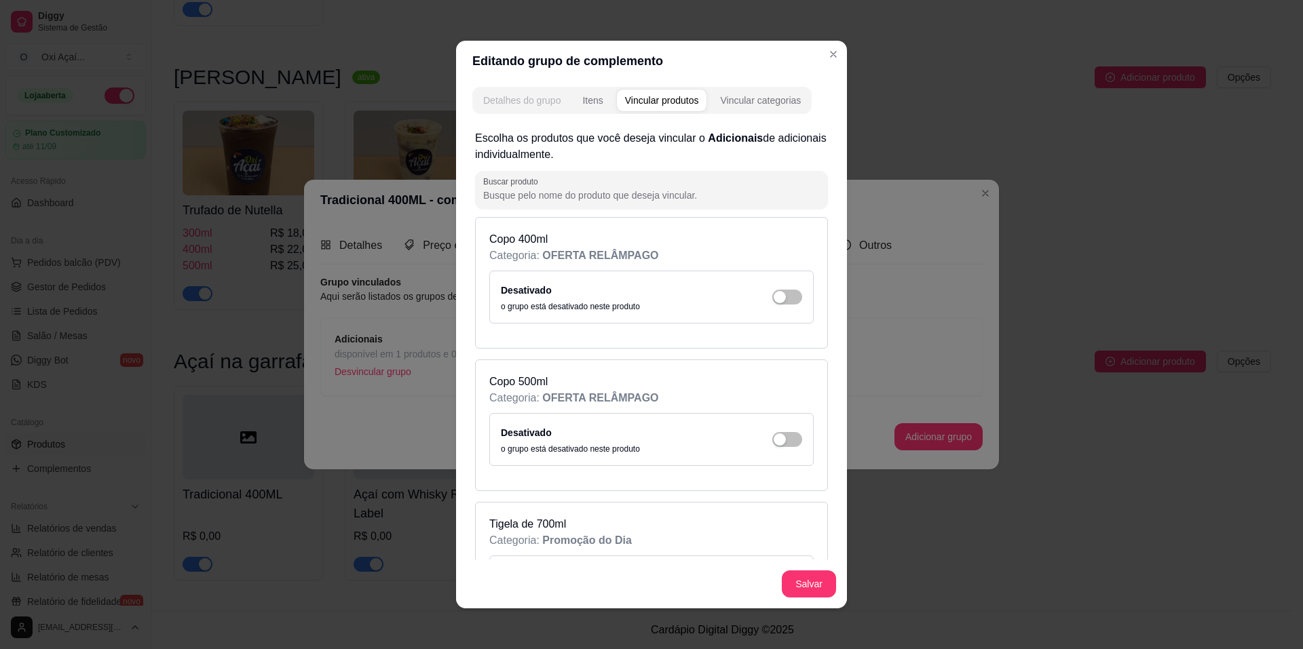
click at [506, 105] on div "Detalhes do grupo" at bounding box center [521, 101] width 77 height 14
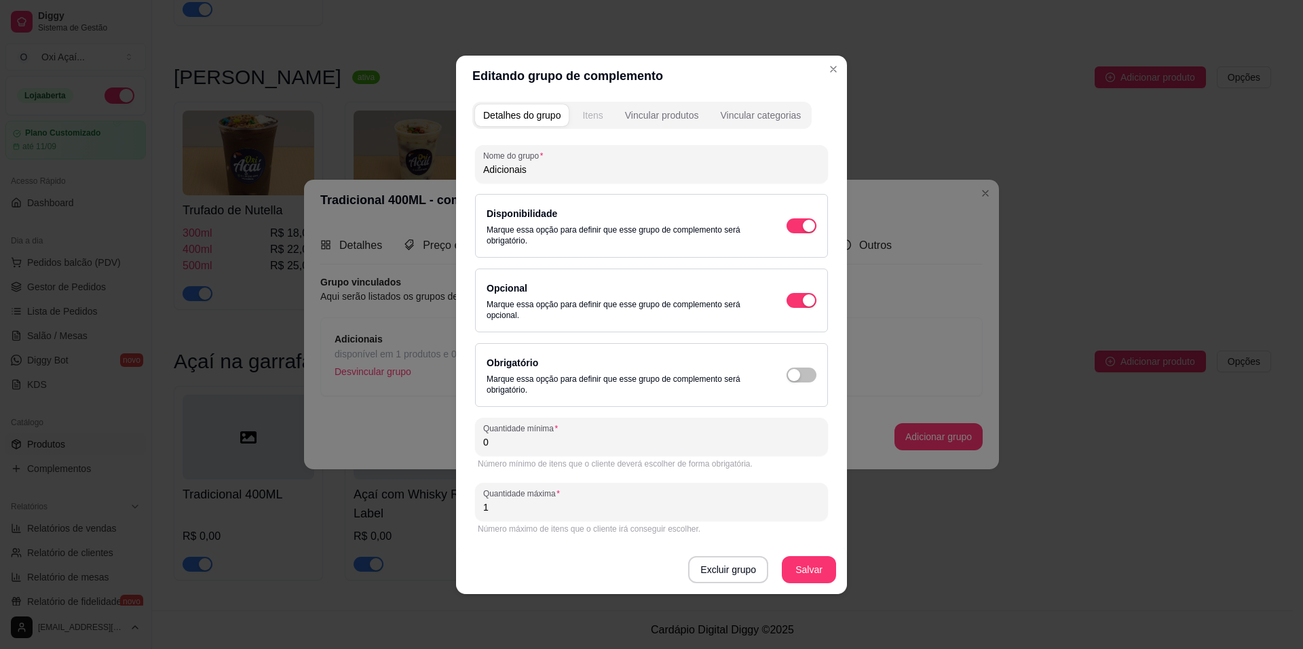
click at [599, 120] on div "Itens" at bounding box center [592, 116] width 20 height 14
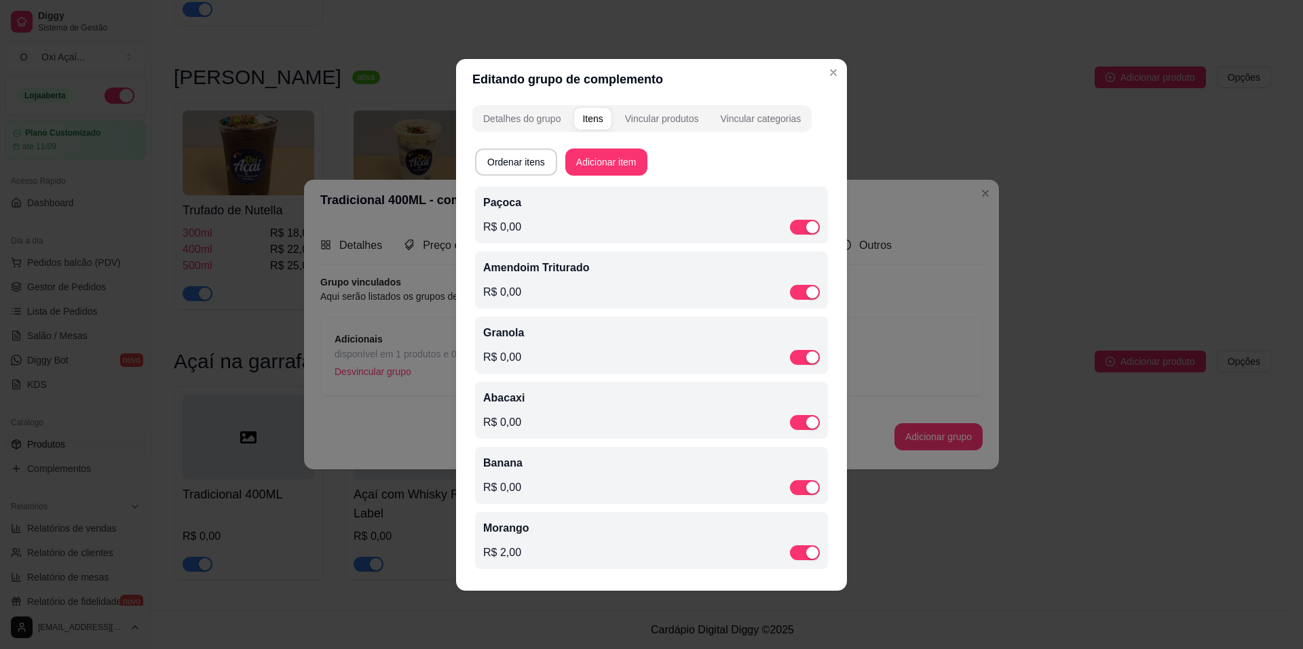
click at [548, 474] on div "Banana R$ 0,00" at bounding box center [651, 475] width 337 height 41
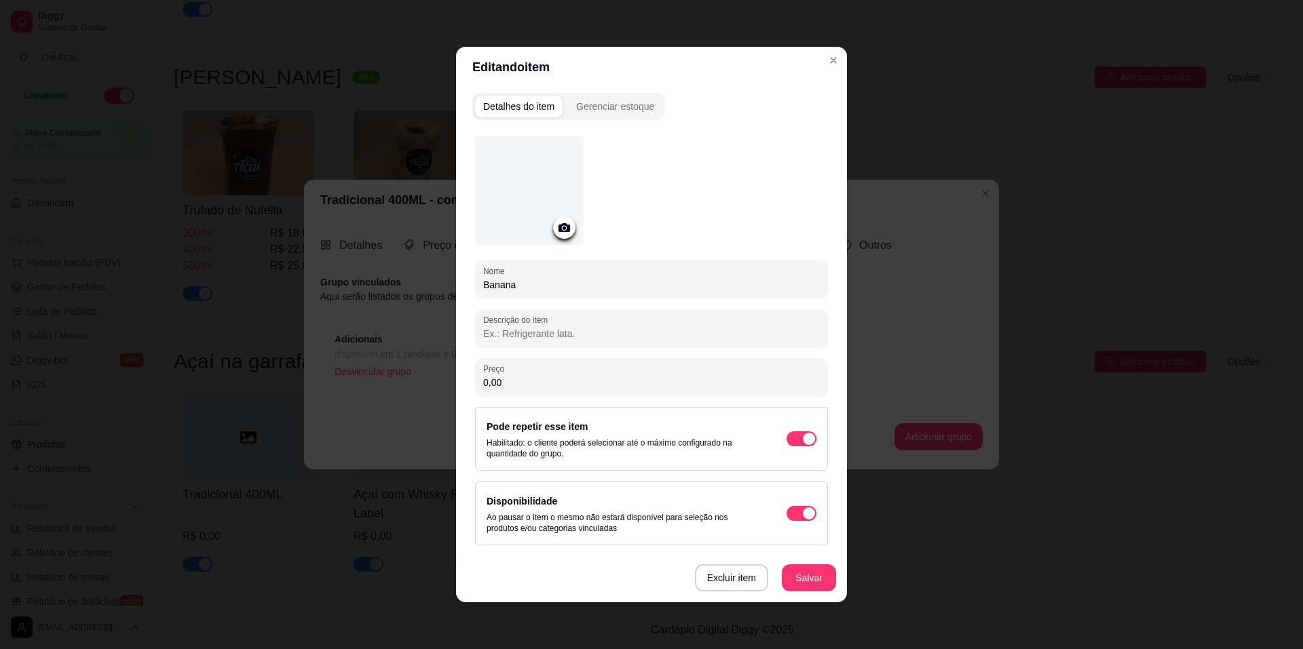
click at [537, 383] on input "0,00" at bounding box center [651, 383] width 337 height 14
click at [818, 569] on button "Salvar" at bounding box center [809, 578] width 54 height 27
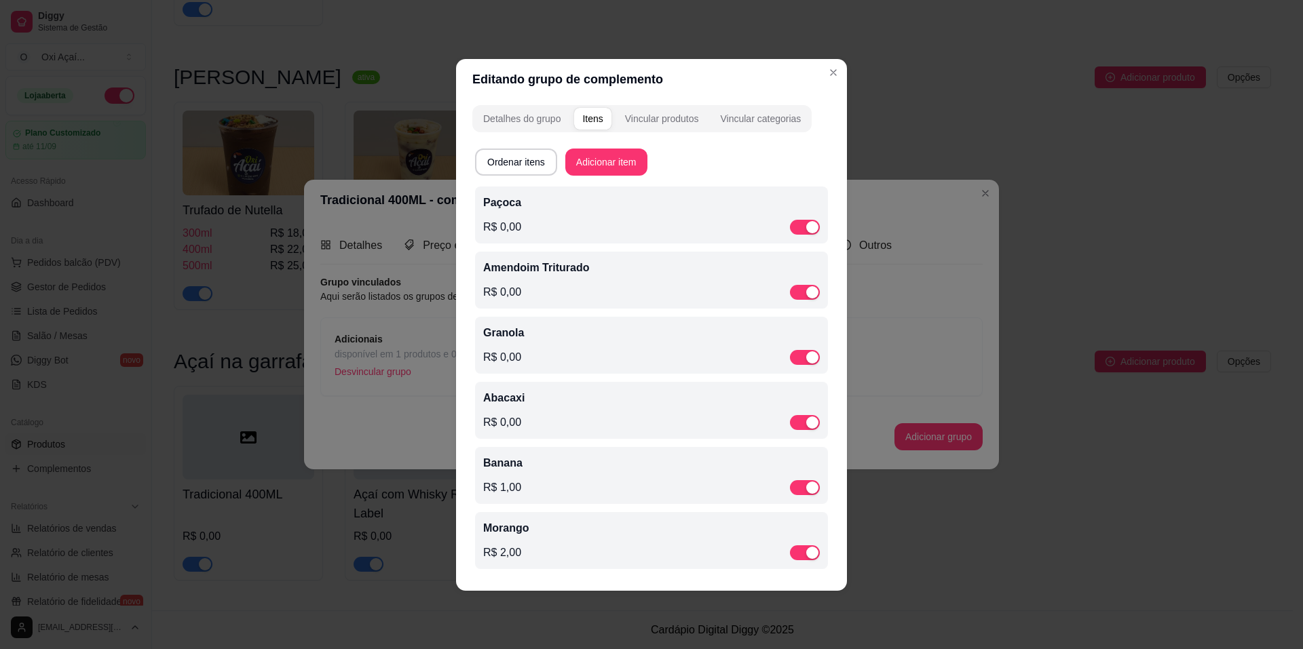
click at [556, 407] on div "Abacaxi R$ 0,00" at bounding box center [651, 410] width 337 height 41
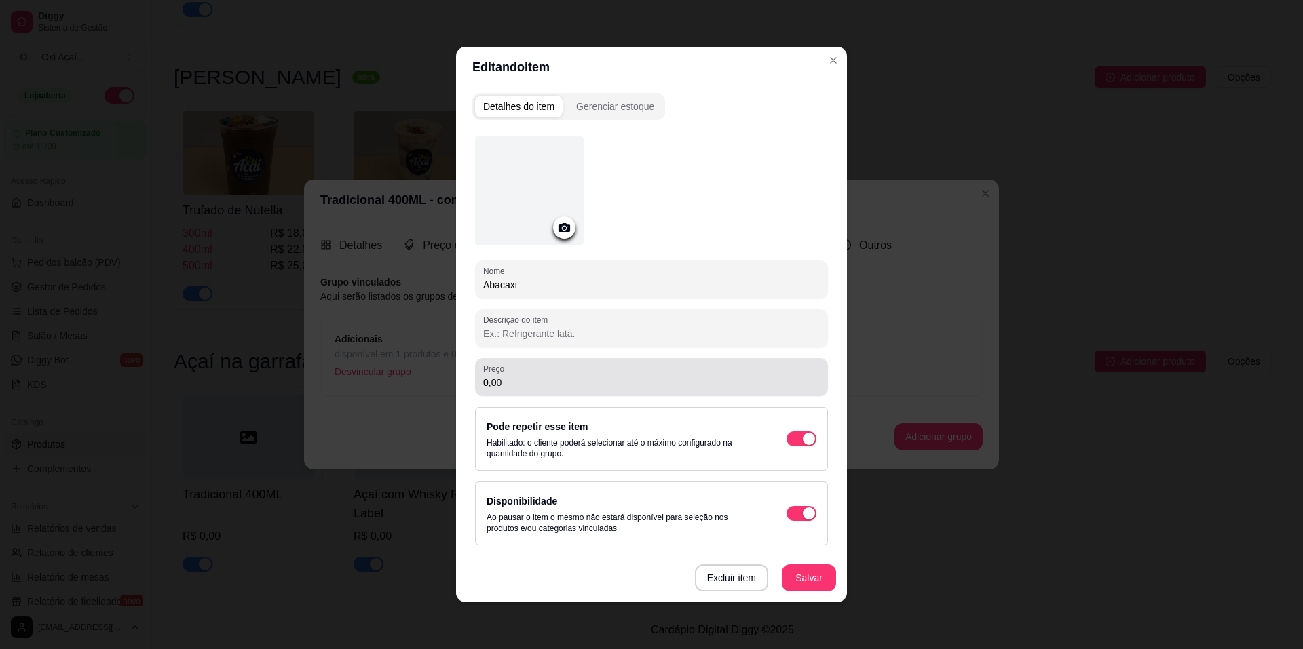
click at [518, 385] on input "0,00" at bounding box center [651, 383] width 337 height 14
click at [825, 578] on button "Salvar" at bounding box center [809, 578] width 54 height 27
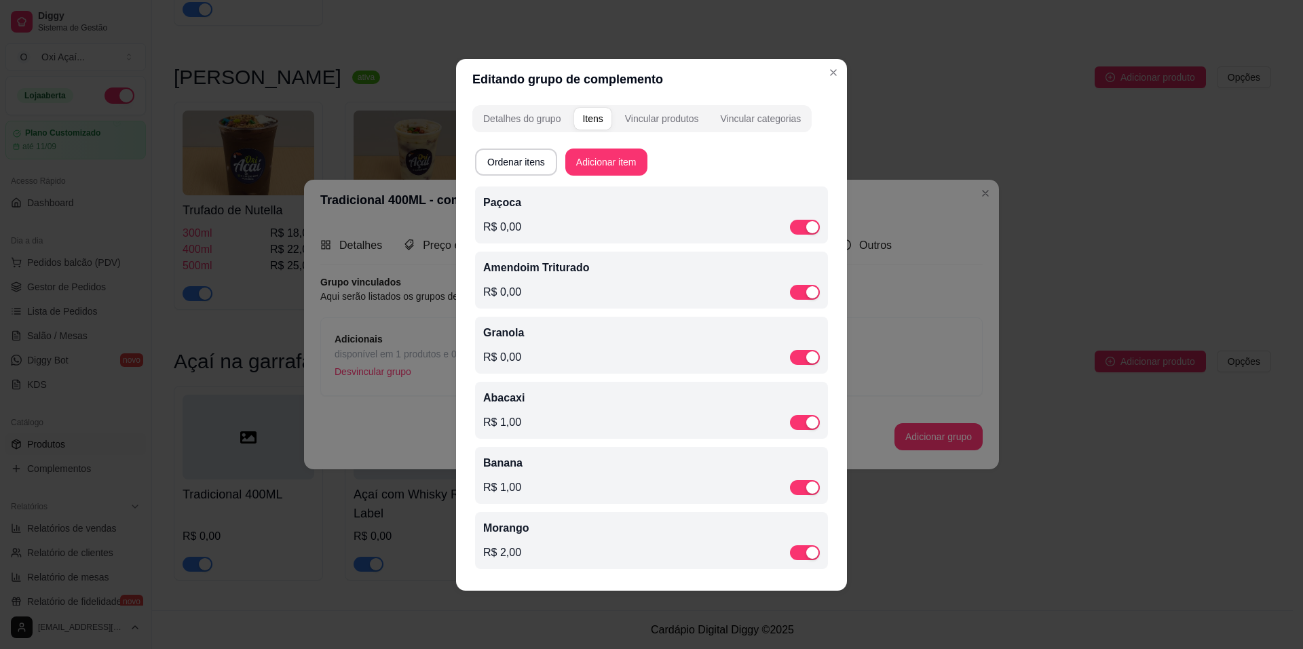
click at [546, 228] on div "R$ 0,00" at bounding box center [651, 227] width 337 height 16
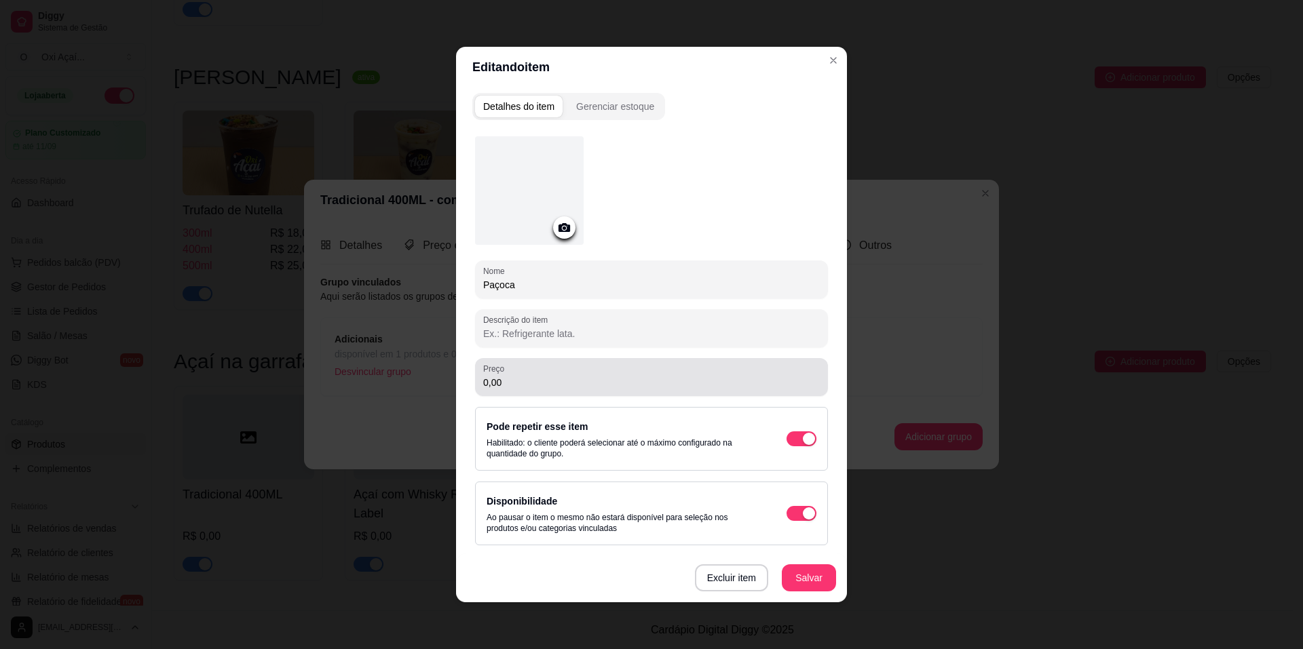
click at [527, 387] on input "0,00" at bounding box center [651, 383] width 337 height 14
click at [812, 573] on button "Salvar" at bounding box center [809, 578] width 54 height 27
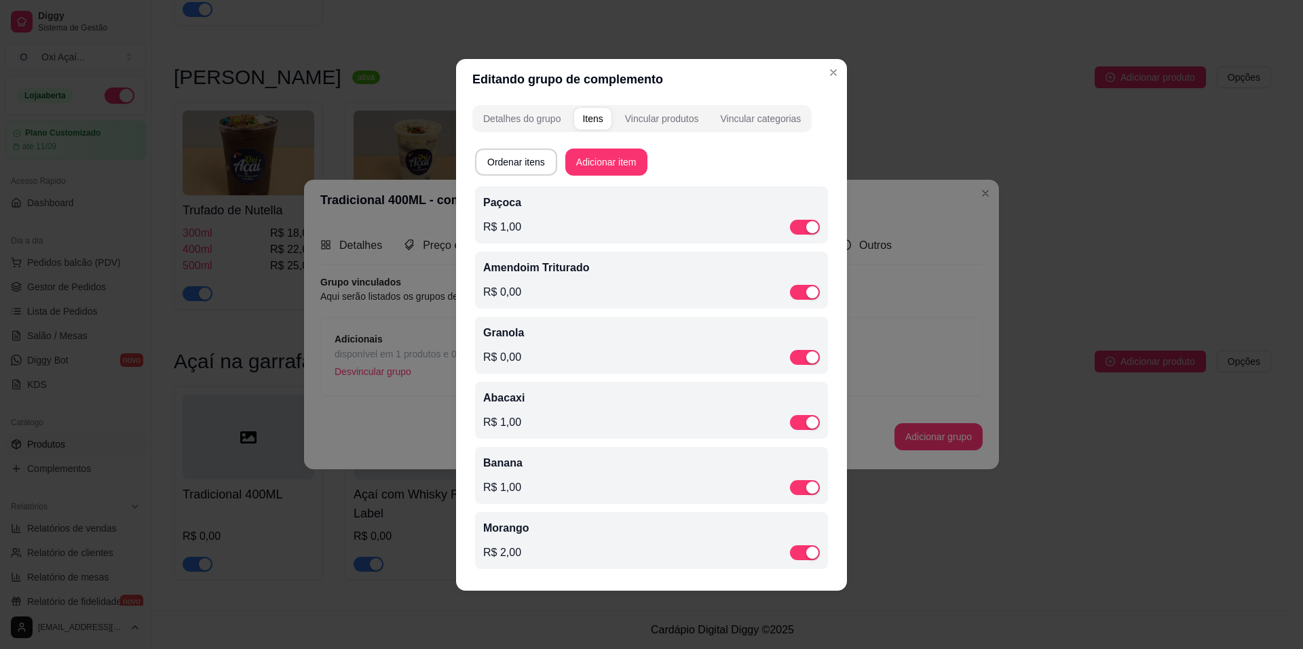
click at [554, 273] on p "Amendoim Triturado" at bounding box center [651, 268] width 337 height 16
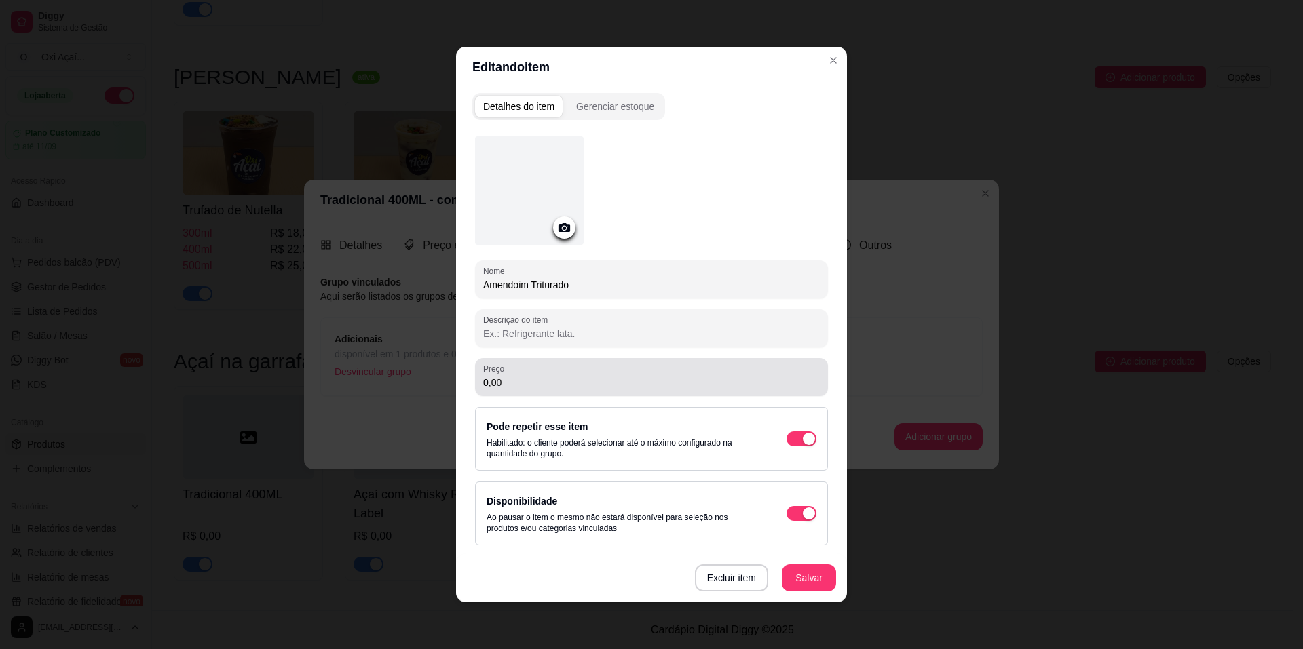
click at [559, 388] on input "0,00" at bounding box center [651, 383] width 337 height 14
click at [817, 582] on button "Salvar" at bounding box center [808, 578] width 53 height 26
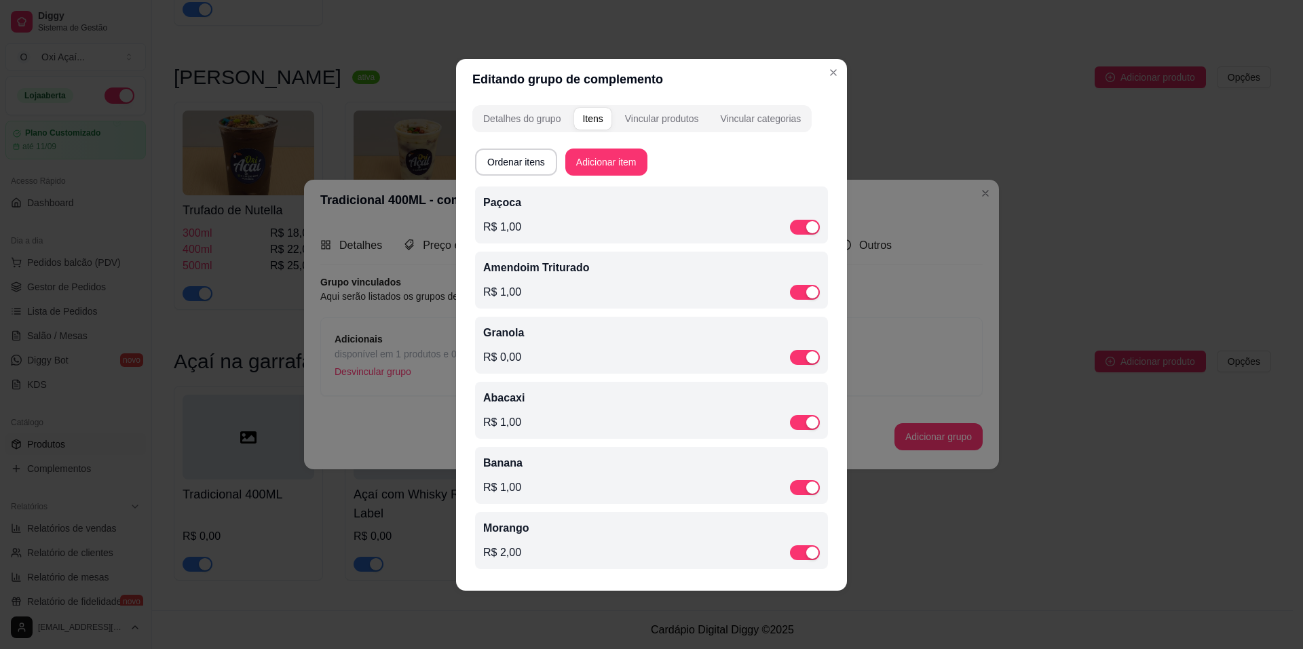
click at [576, 335] on p "Granola" at bounding box center [651, 333] width 337 height 16
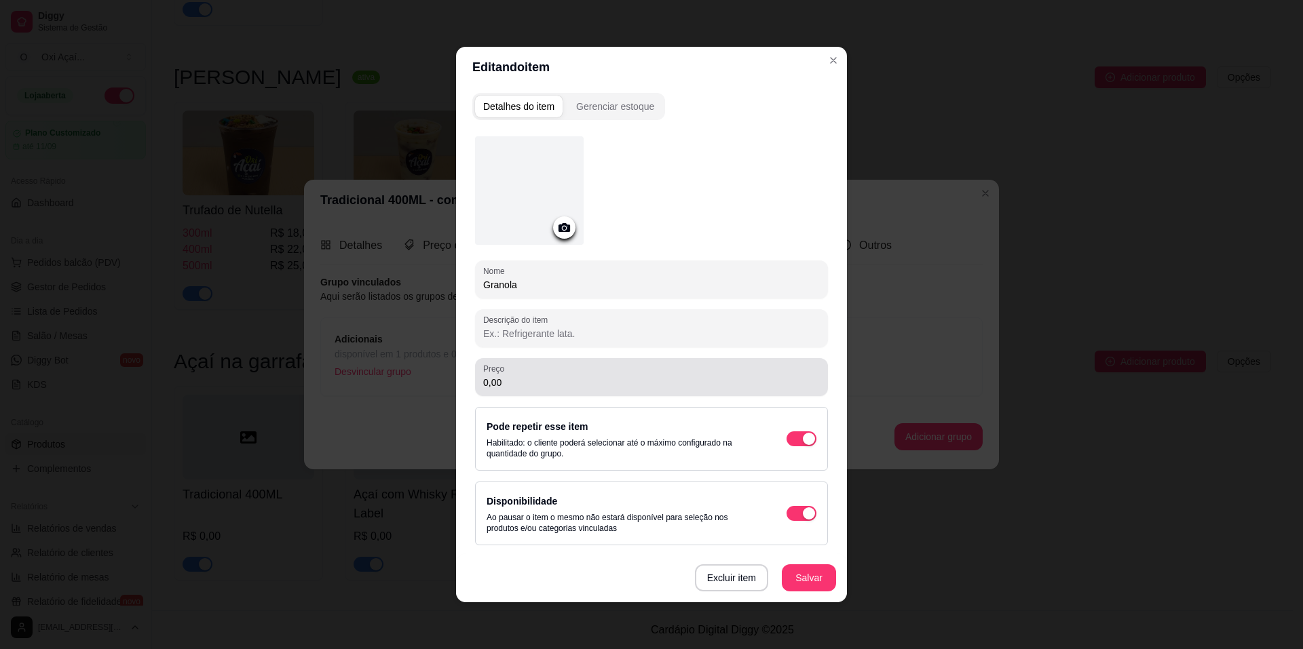
click at [513, 389] on input "0,00" at bounding box center [651, 383] width 337 height 14
click at [794, 580] on button "Salvar" at bounding box center [809, 578] width 54 height 27
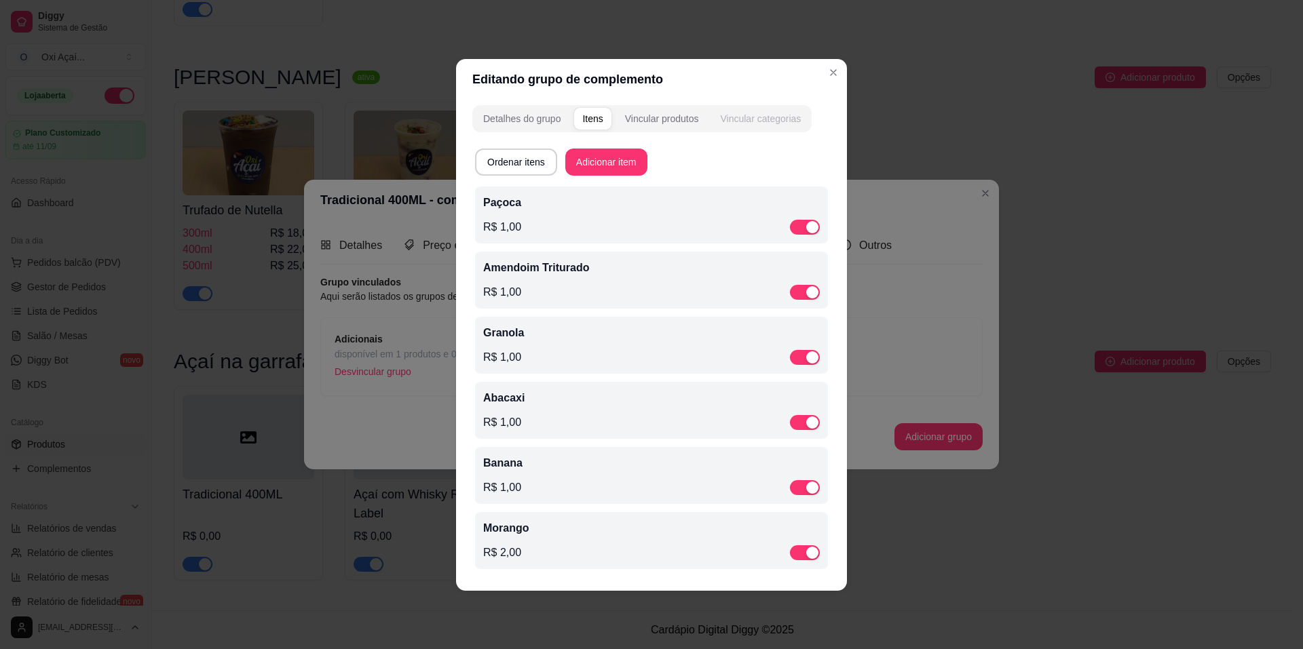
click at [799, 109] on button "Vincular categorias" at bounding box center [760, 119] width 97 height 22
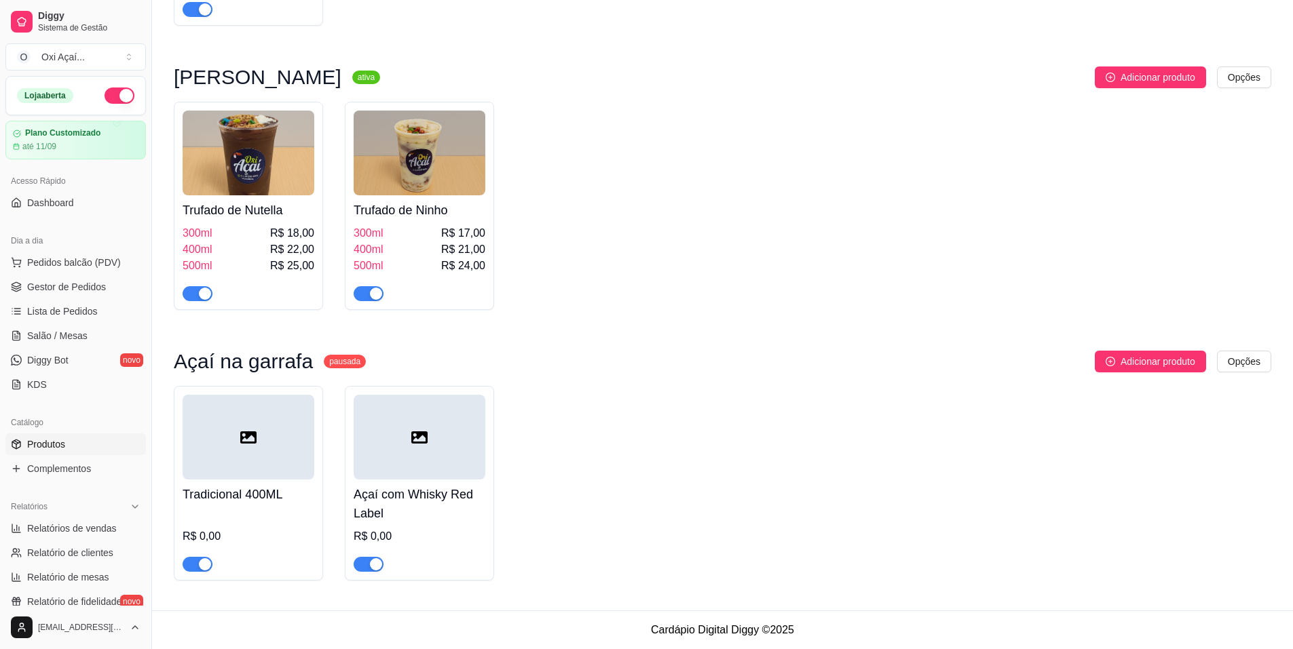
click at [434, 496] on h4 "Açaí com Whisky Red Label" at bounding box center [420, 504] width 132 height 38
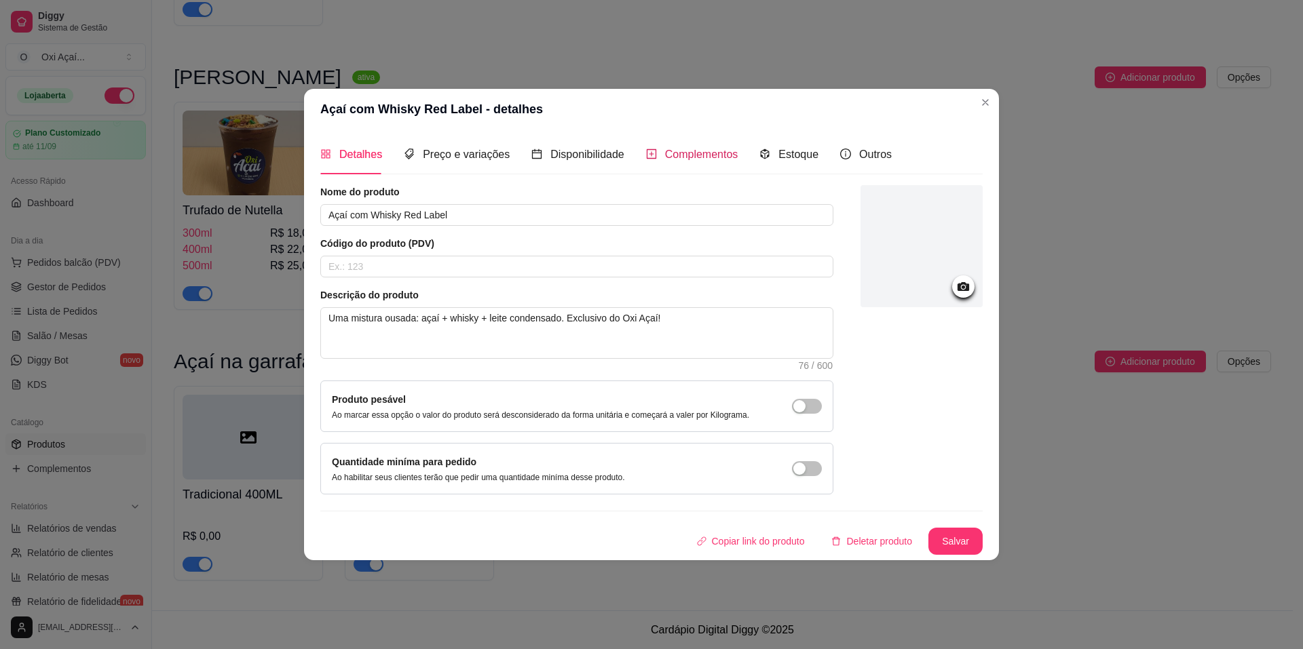
click at [681, 149] on span "Complementos" at bounding box center [701, 155] width 73 height 12
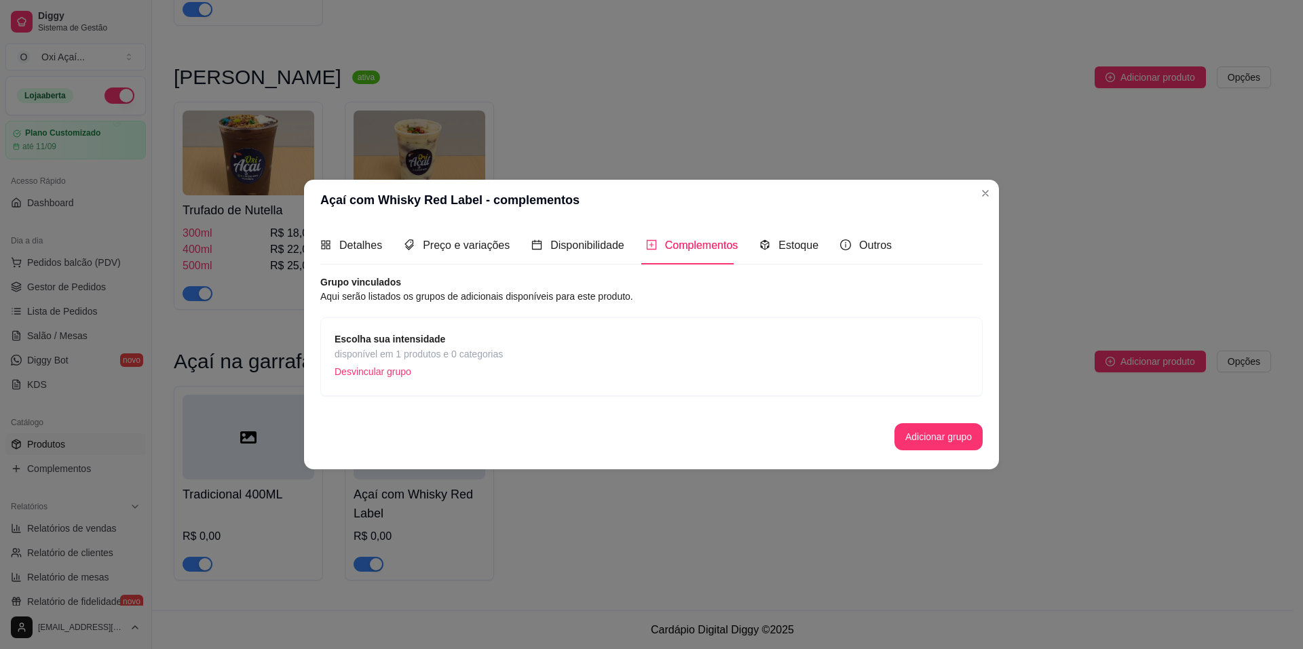
click at [469, 339] on span "Escolha sua intensidade" at bounding box center [419, 339] width 168 height 15
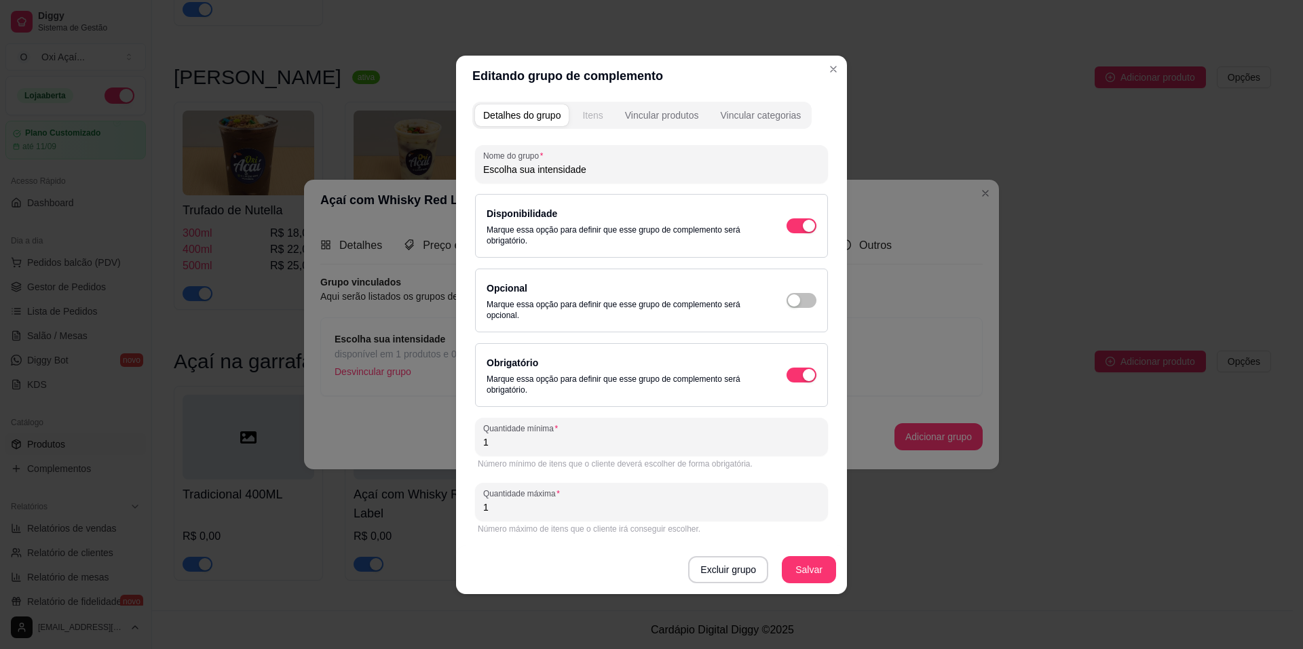
click at [599, 115] on div "Itens" at bounding box center [592, 116] width 20 height 14
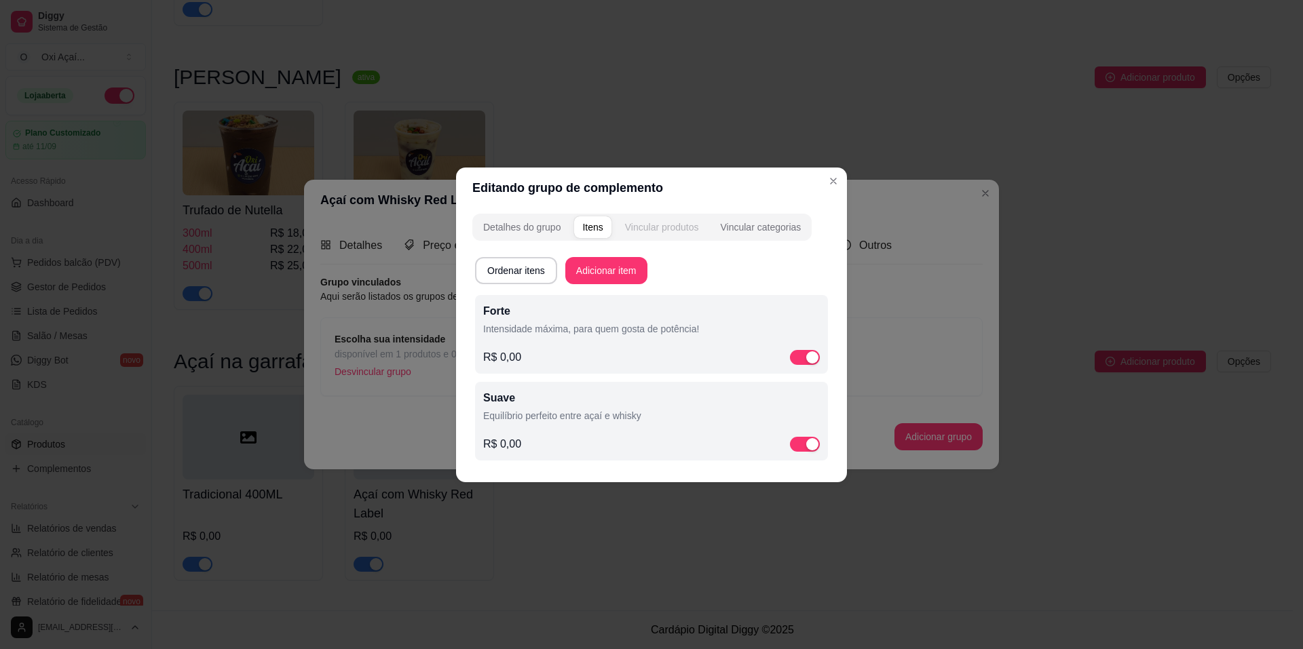
click at [677, 224] on div "Vincular produtos" at bounding box center [662, 228] width 74 height 14
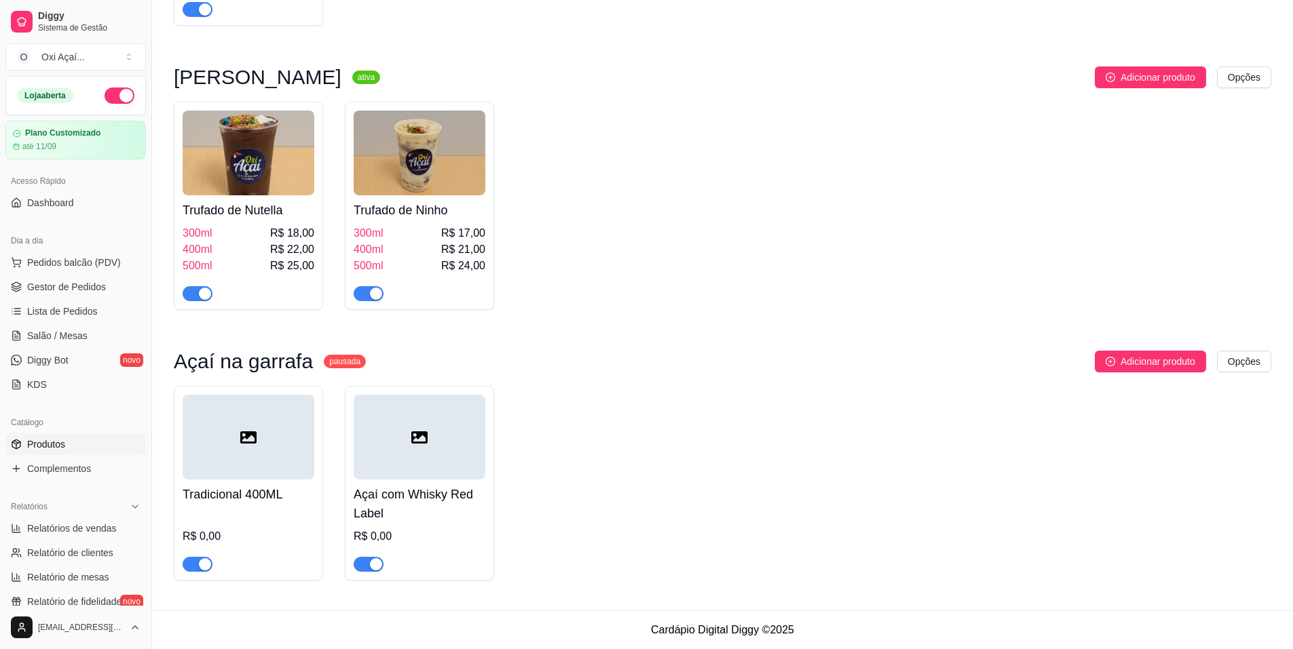
click at [248, 464] on div at bounding box center [249, 437] width 132 height 85
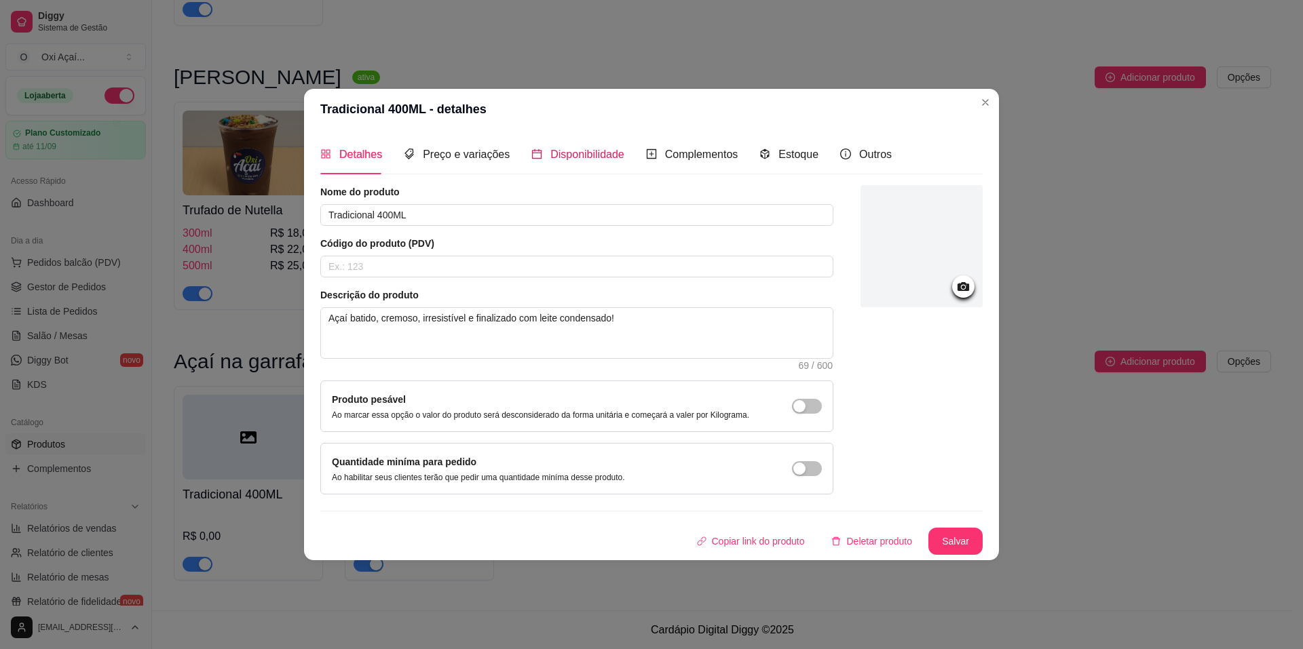
click at [561, 147] on div "Disponibilidade" at bounding box center [577, 154] width 93 height 17
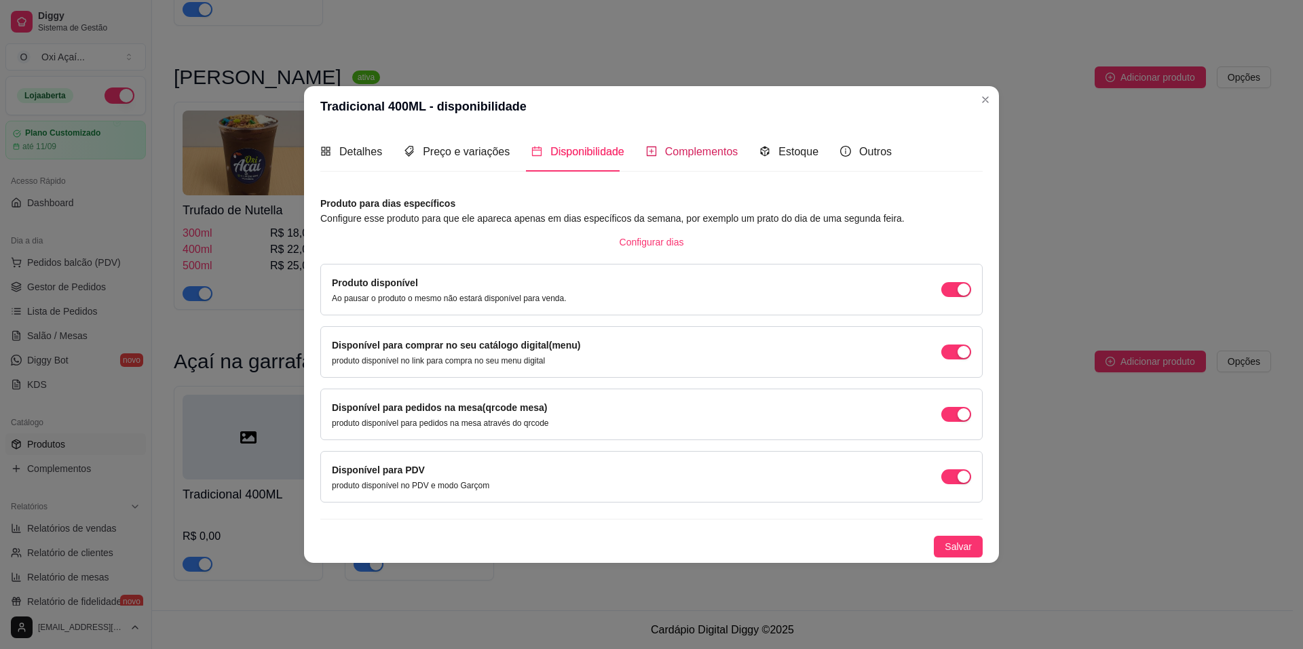
click at [679, 149] on span "Complementos" at bounding box center [701, 152] width 73 height 12
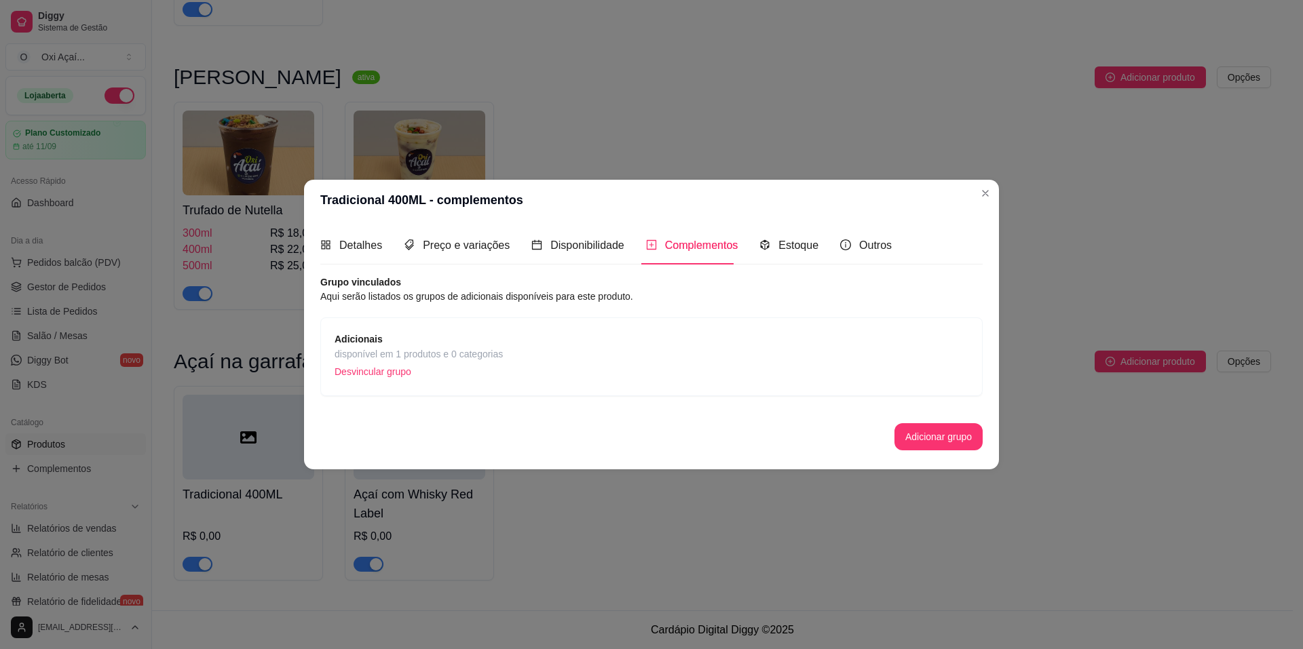
click at [503, 351] on div "Adicionais disponível em 1 produtos e 0 categorias Desvincular grupo" at bounding box center [652, 357] width 634 height 50
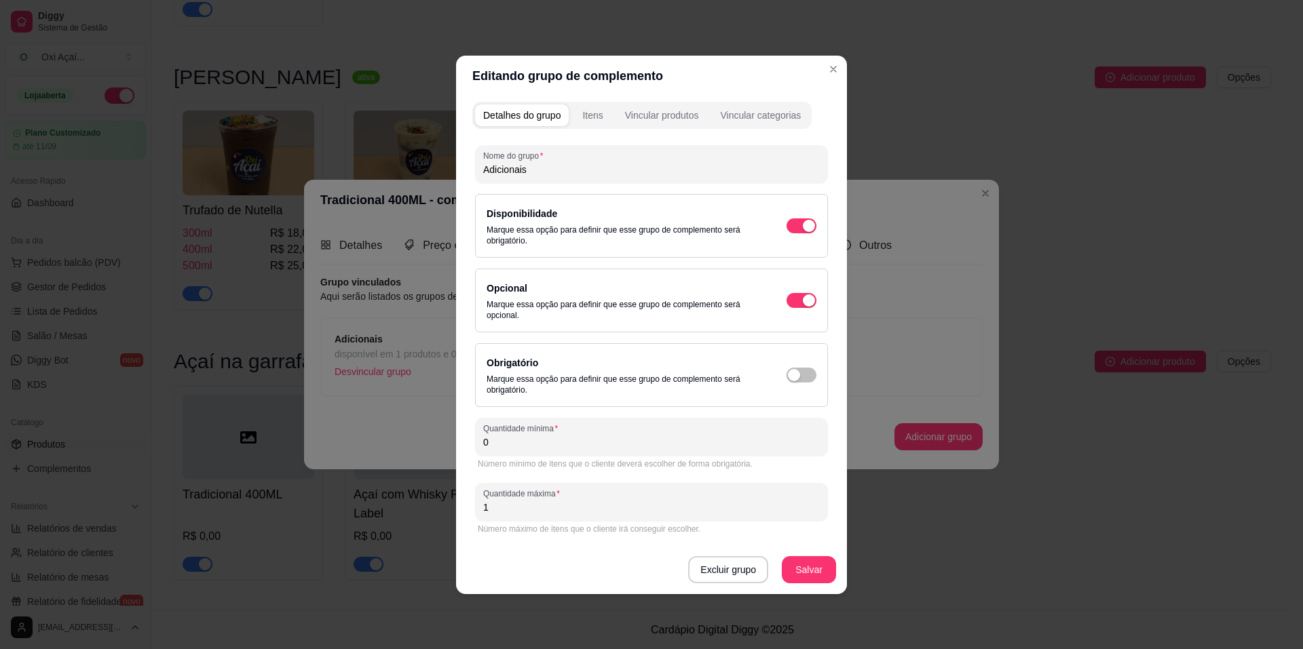
click at [524, 503] on input "1" at bounding box center [651, 508] width 337 height 14
click at [831, 569] on button "Salvar" at bounding box center [808, 569] width 53 height 26
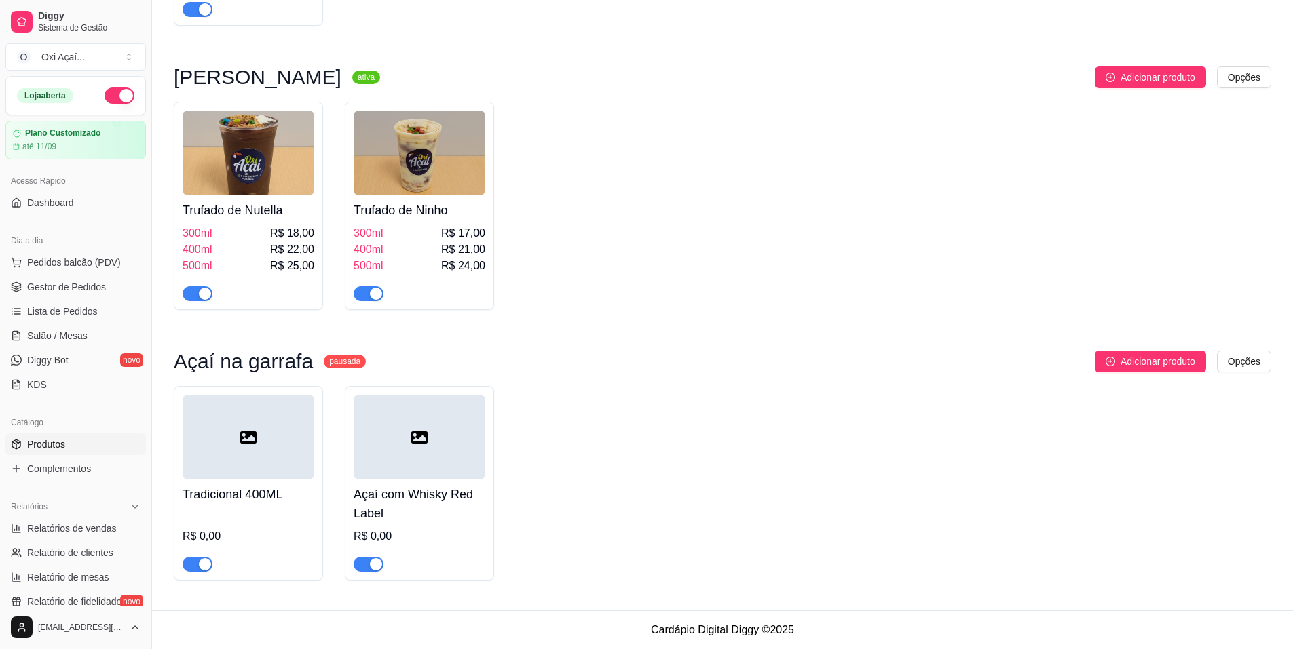
click at [428, 508] on h4 "Açaí com Whisky Red Label" at bounding box center [420, 504] width 132 height 38
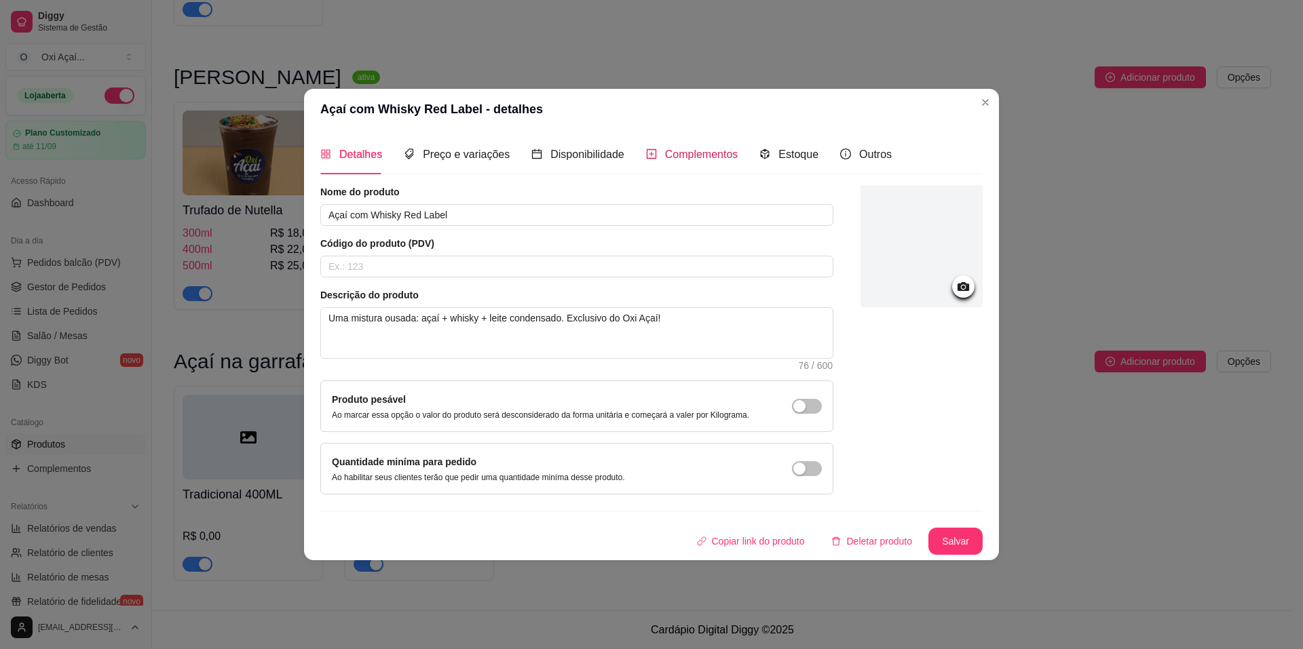
click at [667, 160] on span "Complementos" at bounding box center [701, 155] width 73 height 12
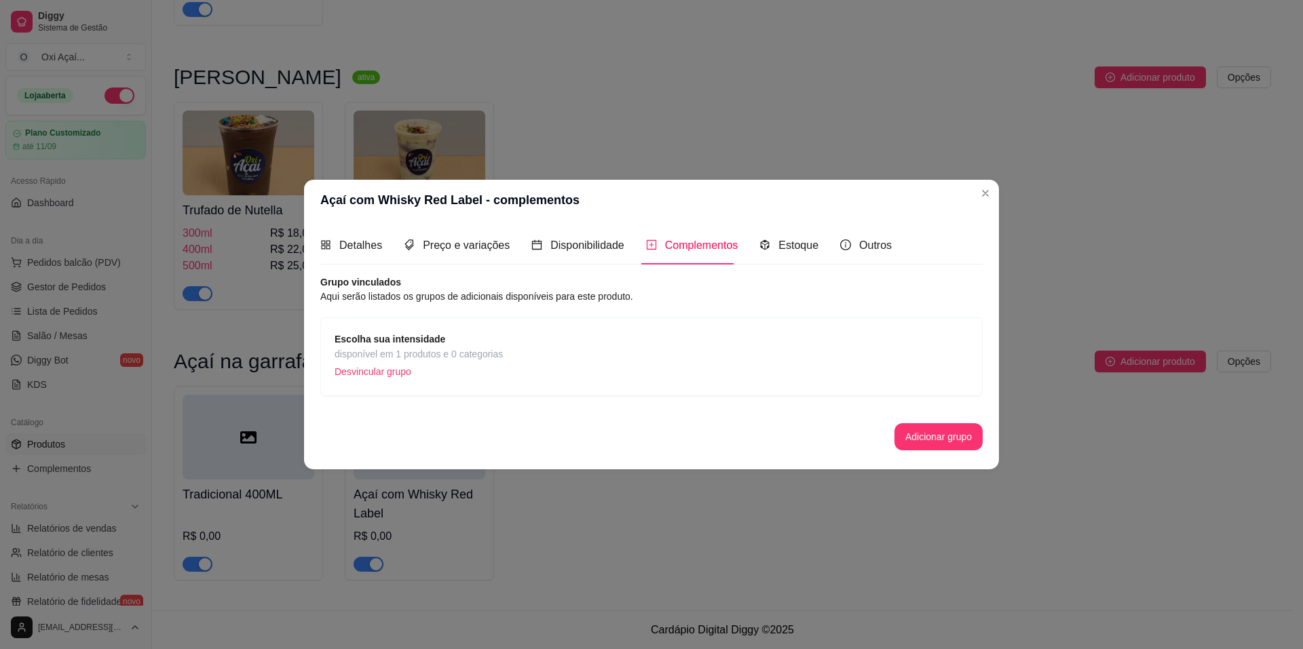
click at [495, 355] on span "disponível em 1 produtos e 0 categorias" at bounding box center [419, 354] width 168 height 15
click at [918, 443] on button "Adicionar grupo" at bounding box center [938, 436] width 88 height 27
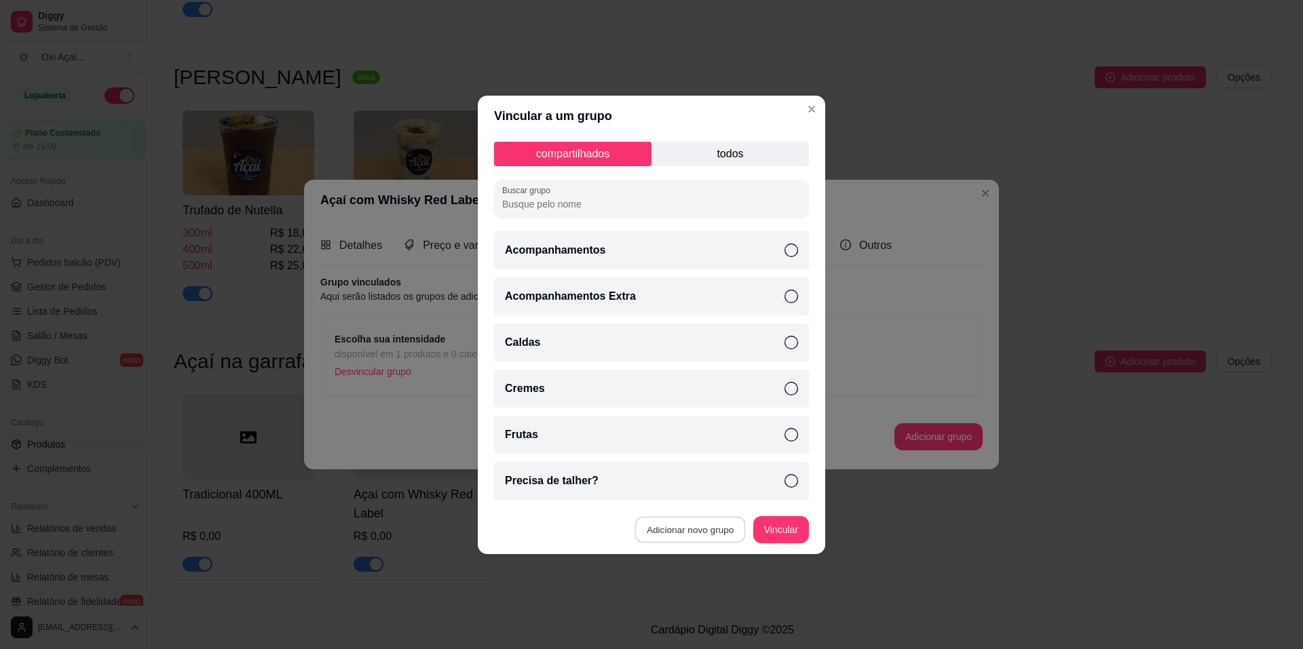
click at [717, 523] on button "Adicionar novo grupo" at bounding box center [690, 529] width 111 height 26
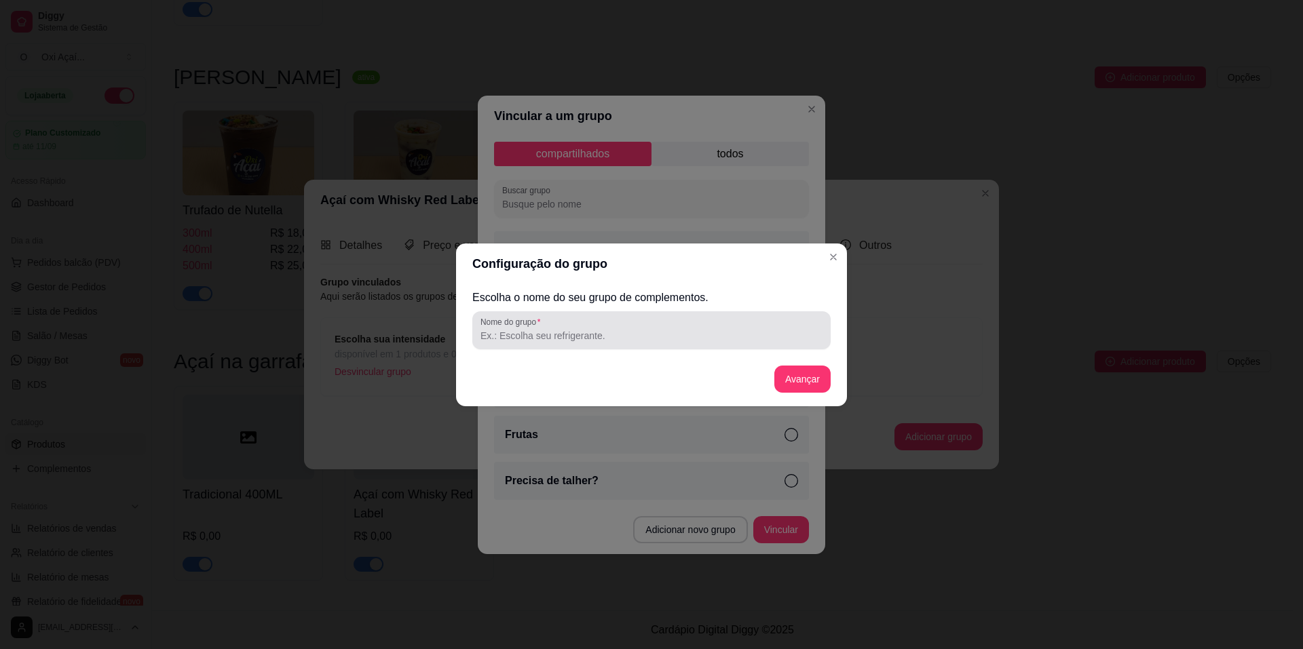
click at [576, 331] on input "Nome do grupo" at bounding box center [651, 336] width 342 height 14
drag, startPoint x: 539, startPoint y: 325, endPoint x: 552, endPoint y: 327, distance: 13.7
click at [552, 327] on div "Nome do grupo Fruta" at bounding box center [651, 330] width 358 height 38
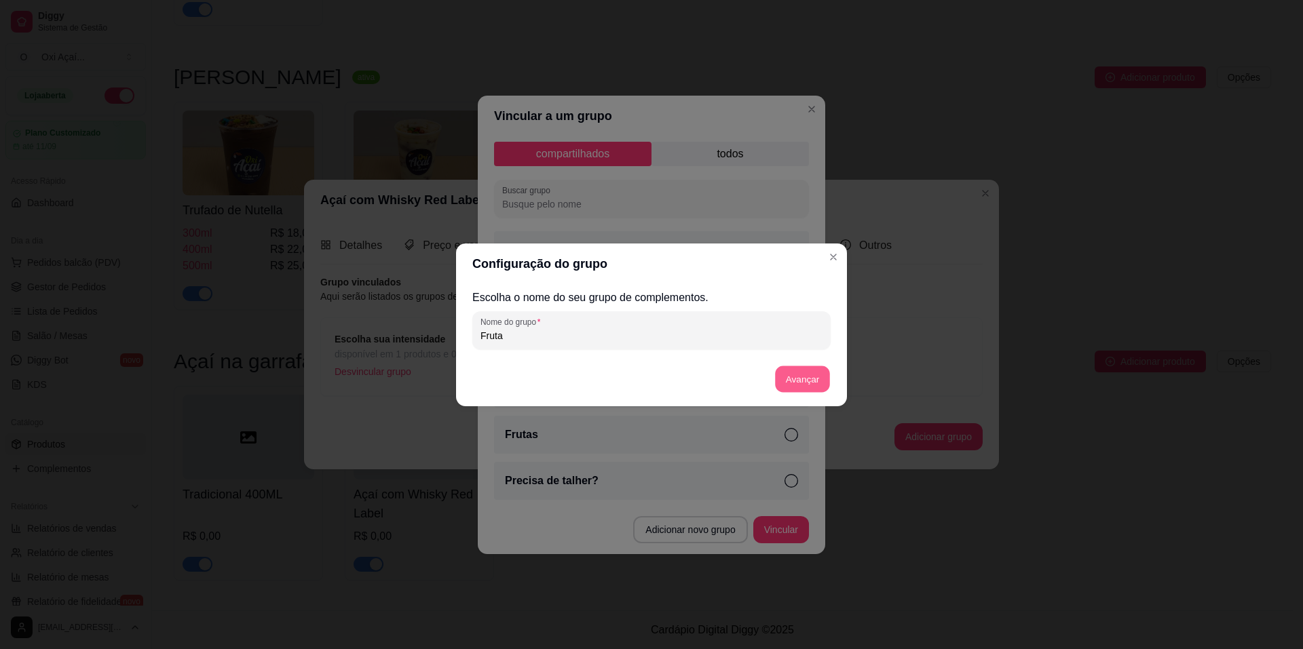
click at [793, 381] on button "Avançar" at bounding box center [802, 379] width 55 height 26
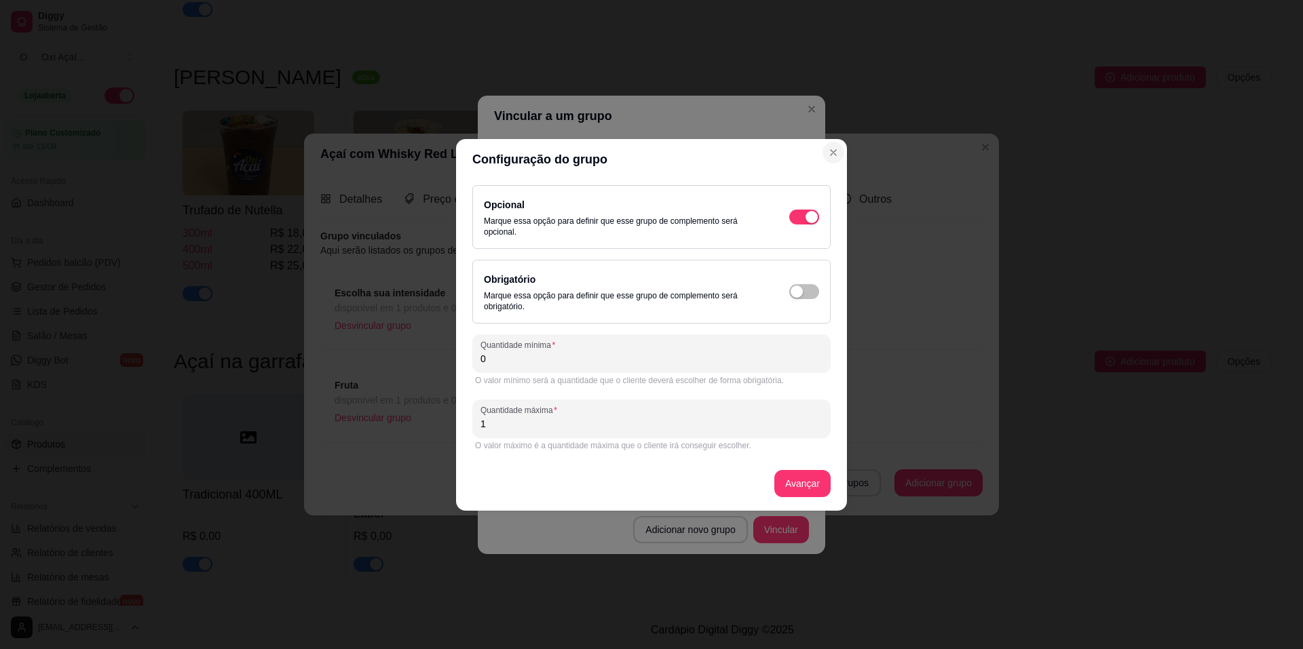
click at [833, 154] on icon "Close" at bounding box center [833, 152] width 11 height 11
click at [815, 479] on button "Avançar" at bounding box center [802, 483] width 55 height 26
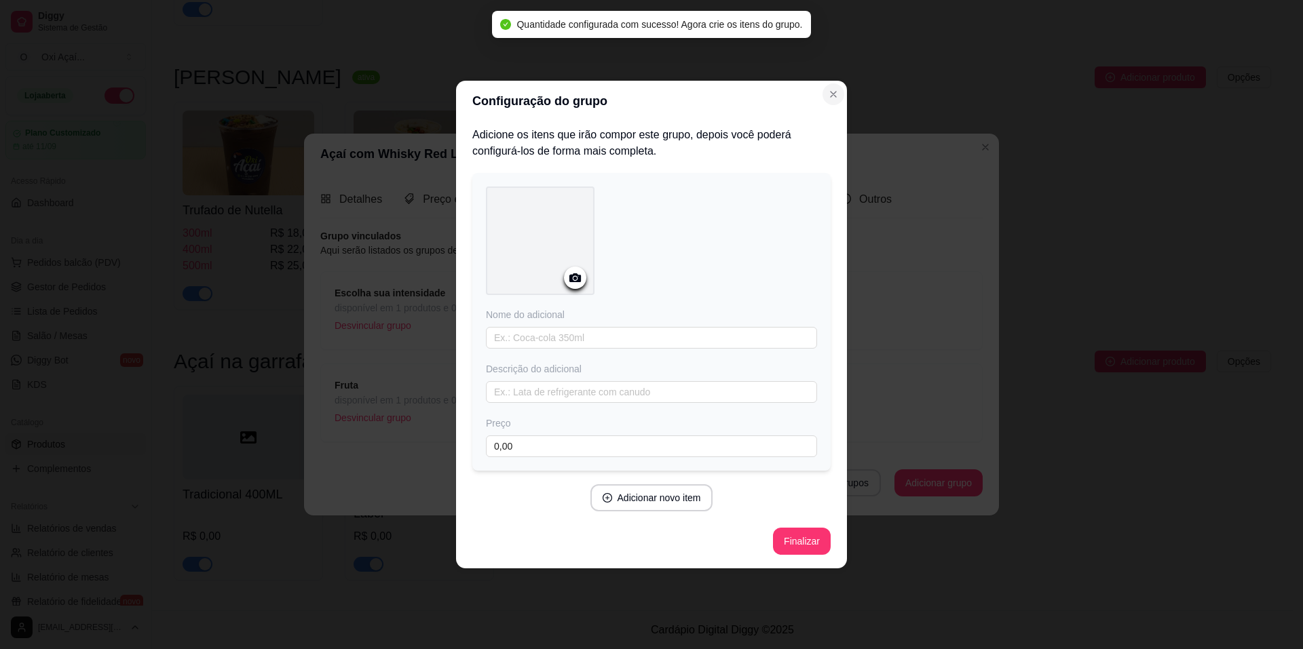
click at [831, 89] on icon "Close" at bounding box center [833, 94] width 11 height 11
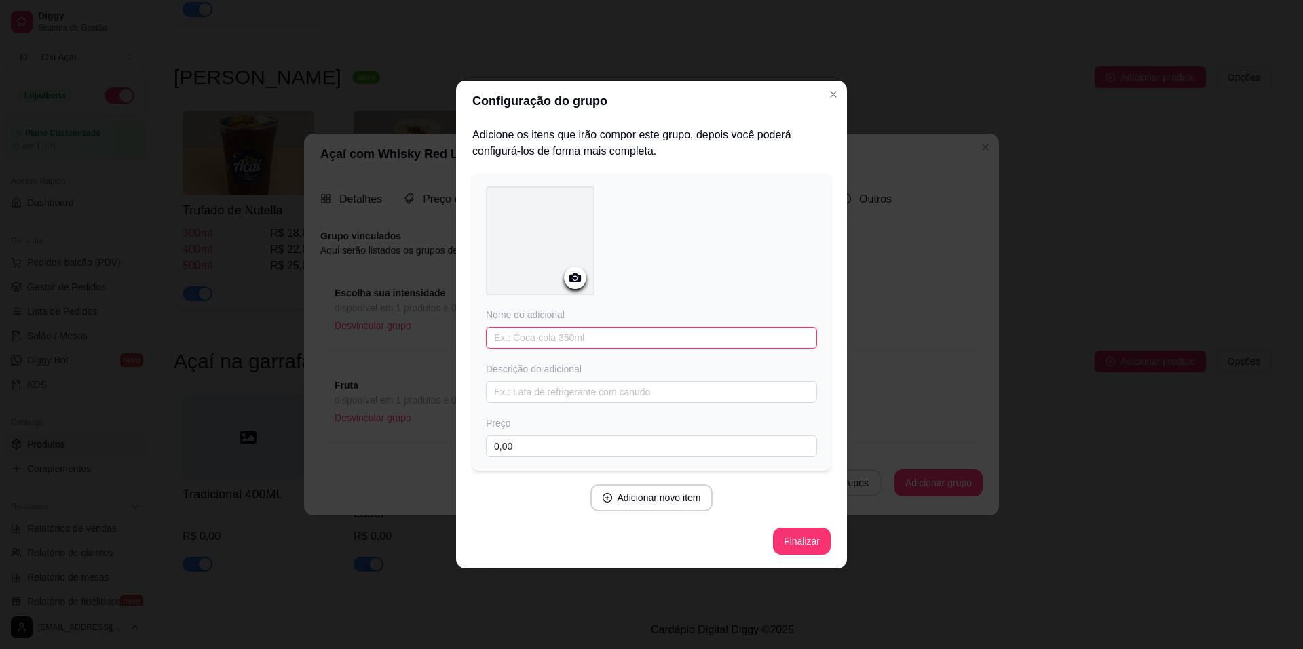
click at [564, 343] on input "text" at bounding box center [651, 338] width 331 height 22
click at [814, 546] on button "Finalizar" at bounding box center [802, 541] width 58 height 27
click at [826, 101] on button "Close" at bounding box center [834, 94] width 22 height 22
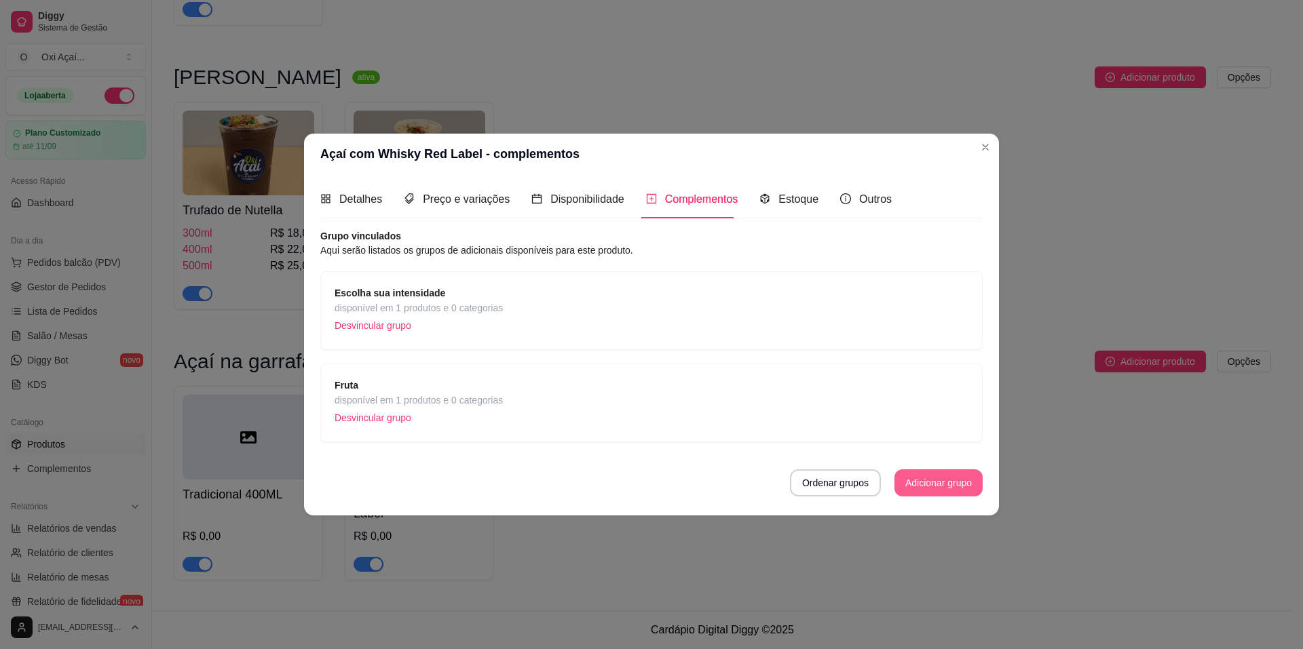
click at [901, 485] on button "Adicionar grupo" at bounding box center [938, 483] width 88 height 27
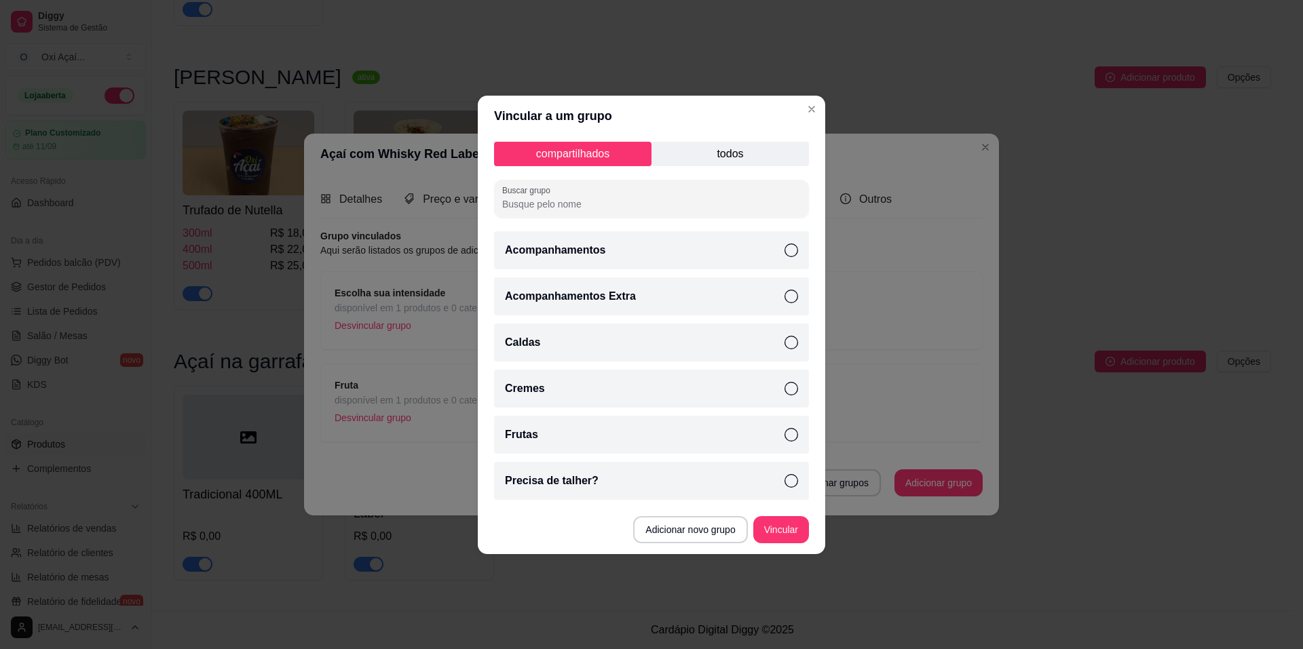
click at [775, 153] on p "todos" at bounding box center [729, 154] width 157 height 24
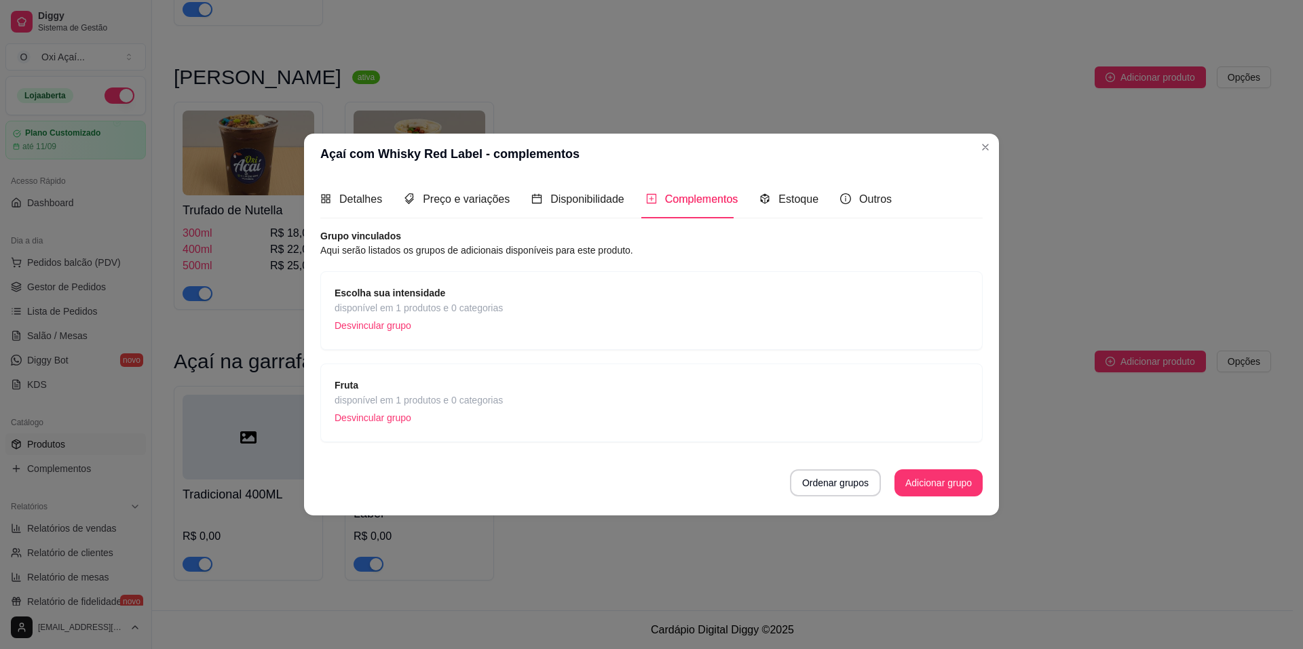
click at [531, 394] on div "Fruta disponível em 1 produtos e 0 categorias Desvincular grupo" at bounding box center [652, 403] width 634 height 50
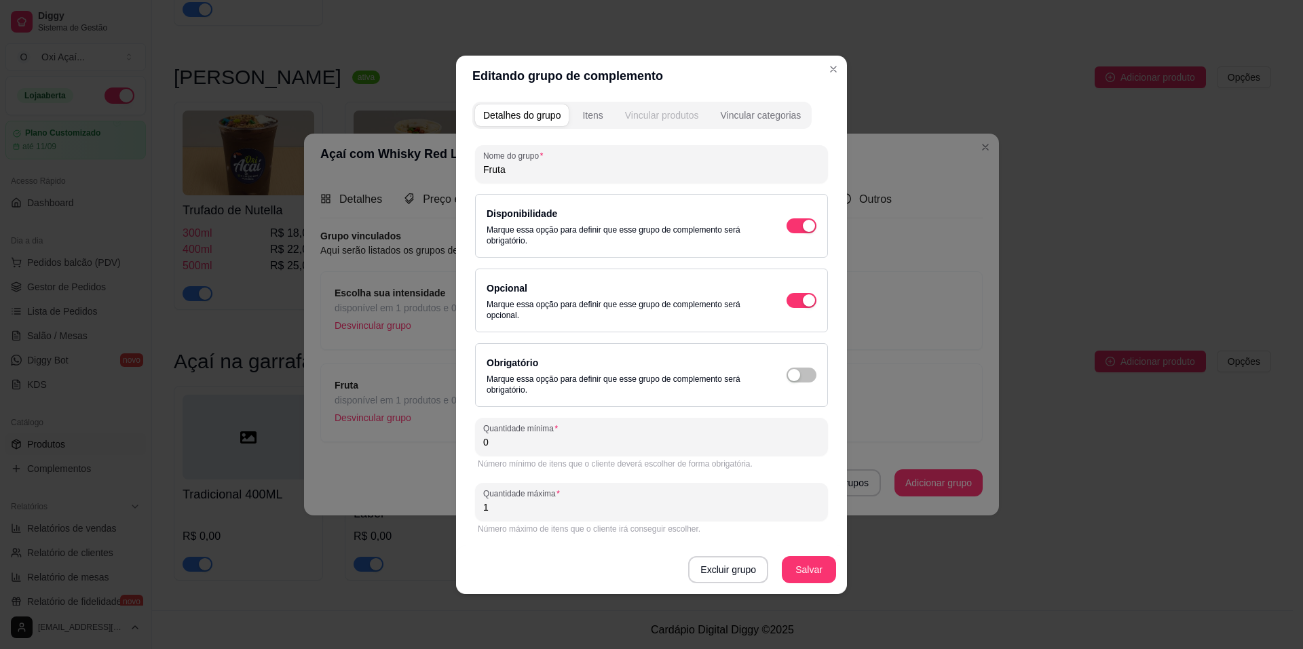
click at [673, 114] on div "Vincular produtos" at bounding box center [662, 116] width 74 height 14
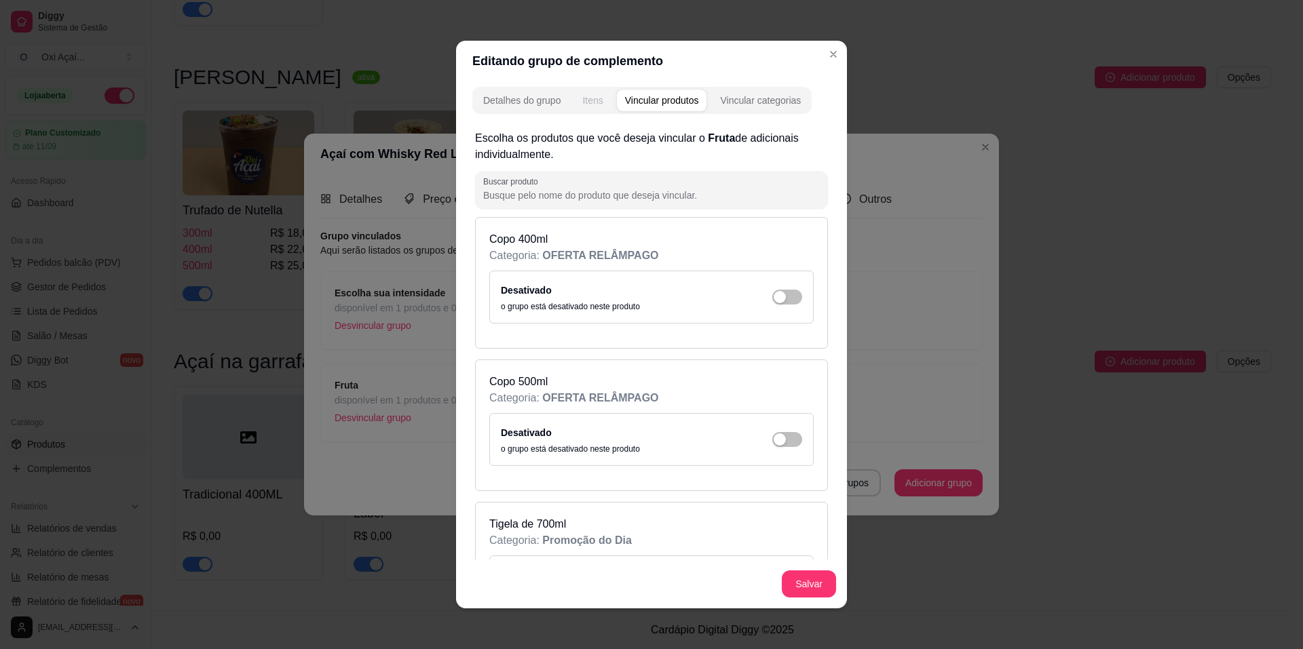
click at [597, 104] on div "Itens" at bounding box center [592, 101] width 20 height 14
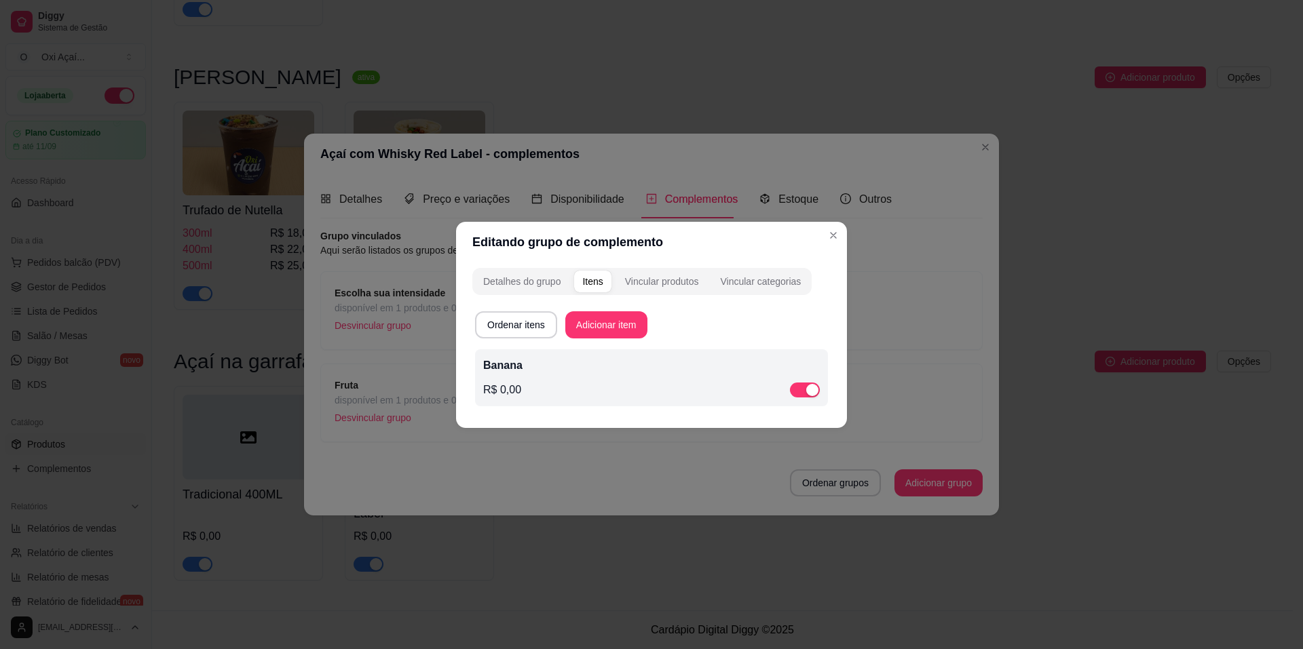
click at [567, 352] on div "Banana R$ 0,00" at bounding box center [651, 377] width 353 height 57
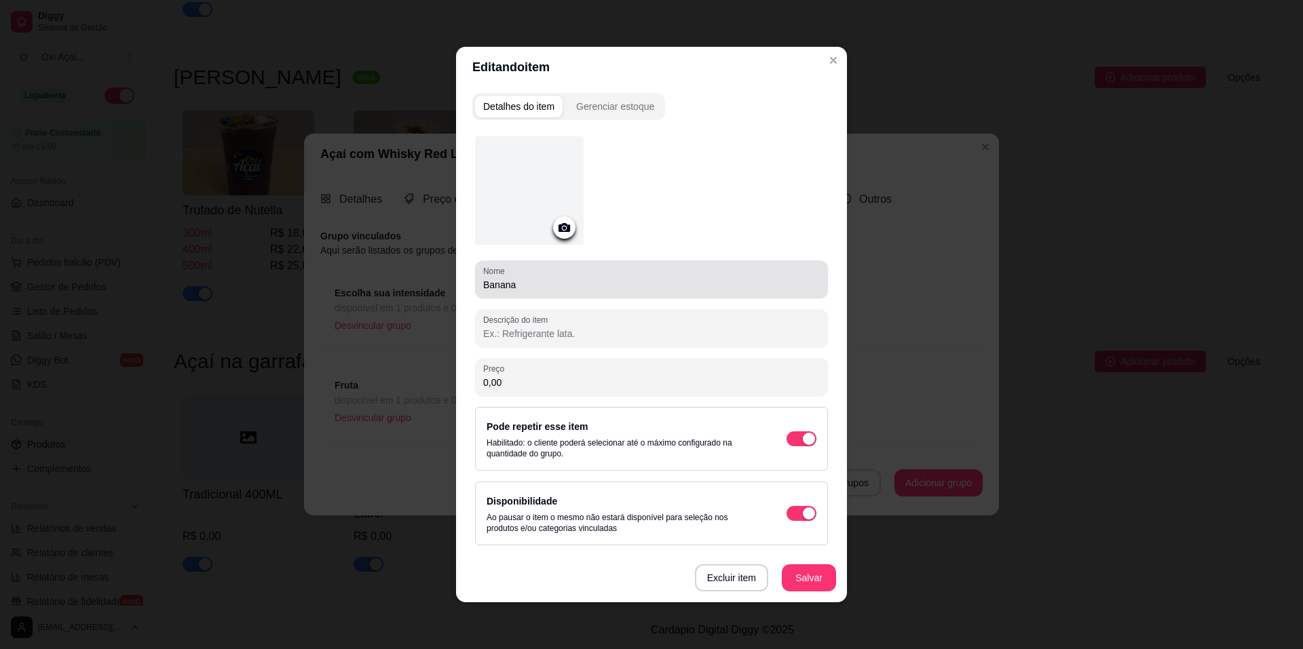
click at [533, 294] on div "Nome Banana" at bounding box center [651, 280] width 353 height 38
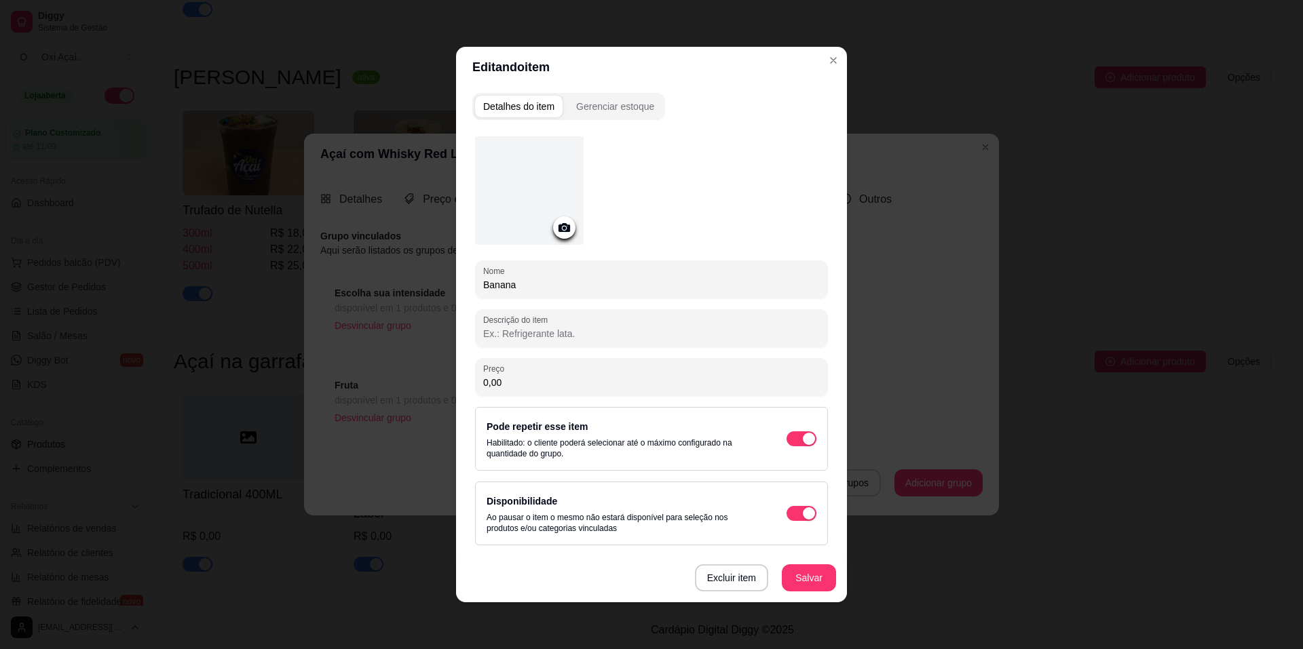
click at [503, 285] on input "Banana" at bounding box center [651, 285] width 337 height 14
click at [493, 391] on div "Preço 0,00" at bounding box center [651, 377] width 353 height 38
click at [824, 580] on button "Salvar" at bounding box center [808, 578] width 53 height 26
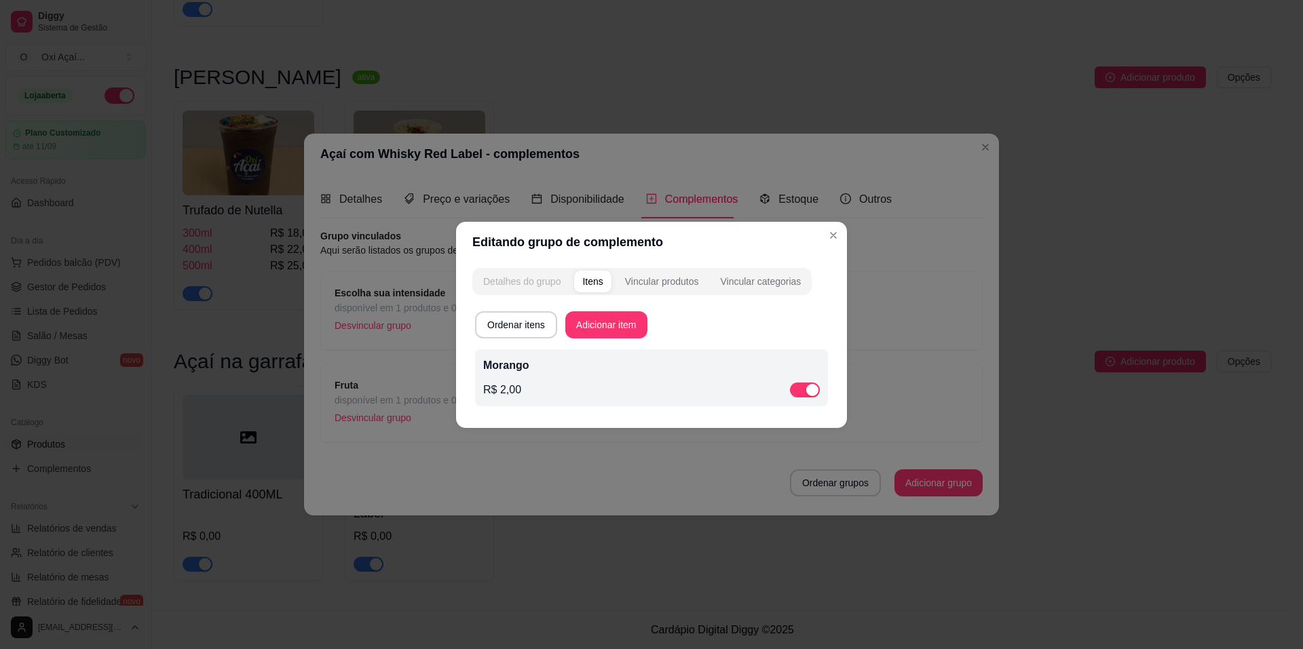
click at [497, 278] on div "Detalhes do grupo" at bounding box center [521, 282] width 77 height 14
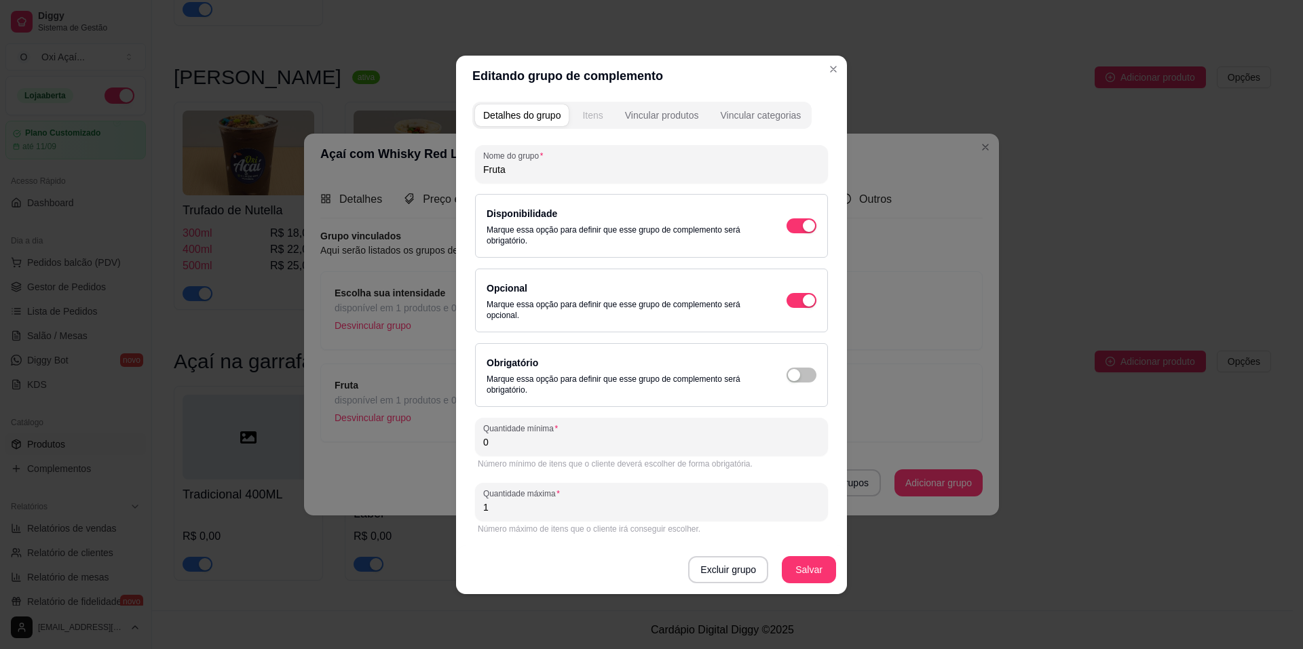
click at [594, 121] on div "Itens" at bounding box center [592, 116] width 20 height 14
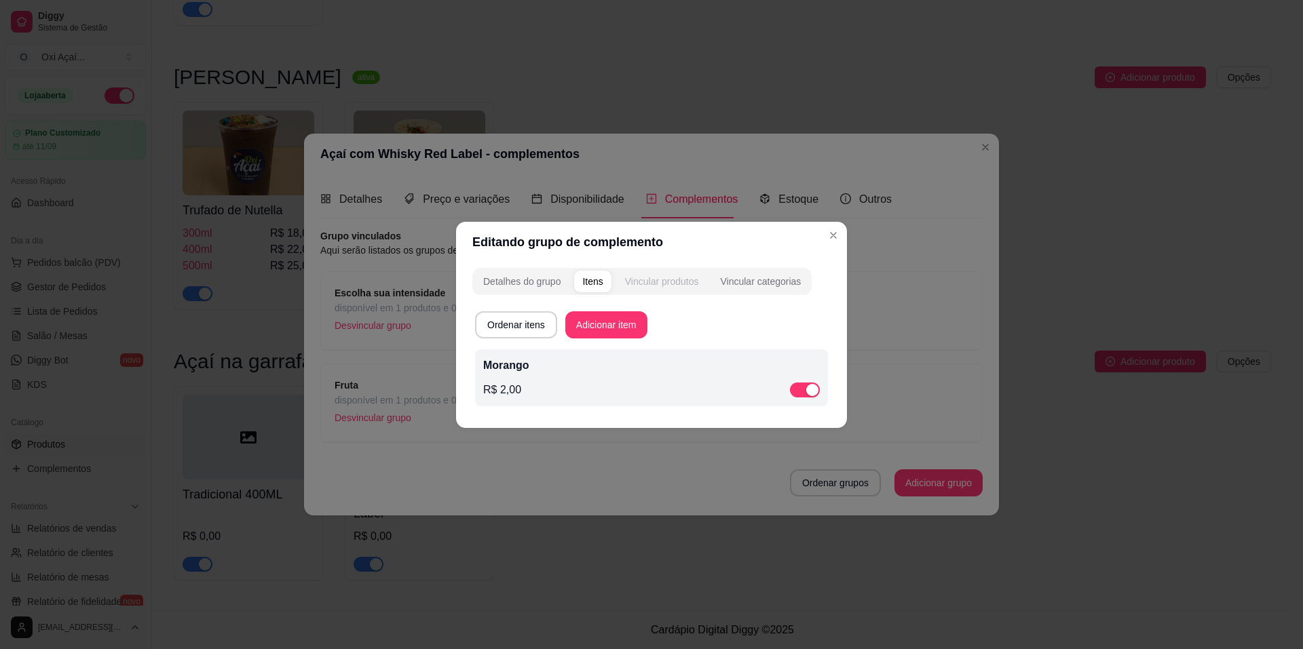
click at [665, 284] on div "Vincular produtos" at bounding box center [662, 282] width 74 height 14
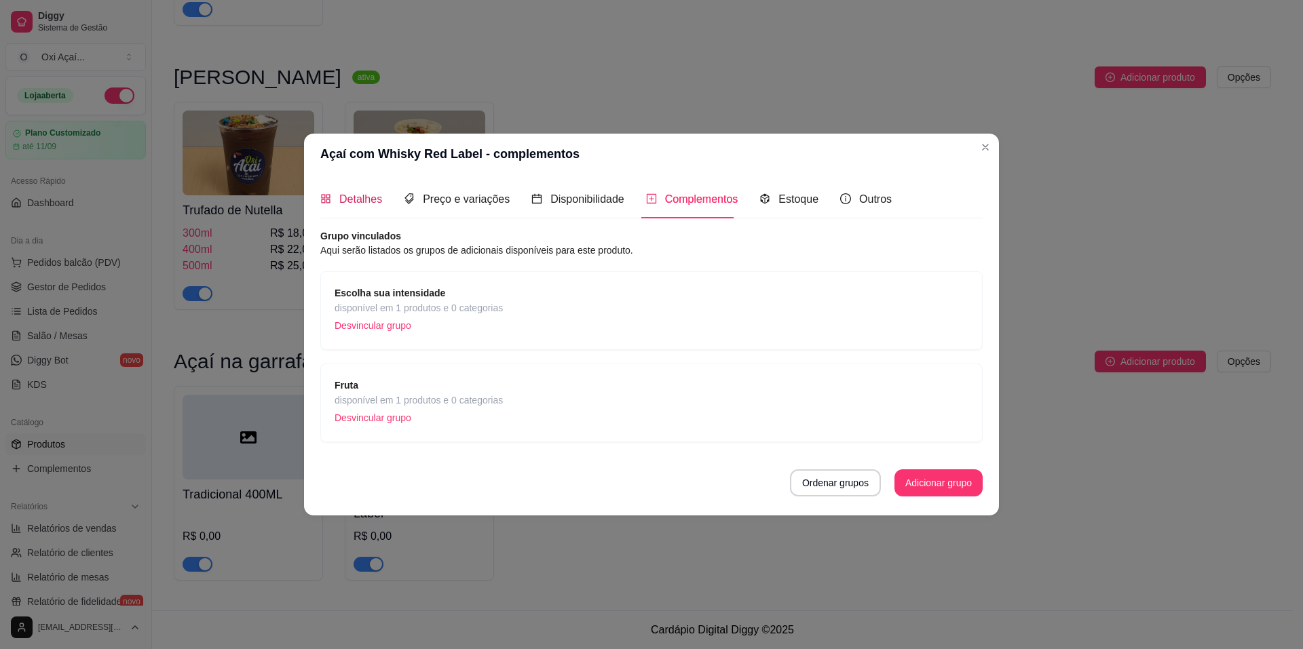
click at [362, 194] on span "Detalhes" at bounding box center [360, 199] width 43 height 12
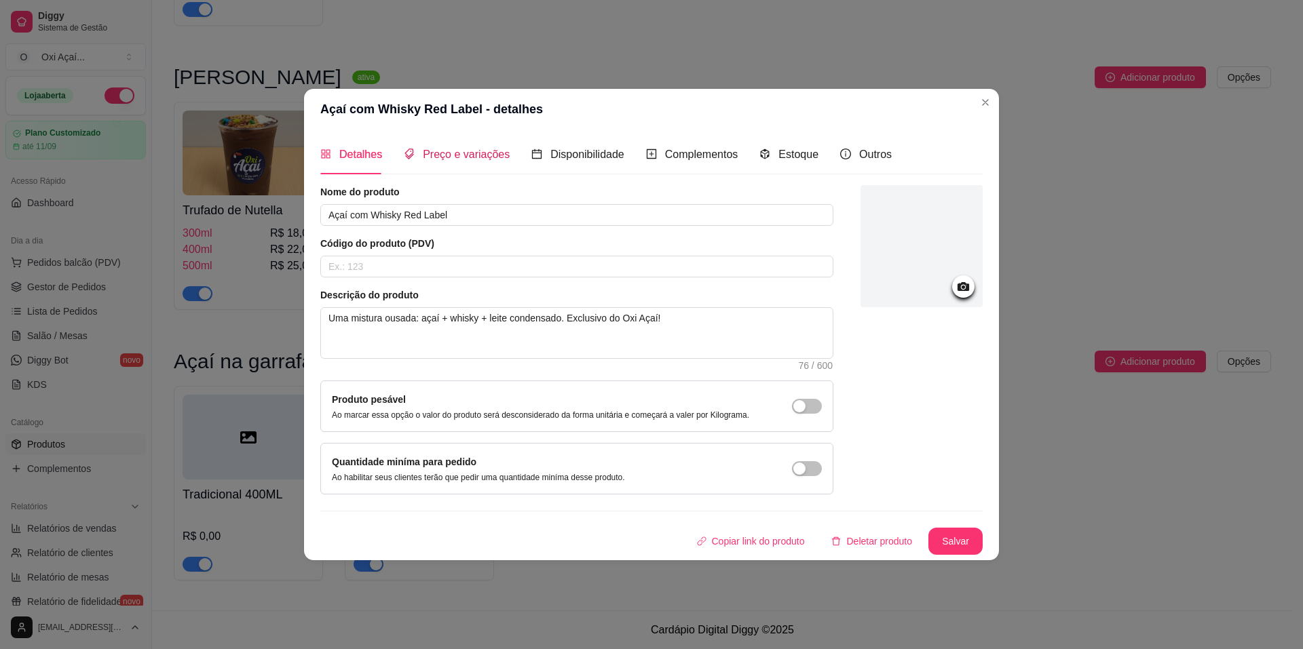
click at [436, 157] on span "Preço e variações" at bounding box center [466, 155] width 87 height 12
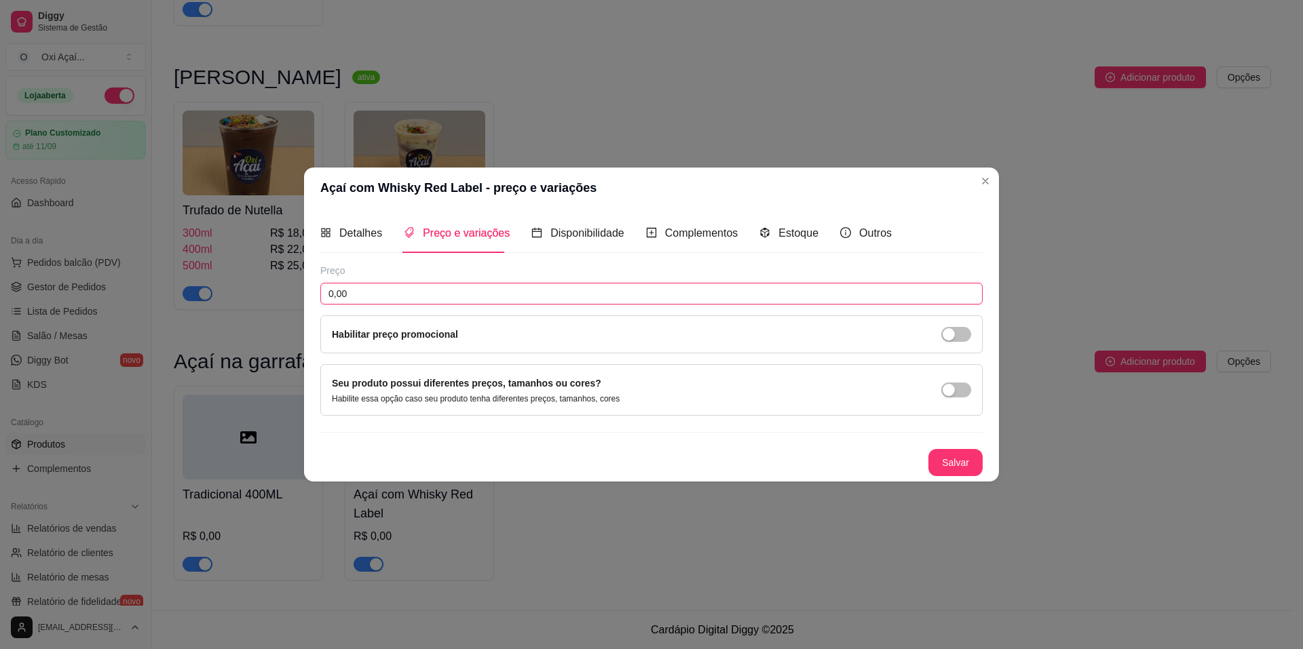
click at [379, 295] on input "0,00" at bounding box center [651, 294] width 662 height 22
click at [608, 229] on span "Disponibilidade" at bounding box center [587, 233] width 74 height 12
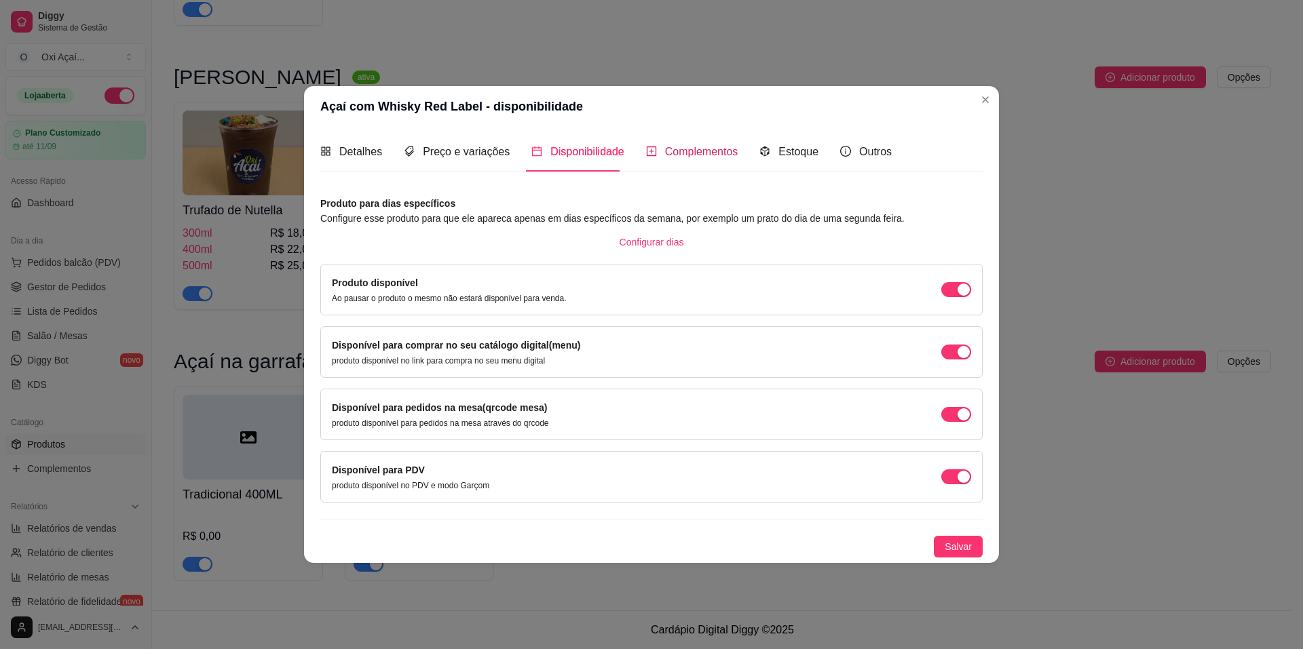
click at [674, 160] on div "Complementos" at bounding box center [692, 151] width 92 height 17
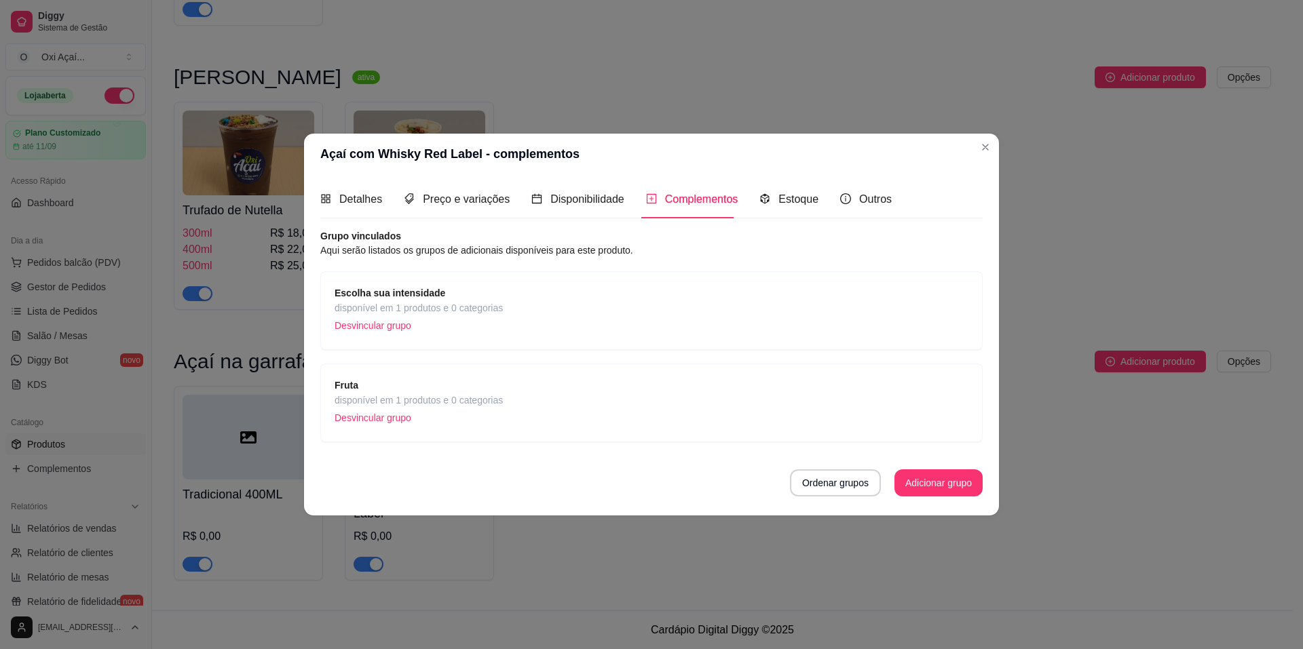
click at [521, 304] on div "Escolha sua intensidade disponível em 1 produtos e 0 categorias Desvincular gru…" at bounding box center [652, 311] width 634 height 50
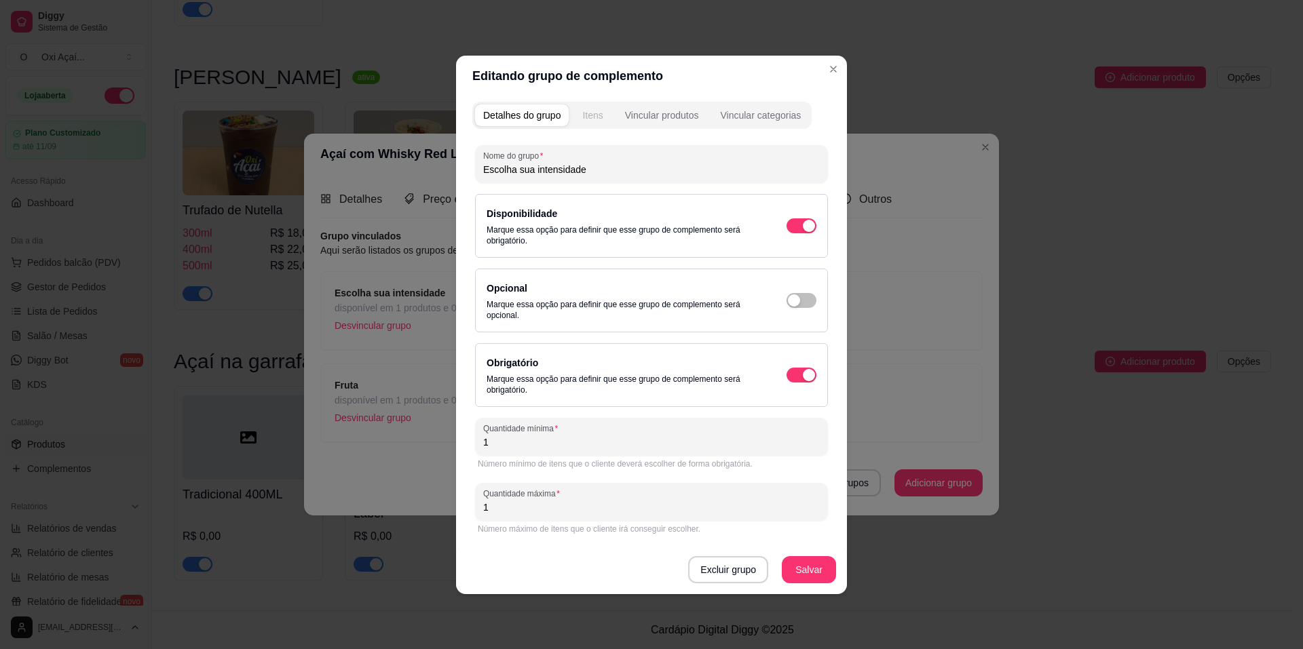
click at [602, 118] on div "Itens" at bounding box center [592, 116] width 20 height 14
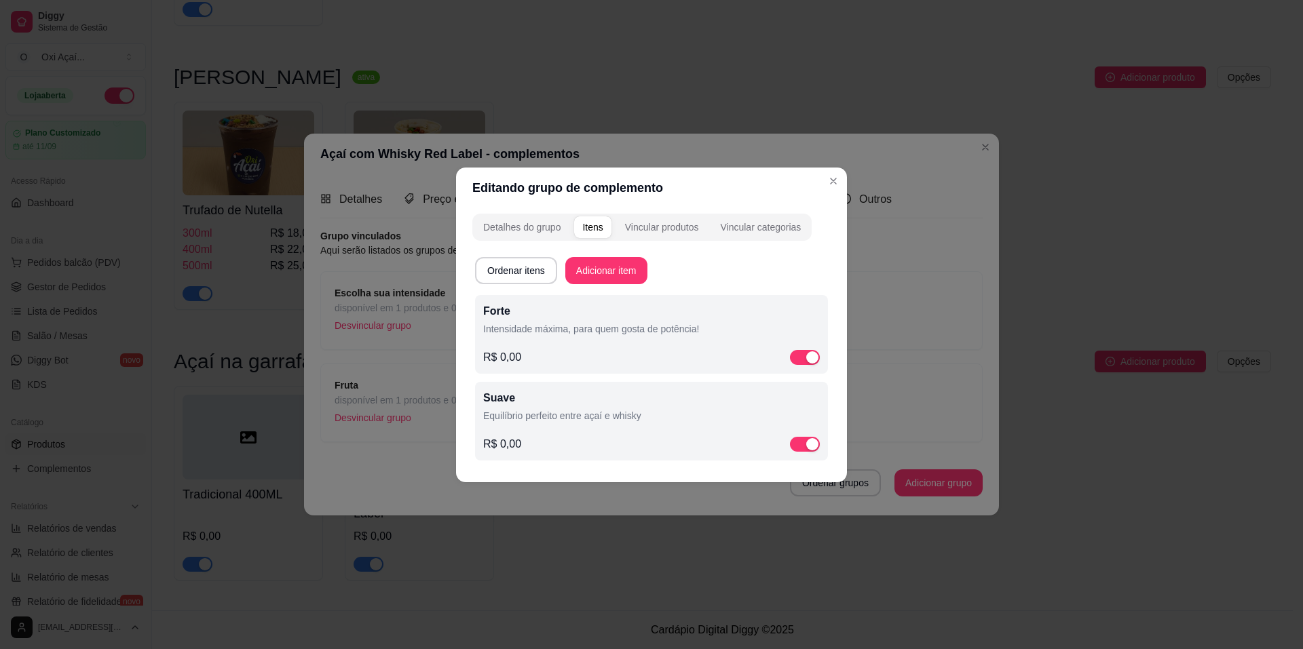
click at [590, 330] on p "Intensidade máxima, para quem gosta de potência!" at bounding box center [651, 329] width 337 height 14
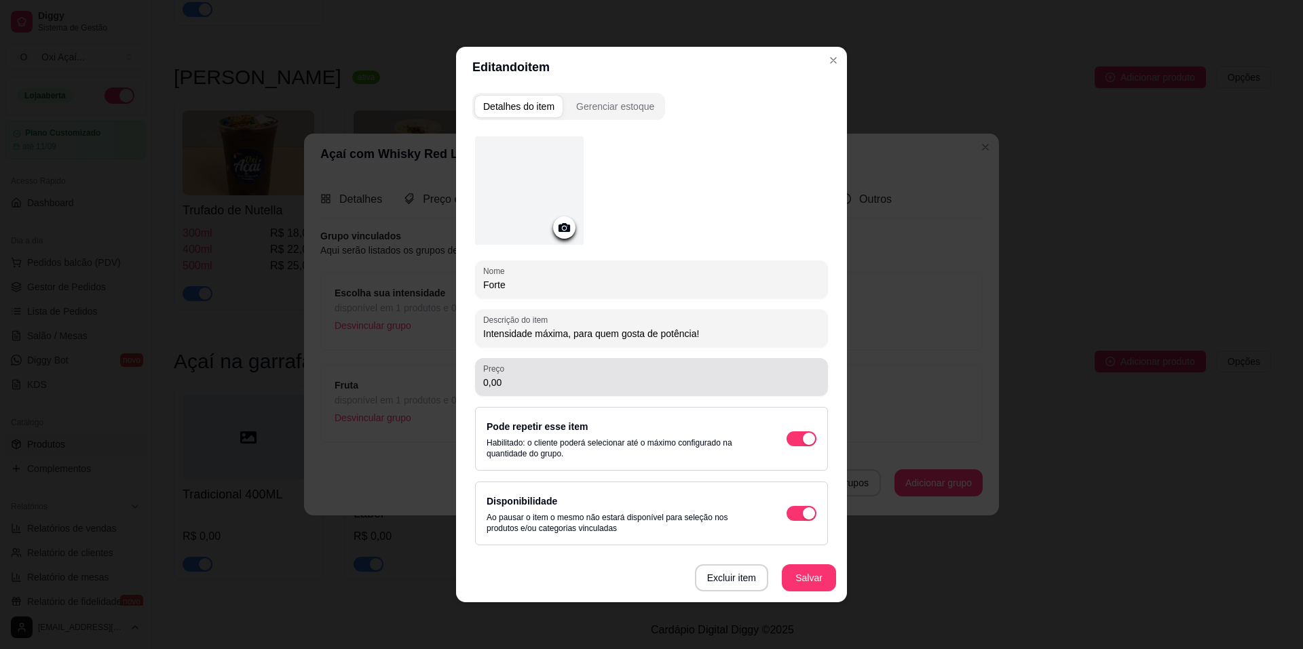
click at [538, 391] on div "Preço 0,00" at bounding box center [651, 377] width 353 height 38
click at [820, 574] on button "Salvar" at bounding box center [808, 578] width 53 height 26
click at [529, 379] on input "19,00" at bounding box center [651, 383] width 337 height 14
click at [820, 579] on button "Salvar" at bounding box center [808, 578] width 53 height 26
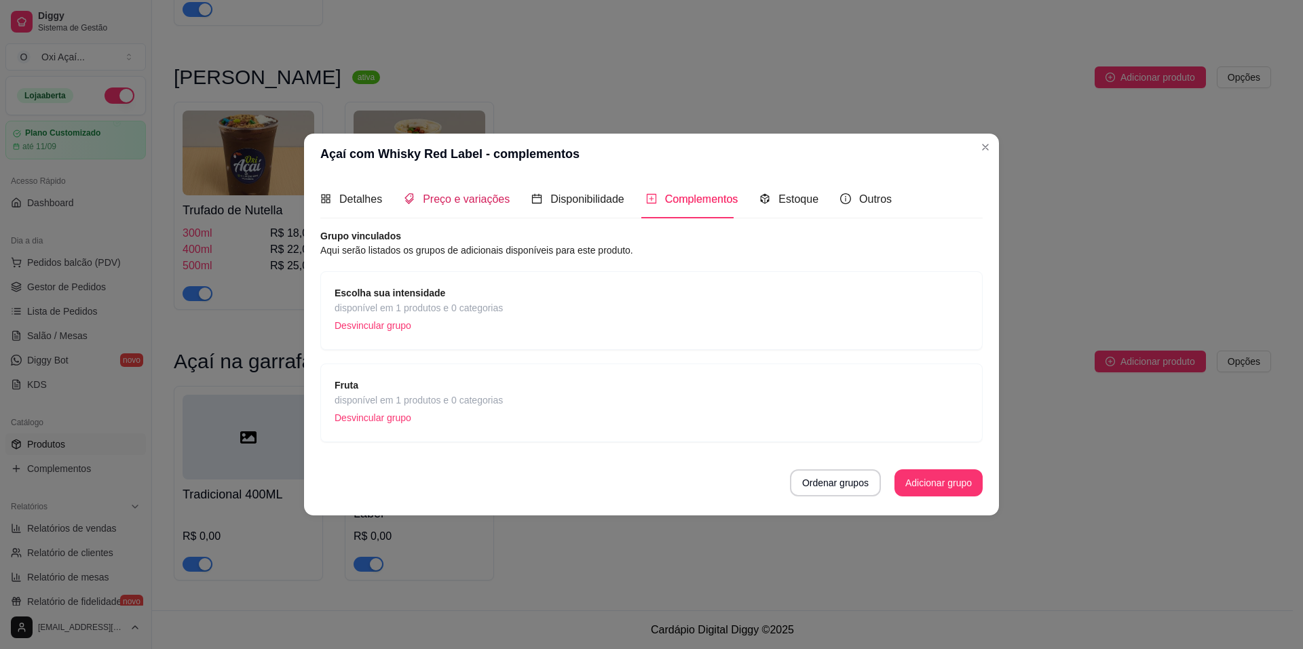
click at [457, 202] on span "Preço e variações" at bounding box center [466, 199] width 87 height 12
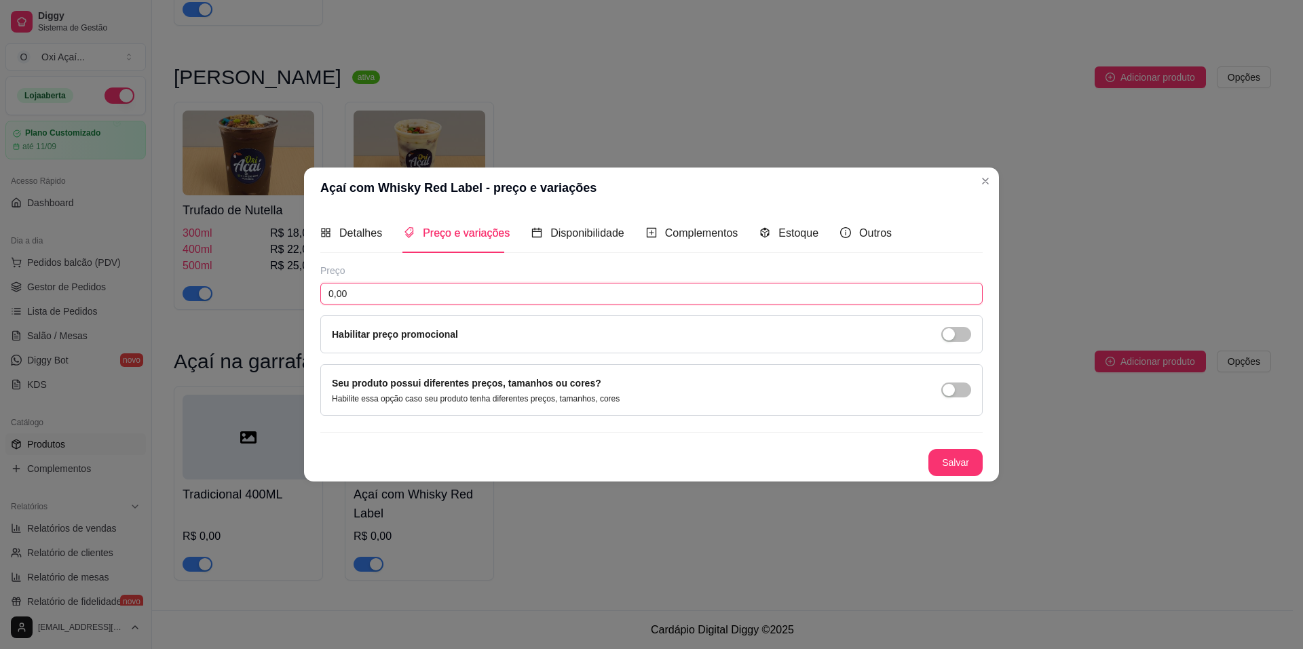
click at [431, 298] on input "0,00" at bounding box center [651, 294] width 662 height 22
click at [941, 465] on button "Salvar" at bounding box center [955, 462] width 54 height 27
click at [672, 227] on span "Complementos" at bounding box center [701, 233] width 73 height 12
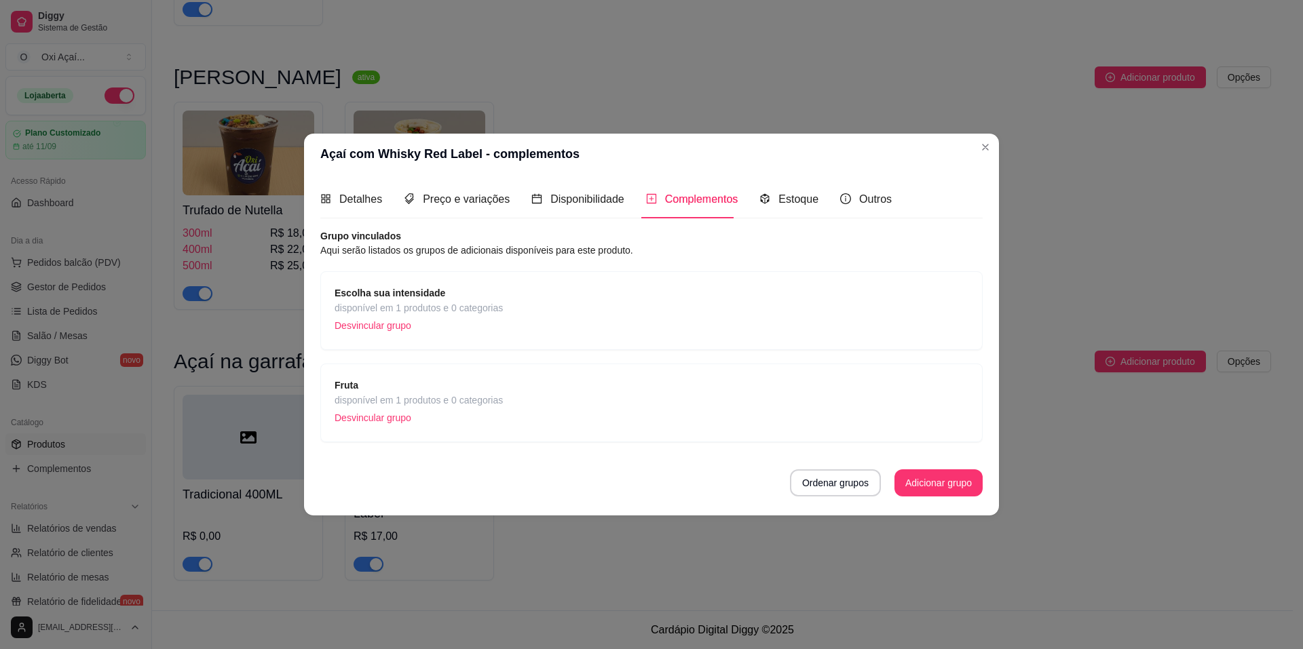
click at [521, 302] on div "Escolha sua intensidade disponível em 1 produtos e 0 categorias Desvincular gru…" at bounding box center [652, 311] width 634 height 50
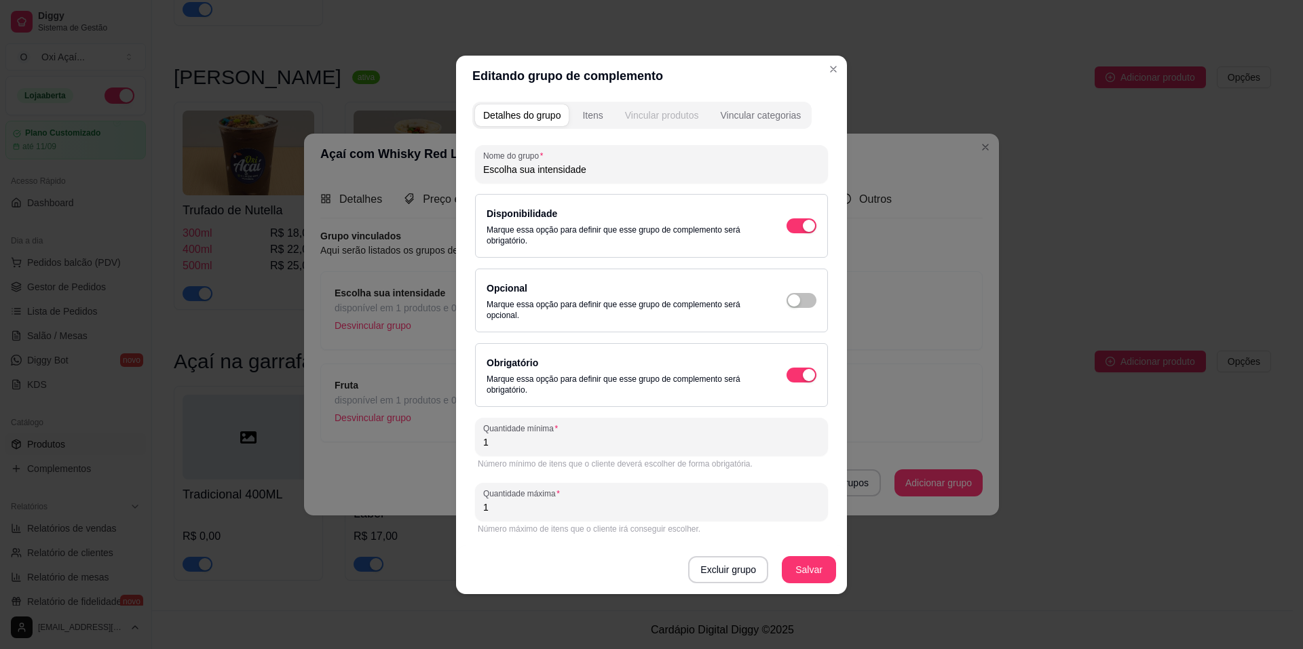
click at [658, 125] on button "Vincular produtos" at bounding box center [662, 116] width 90 height 22
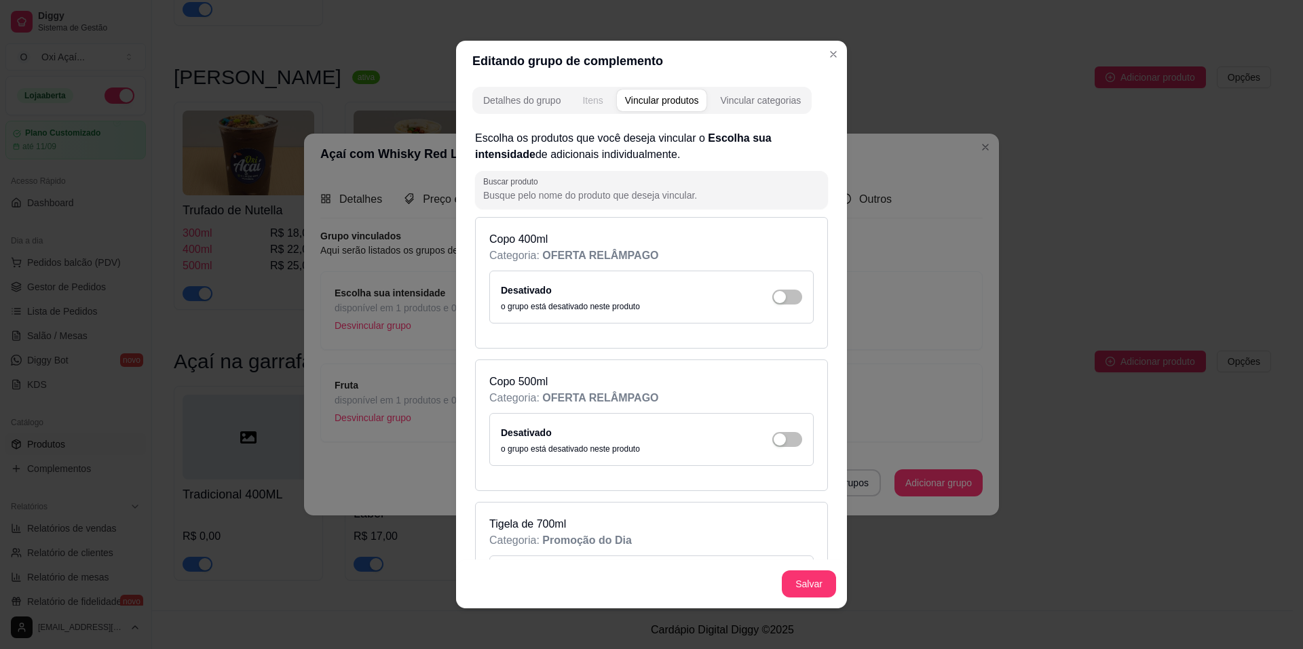
click at [595, 103] on div "Itens" at bounding box center [592, 101] width 20 height 14
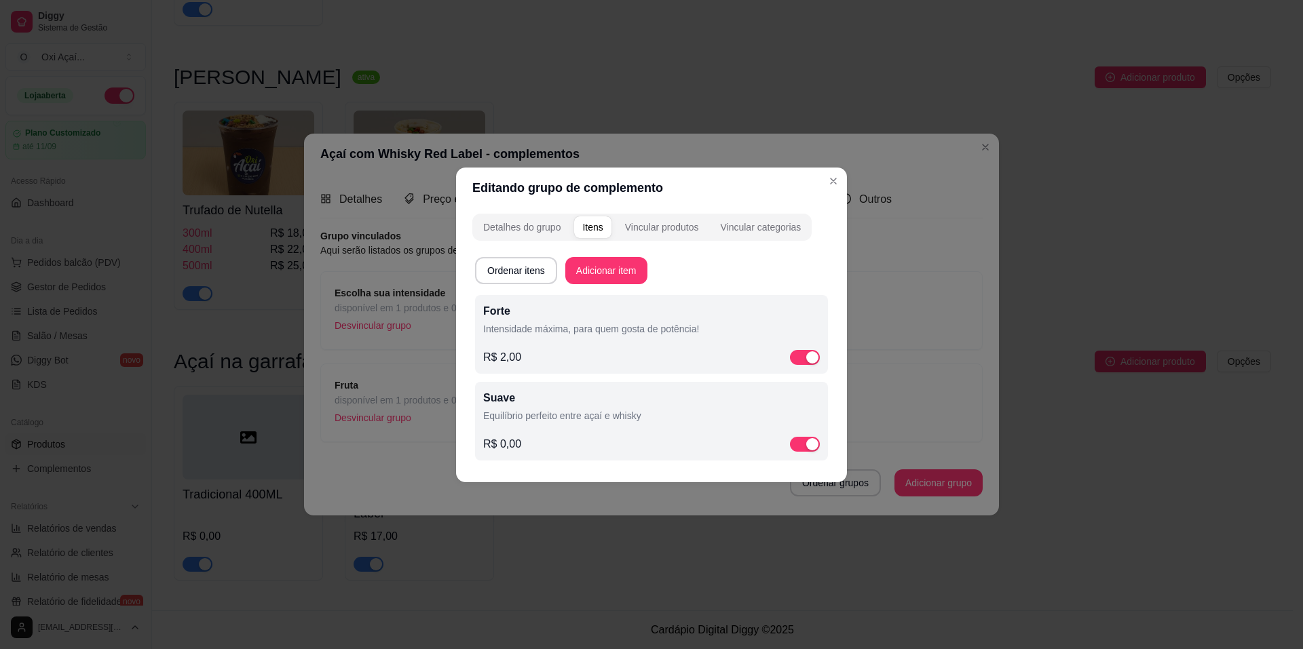
click at [569, 341] on div "Forte Intensidade máxima, para quem gosta de potência! R$ 2,00" at bounding box center [651, 334] width 337 height 62
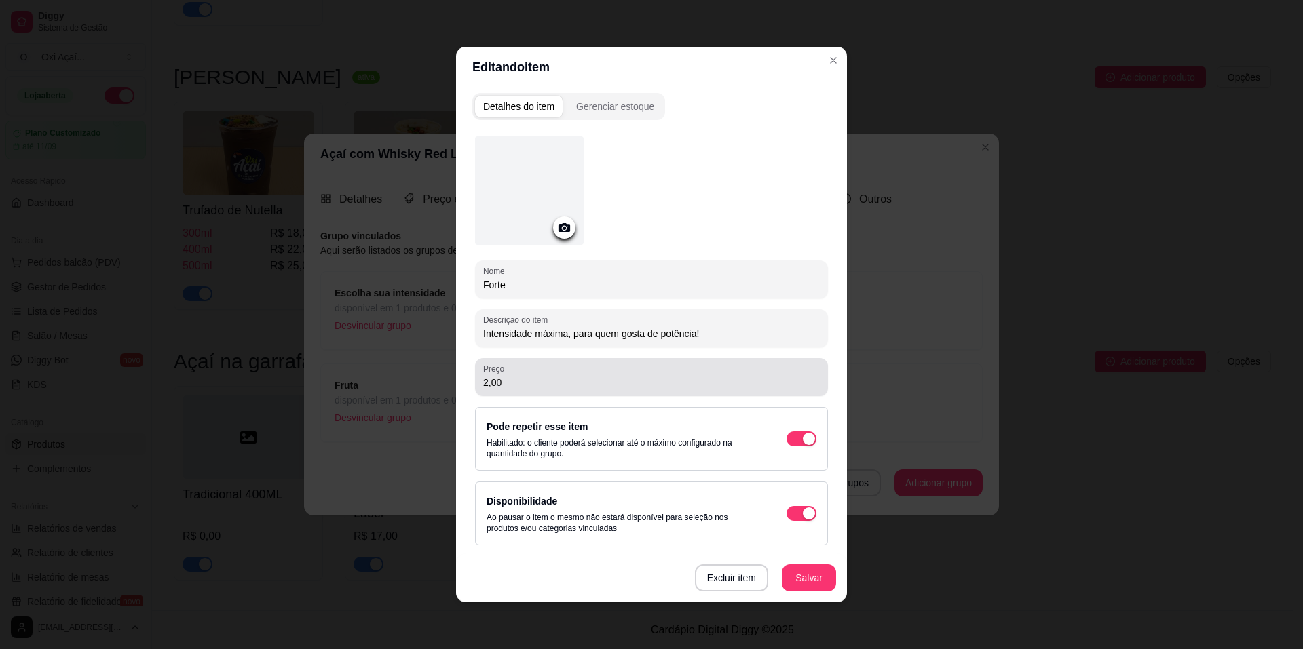
click at [555, 391] on div "Preço 2,00" at bounding box center [651, 377] width 353 height 38
click at [793, 577] on button "Salvar" at bounding box center [809, 578] width 54 height 27
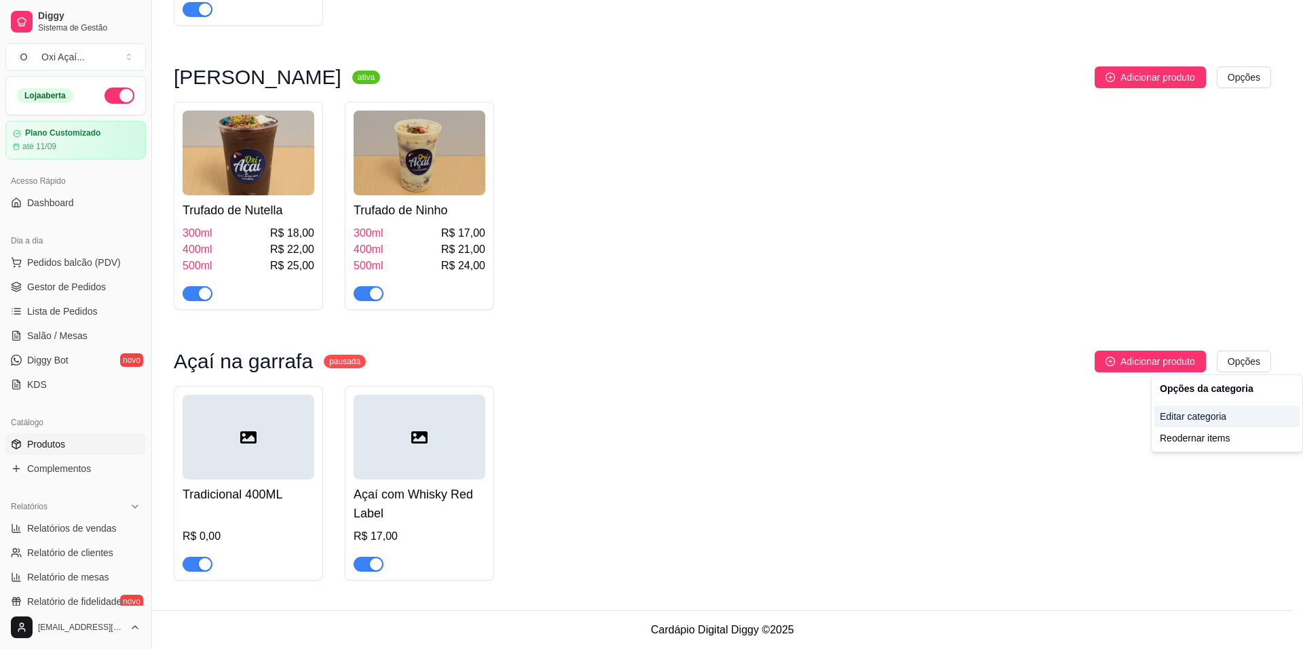
click at [1194, 424] on div "Editar categoria" at bounding box center [1226, 417] width 145 height 22
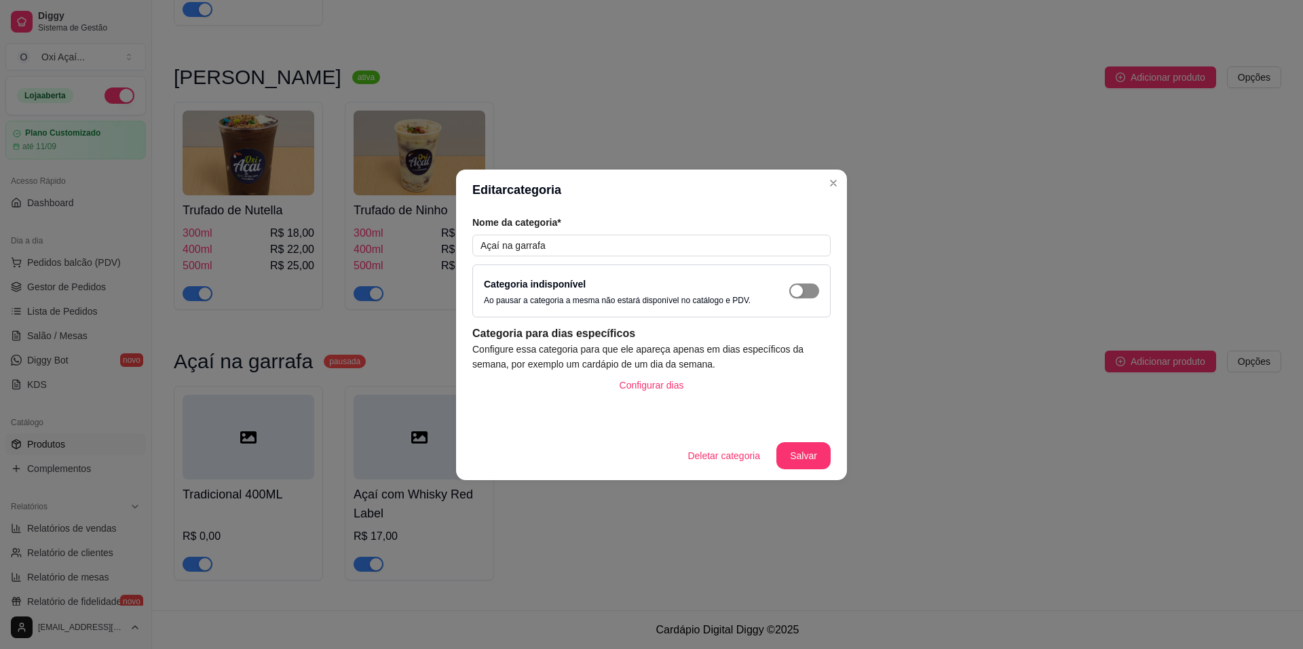
click at [809, 297] on span "button" at bounding box center [804, 291] width 30 height 15
click at [816, 454] on button "Salvar" at bounding box center [803, 455] width 54 height 27
click at [813, 295] on div "button" at bounding box center [812, 291] width 12 height 12
click at [806, 459] on button "Salvar" at bounding box center [803, 455] width 54 height 27
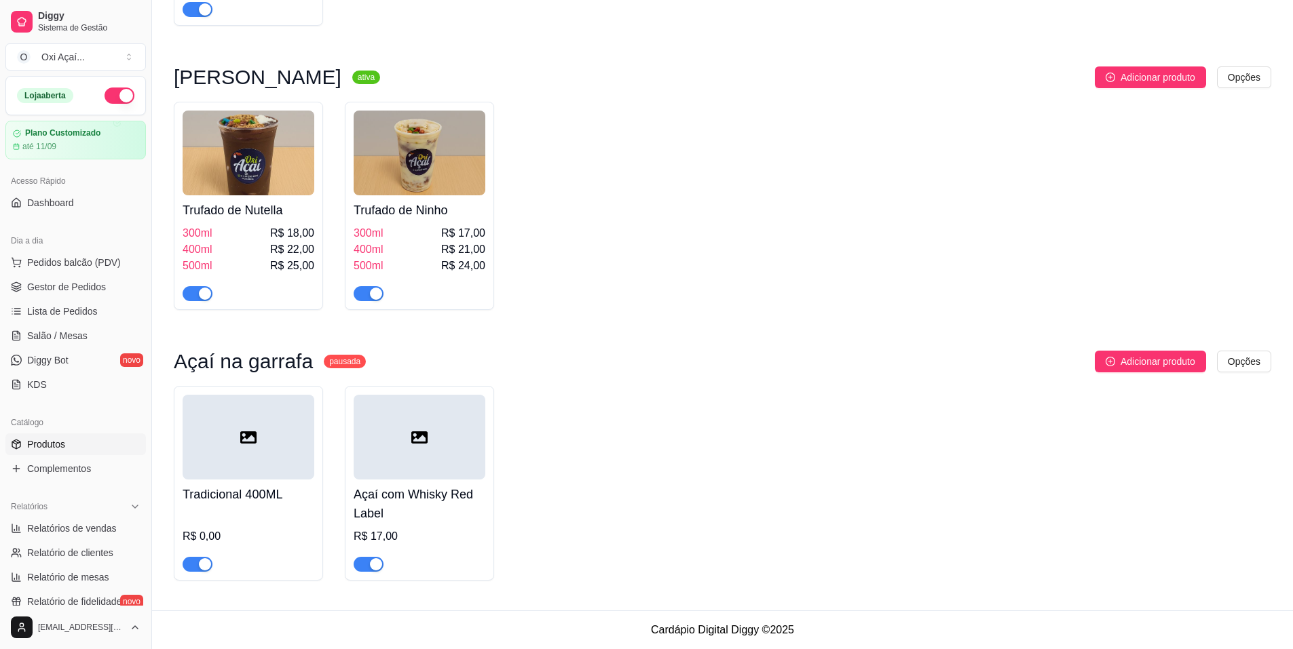
click at [440, 514] on h4 "Açaí com Whisky Red Label" at bounding box center [420, 504] width 132 height 38
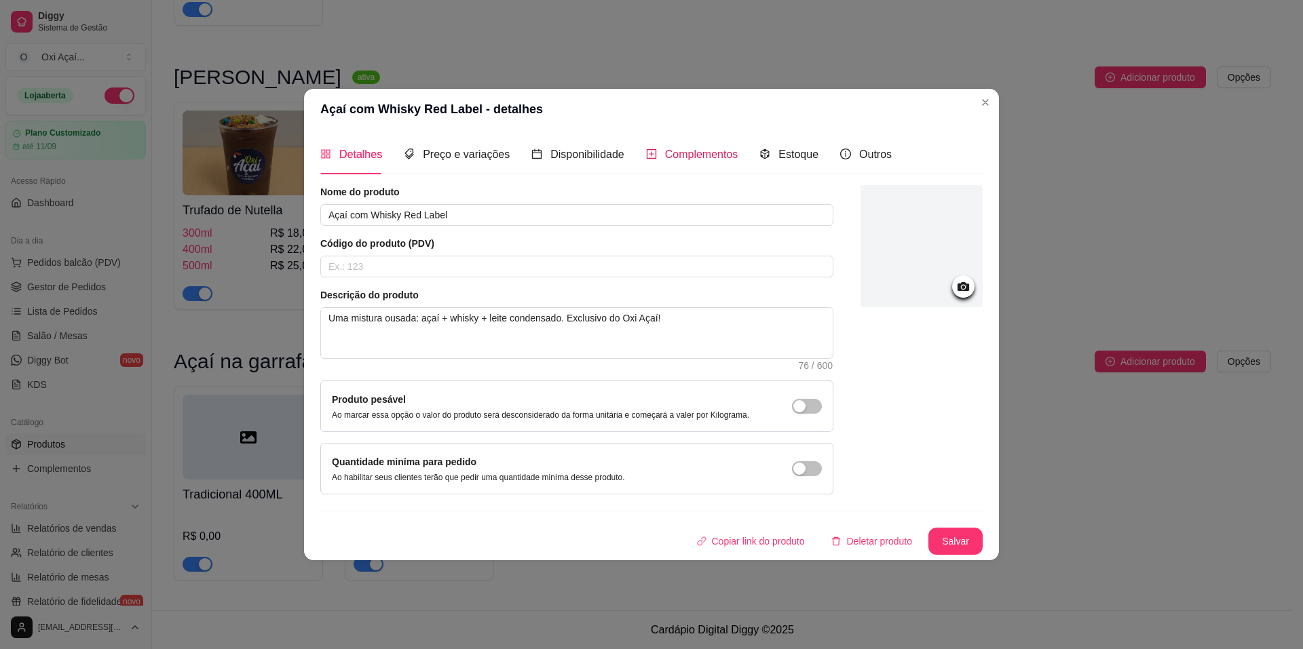
click at [676, 159] on span "Complementos" at bounding box center [701, 155] width 73 height 12
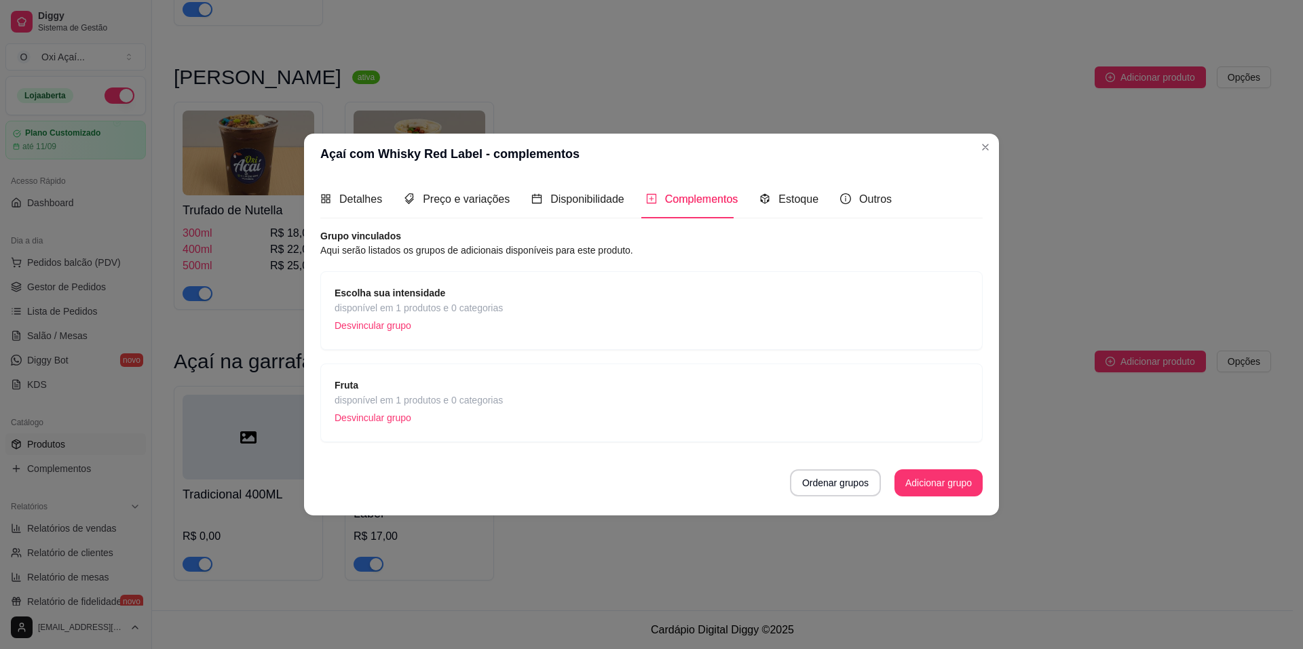
click at [527, 293] on div "Escolha sua intensidade disponível em 1 produtos e 0 categorias Desvincular gru…" at bounding box center [652, 311] width 634 height 50
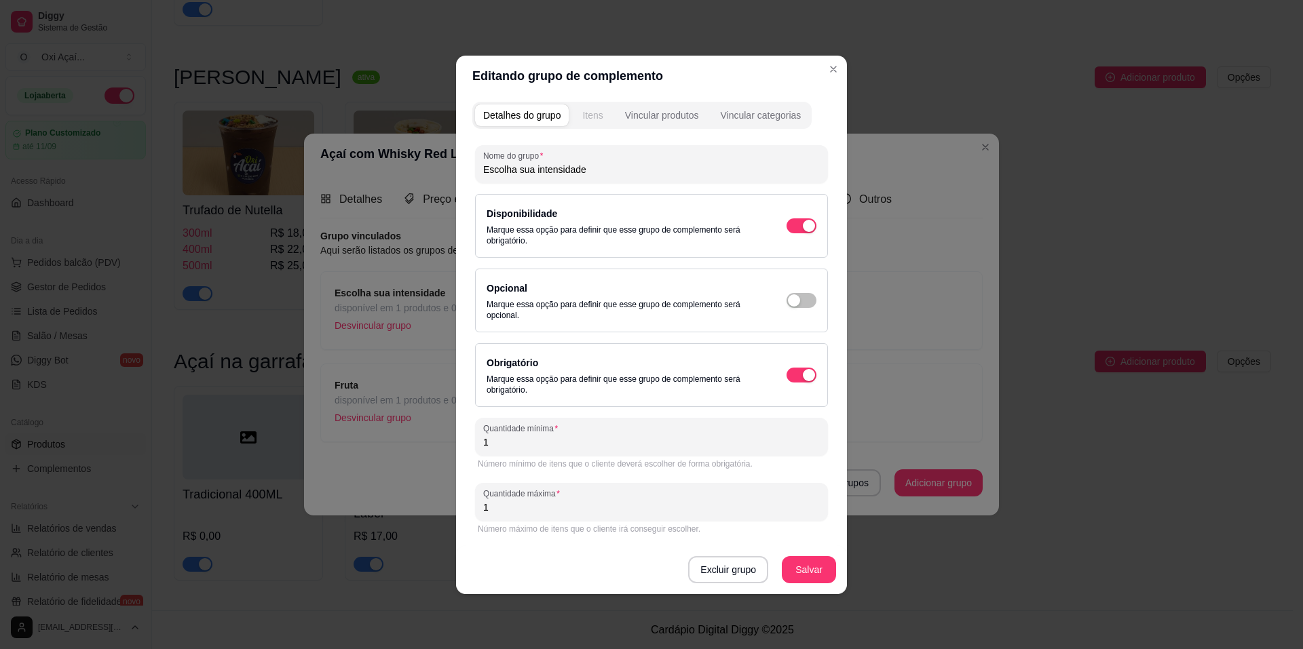
click at [605, 114] on button "Itens" at bounding box center [592, 116] width 37 height 22
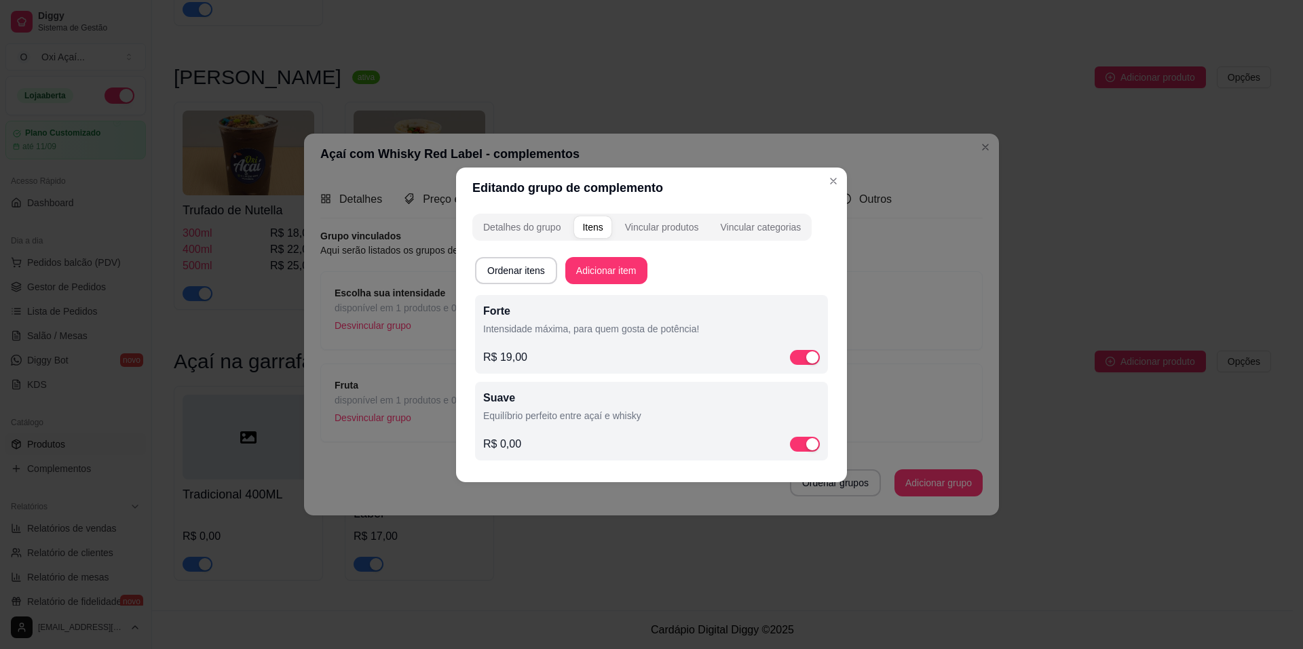
click at [566, 313] on p "Forte" at bounding box center [651, 311] width 337 height 16
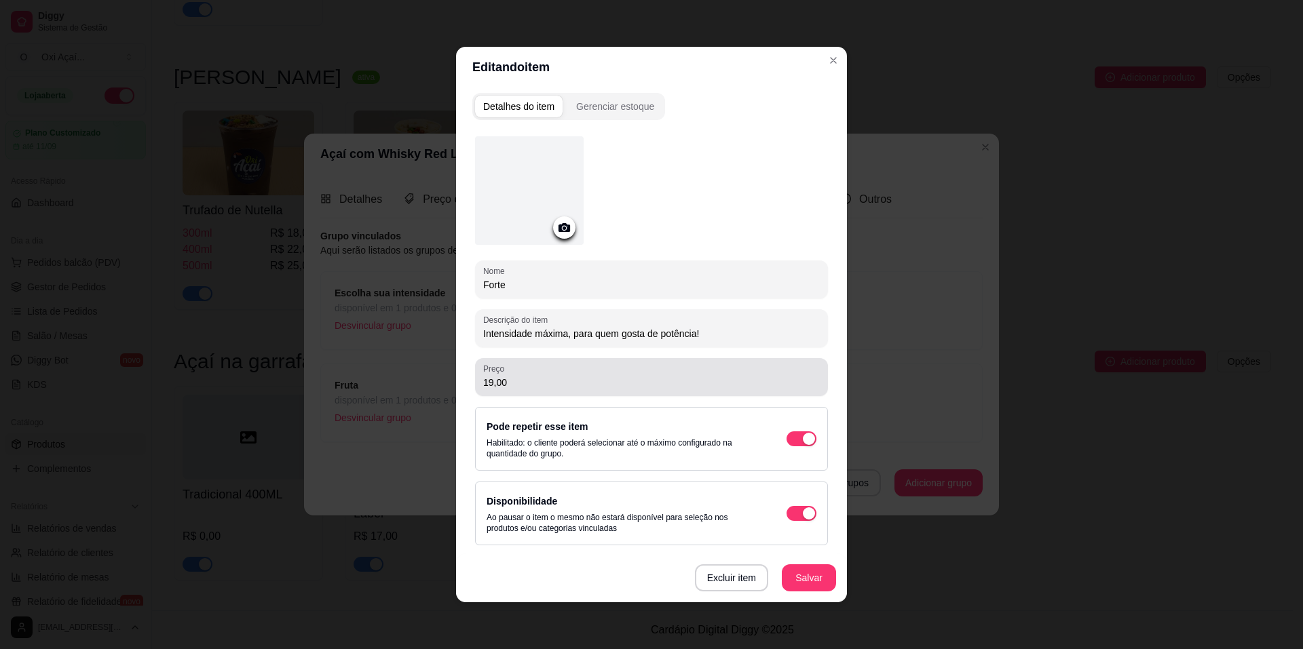
click at [545, 376] on input "19,00" at bounding box center [651, 383] width 337 height 14
click at [790, 584] on button "Salvar" at bounding box center [808, 578] width 53 height 26
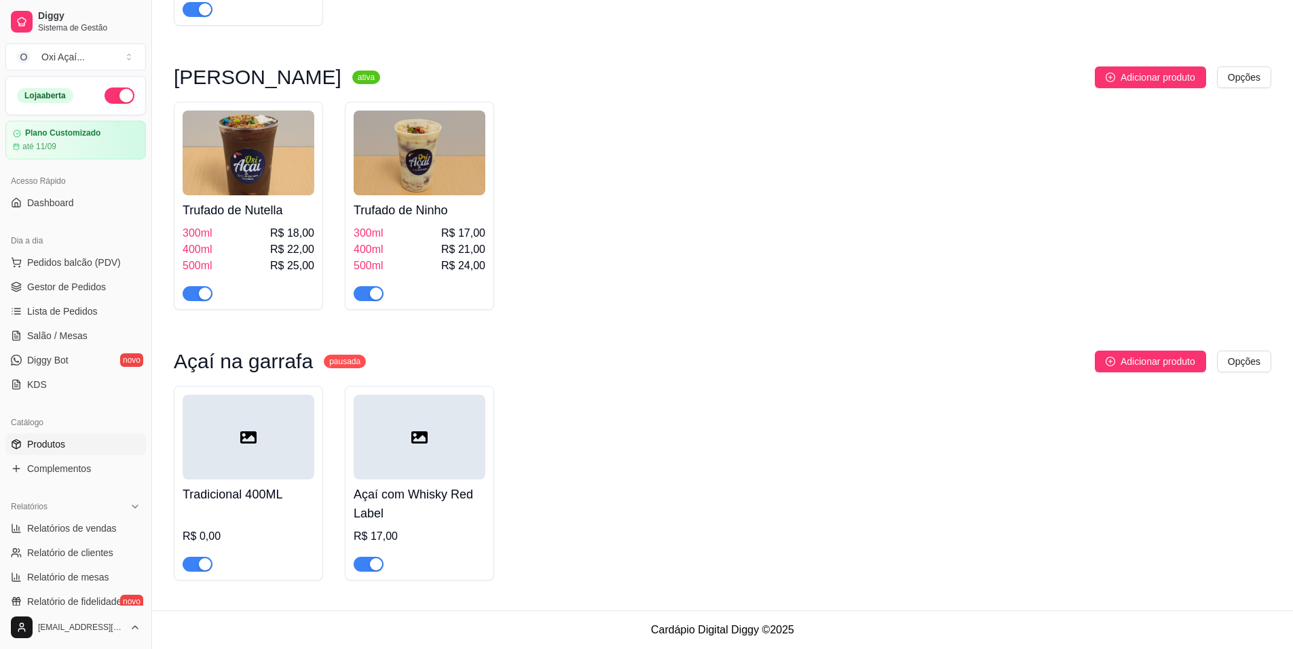
click at [377, 510] on h4 "Açaí com Whisky Red Label" at bounding box center [420, 504] width 132 height 38
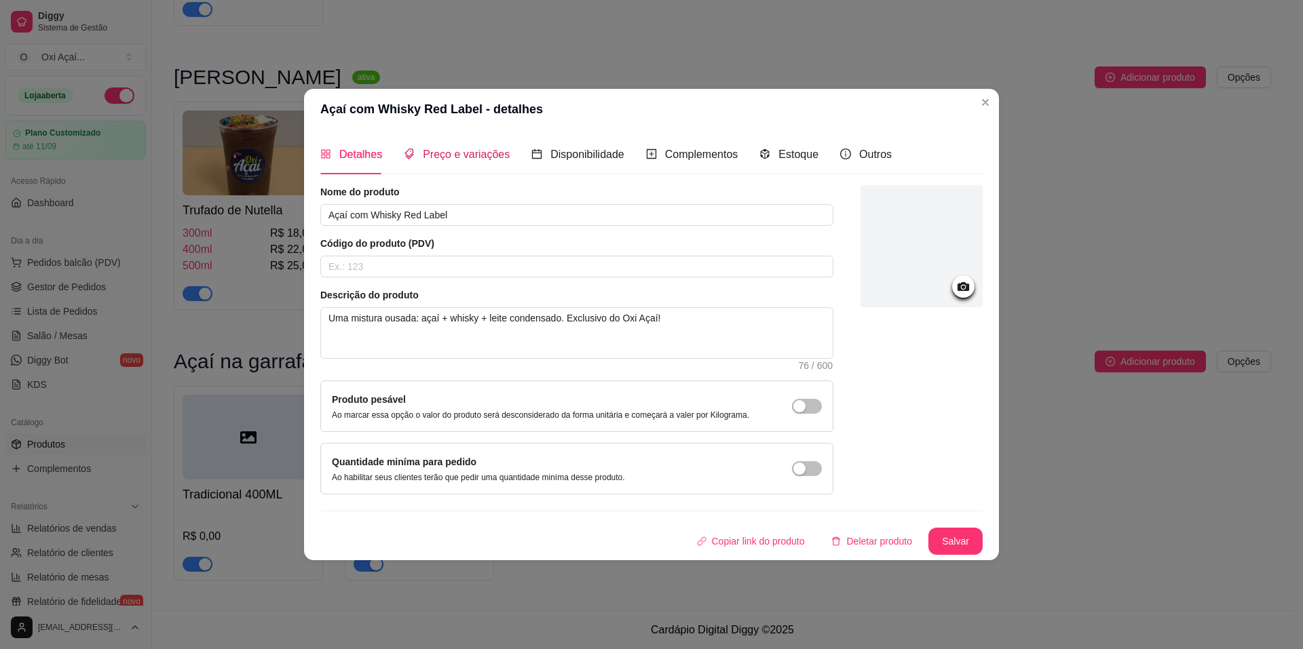
click at [453, 150] on span "Preço e variações" at bounding box center [466, 155] width 87 height 12
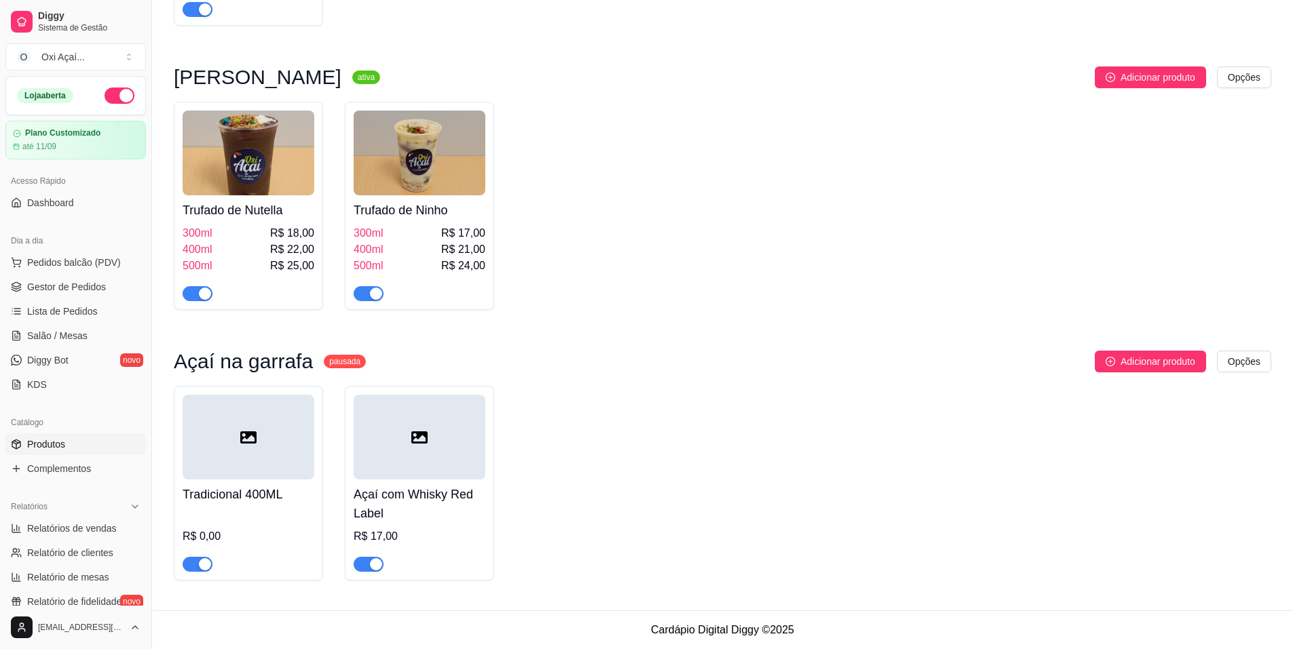
click at [289, 513] on div "R$ 0,00" at bounding box center [249, 541] width 132 height 62
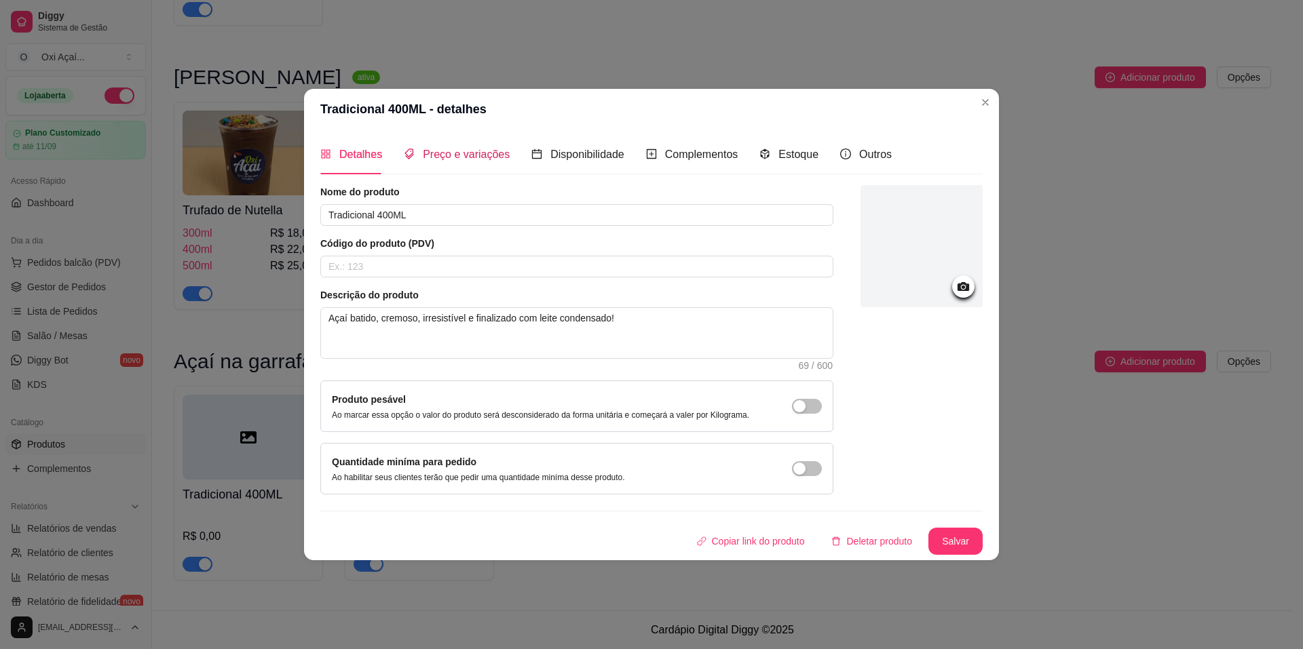
click at [482, 158] on span "Preço e variações" at bounding box center [466, 155] width 87 height 12
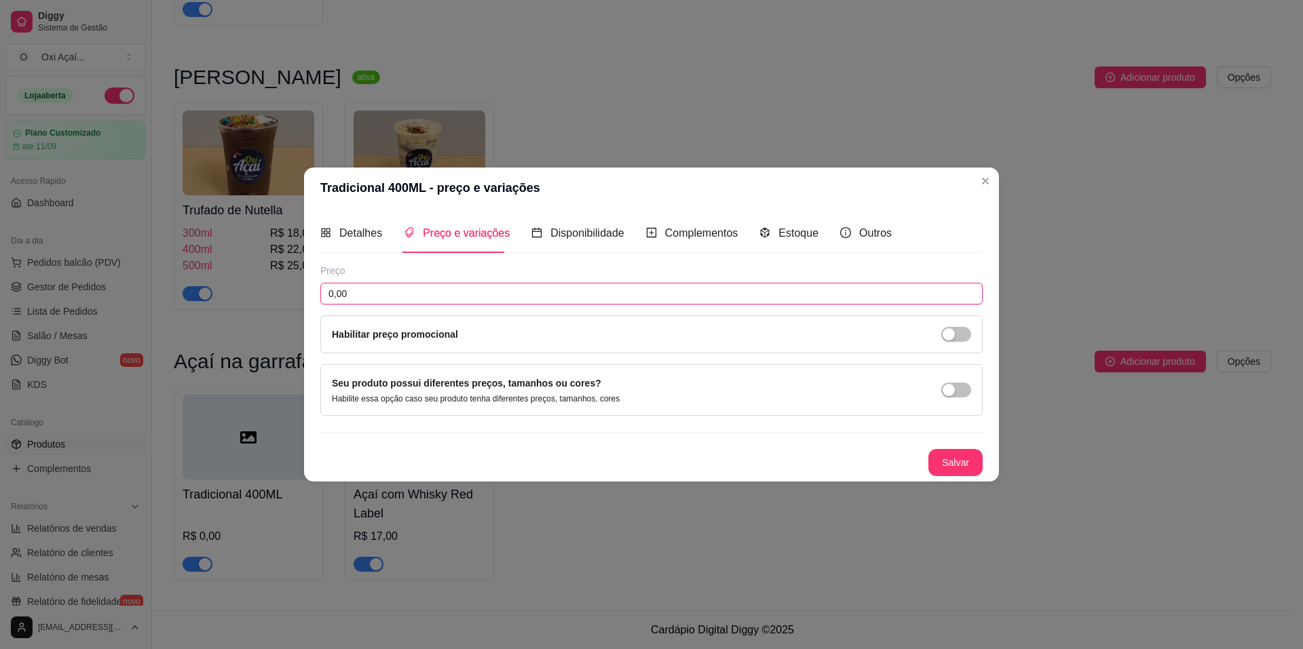
click at [404, 294] on input "0,00" at bounding box center [651, 294] width 662 height 22
click at [973, 459] on button "Salvar" at bounding box center [955, 462] width 53 height 26
